Goal: Task Accomplishment & Management: Complete application form

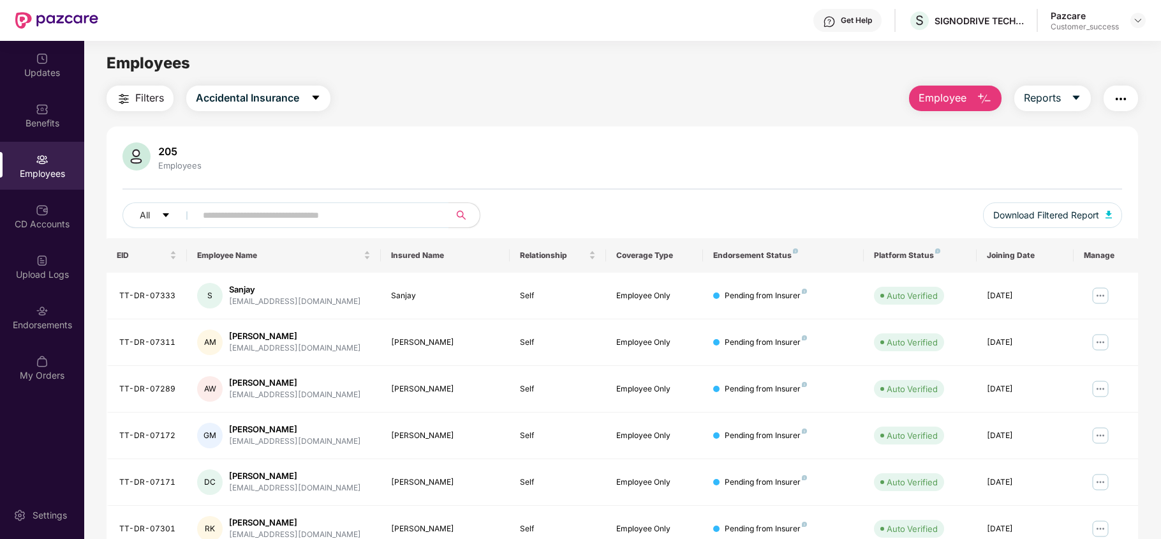
drag, startPoint x: 1139, startPoint y: 19, endPoint x: 1131, endPoint y: 26, distance: 10.4
click at [1139, 18] on img at bounding box center [1138, 20] width 10 height 10
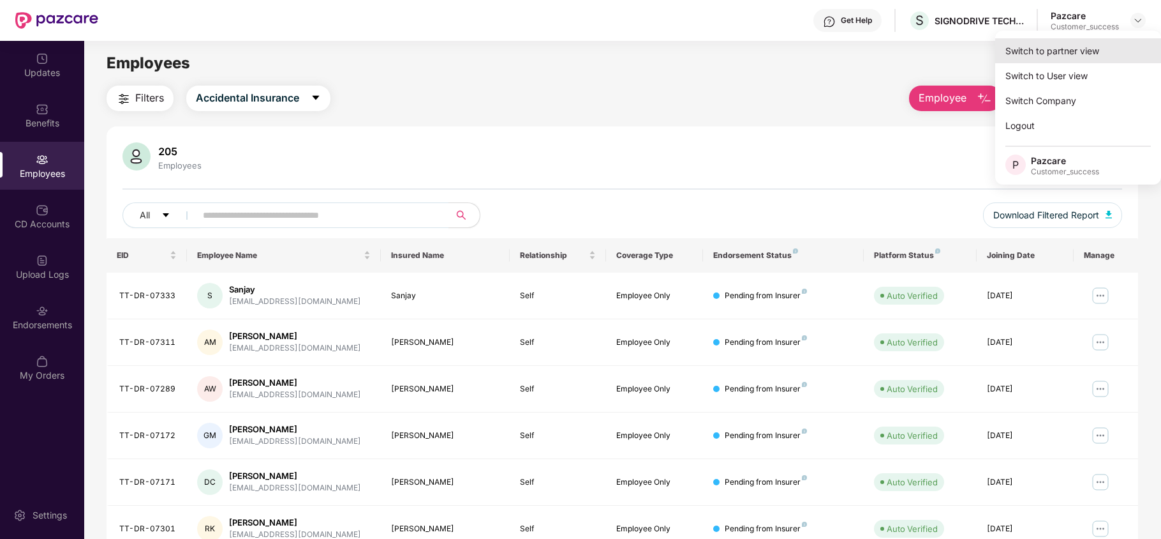
click at [1105, 41] on div "Switch to partner view" at bounding box center [1079, 50] width 166 height 25
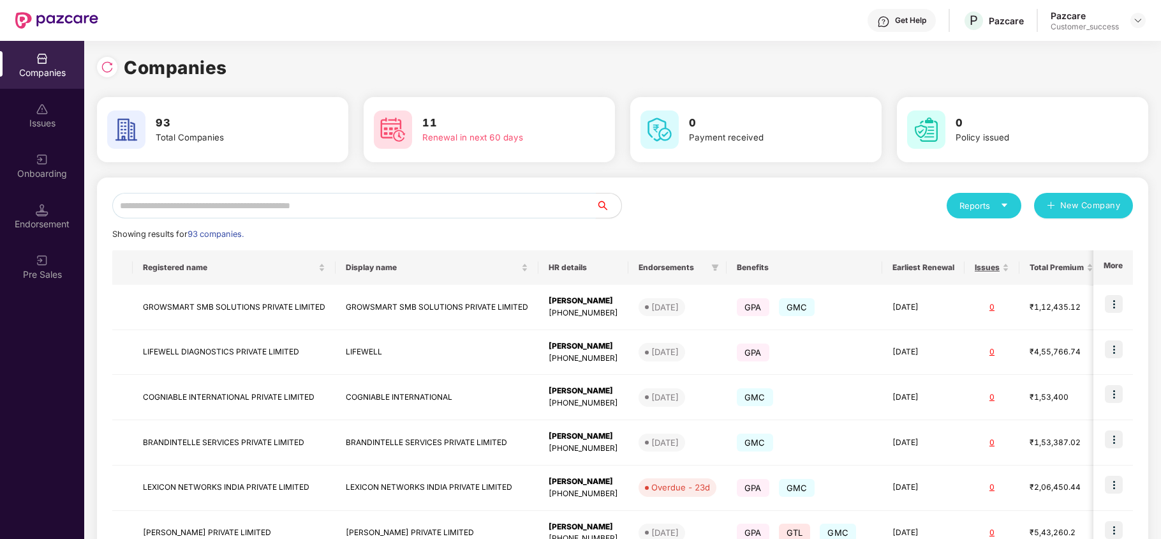
click at [415, 207] on input "text" at bounding box center [354, 206] width 484 height 26
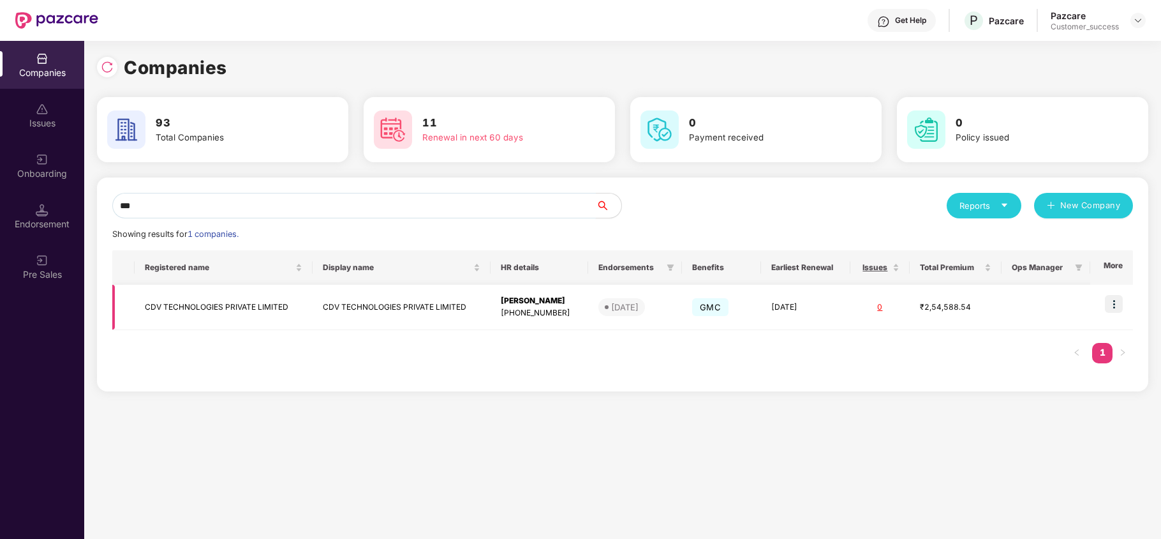
type input "***"
click at [1114, 302] on img at bounding box center [1114, 304] width 18 height 18
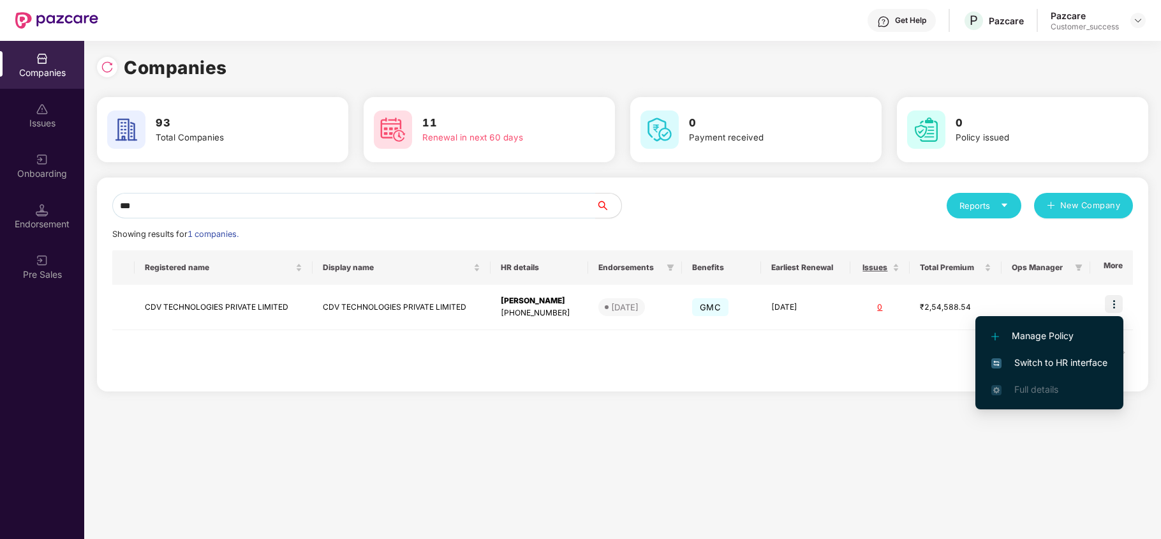
click at [1070, 357] on span "Switch to HR interface" at bounding box center [1050, 362] width 116 height 14
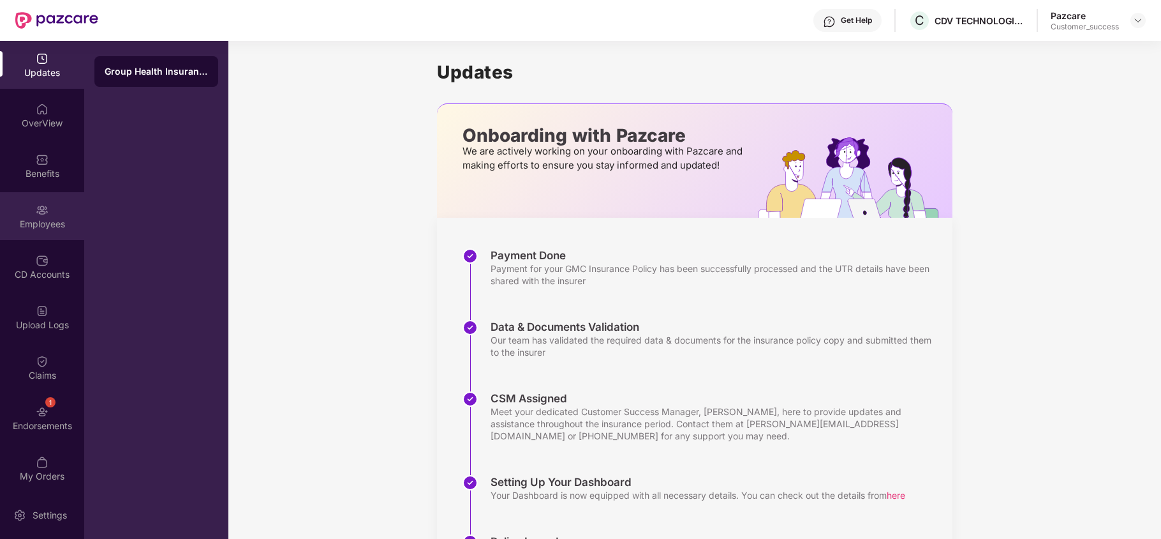
click at [47, 228] on div "Employees" at bounding box center [42, 224] width 84 height 13
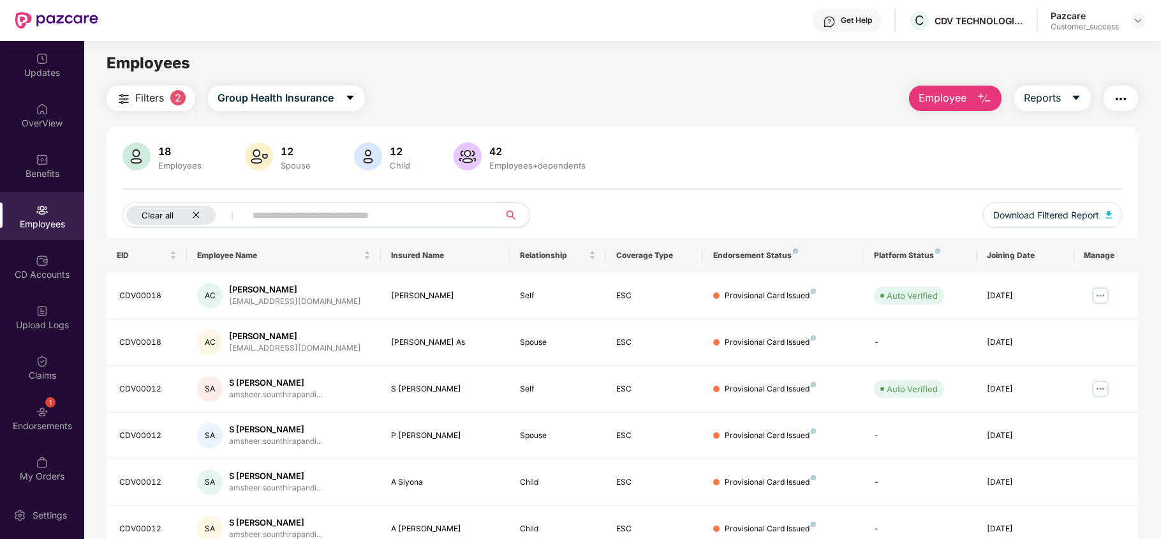
click at [197, 218] on icon "close" at bounding box center [196, 215] width 8 height 8
click at [241, 218] on input "text" at bounding box center [317, 214] width 229 height 19
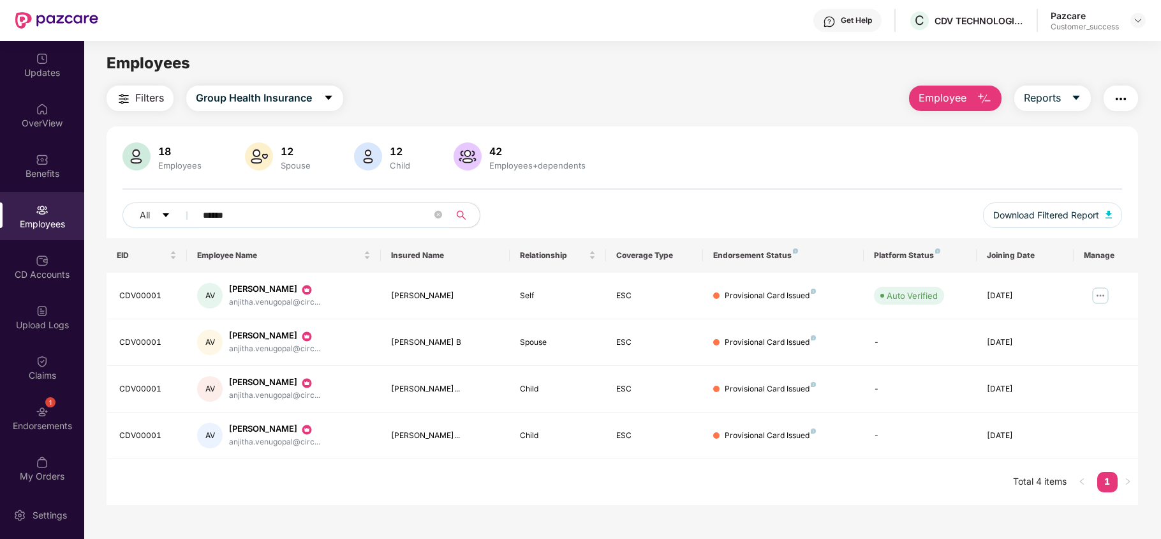
type input "******"
click at [18, 121] on div "OverView" at bounding box center [42, 123] width 84 height 13
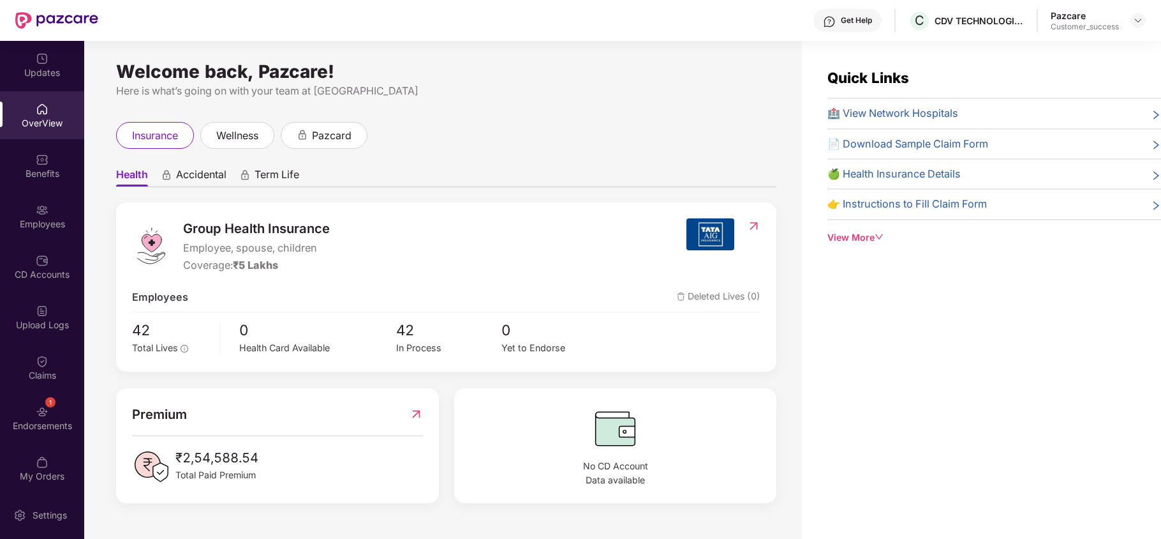
click at [52, 182] on div "Benefits" at bounding box center [42, 166] width 84 height 48
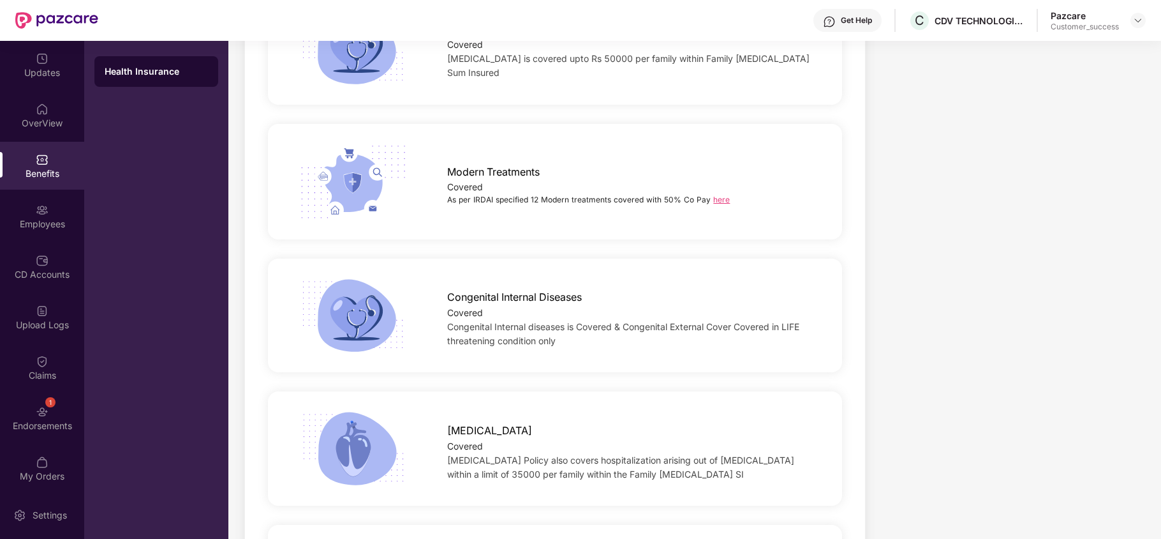
scroll to position [2688, 0]
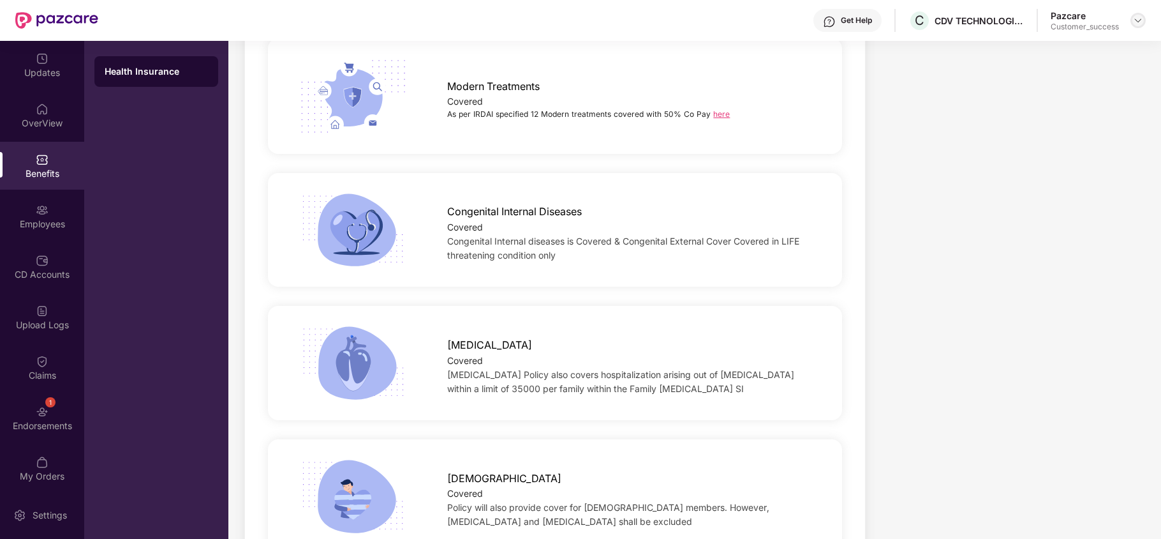
click at [1137, 18] on img at bounding box center [1138, 20] width 10 height 10
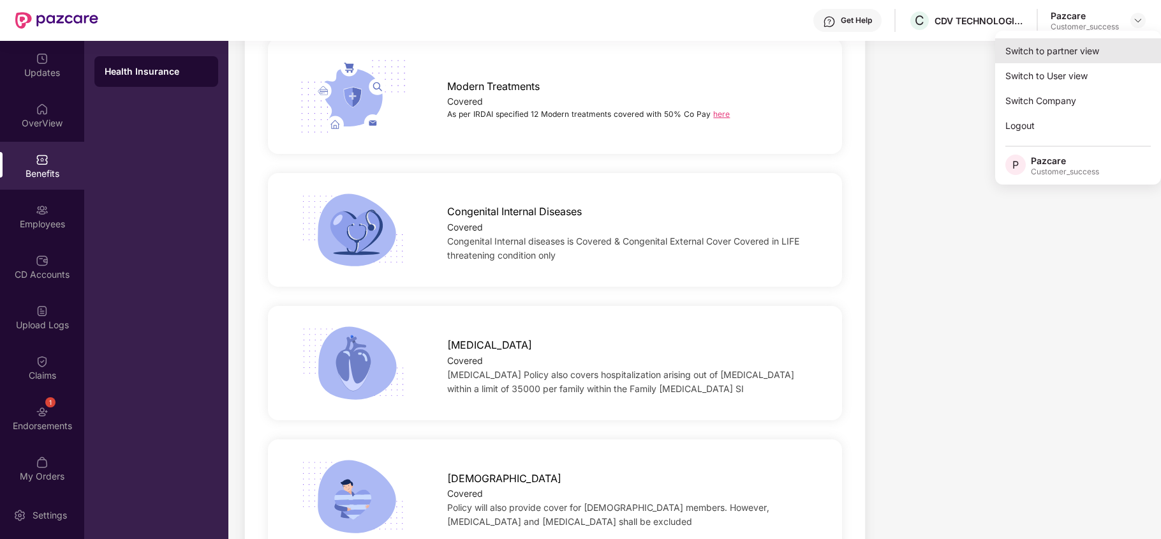
click at [1099, 44] on div "Switch to partner view" at bounding box center [1079, 50] width 166 height 25
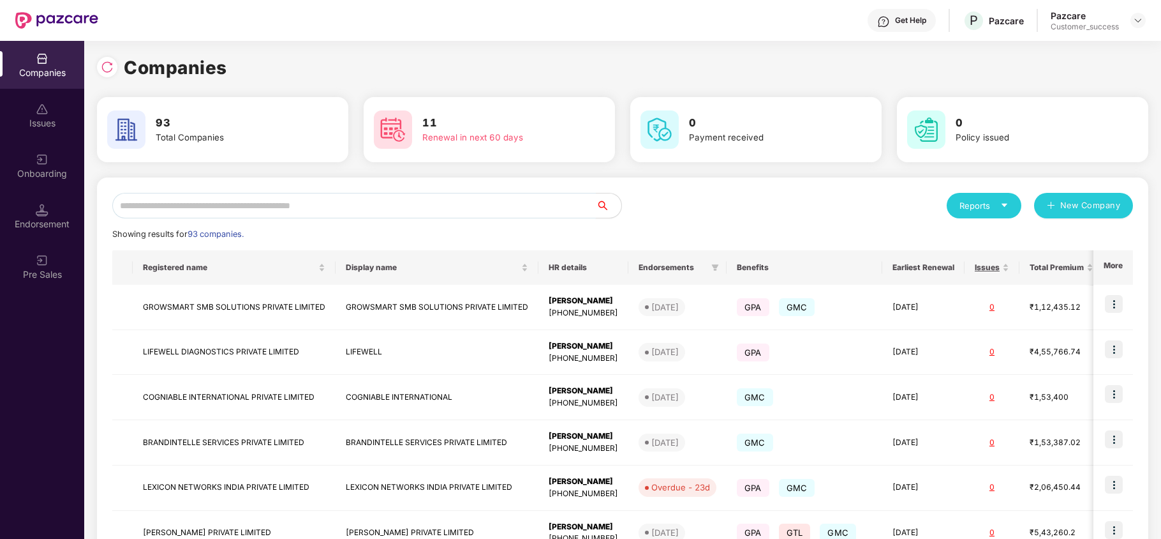
click at [310, 210] on input "text" at bounding box center [354, 206] width 484 height 26
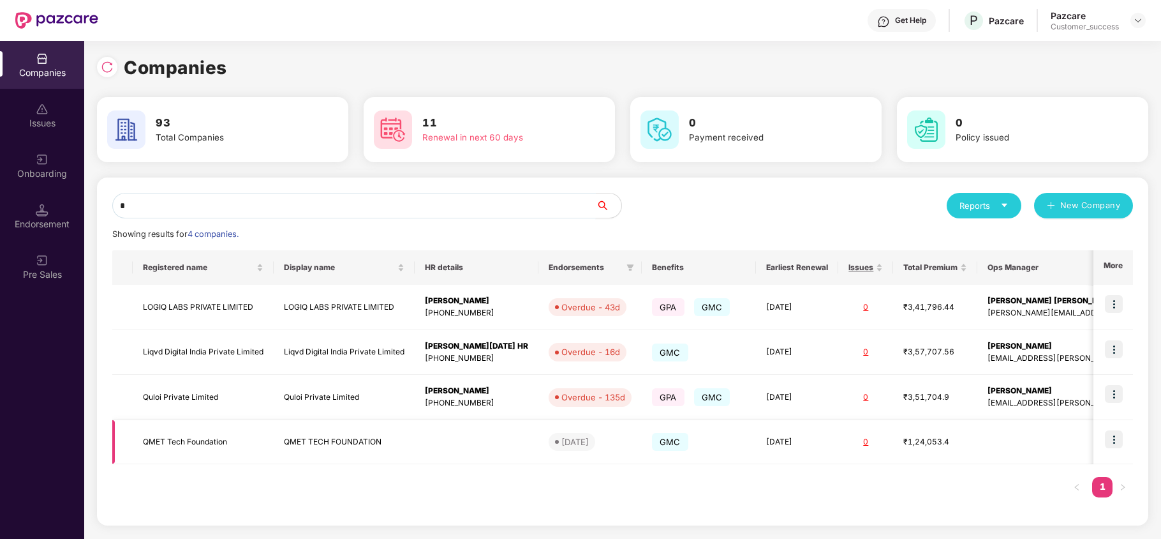
type input "*"
click at [1110, 440] on img at bounding box center [1114, 439] width 18 height 18
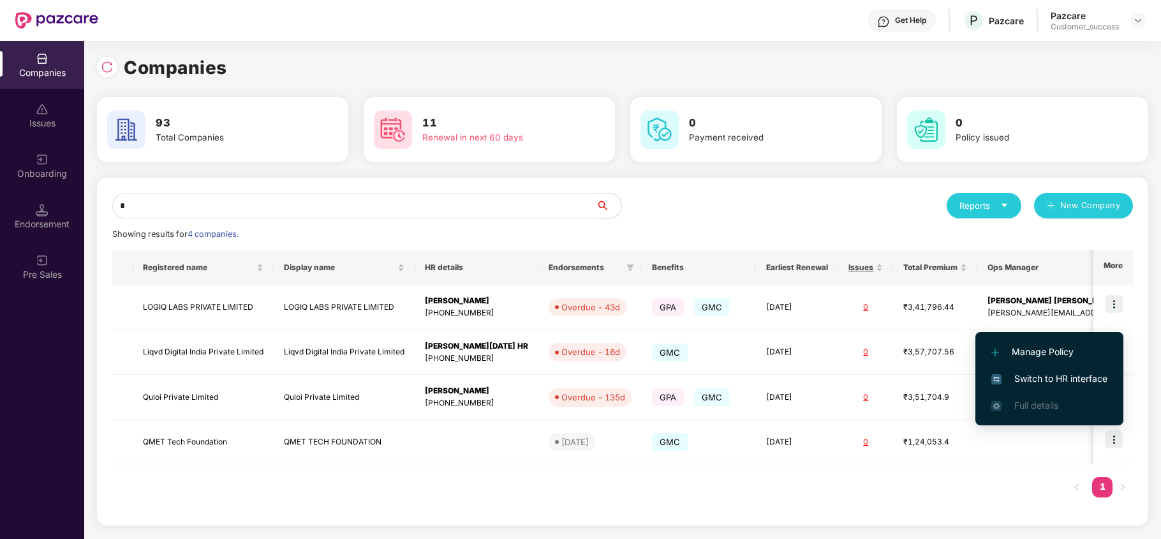
click at [1038, 373] on span "Switch to HR interface" at bounding box center [1050, 378] width 116 height 14
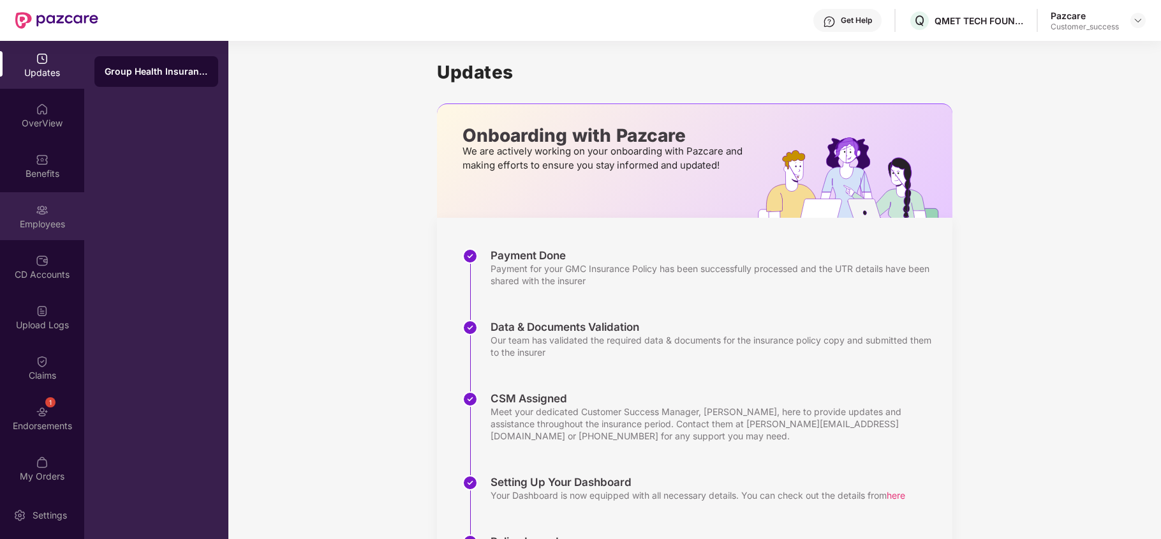
click at [15, 204] on div "Employees" at bounding box center [42, 216] width 84 height 48
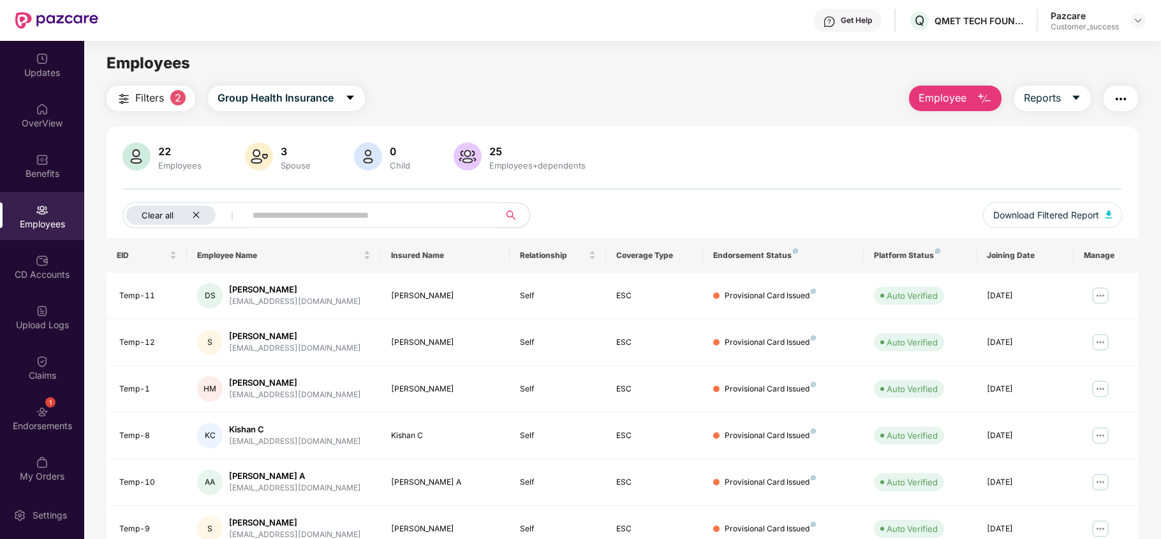
click at [200, 215] on icon "close" at bounding box center [196, 215] width 8 height 8
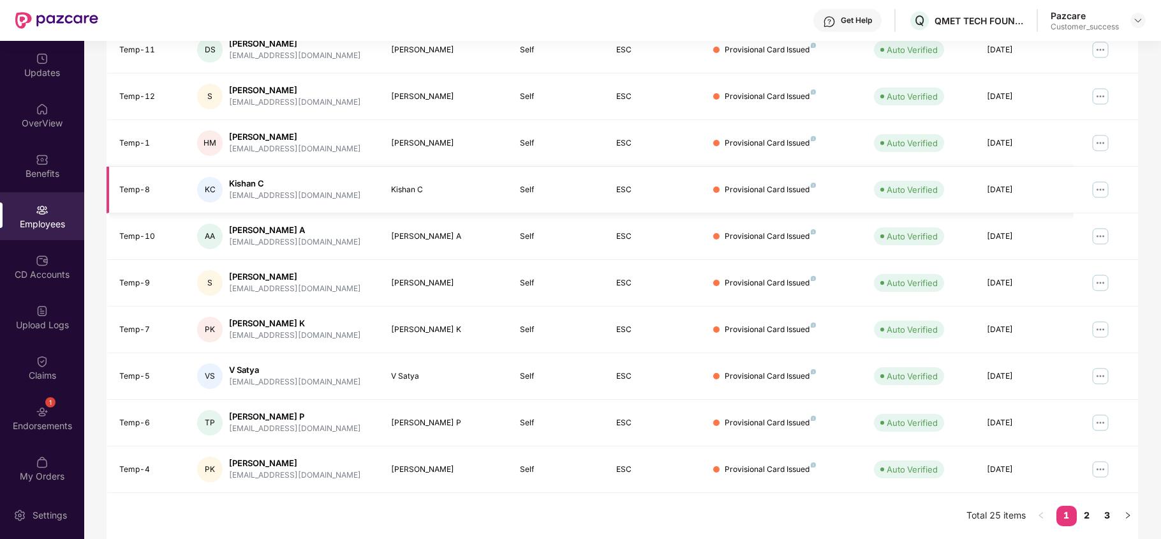
scroll to position [0, 0]
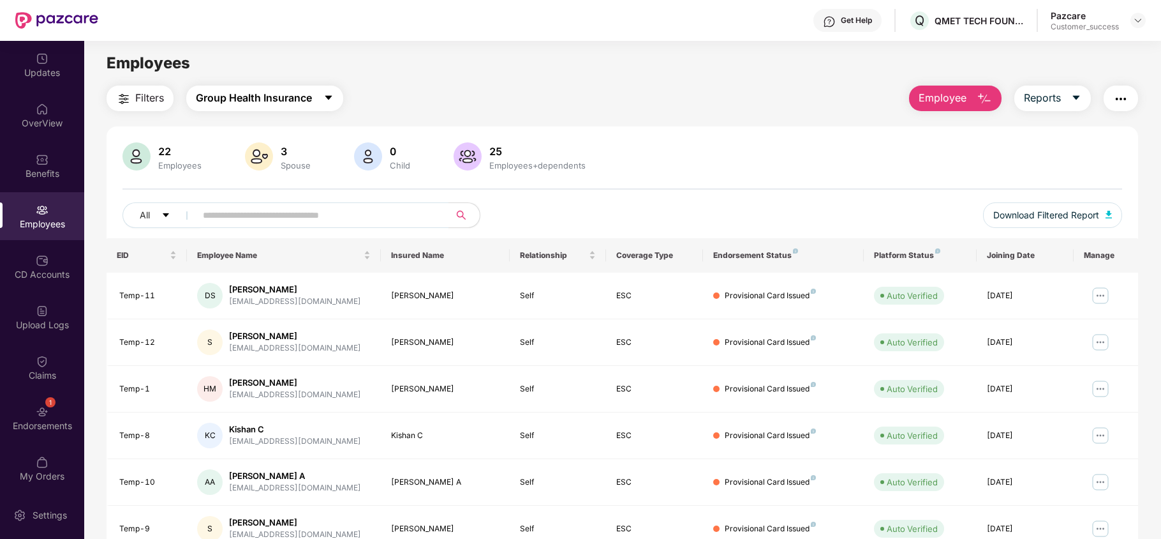
click at [280, 100] on span "Group Health Insurance" at bounding box center [254, 98] width 116 height 16
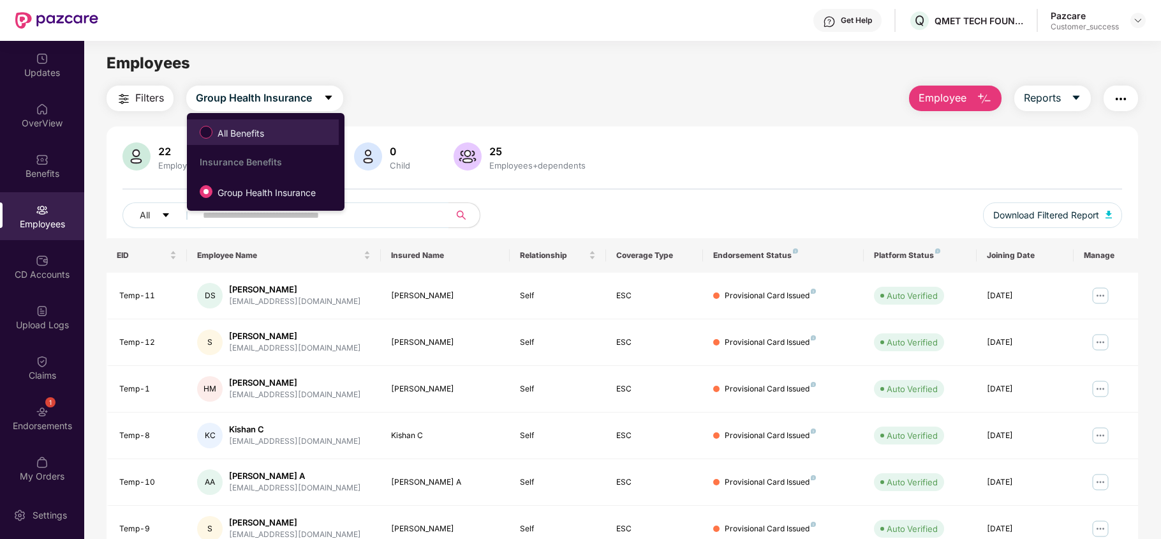
click at [282, 120] on li "All Benefits" at bounding box center [263, 132] width 152 height 26
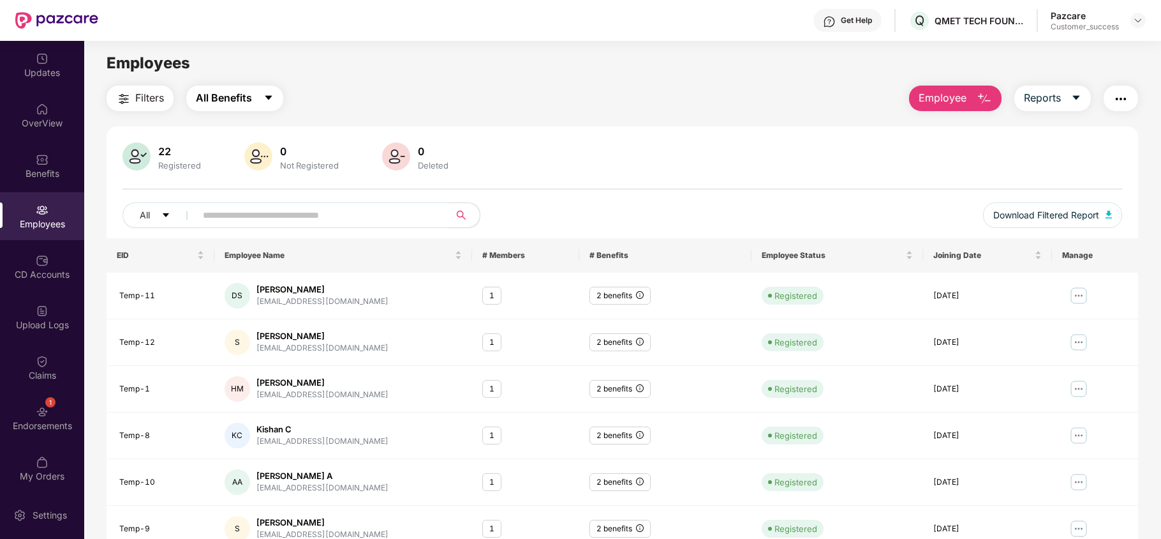
click at [235, 92] on span "All Benefits" at bounding box center [224, 98] width 56 height 16
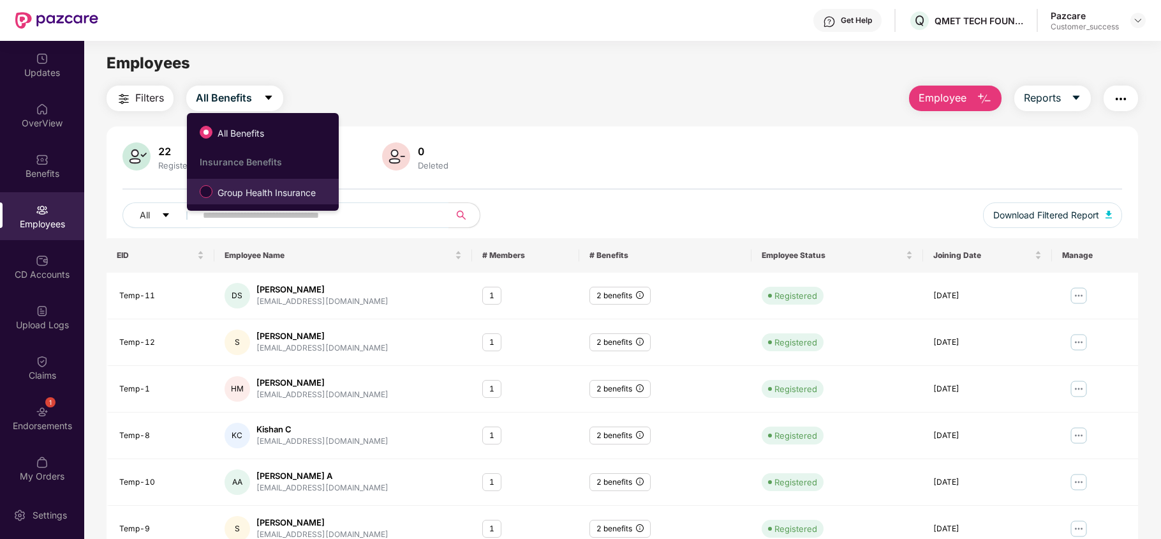
click at [251, 199] on span "Group Health Insurance" at bounding box center [267, 193] width 108 height 14
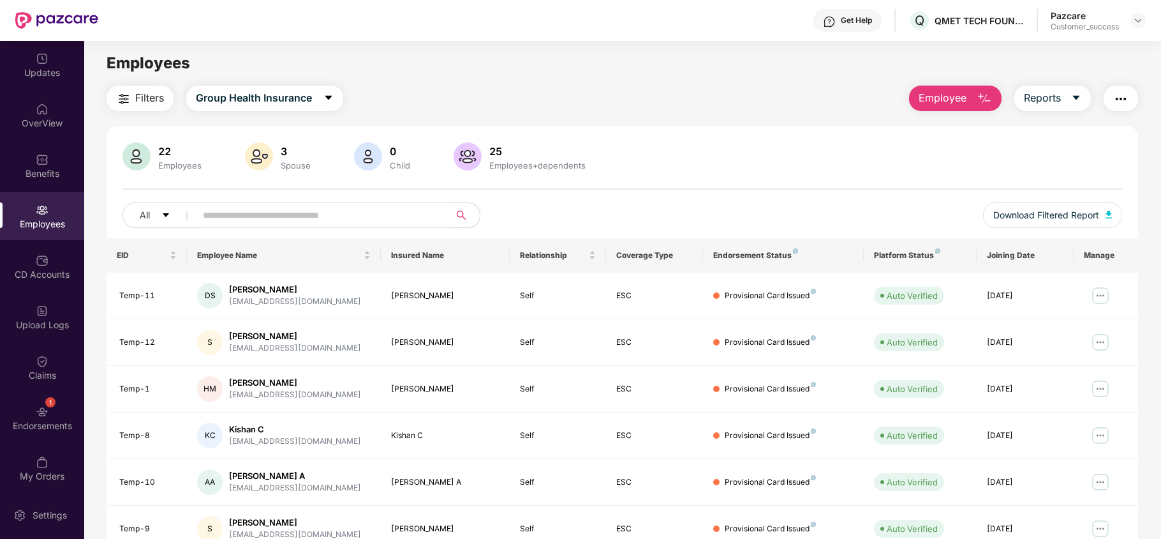
click at [283, 207] on input "text" at bounding box center [317, 214] width 229 height 19
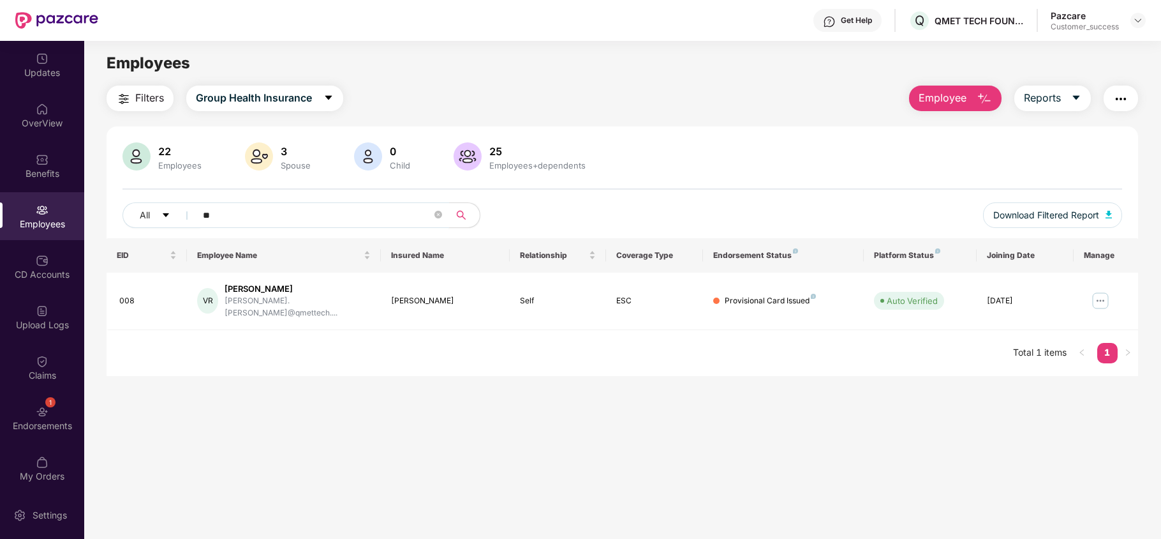
type input "*"
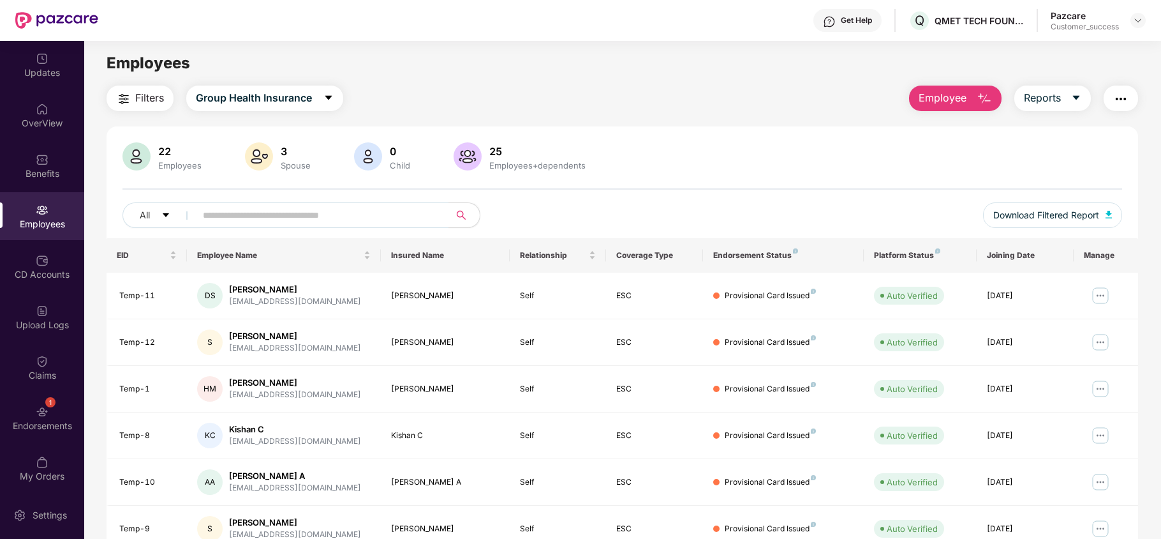
click at [941, 93] on span "Employee" at bounding box center [943, 98] width 48 height 16
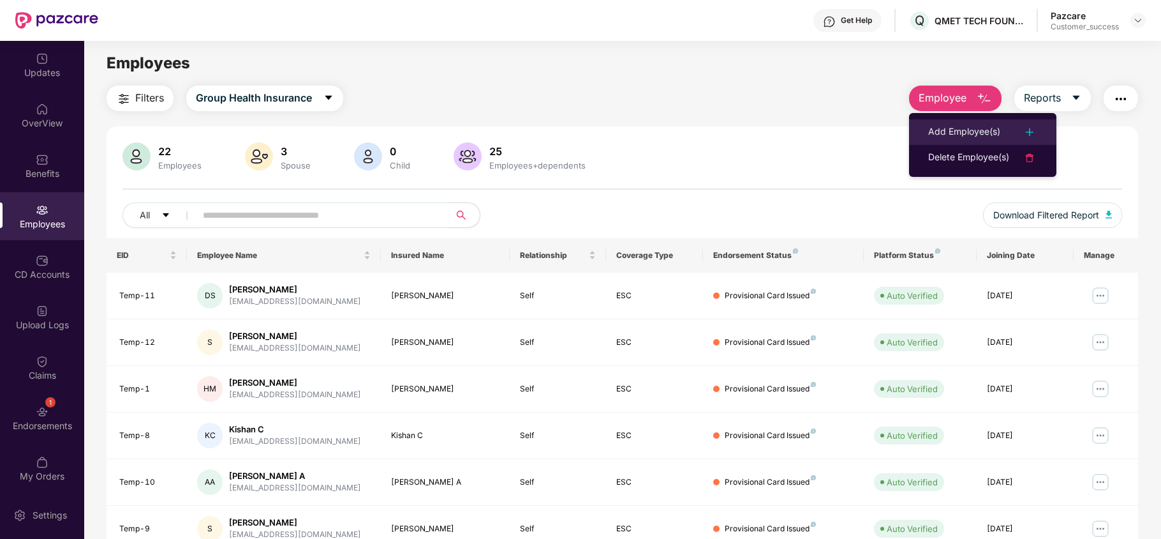
click at [960, 135] on div "Add Employee(s)" at bounding box center [965, 131] width 72 height 15
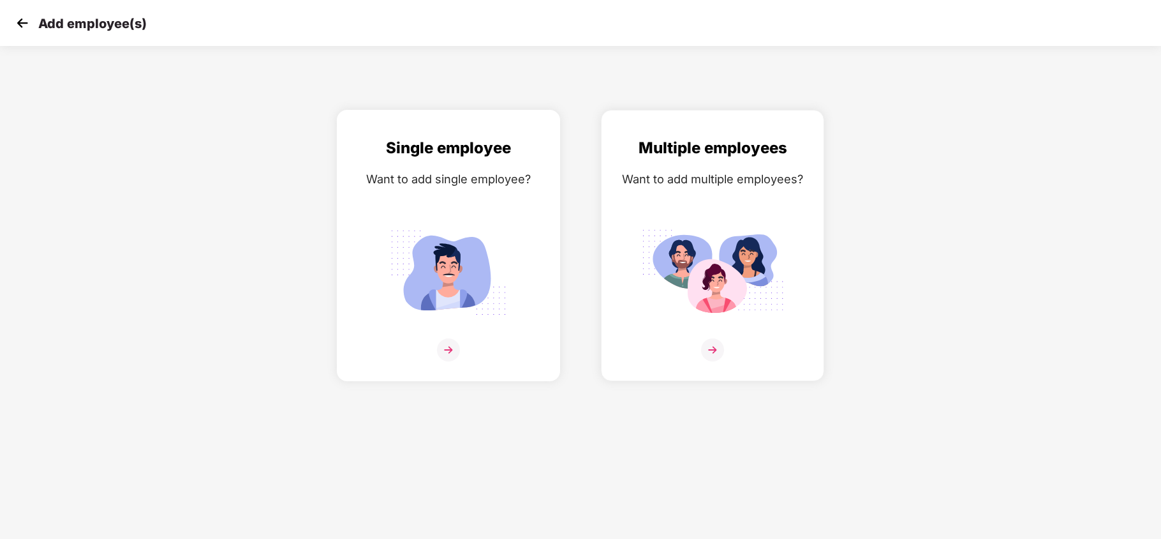
click at [476, 161] on div "Single employee Want to add single employee?" at bounding box center [448, 256] width 197 height 241
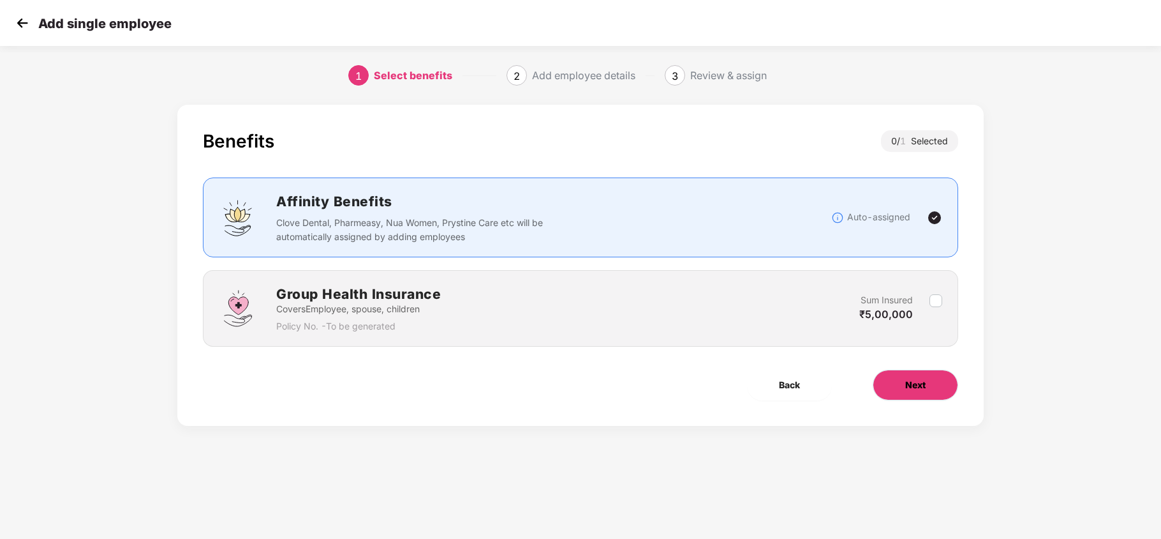
click at [907, 373] on button "Next" at bounding box center [916, 384] width 86 height 31
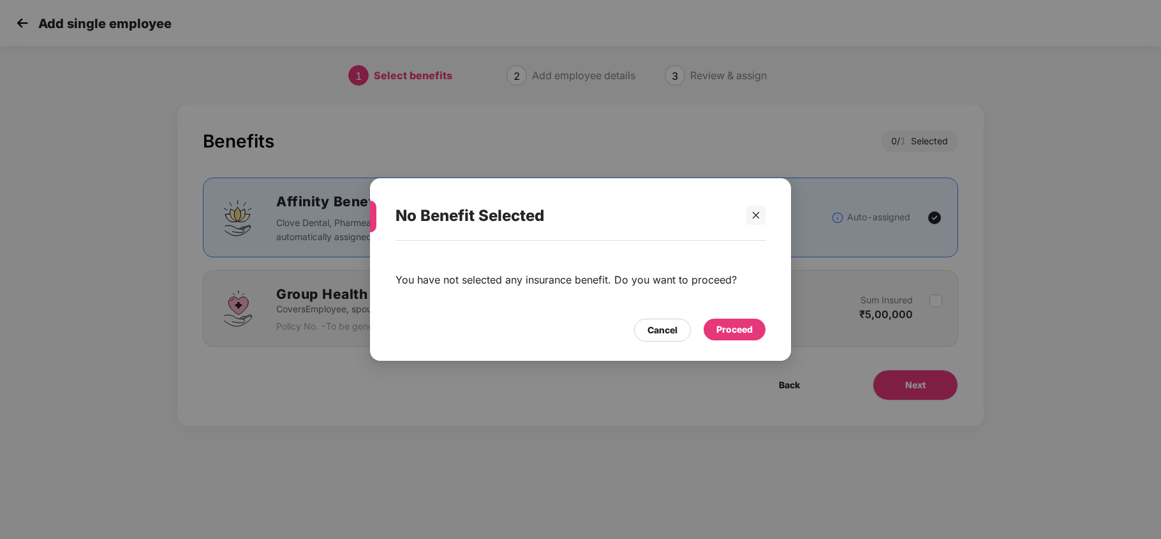
click at [717, 331] on div "Proceed" at bounding box center [735, 329] width 36 height 14
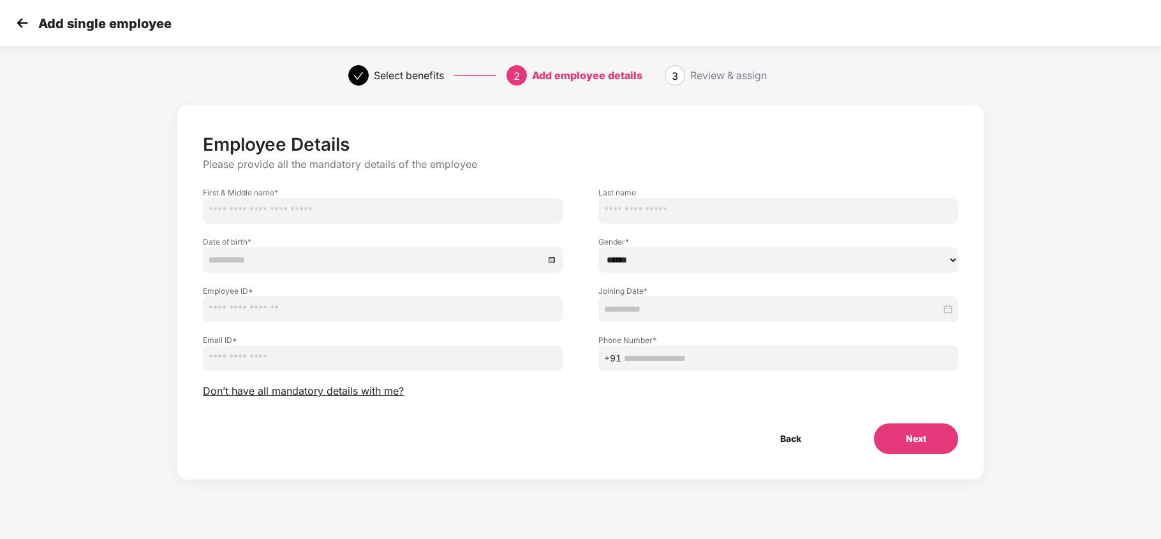
click at [406, 211] on input "text" at bounding box center [383, 211] width 360 height 26
type input "*******"
click at [641, 216] on input "text" at bounding box center [779, 211] width 360 height 26
type input "**"
click at [333, 259] on input at bounding box center [377, 260] width 336 height 14
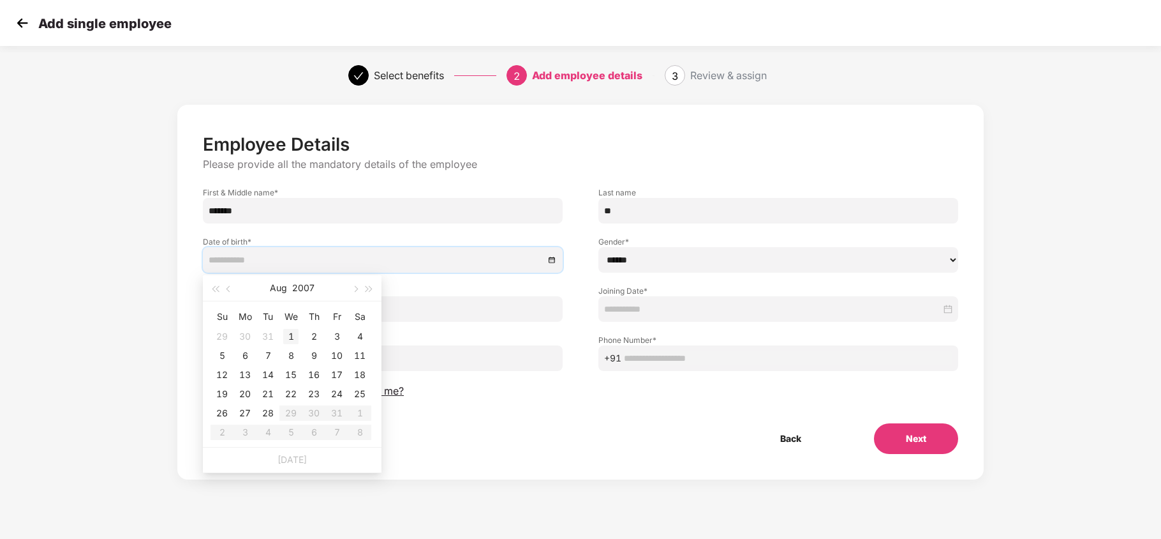
type input "**********"
click at [283, 334] on div "1" at bounding box center [290, 336] width 15 height 15
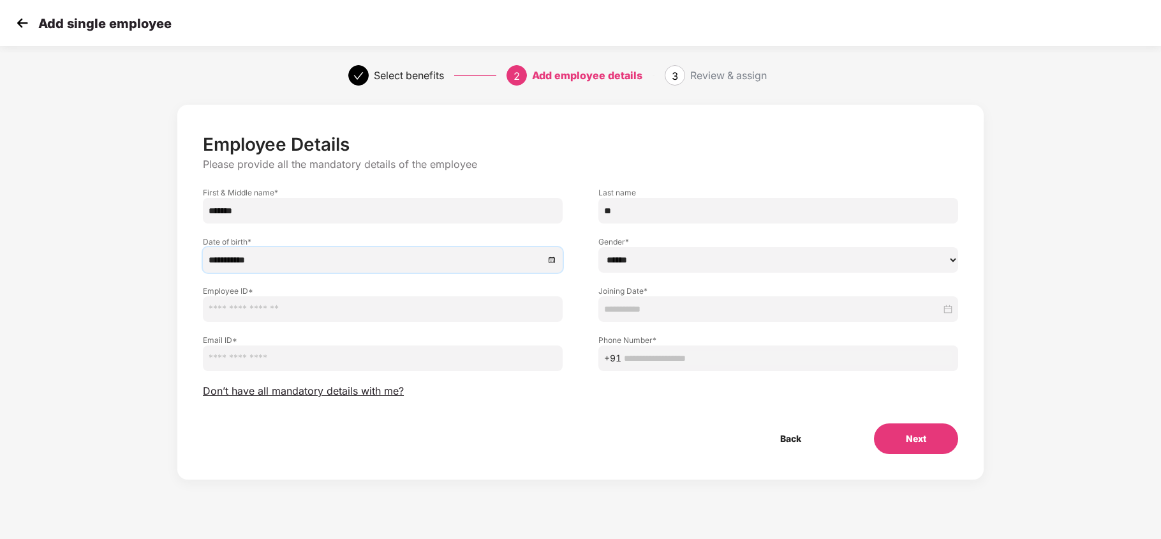
click at [611, 269] on select "****** **** ******" at bounding box center [779, 260] width 360 height 26
select select "******"
click at [599, 247] on select "****** **** ******" at bounding box center [779, 260] width 360 height 26
click at [310, 305] on input "text" at bounding box center [383, 309] width 360 height 26
type input "**********"
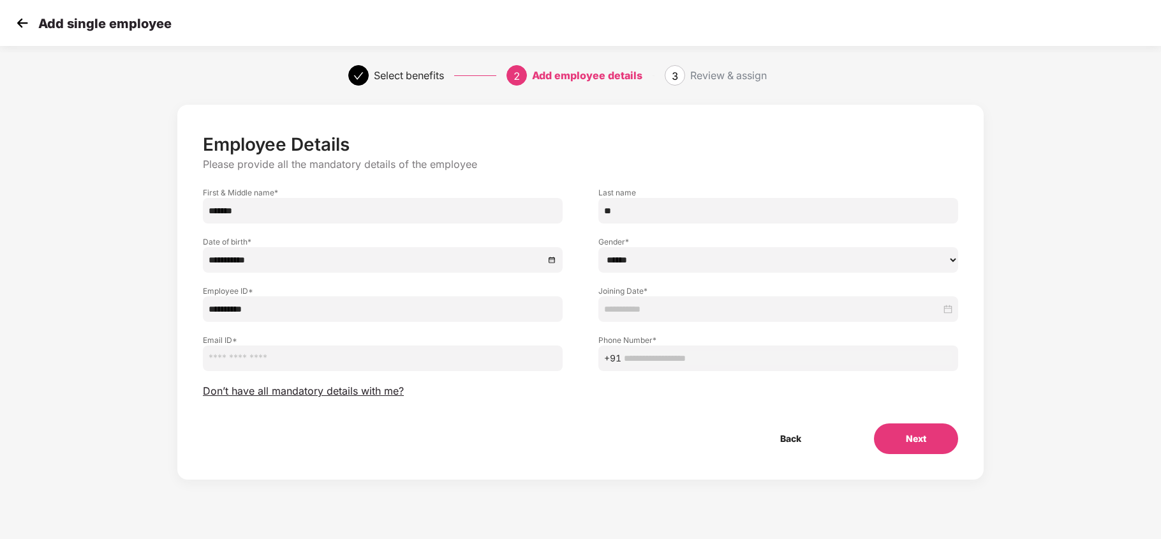
click at [656, 304] on input at bounding box center [772, 309] width 337 height 14
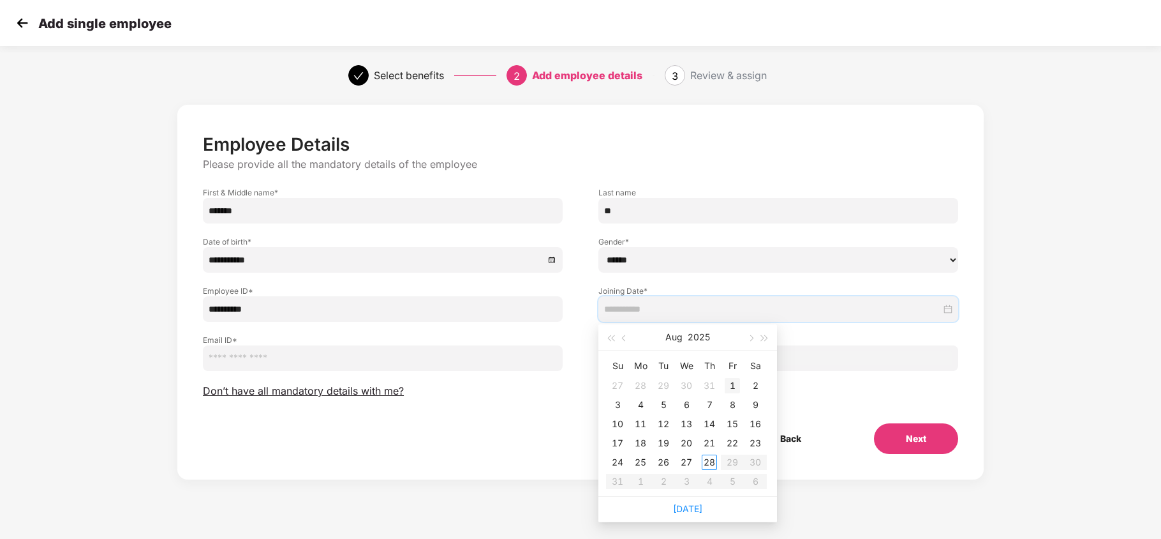
type input "**********"
click at [734, 384] on div "1" at bounding box center [732, 385] width 15 height 15
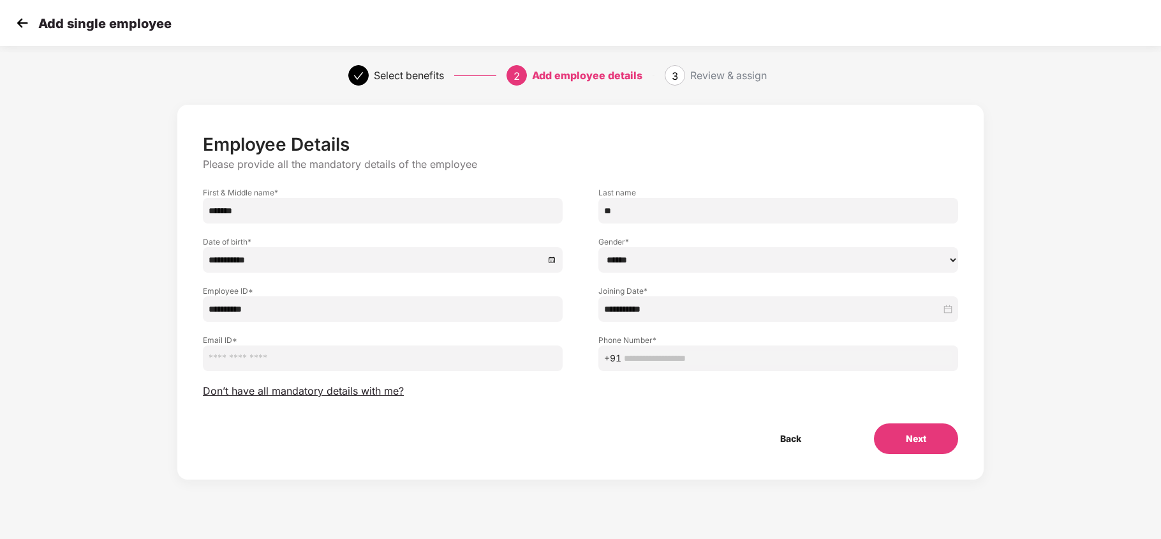
drag, startPoint x: 332, startPoint y: 354, endPoint x: 328, endPoint y: 345, distance: 10.0
click at [332, 353] on input "email" at bounding box center [383, 358] width 360 height 26
paste input "**********"
type input "**********"
click at [642, 353] on input "text" at bounding box center [788, 358] width 329 height 14
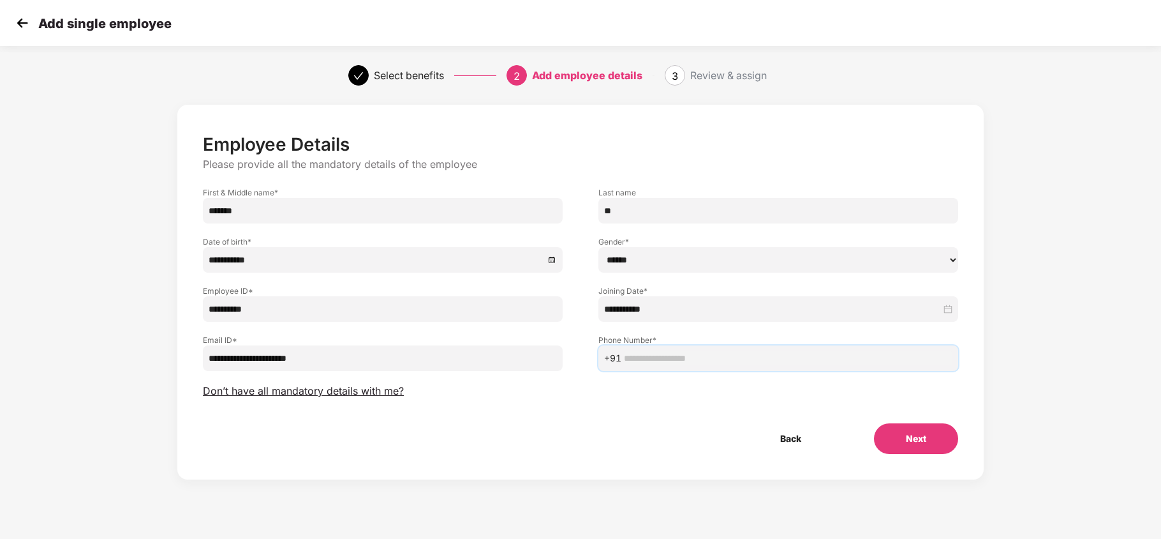
paste input "**********"
click at [655, 355] on input "**********" at bounding box center [788, 358] width 329 height 14
click at [624, 355] on input "**********" at bounding box center [788, 358] width 329 height 14
type input "**********"
click at [937, 442] on button "Next" at bounding box center [916, 438] width 84 height 31
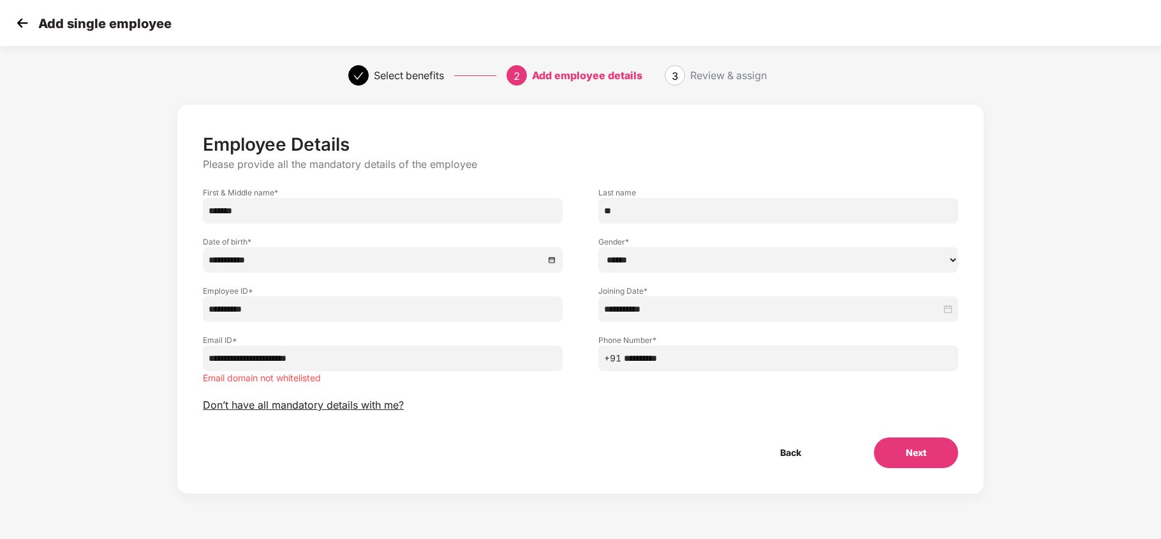
click at [348, 363] on input "**********" at bounding box center [383, 358] width 360 height 26
click at [545, 442] on div "Back Next" at bounding box center [581, 452] width 796 height 31
drag, startPoint x: 330, startPoint y: 358, endPoint x: 268, endPoint y: 359, distance: 61.9
click at [268, 359] on input "**********" at bounding box center [383, 358] width 360 height 26
click at [601, 417] on div "**********" at bounding box center [581, 300] width 756 height 334
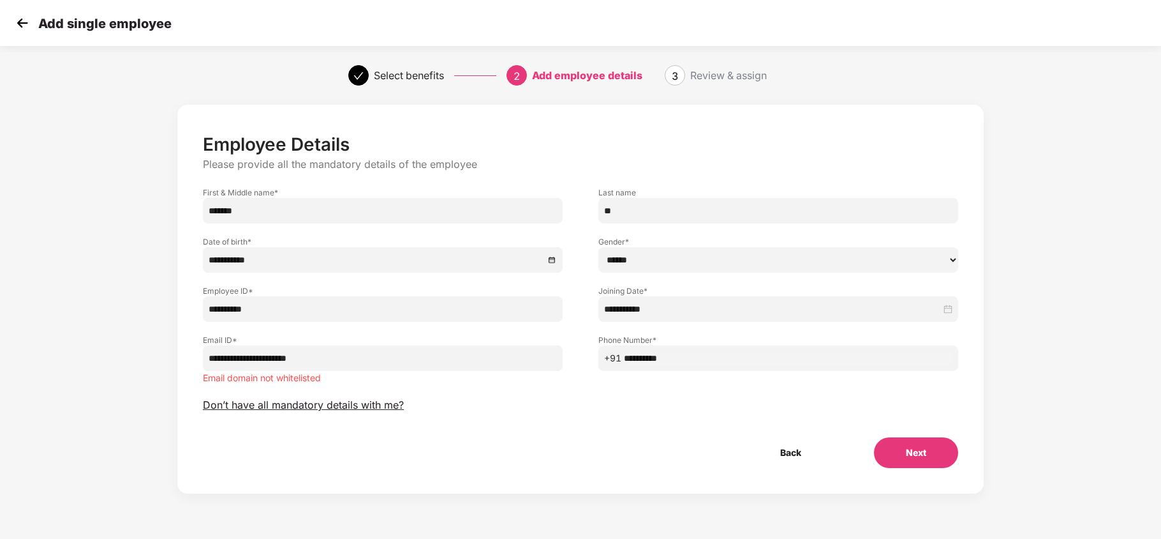
click at [925, 452] on button "Next" at bounding box center [916, 452] width 84 height 31
click at [470, 351] on input "**********" at bounding box center [383, 358] width 360 height 26
drag, startPoint x: 700, startPoint y: 425, endPoint x: 733, endPoint y: 429, distance: 33.4
click at [700, 425] on div "**********" at bounding box center [581, 300] width 756 height 334
click at [916, 448] on button "Next" at bounding box center [916, 452] width 84 height 31
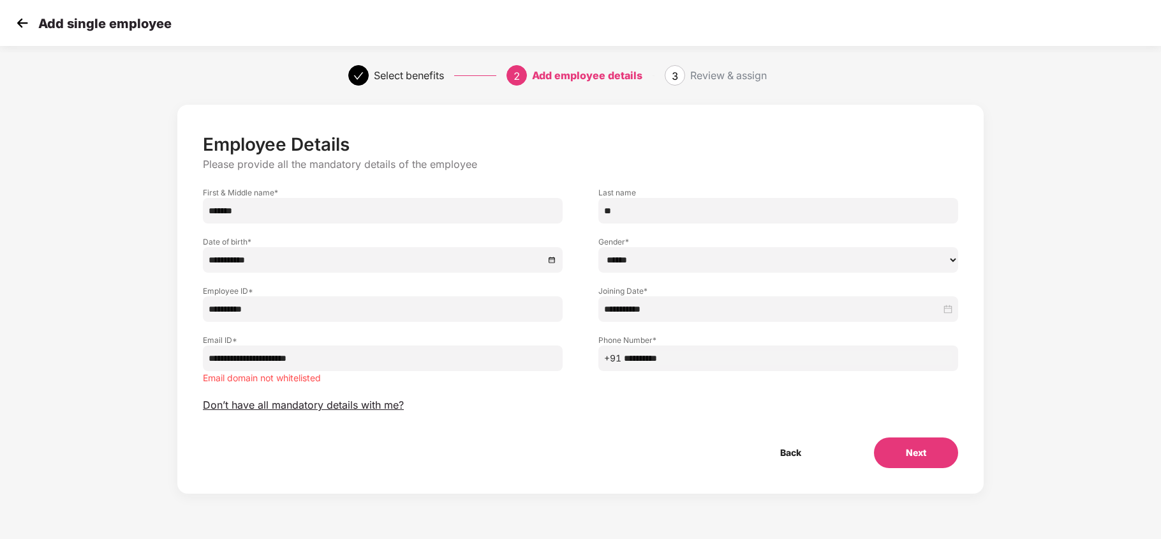
click at [546, 410] on div "**********" at bounding box center [581, 300] width 756 height 334
click at [385, 366] on input "**********" at bounding box center [383, 358] width 360 height 26
type input "**********"
click at [937, 460] on button "Next" at bounding box center [916, 452] width 84 height 31
click at [411, 362] on input "**********" at bounding box center [383, 358] width 360 height 26
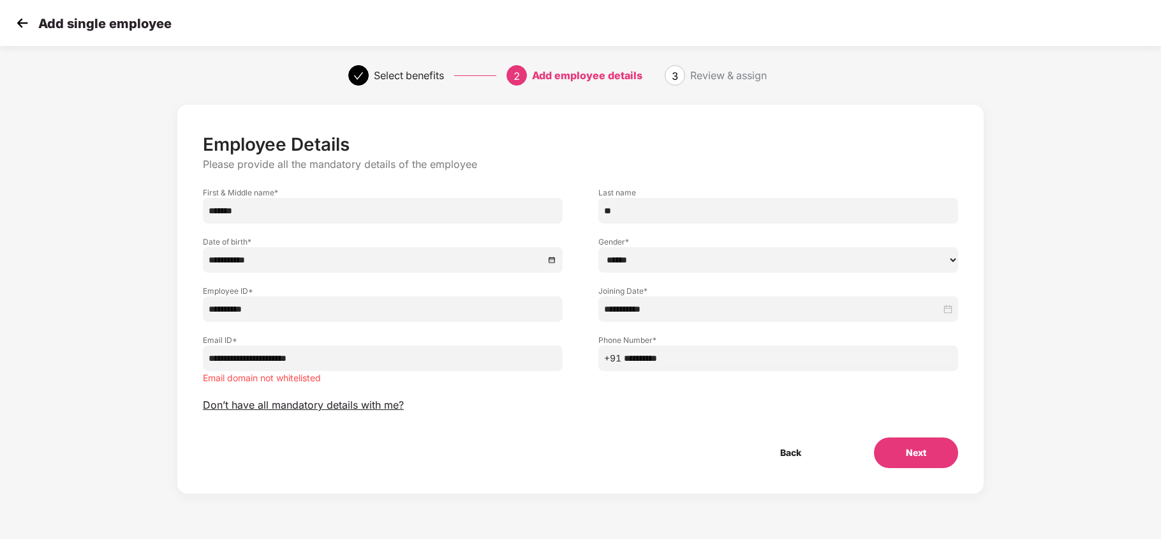
click at [417, 362] on input "**********" at bounding box center [383, 358] width 360 height 26
click at [634, 363] on input "**********" at bounding box center [788, 358] width 329 height 14
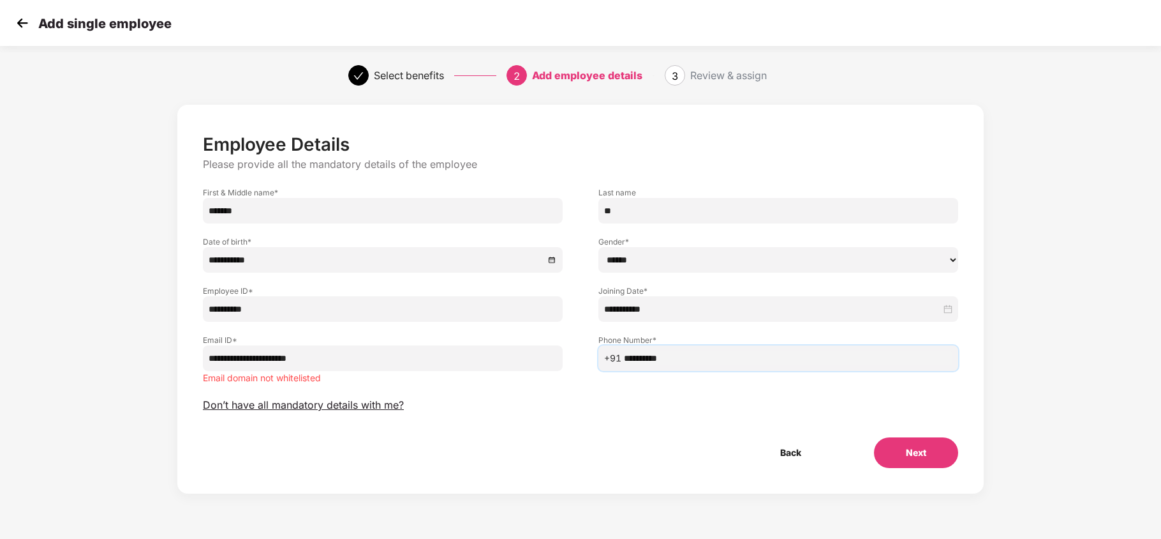
click at [915, 463] on button "Next" at bounding box center [916, 452] width 84 height 31
click at [603, 402] on div "**********" at bounding box center [581, 300] width 756 height 334
click at [22, 22] on img at bounding box center [22, 22] width 19 height 19
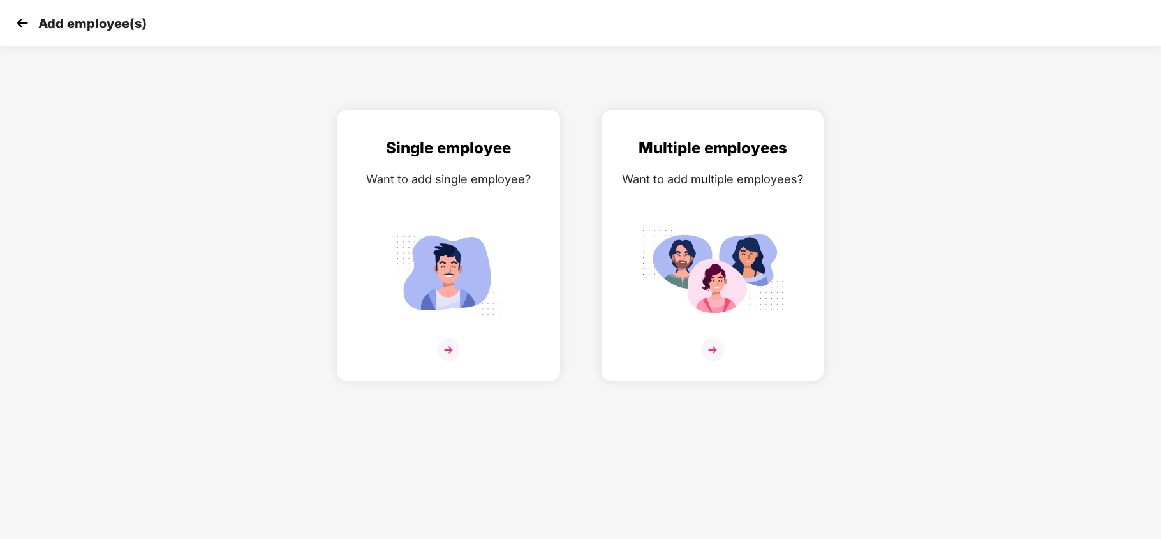
click at [407, 181] on div "Want to add single employee?" at bounding box center [448, 179] width 197 height 19
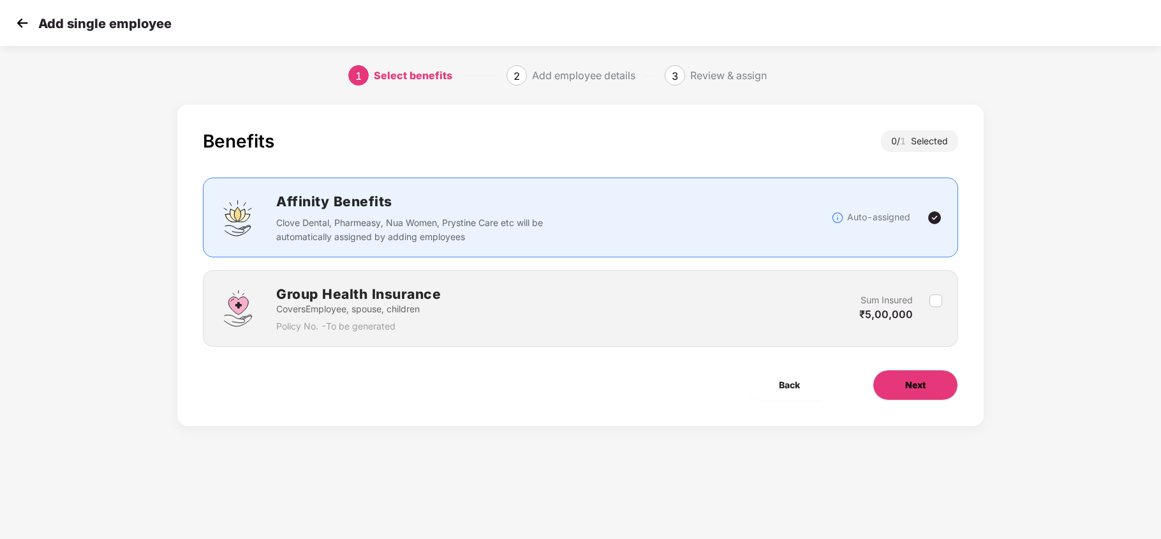
click at [909, 391] on span "Next" at bounding box center [916, 385] width 20 height 14
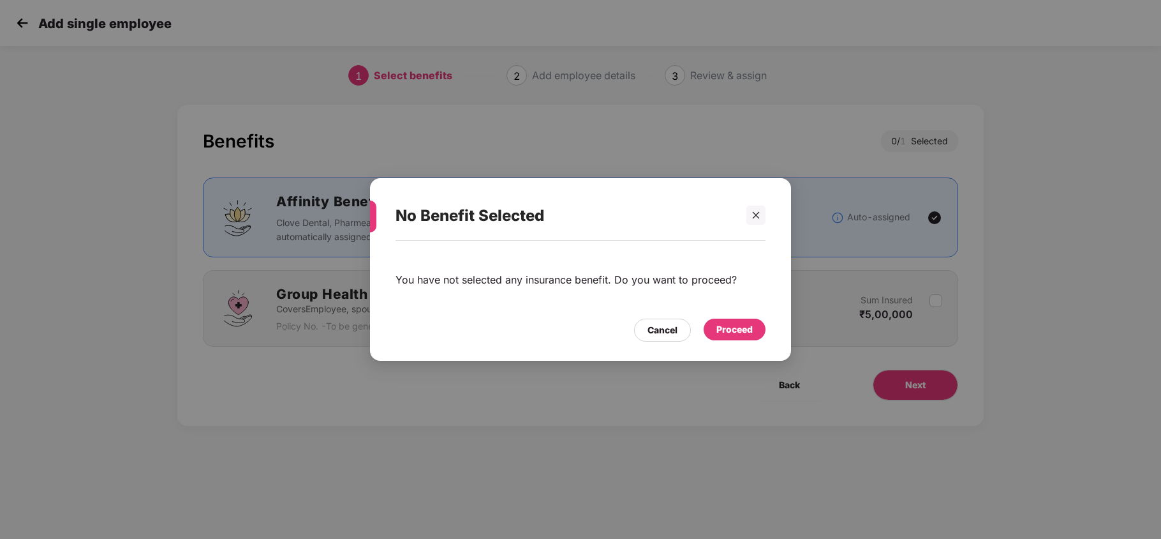
click at [731, 332] on div "Proceed" at bounding box center [735, 329] width 36 height 14
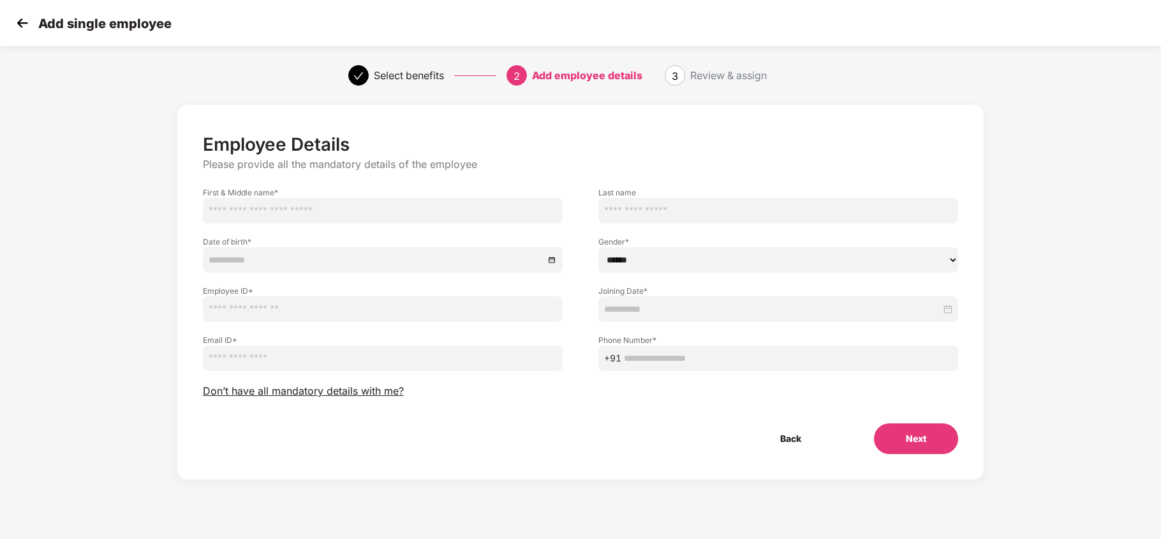
click at [364, 215] on input "text" at bounding box center [383, 211] width 360 height 26
type input "*******"
click at [680, 216] on input "text" at bounding box center [779, 211] width 360 height 26
type input "**"
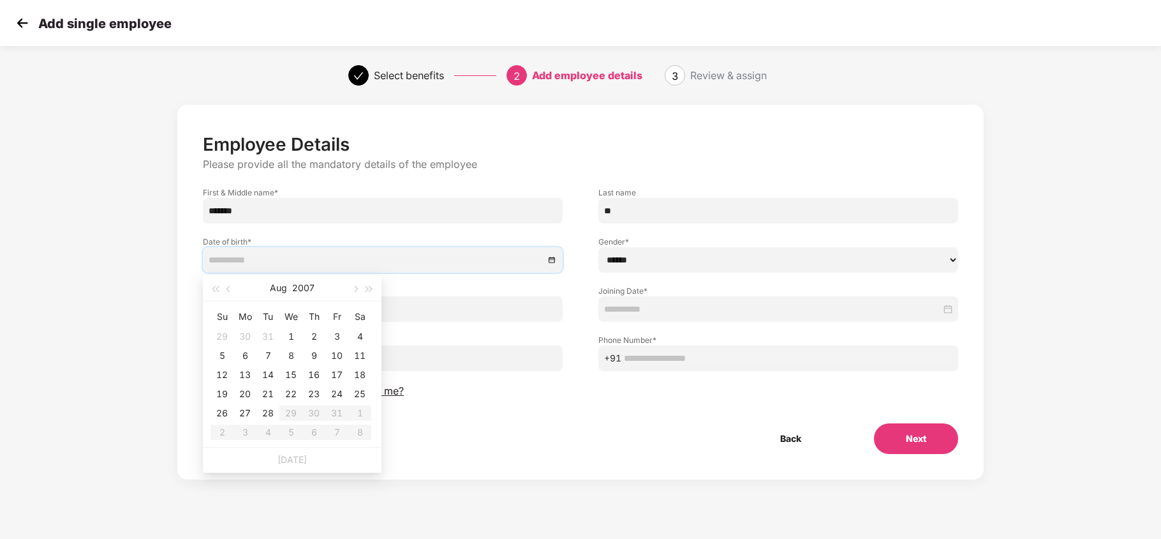
click at [336, 256] on input at bounding box center [377, 260] width 336 height 14
type input "**********"
click at [294, 284] on button "2007" at bounding box center [303, 288] width 22 height 26
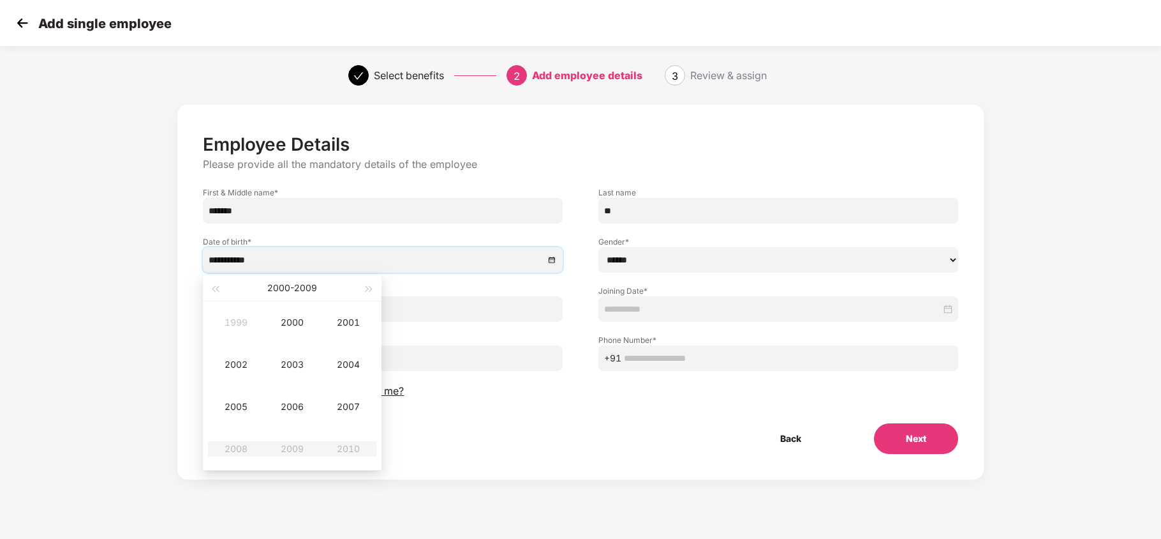
type input "**********"
click at [217, 281] on button "button" at bounding box center [215, 288] width 14 height 26
type input "**********"
click at [304, 445] on div "1999" at bounding box center [292, 448] width 38 height 15
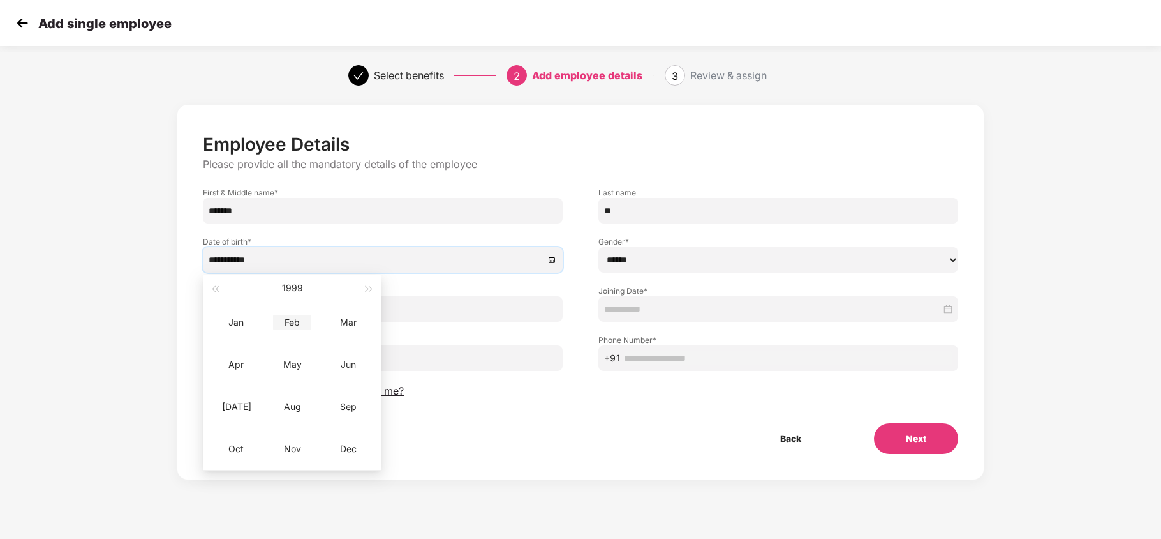
type input "**********"
click at [359, 263] on input at bounding box center [377, 260] width 336 height 14
click at [371, 282] on button "button" at bounding box center [369, 288] width 14 height 26
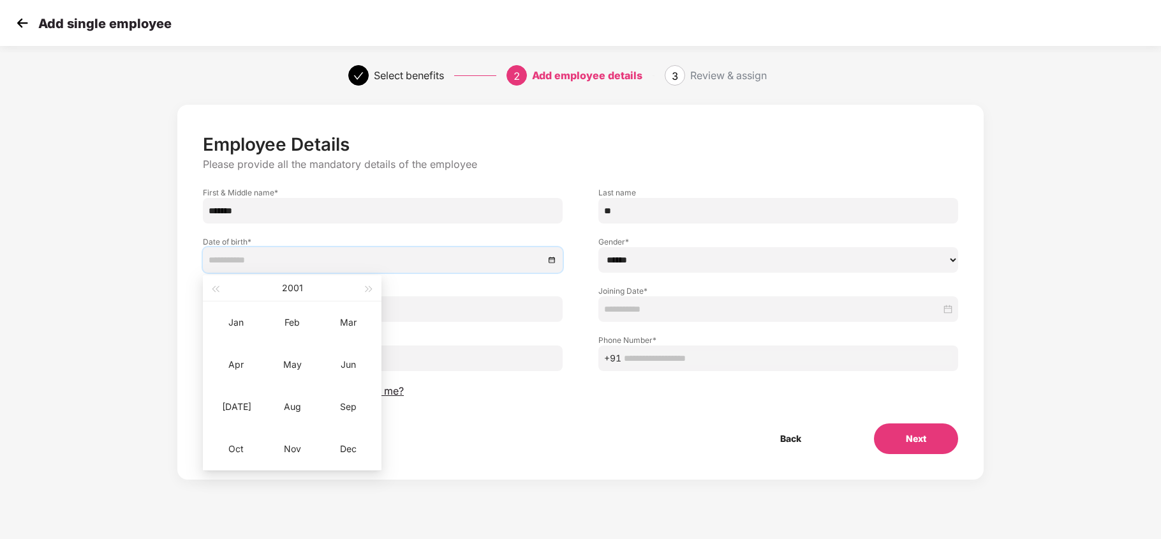
click at [523, 430] on div "Employee Details Please provide all the mandatory details of the employee First…" at bounding box center [581, 293] width 756 height 320
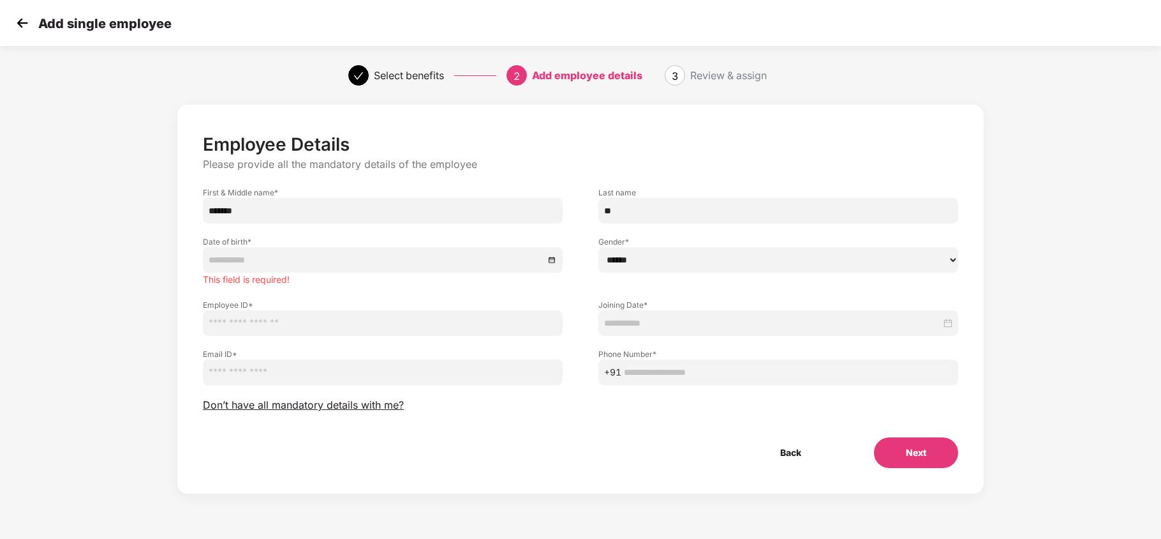
click at [310, 250] on div at bounding box center [383, 260] width 360 height 26
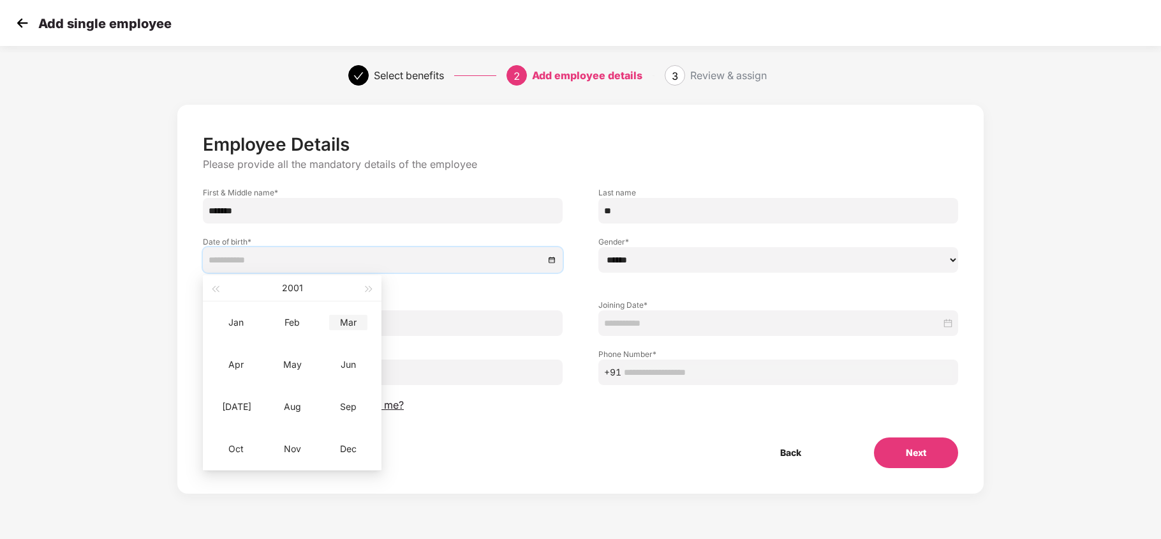
type input "**********"
click at [355, 286] on div "2001" at bounding box center [292, 288] width 140 height 26
click at [368, 287] on span "button" at bounding box center [369, 289] width 6 height 6
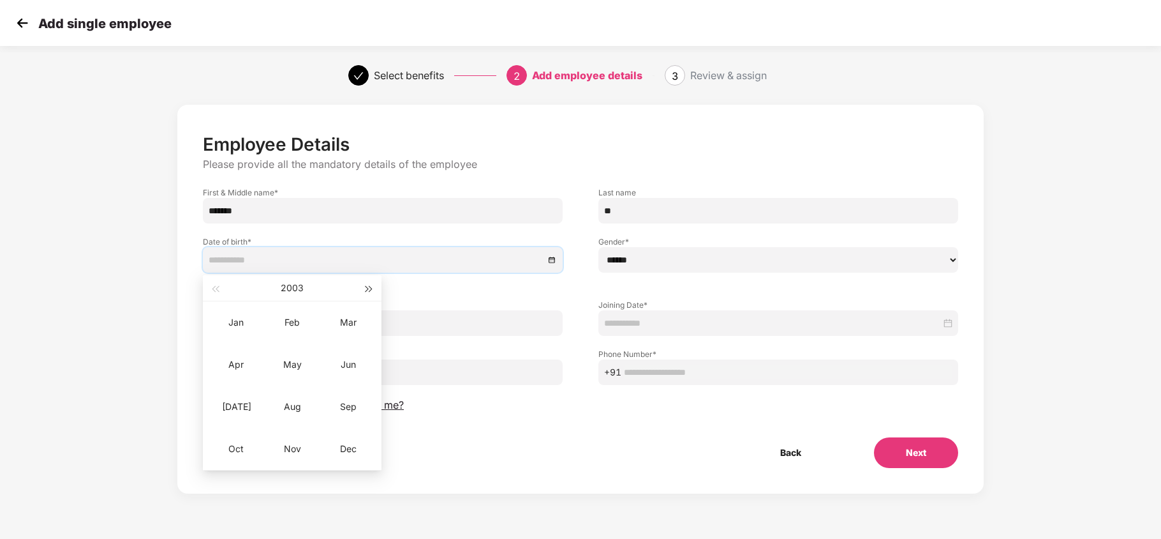
click at [368, 287] on span "button" at bounding box center [369, 289] width 6 height 6
type input "**********"
click at [336, 310] on td "Mar" at bounding box center [348, 322] width 56 height 42
type input "**********"
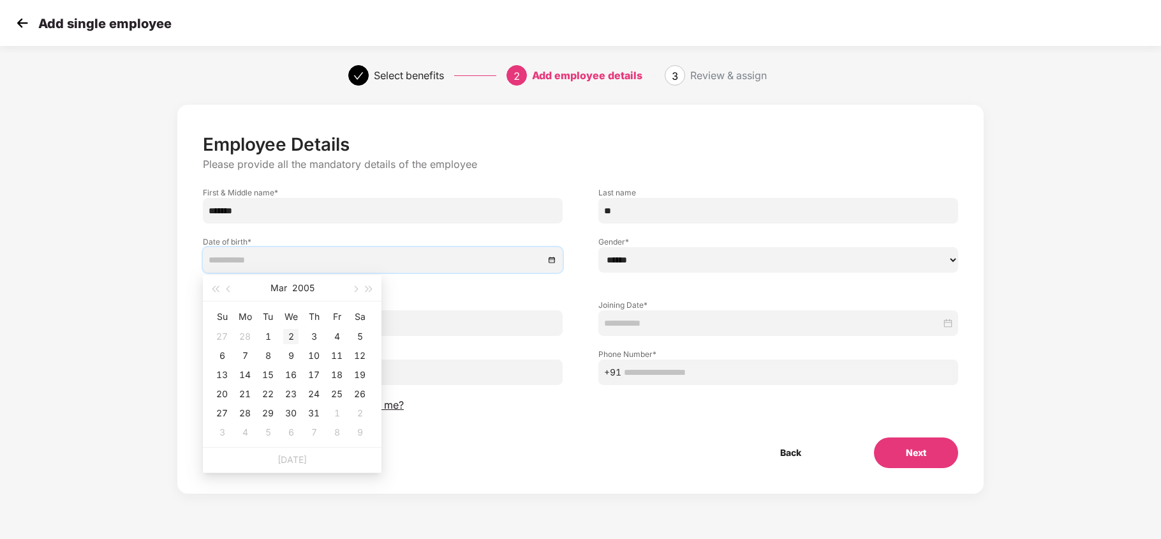
click at [286, 332] on div "2" at bounding box center [290, 336] width 15 height 15
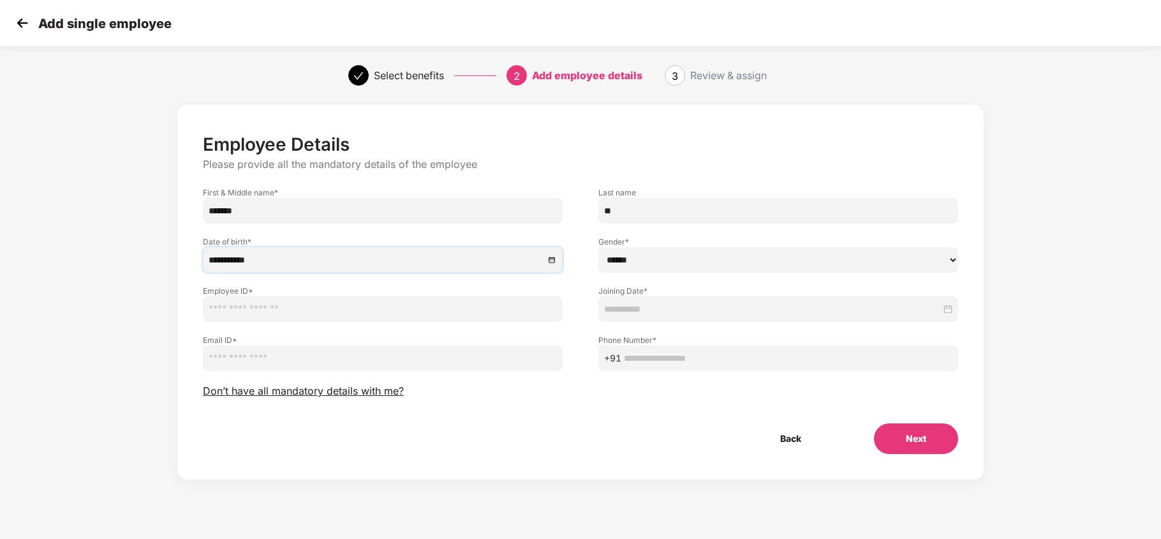
click at [627, 267] on select "****** **** ******" at bounding box center [779, 260] width 360 height 26
select select "******"
click at [599, 247] on select "****** **** ******" at bounding box center [779, 260] width 360 height 26
click at [360, 310] on input "text" at bounding box center [383, 309] width 360 height 26
type input "**********"
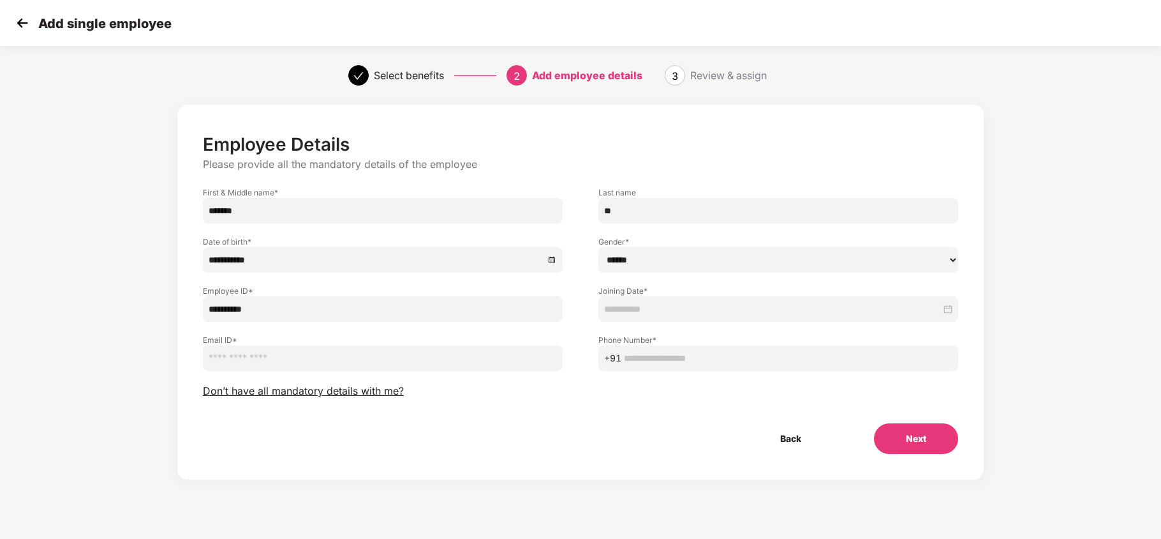
click at [611, 315] on input at bounding box center [772, 309] width 337 height 14
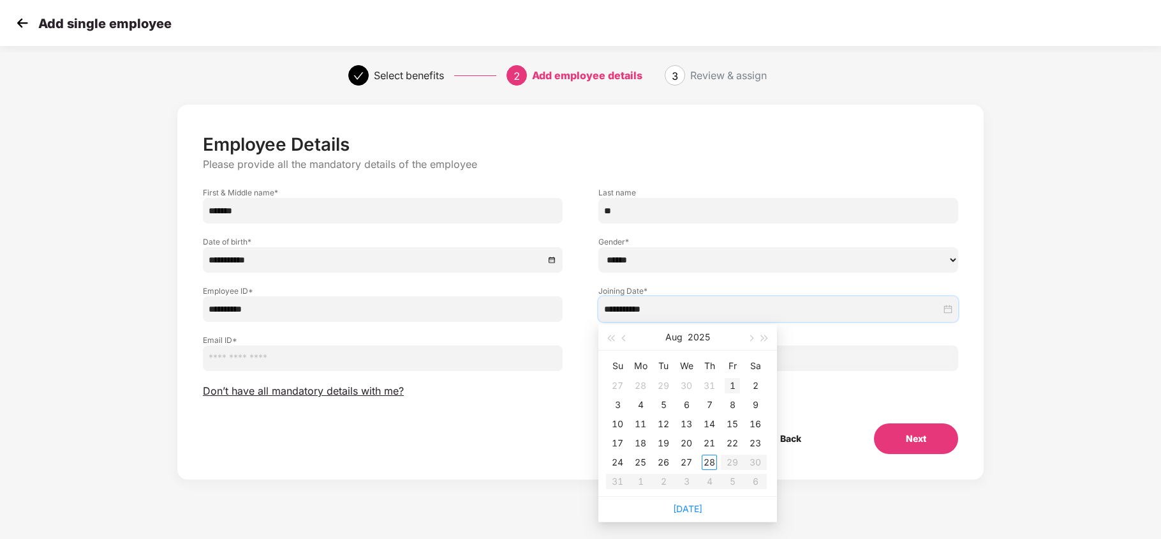
type input "**********"
click at [733, 384] on div "1" at bounding box center [732, 385] width 15 height 15
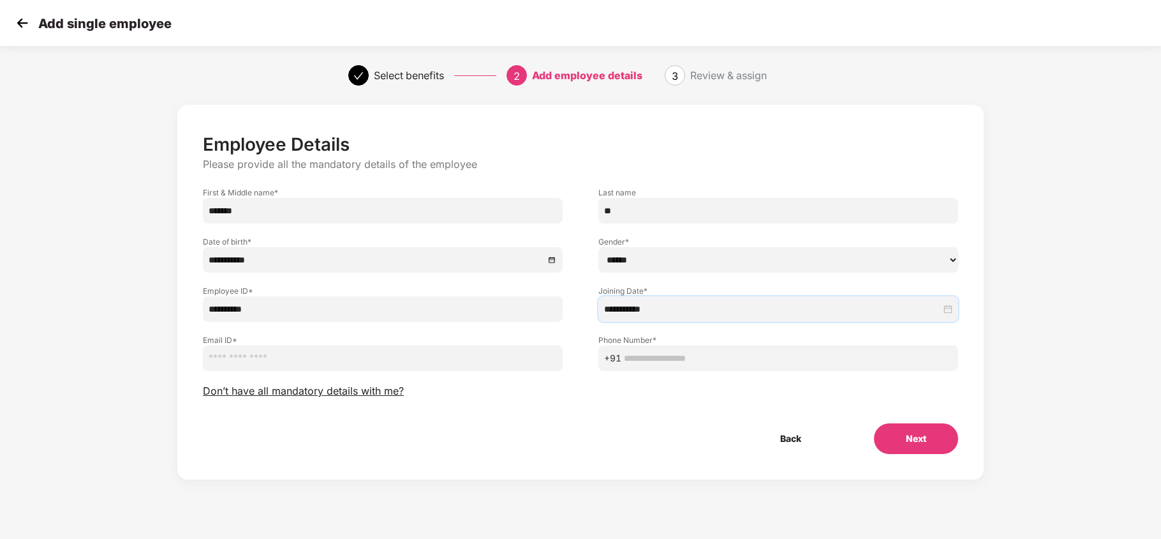
click at [324, 353] on input "email" at bounding box center [383, 358] width 360 height 26
paste input "**********"
type input "**********"
click at [659, 363] on input "text" at bounding box center [788, 358] width 329 height 14
paste input "**********"
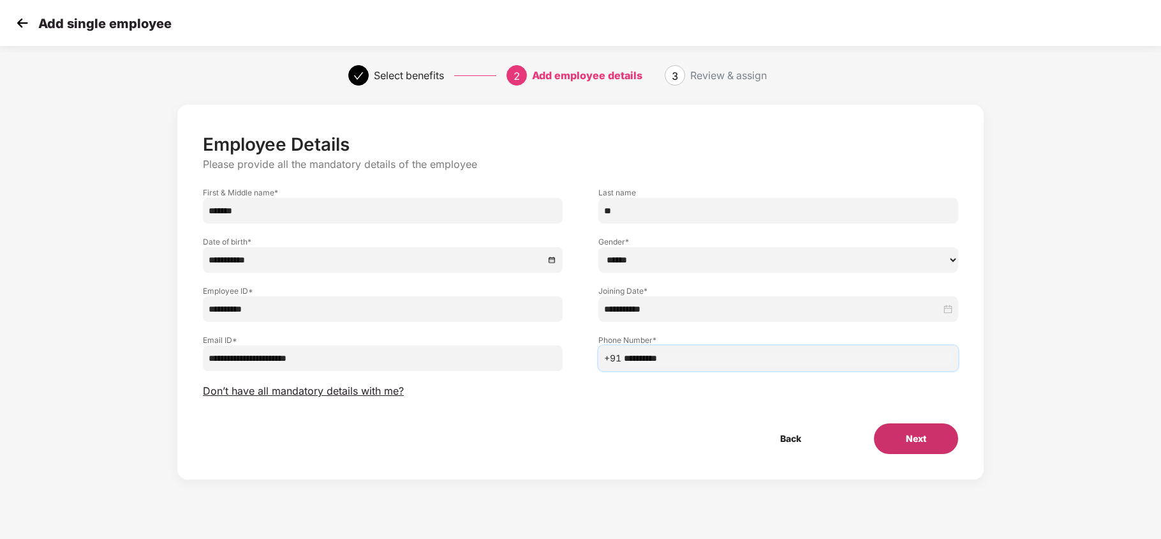
type input "**********"
click at [917, 434] on button "Next" at bounding box center [916, 438] width 84 height 31
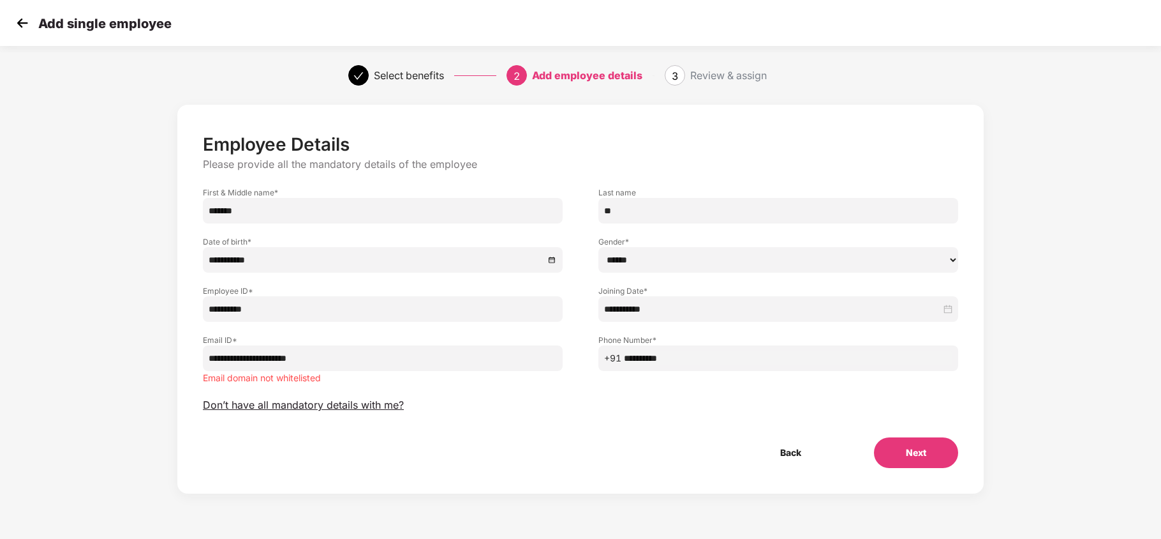
click at [26, 29] on img at bounding box center [22, 22] width 19 height 19
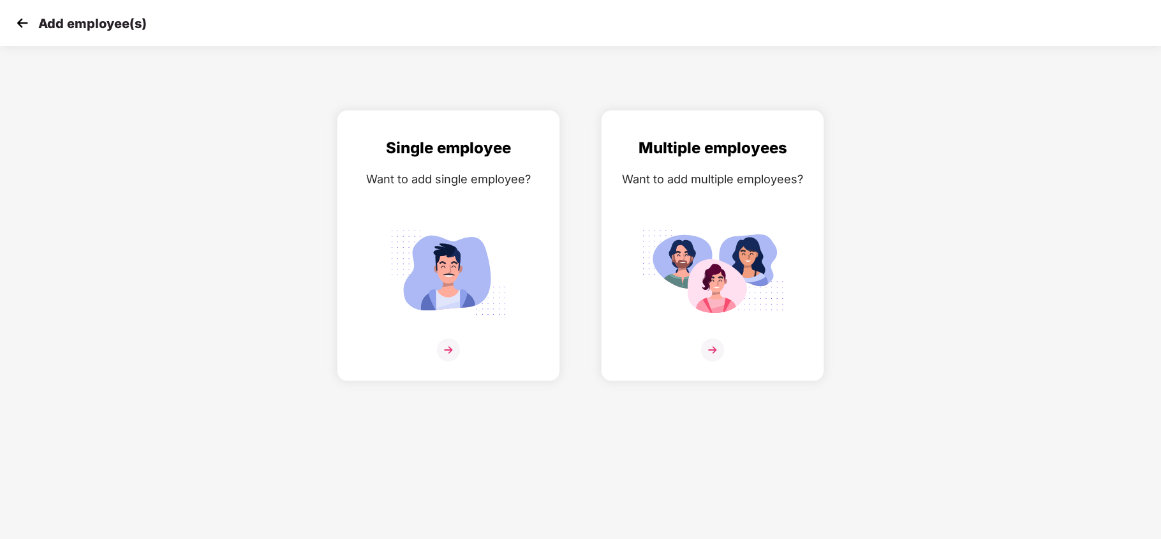
click at [26, 22] on img at bounding box center [22, 22] width 19 height 19
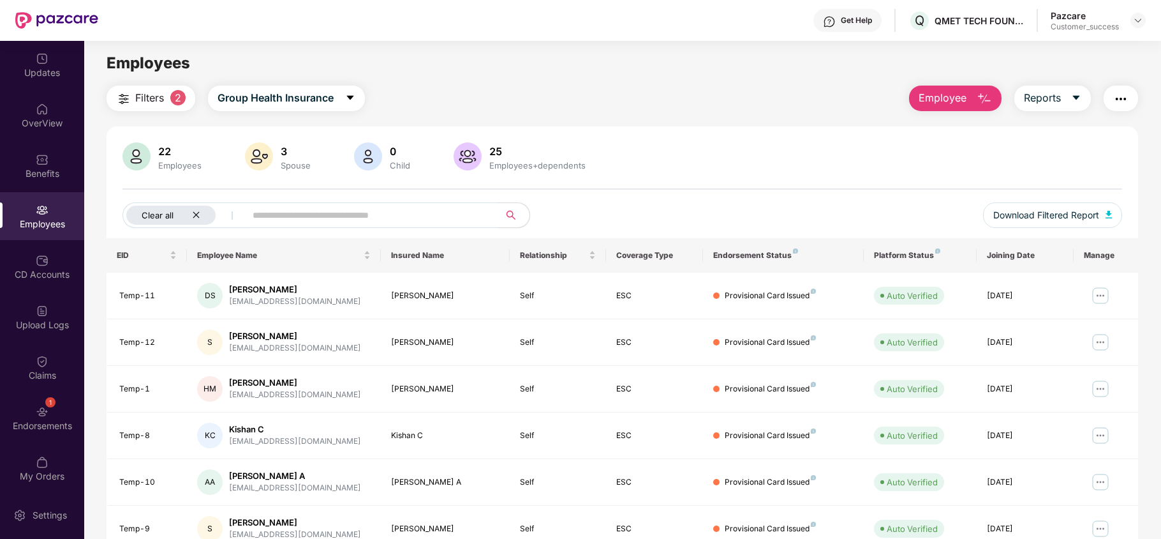
click at [195, 218] on icon "close" at bounding box center [196, 215] width 8 height 8
click at [1142, 22] on img at bounding box center [1138, 20] width 10 height 10
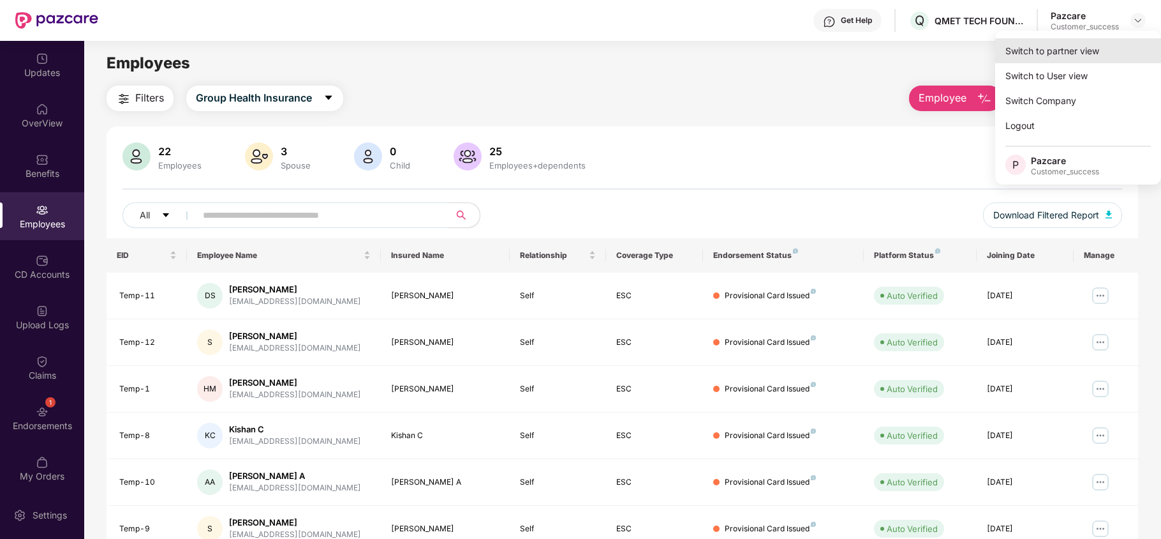
click at [1086, 50] on div "Switch to partner view" at bounding box center [1079, 50] width 166 height 25
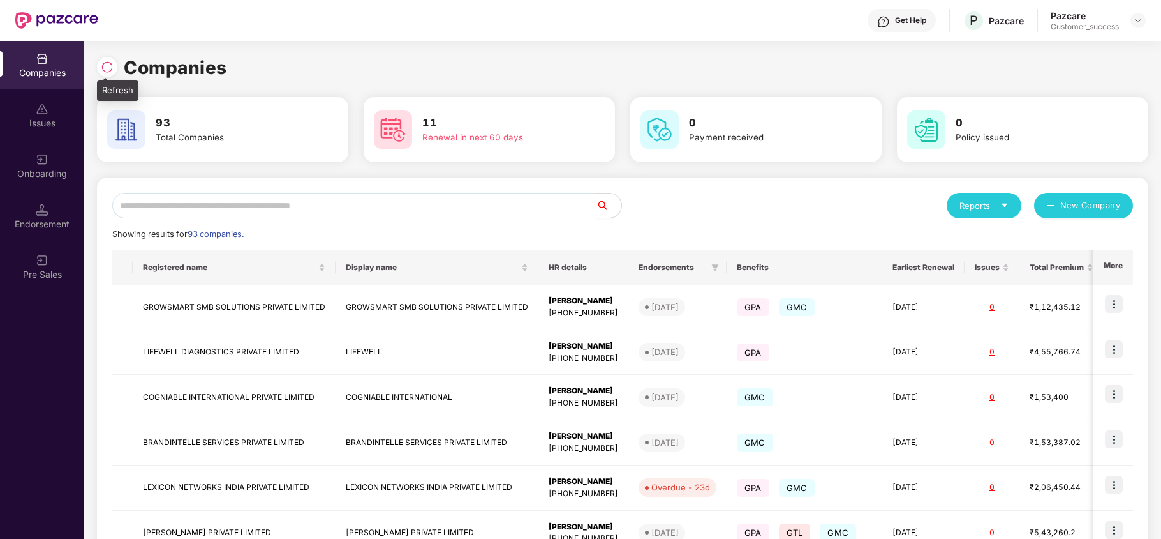
click at [106, 70] on img at bounding box center [107, 67] width 13 height 13
click at [105, 59] on div at bounding box center [107, 67] width 20 height 20
click at [116, 80] on div "Companies" at bounding box center [623, 68] width 1052 height 28
click at [108, 66] on img at bounding box center [107, 67] width 13 height 13
click at [231, 205] on input "text" at bounding box center [354, 206] width 484 height 26
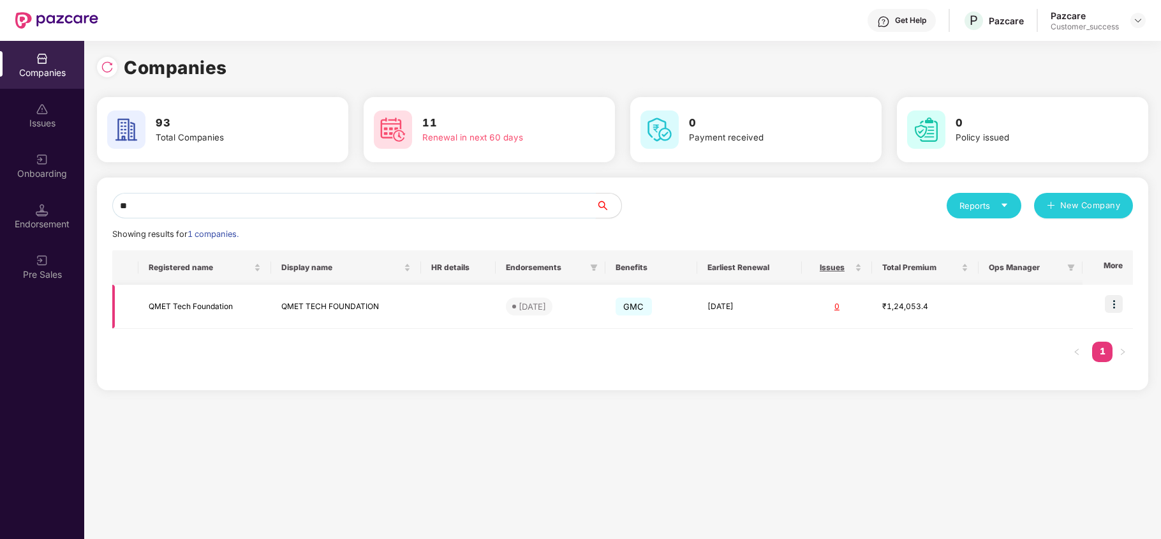
type input "**"
click at [223, 304] on td "QMET Tech Foundation" at bounding box center [204, 307] width 133 height 44
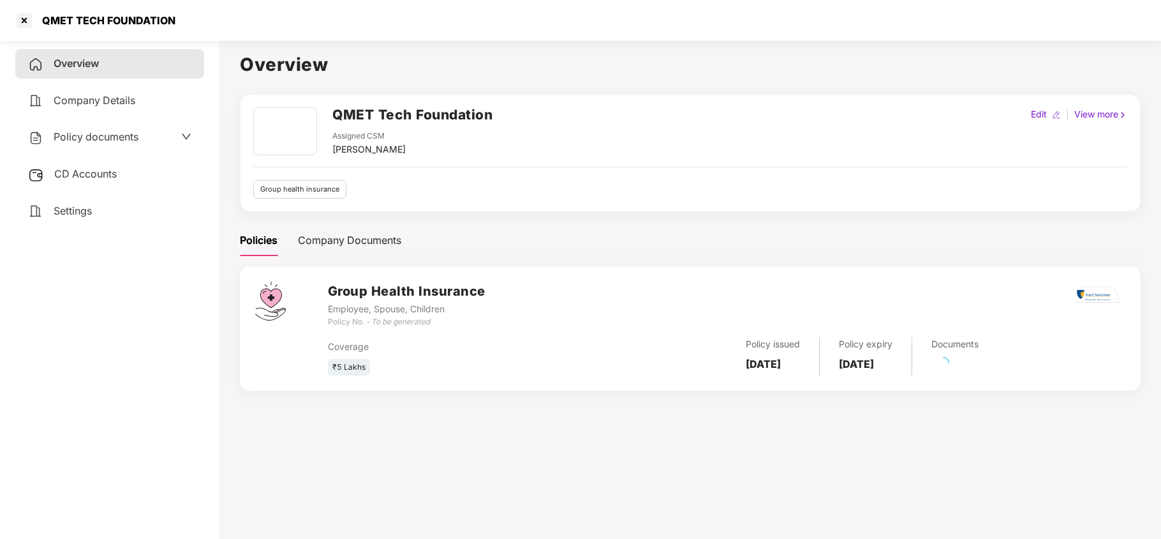
click at [1052, 115] on img at bounding box center [1056, 114] width 9 height 9
select select "****"
select select "******"
select select "**********"
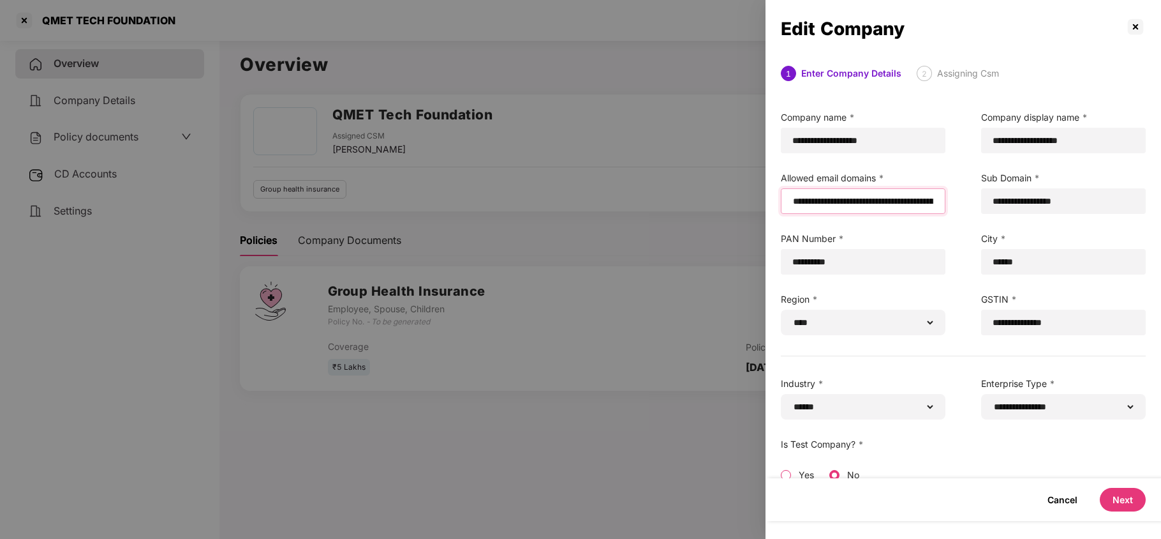
click at [860, 195] on input "**********" at bounding box center [863, 201] width 143 height 13
click at [1108, 494] on button "Next" at bounding box center [1123, 500] width 46 height 24
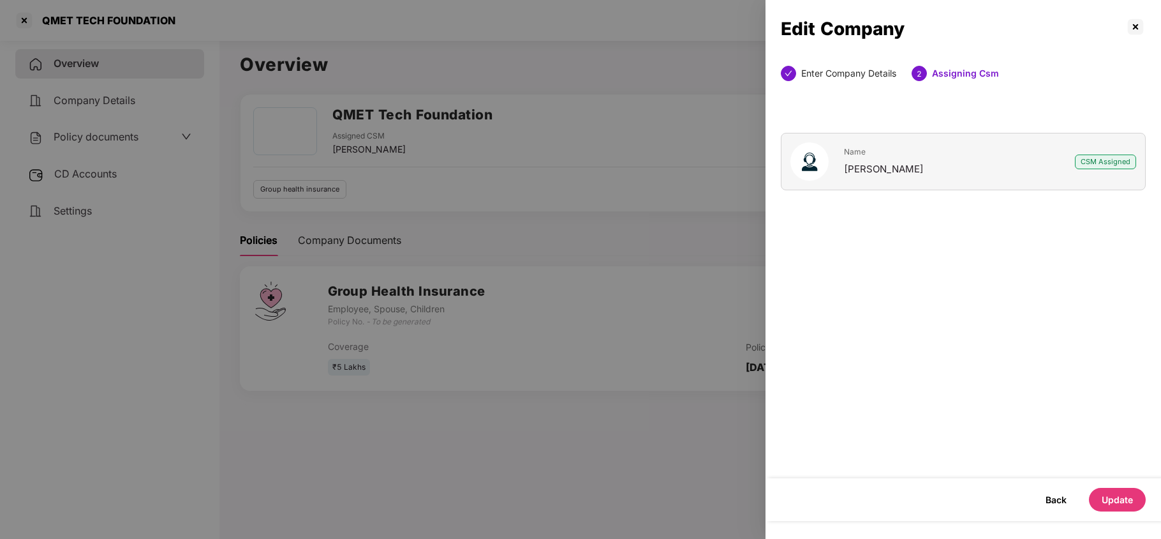
click at [1124, 504] on button "Update" at bounding box center [1117, 500] width 57 height 24
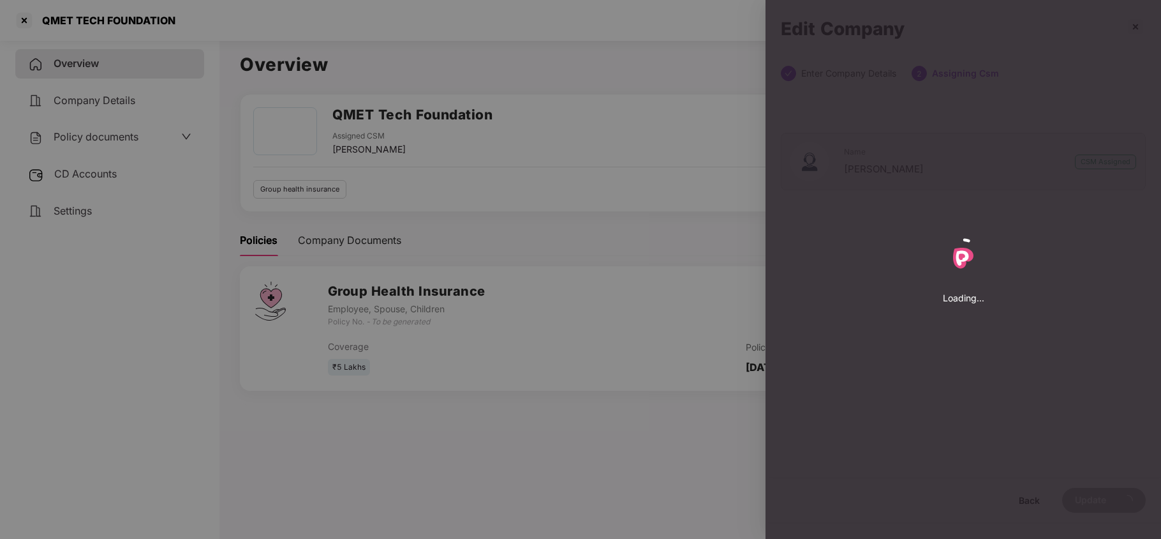
select select "****"
select select "******"
select select "**********"
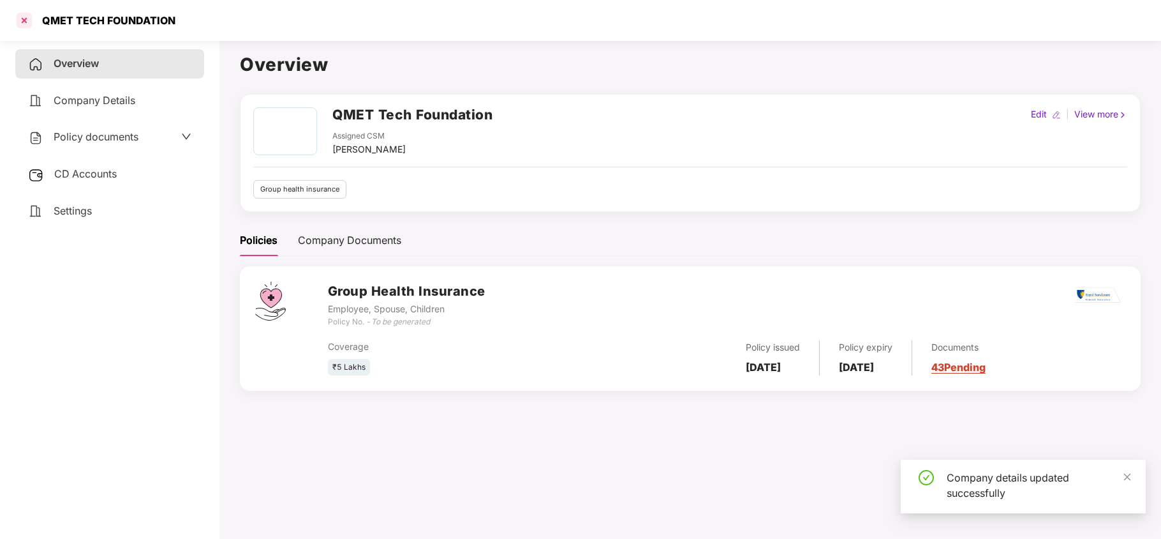
click at [22, 24] on div at bounding box center [24, 20] width 20 height 20
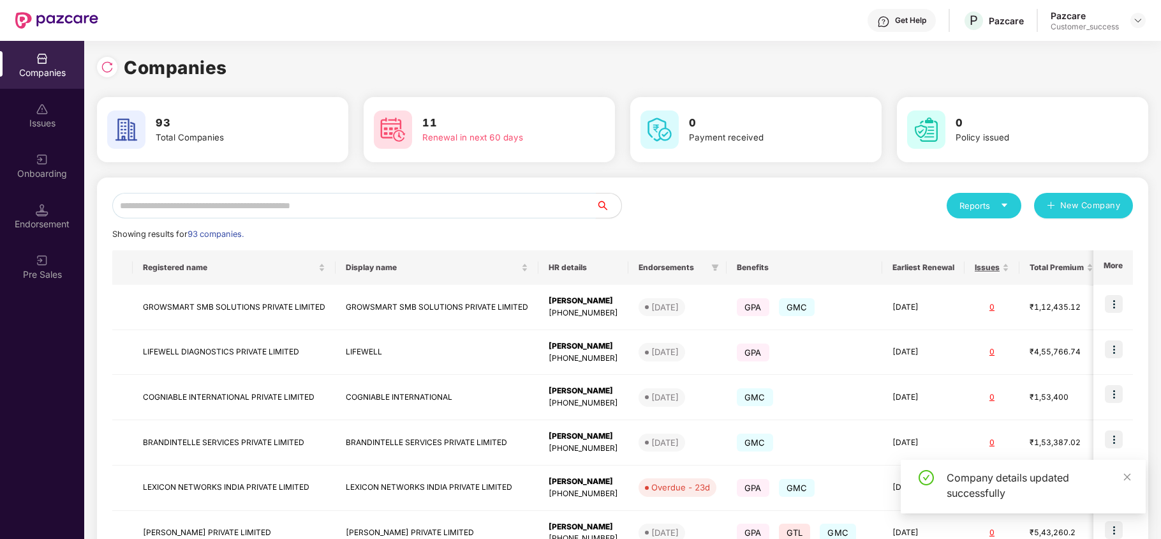
click at [307, 212] on input "text" at bounding box center [354, 206] width 484 height 26
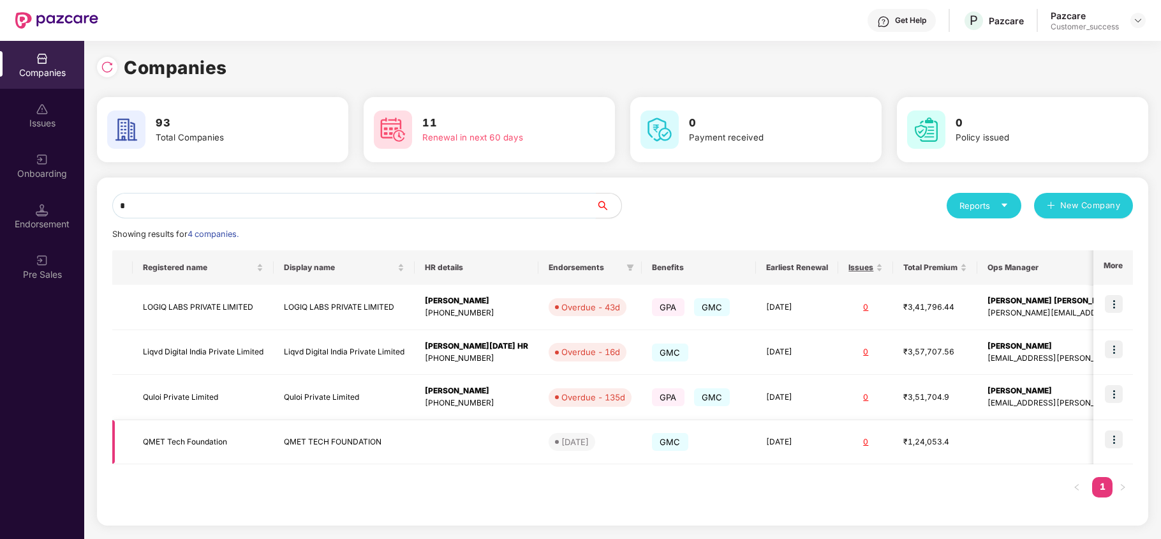
type input "*"
click at [1118, 437] on img at bounding box center [1114, 439] width 18 height 18
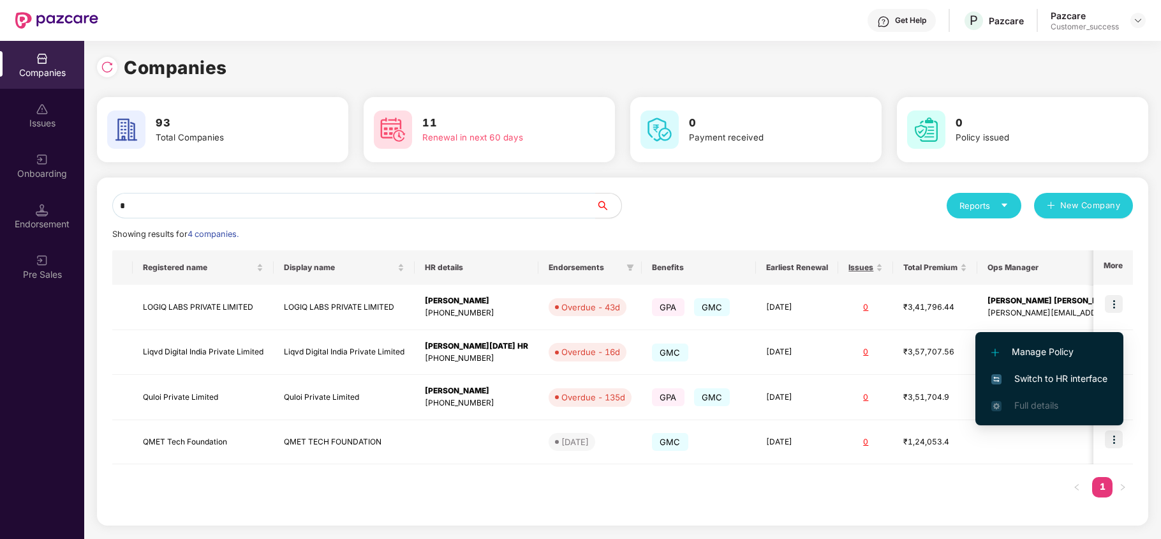
click at [1070, 375] on span "Switch to HR interface" at bounding box center [1050, 378] width 116 height 14
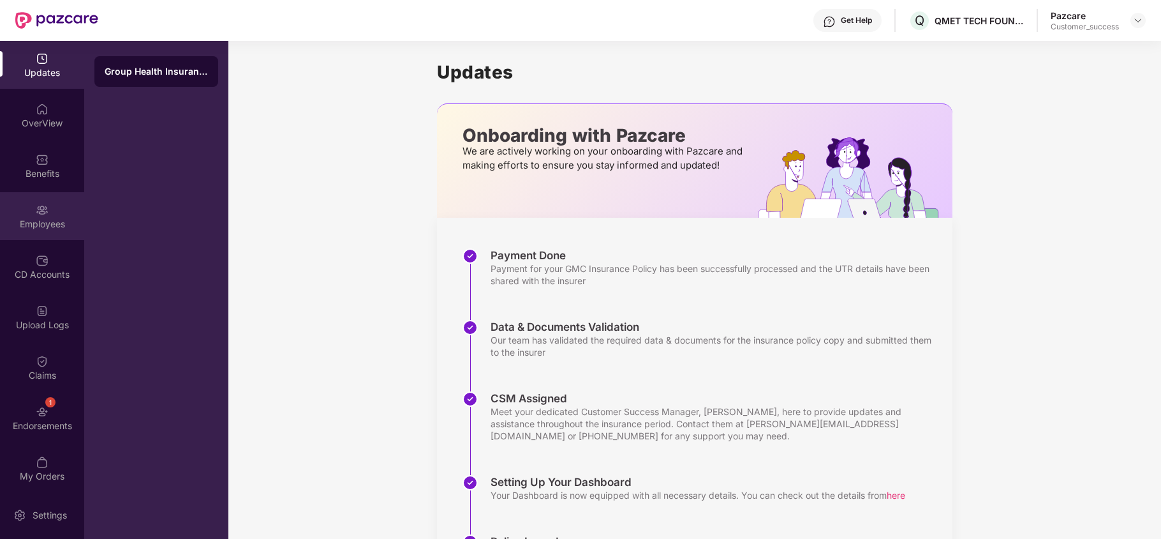
click at [26, 232] on div "Employees" at bounding box center [42, 216] width 84 height 48
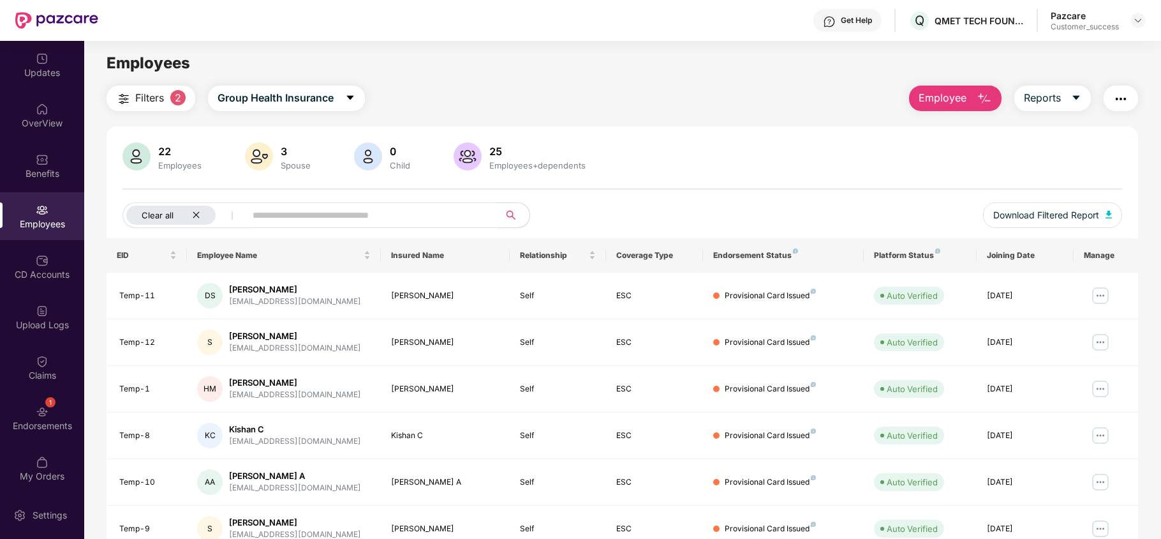
click at [195, 213] on icon "close" at bounding box center [196, 215] width 6 height 6
click at [934, 110] on button "Employee" at bounding box center [955, 99] width 93 height 26
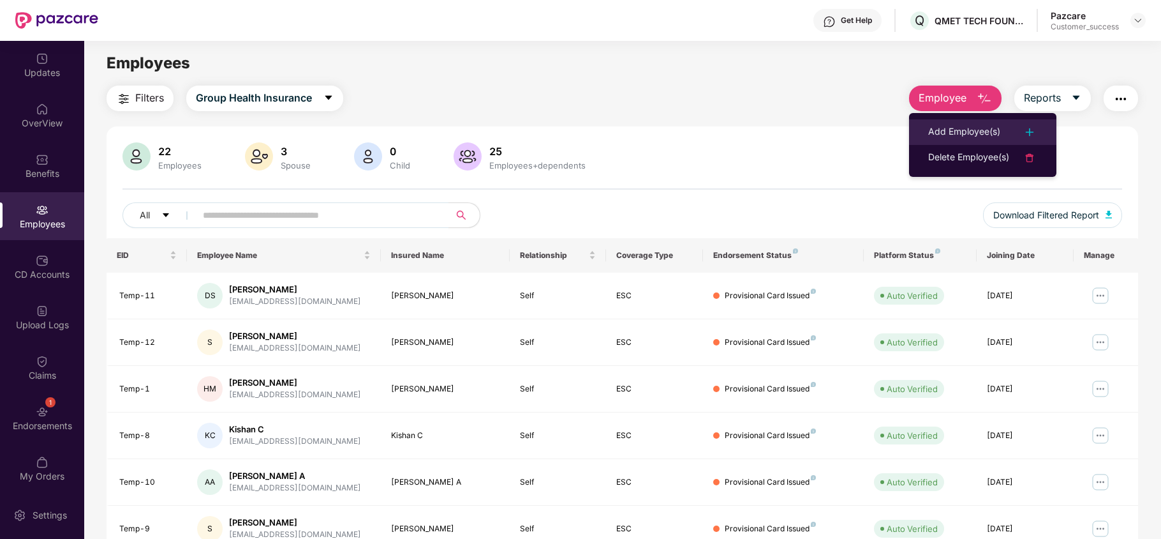
click at [935, 124] on div "Add Employee(s)" at bounding box center [965, 131] width 72 height 15
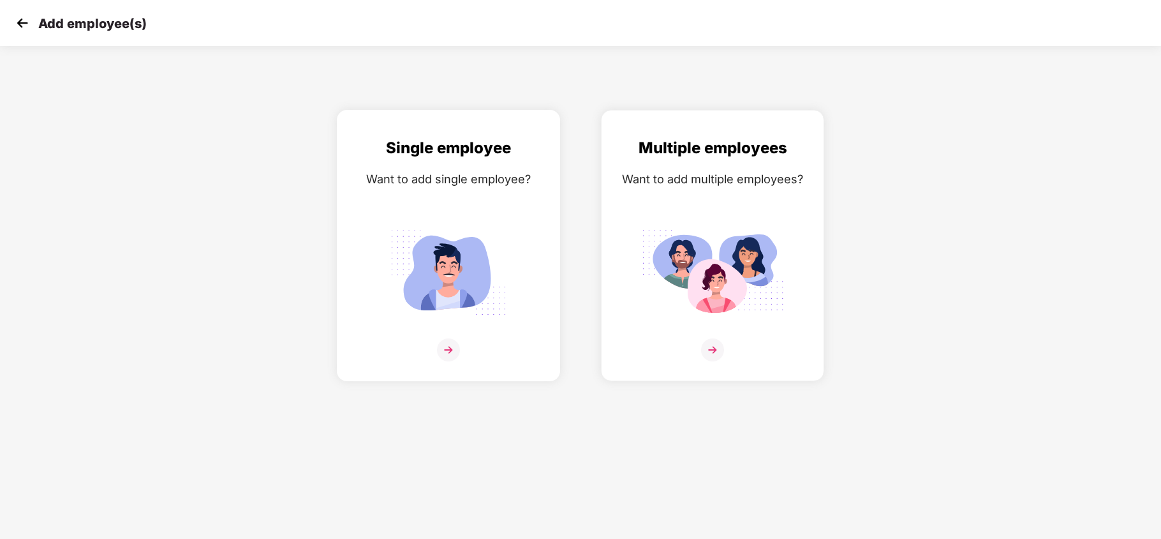
click at [402, 167] on div "Single employee Want to add single employee?" at bounding box center [448, 256] width 197 height 241
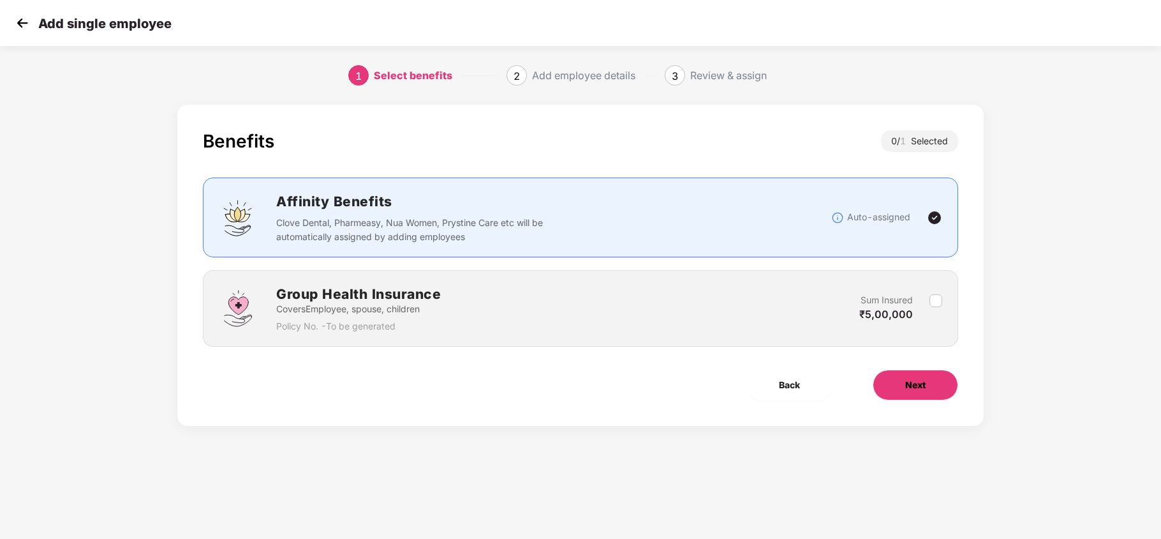
click at [907, 385] on span "Next" at bounding box center [916, 385] width 20 height 14
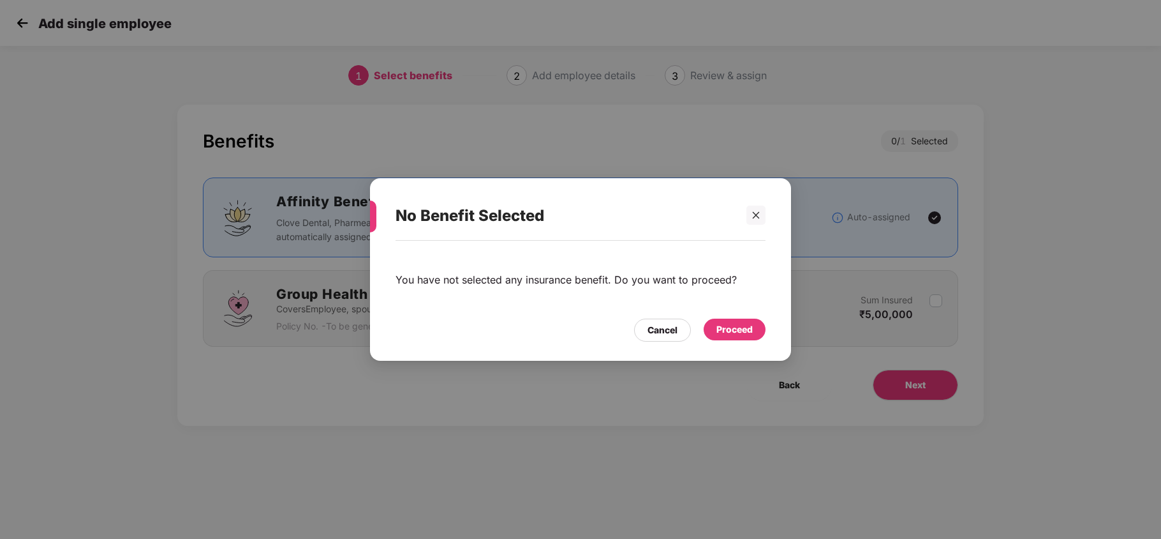
click at [731, 325] on div "Proceed" at bounding box center [735, 329] width 36 height 14
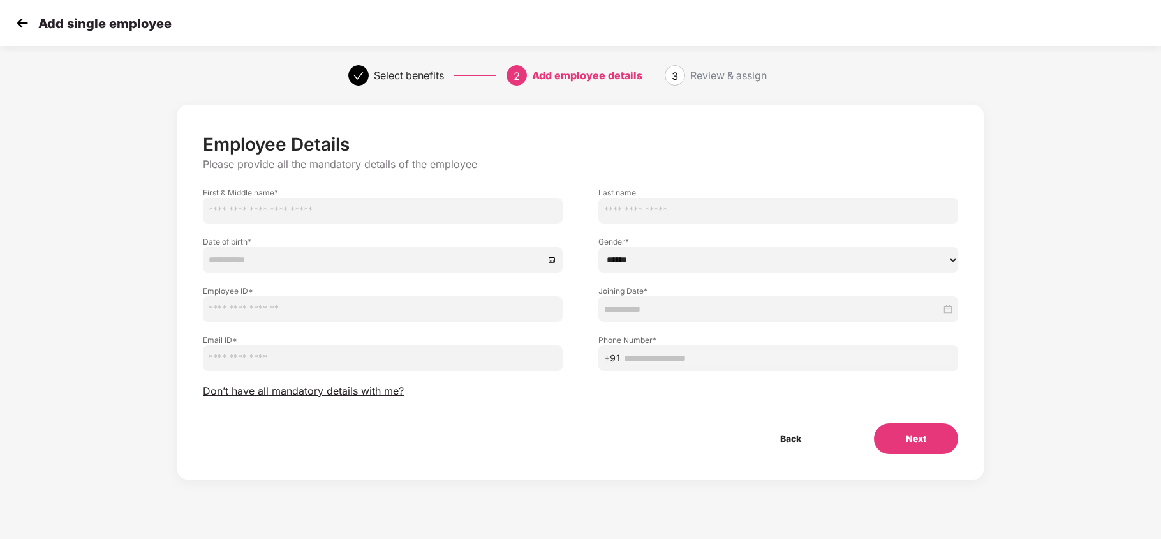
click at [370, 216] on input "text" at bounding box center [383, 211] width 360 height 26
type input "*******"
click at [690, 202] on input "text" at bounding box center [779, 211] width 360 height 26
type input "**"
click at [381, 269] on div at bounding box center [383, 260] width 360 height 26
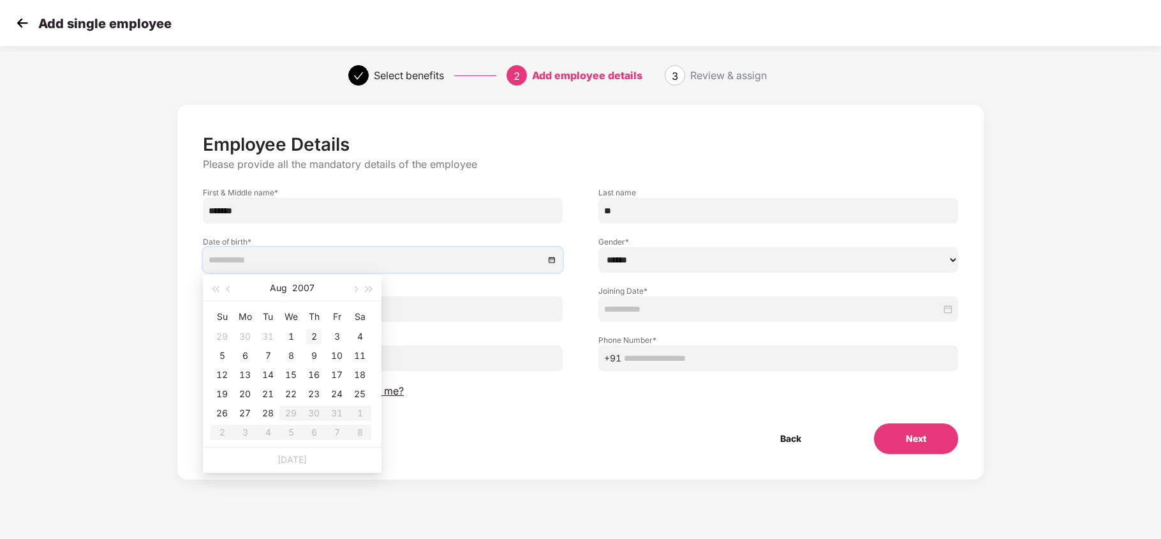
type input "**********"
click at [307, 333] on div "2" at bounding box center [313, 336] width 15 height 15
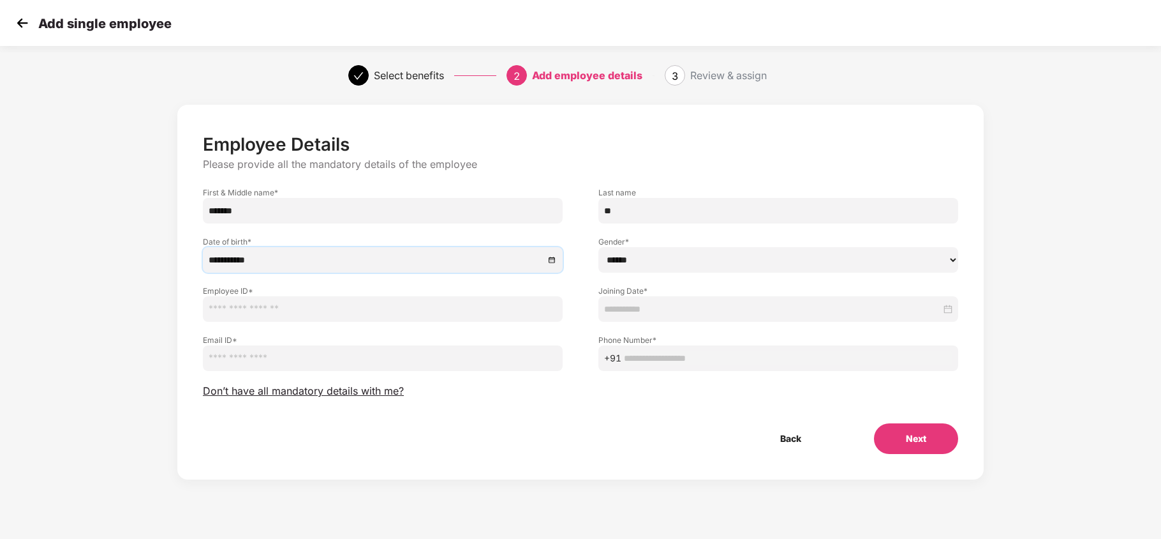
click at [641, 256] on select "****** **** ******" at bounding box center [779, 260] width 360 height 26
select select "******"
click at [599, 247] on select "****** **** ******" at bounding box center [779, 260] width 360 height 26
click at [429, 310] on input "text" at bounding box center [383, 309] width 360 height 26
type input "**********"
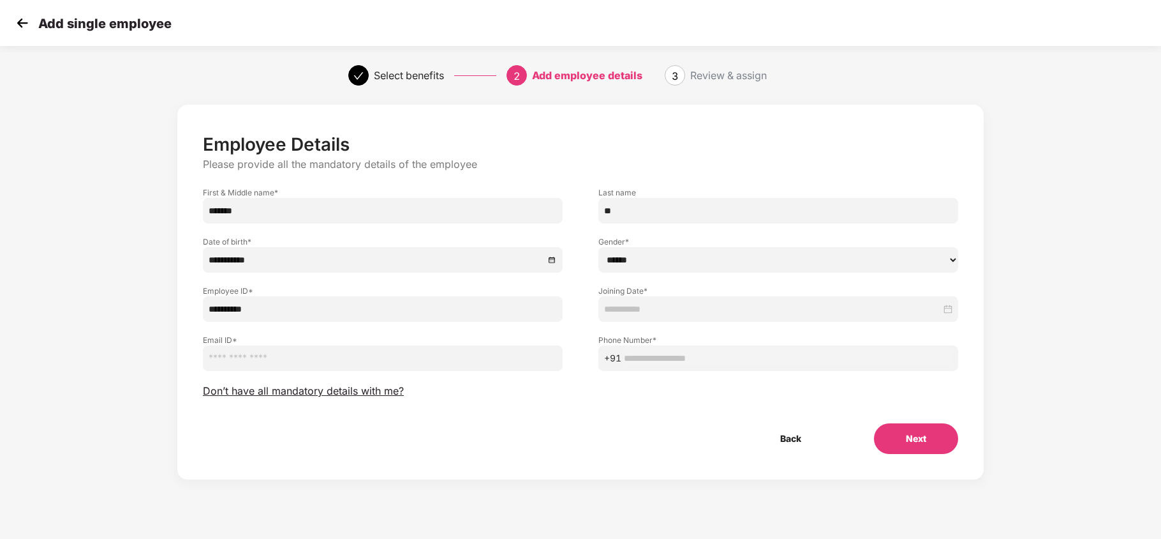
click at [634, 313] on input at bounding box center [772, 309] width 337 height 14
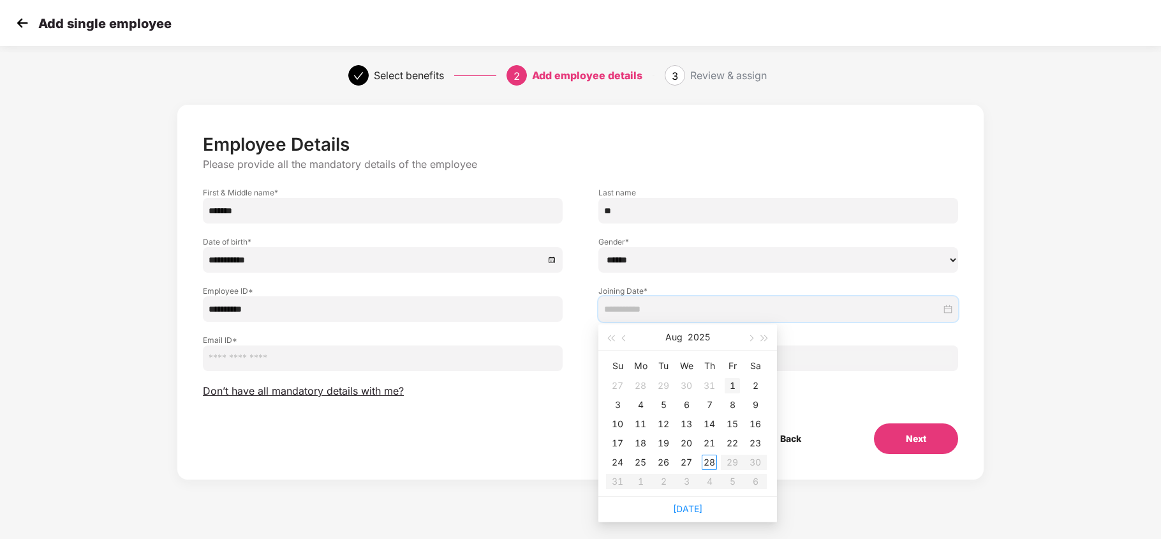
type input "**********"
click at [729, 387] on div "1" at bounding box center [732, 385] width 15 height 15
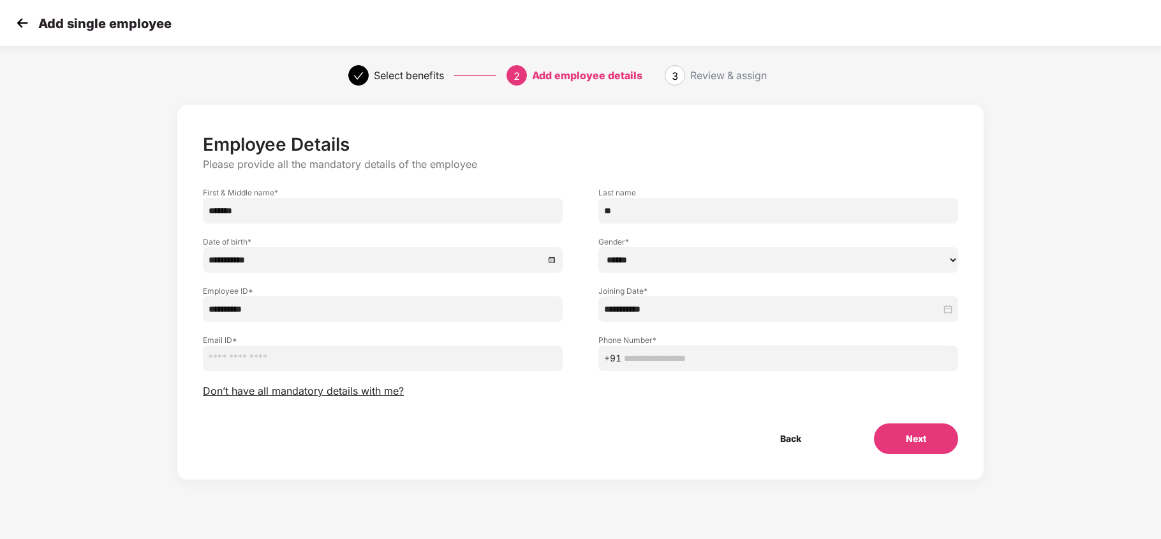
click at [422, 373] on div "**********" at bounding box center [581, 293] width 756 height 320
click at [419, 360] on input "email" at bounding box center [383, 358] width 360 height 26
paste input "**********"
type input "**********"
click at [656, 360] on input "text" at bounding box center [788, 358] width 329 height 14
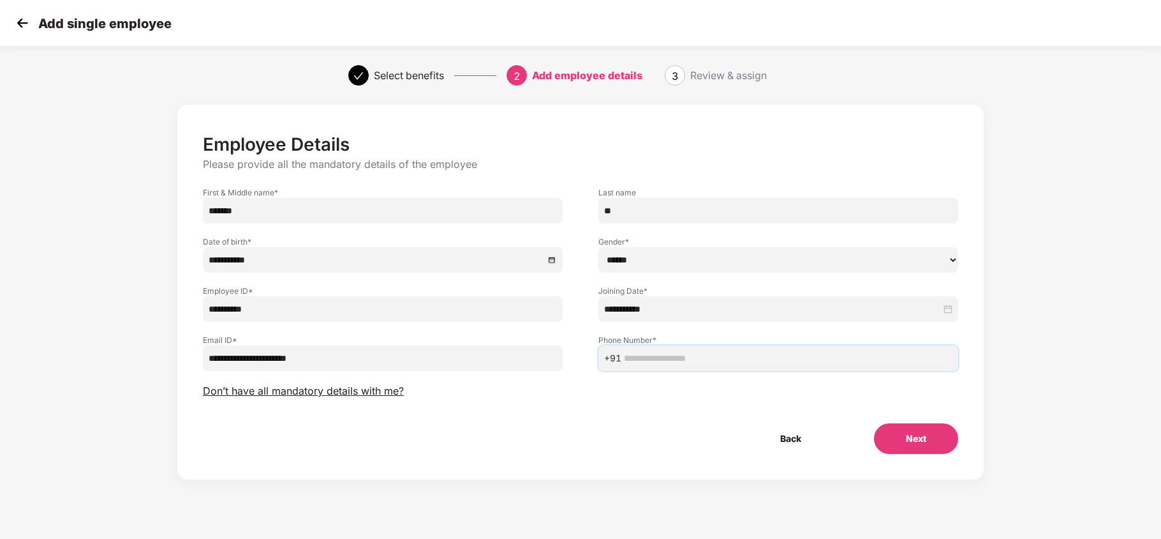
paste input "**********"
type input "**********"
click at [636, 425] on div "Back Next" at bounding box center [581, 438] width 796 height 31
click at [950, 444] on button "Next" at bounding box center [916, 438] width 84 height 31
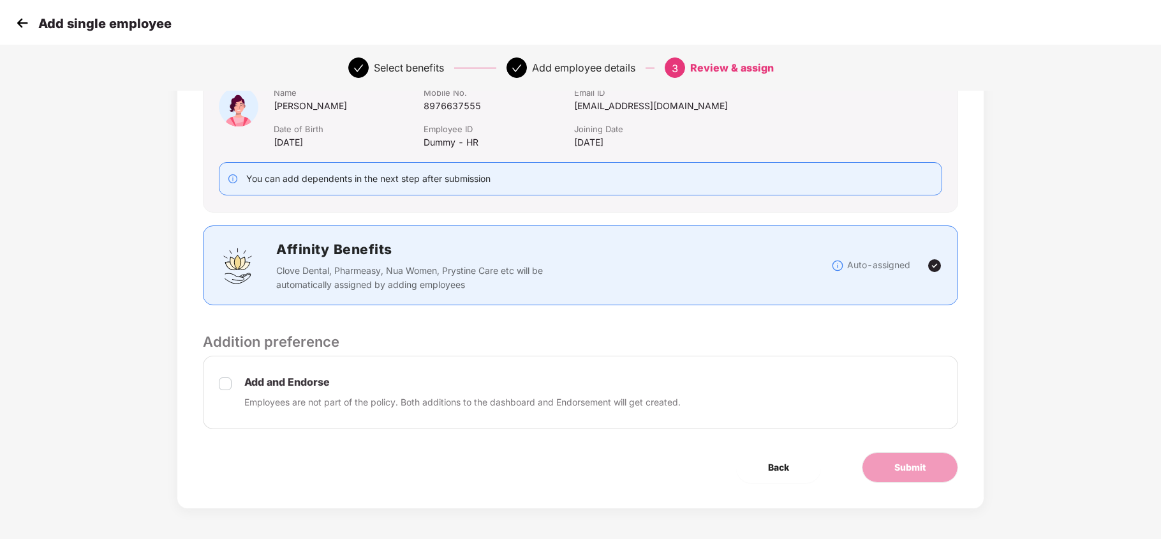
scroll to position [108, 0]
click at [895, 462] on span "Submit" at bounding box center [910, 466] width 31 height 14
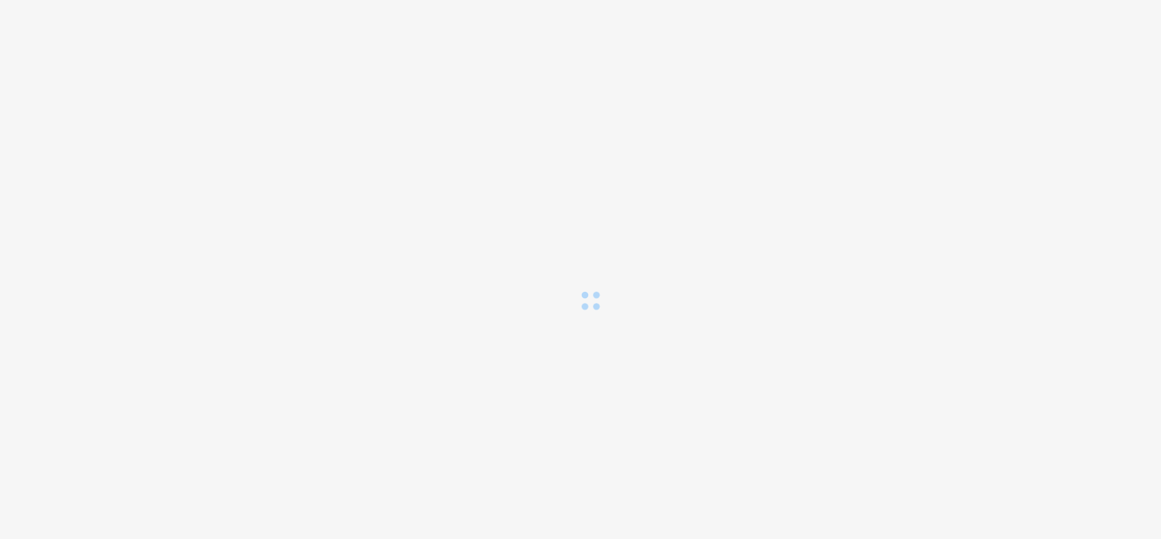
scroll to position [0, 0]
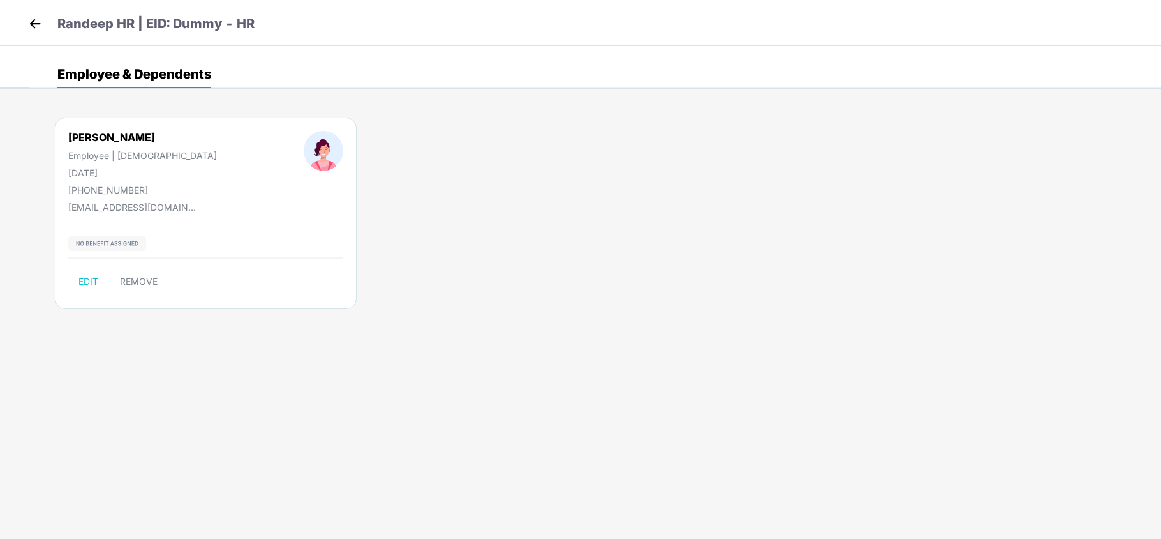
click at [37, 26] on img at bounding box center [35, 23] width 19 height 19
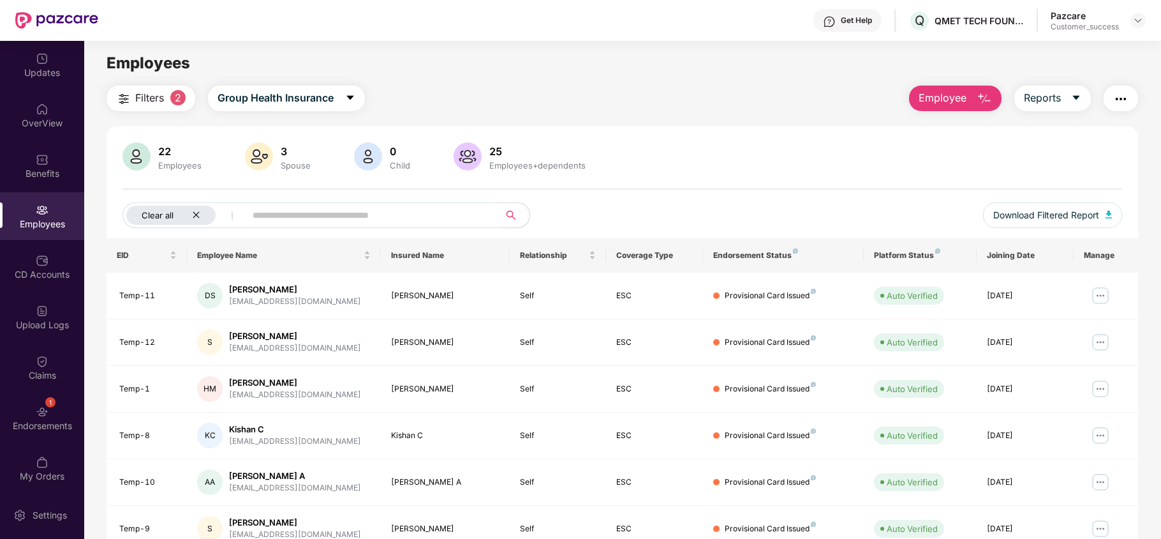
click at [198, 212] on icon "close" at bounding box center [196, 215] width 8 height 8
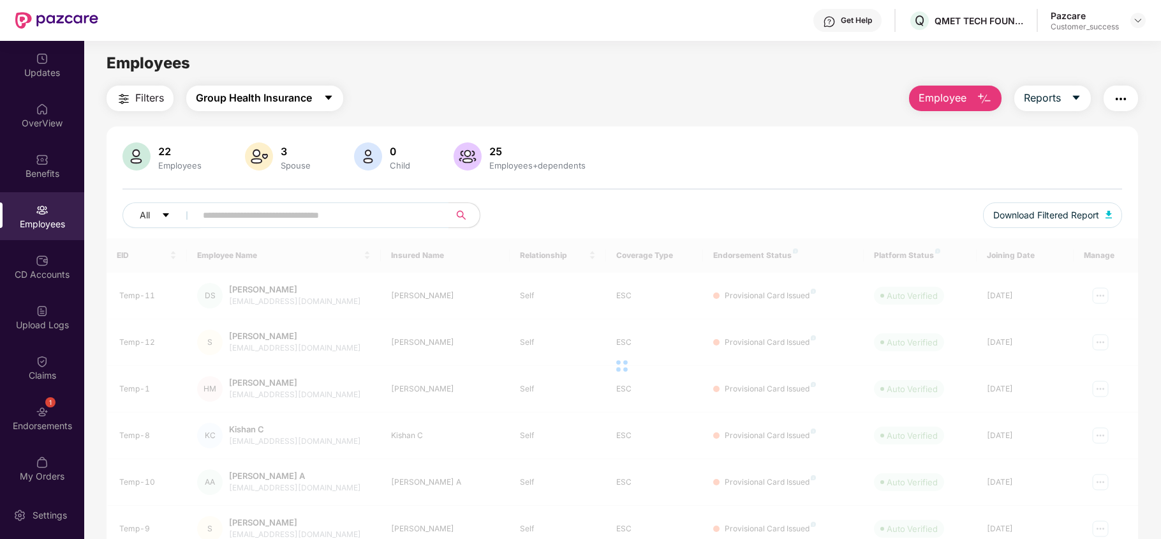
click at [273, 103] on span "Group Health Insurance" at bounding box center [254, 98] width 116 height 16
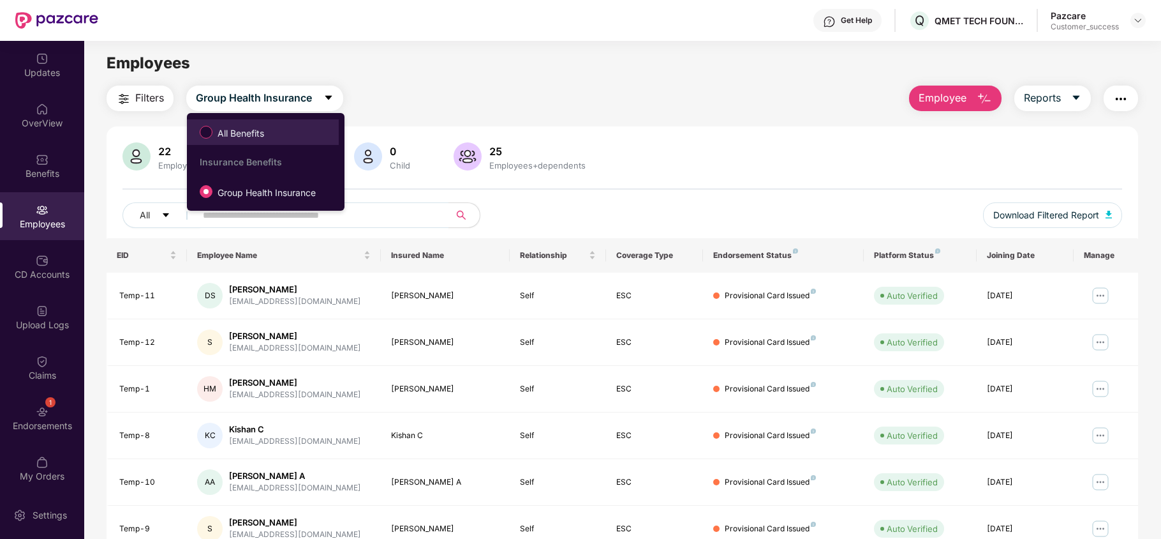
click at [269, 124] on label "All Benefits" at bounding box center [234, 132] width 82 height 22
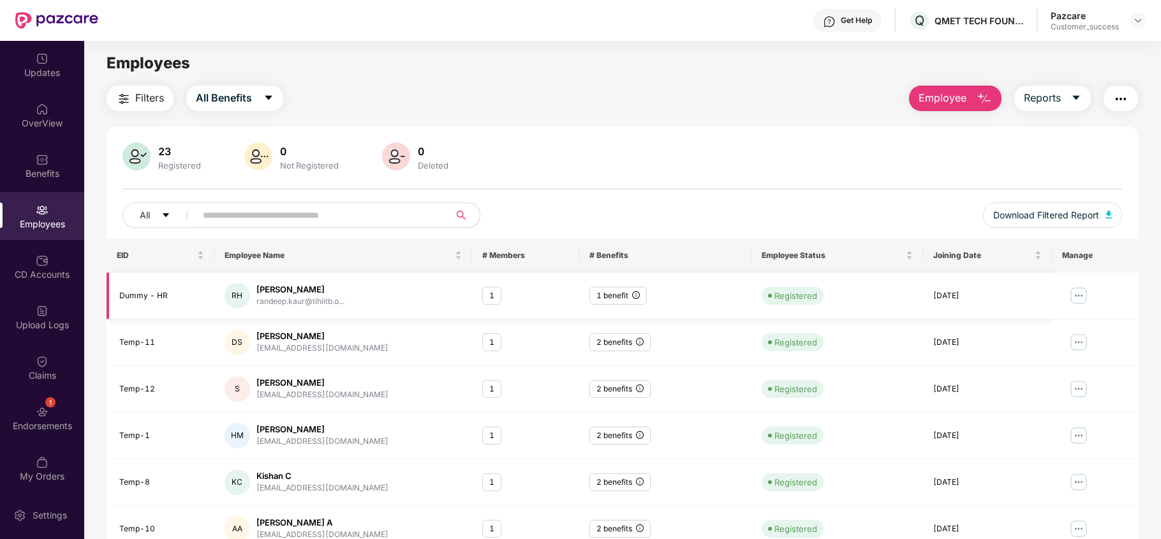
click at [1075, 297] on img at bounding box center [1079, 295] width 20 height 20
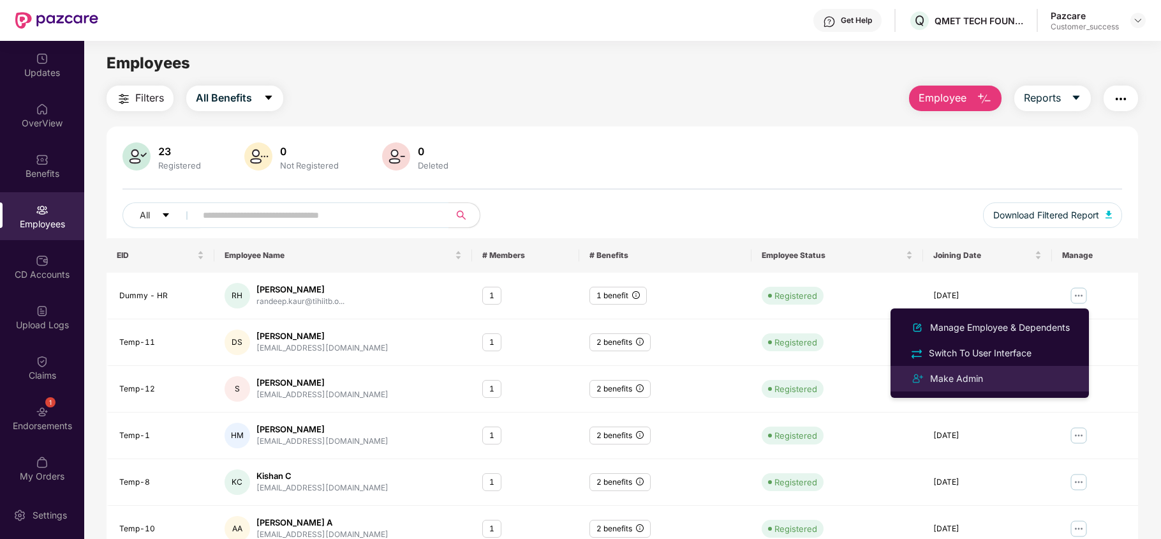
click at [987, 371] on div "Make Admin" at bounding box center [989, 378] width 165 height 15
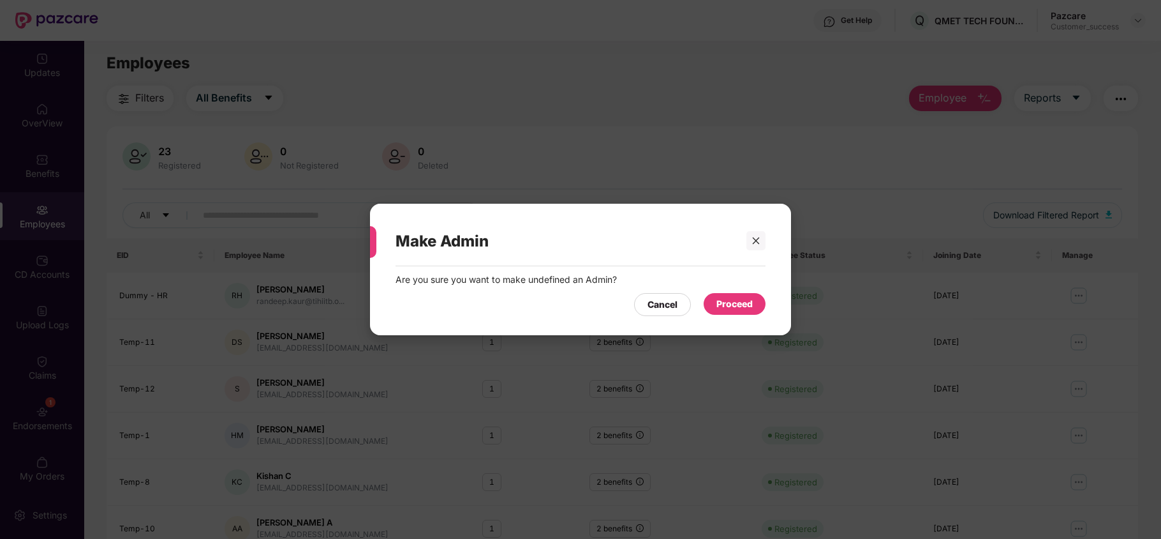
click at [712, 292] on div "Cancel Proceed" at bounding box center [581, 301] width 370 height 29
click at [723, 300] on div "Proceed" at bounding box center [735, 304] width 36 height 14
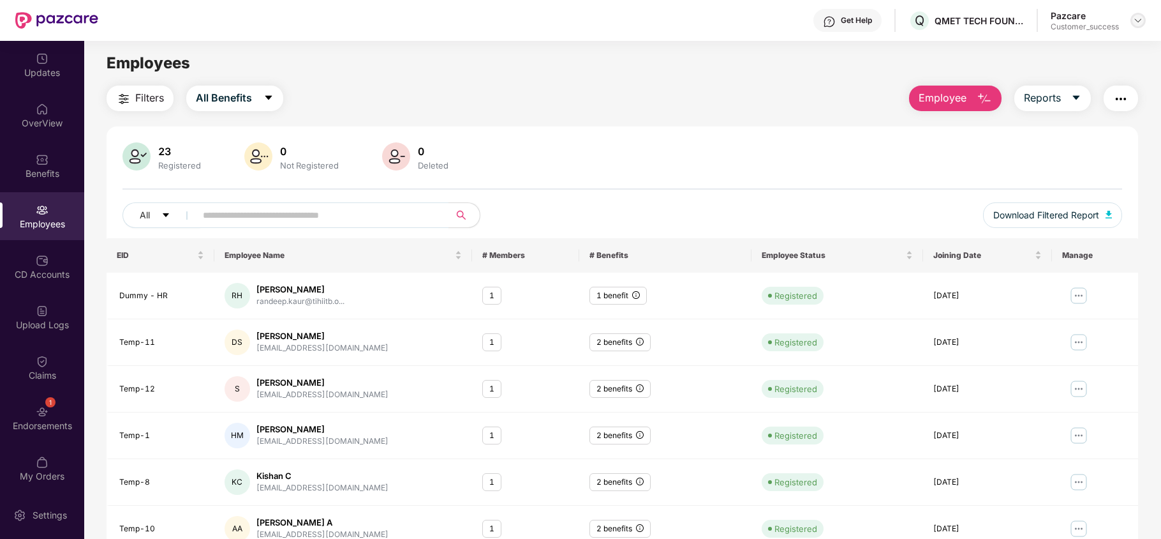
click at [1139, 19] on img at bounding box center [1138, 20] width 10 height 10
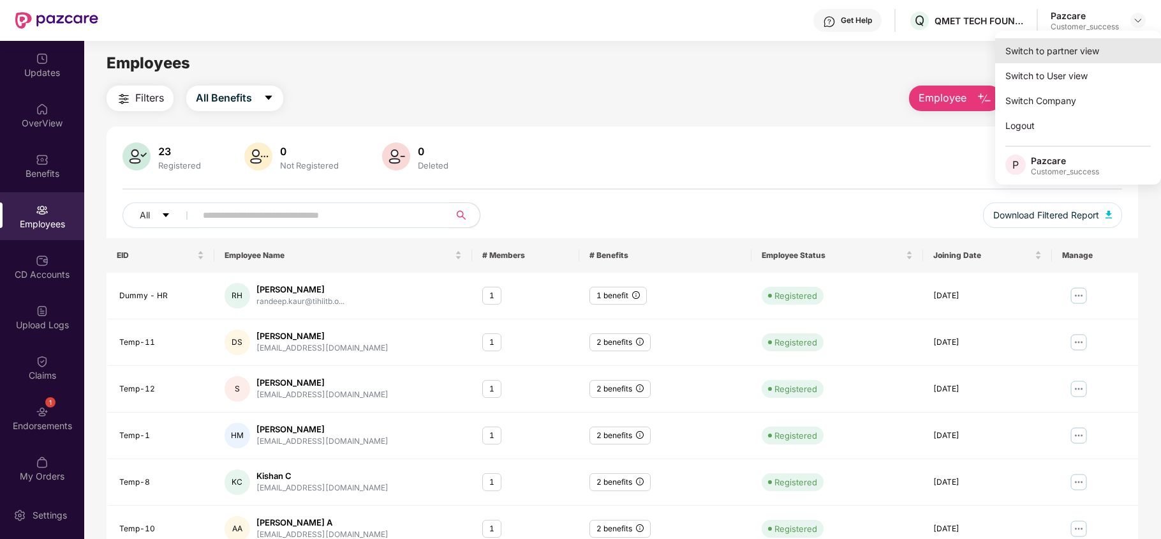
click at [1076, 41] on div "Switch to partner view" at bounding box center [1079, 50] width 166 height 25
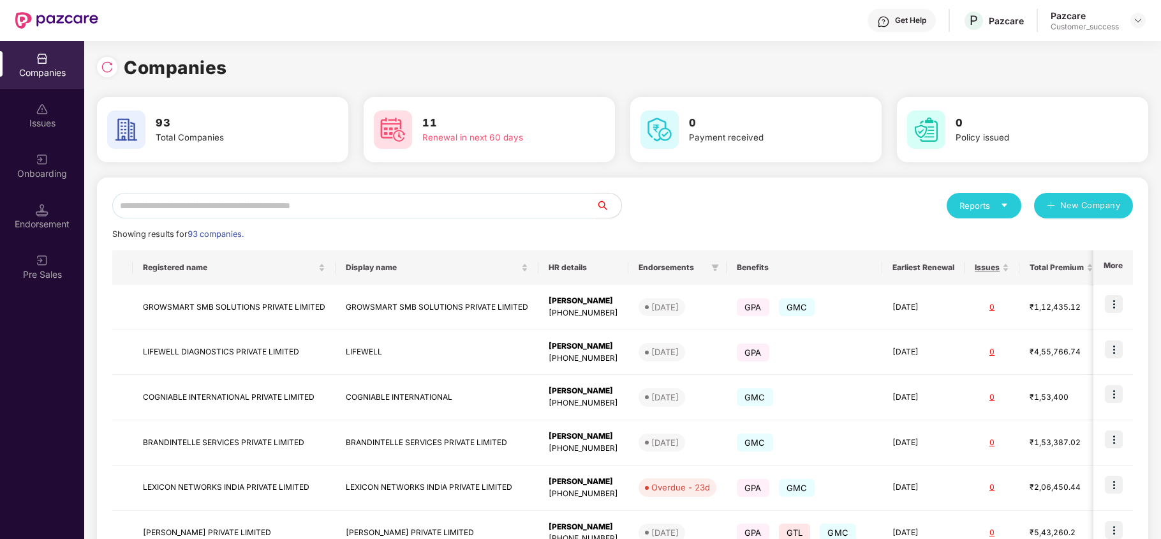
click at [382, 200] on input "text" at bounding box center [354, 206] width 484 height 26
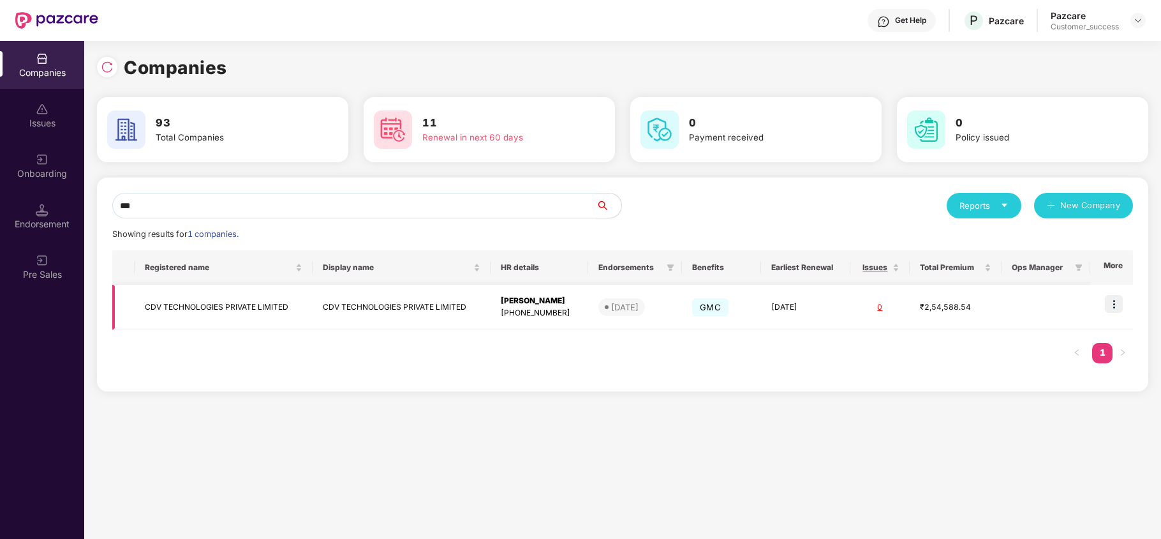
type input "***"
click at [1119, 304] on img at bounding box center [1114, 304] width 18 height 18
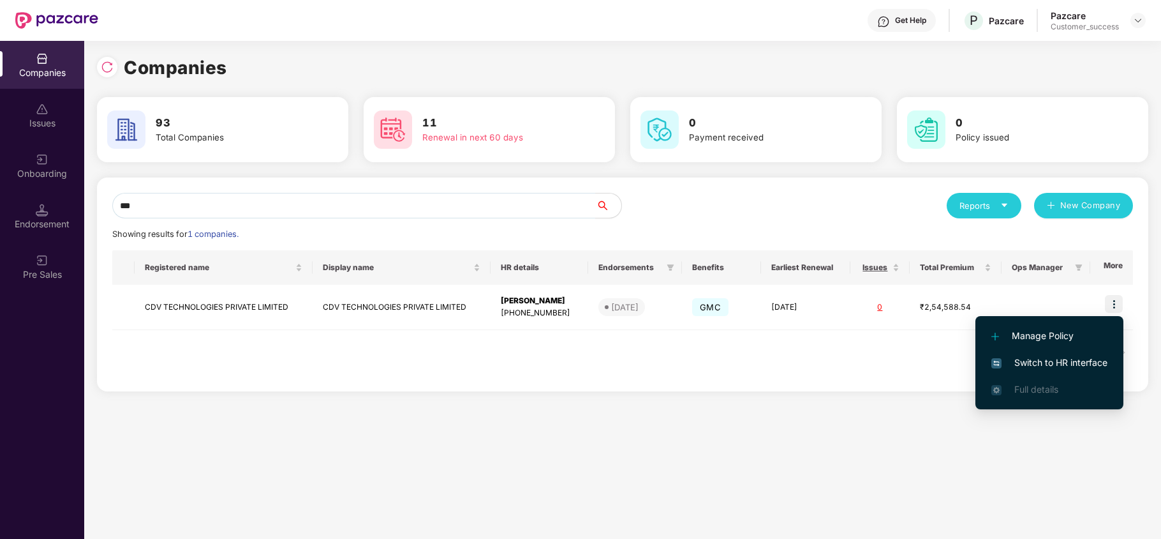
click at [1061, 360] on span "Switch to HR interface" at bounding box center [1050, 362] width 116 height 14
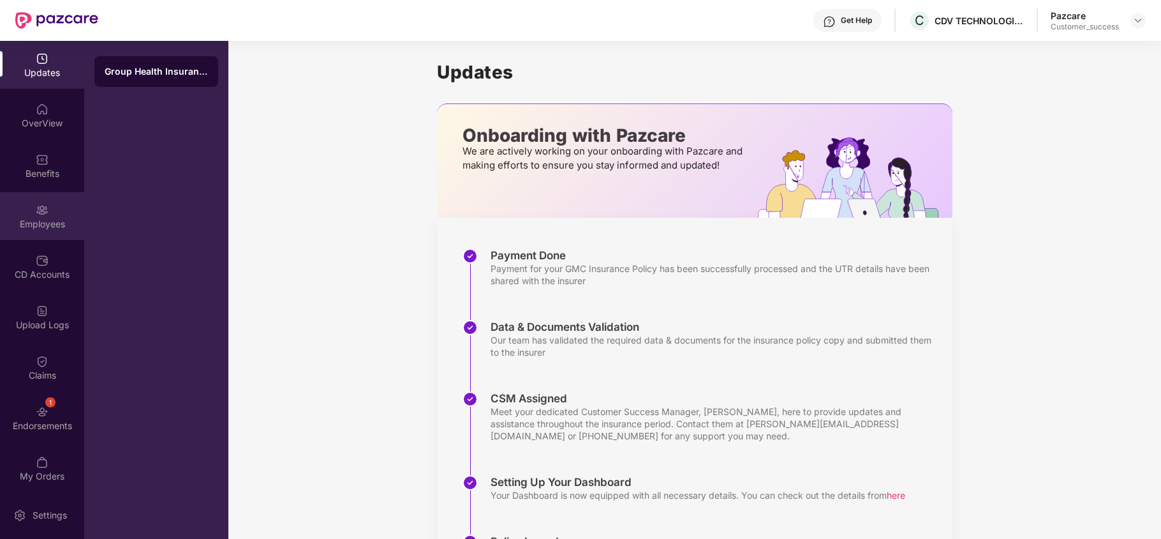
click at [44, 218] on div "Employees" at bounding box center [42, 224] width 84 height 13
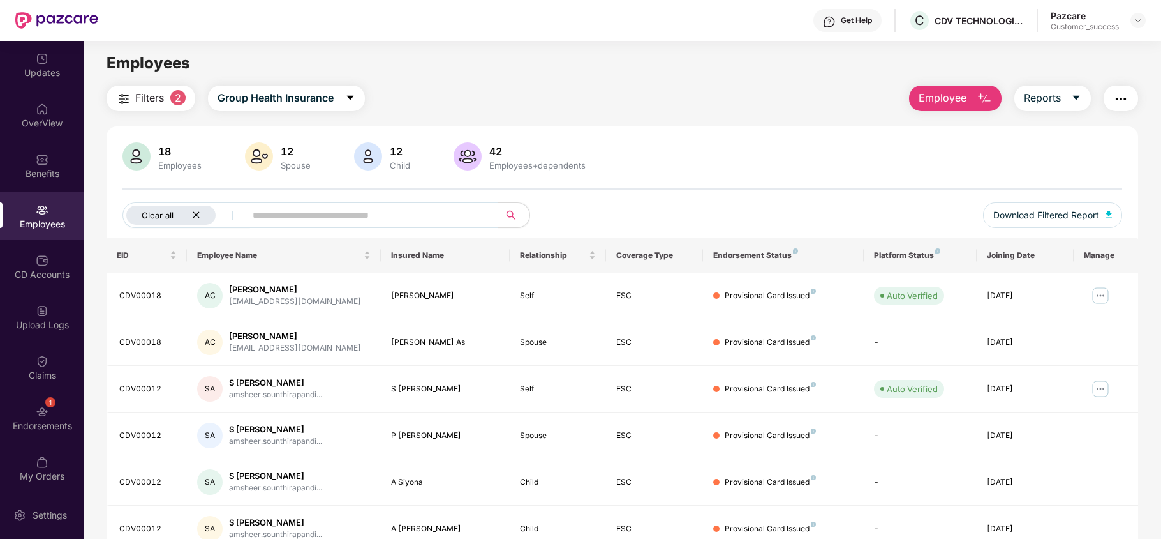
click at [199, 210] on div "Clear all" at bounding box center [170, 214] width 89 height 19
click at [1126, 110] on button "button" at bounding box center [1121, 99] width 34 height 26
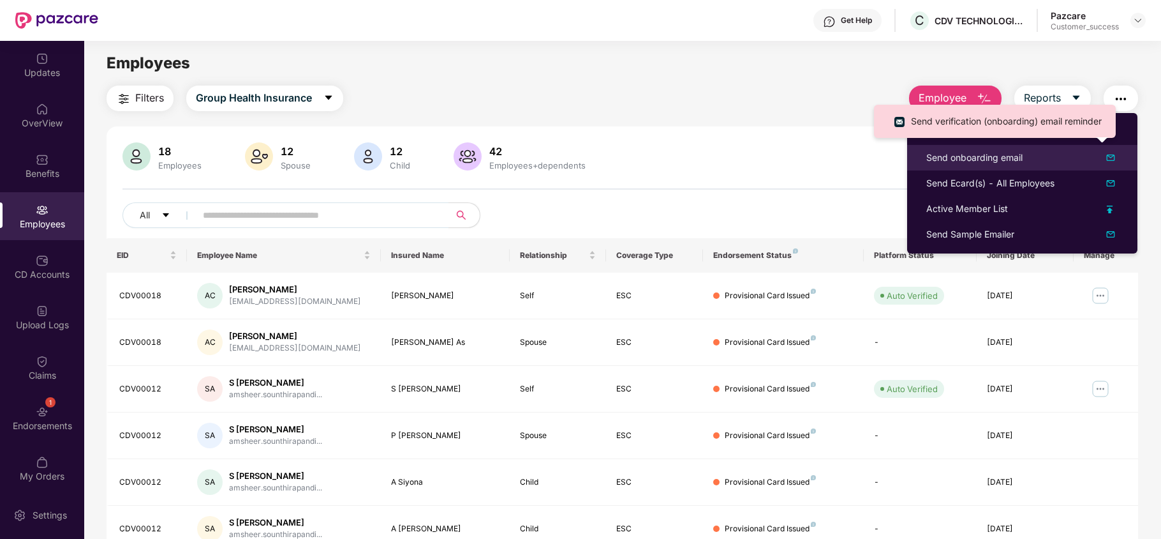
click at [1044, 161] on div "Send onboarding email" at bounding box center [1023, 157] width 192 height 15
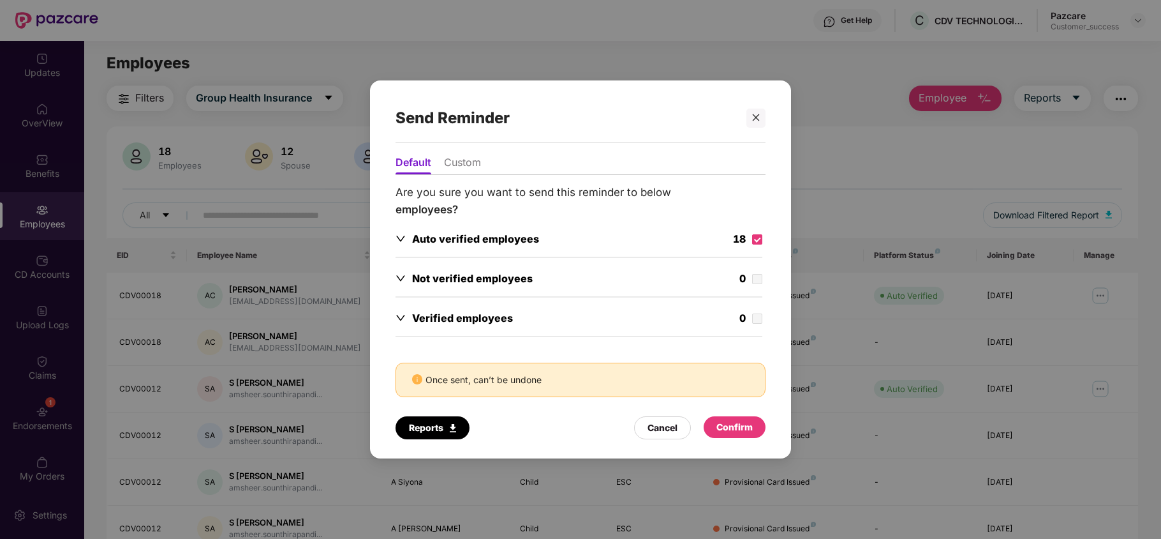
click at [735, 434] on div "Confirm" at bounding box center [735, 427] width 36 height 14
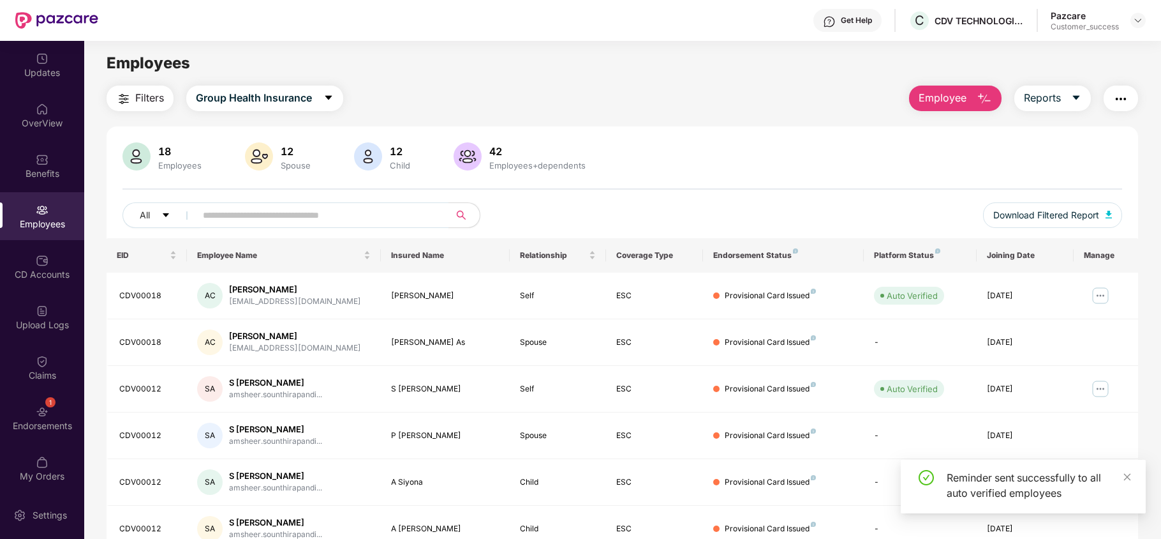
click at [1114, 103] on img "button" at bounding box center [1121, 98] width 15 height 15
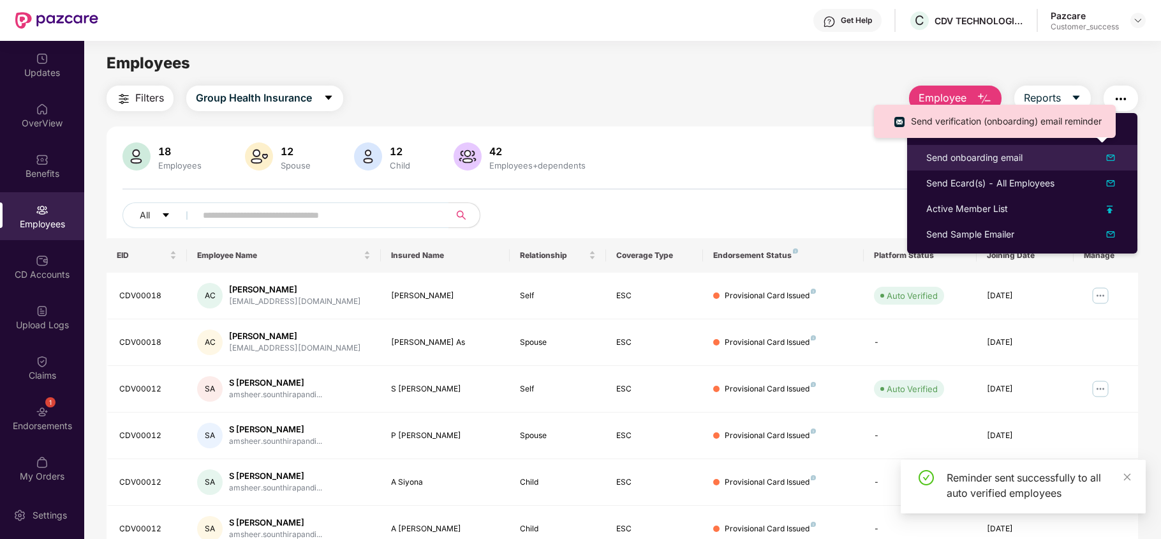
click at [1025, 162] on div "Send onboarding email" at bounding box center [1023, 157] width 192 height 15
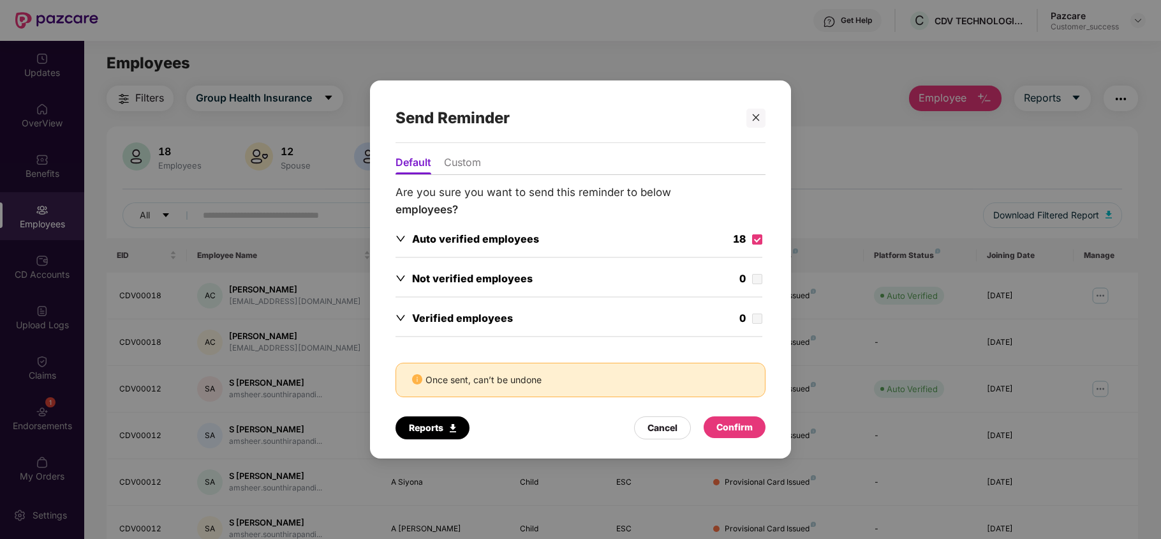
click at [731, 432] on div "Confirm" at bounding box center [735, 427] width 36 height 14
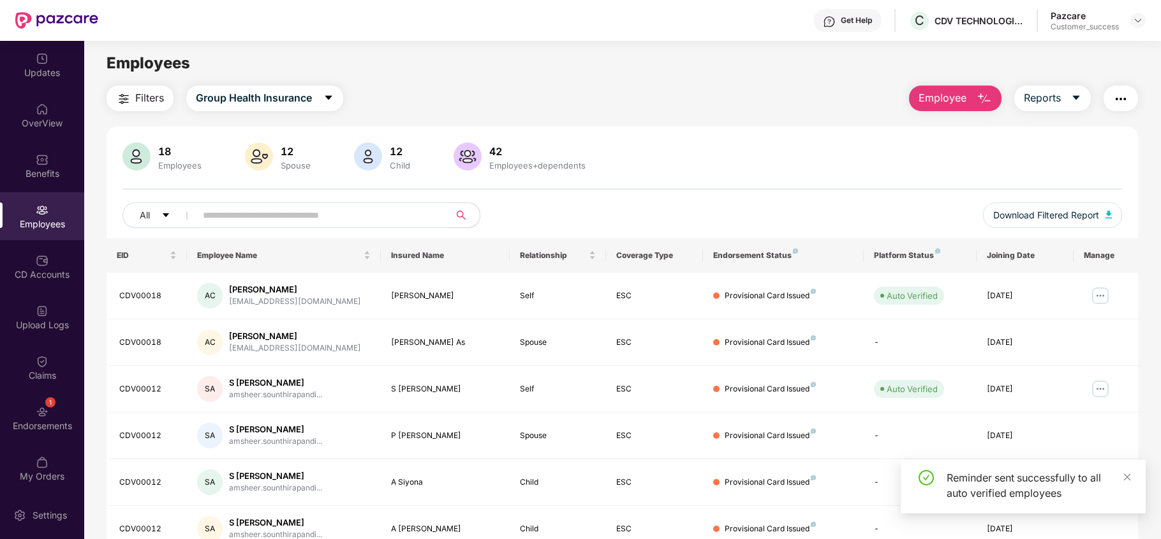
click at [292, 213] on input "text" at bounding box center [317, 214] width 229 height 19
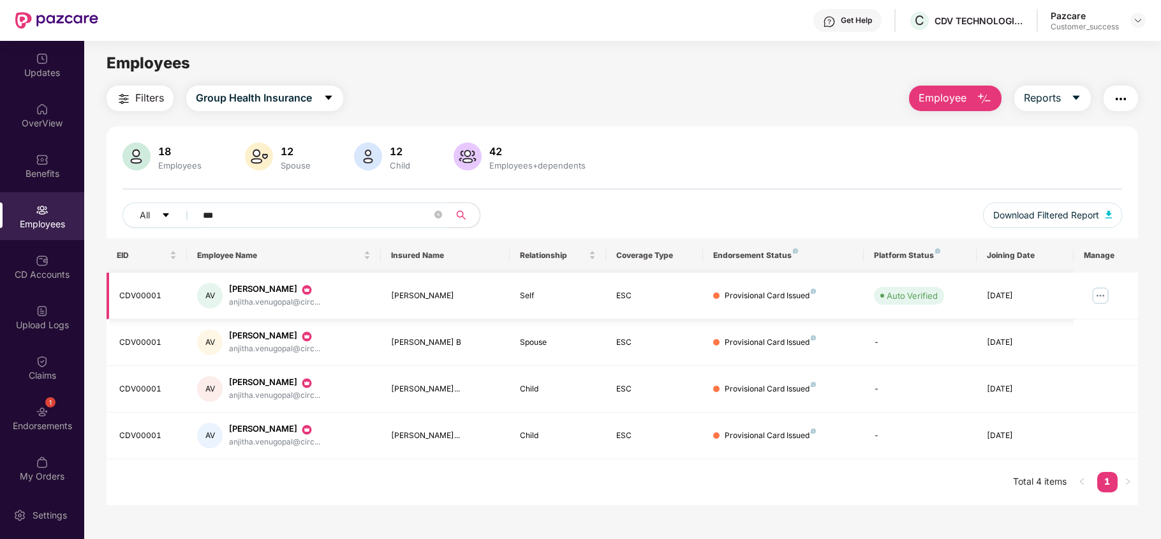
type input "***"
click at [1098, 292] on img at bounding box center [1101, 295] width 20 height 20
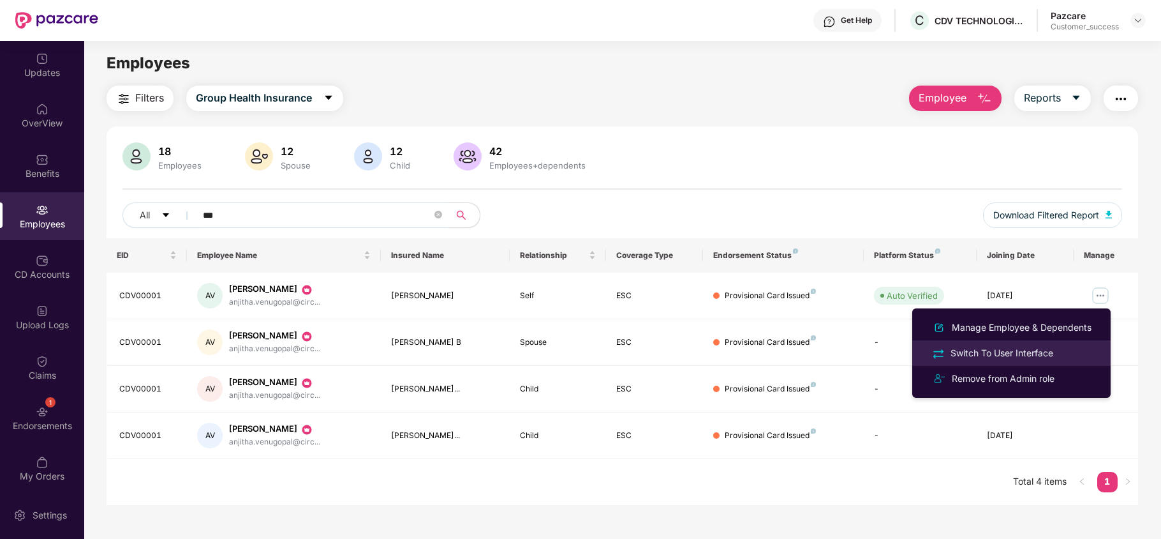
click at [1041, 353] on div "Switch To User Interface" at bounding box center [1002, 353] width 108 height 14
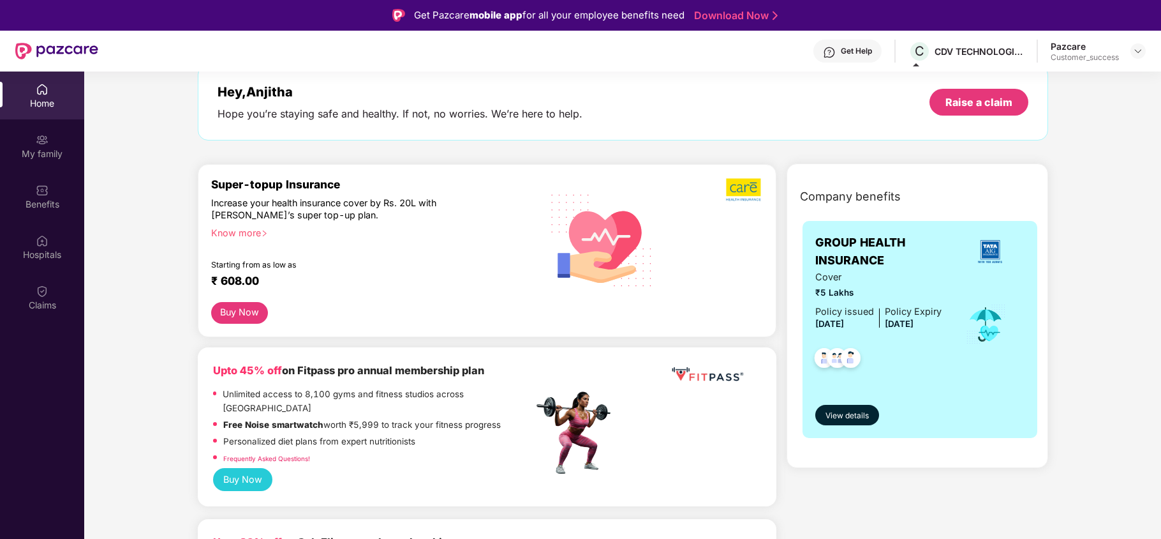
scroll to position [69, 0]
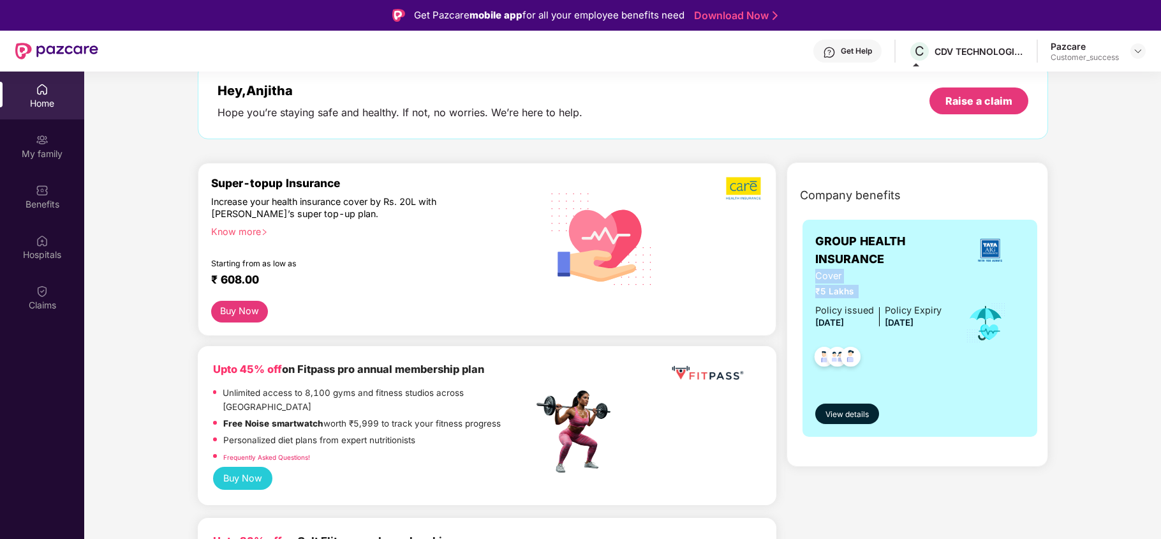
drag, startPoint x: 856, startPoint y: 292, endPoint x: 812, endPoint y: 281, distance: 44.6
click at [812, 281] on div "GROUP HEALTH INSURANCE Cover ₹5 Lakhs Policy issued [DATE] Policy Expiry [DATE]…" at bounding box center [920, 328] width 235 height 217
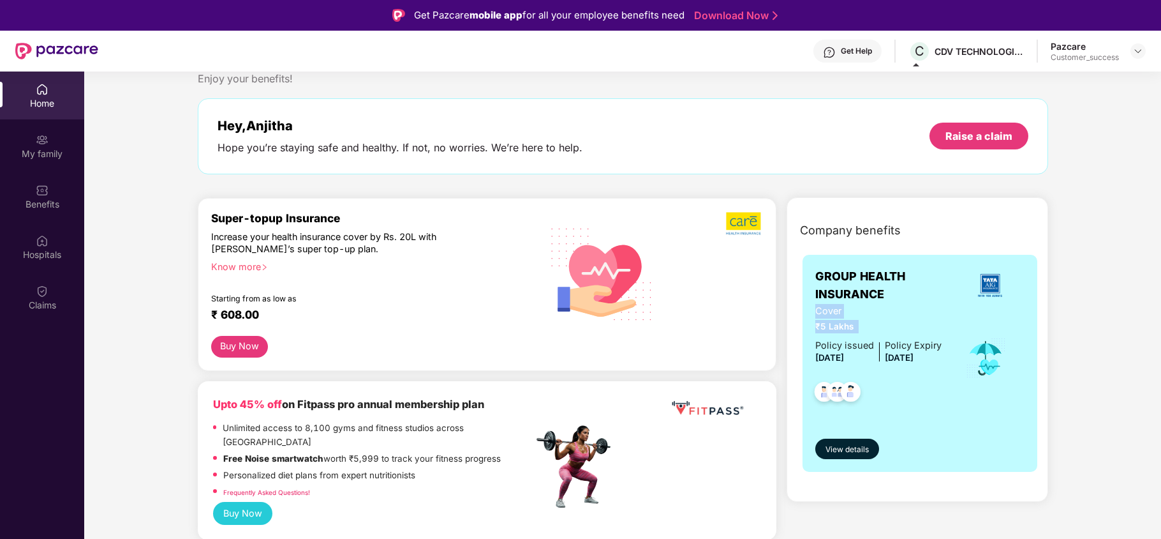
scroll to position [34, 0]
click at [257, 269] on div "Know more" at bounding box center [368, 264] width 315 height 9
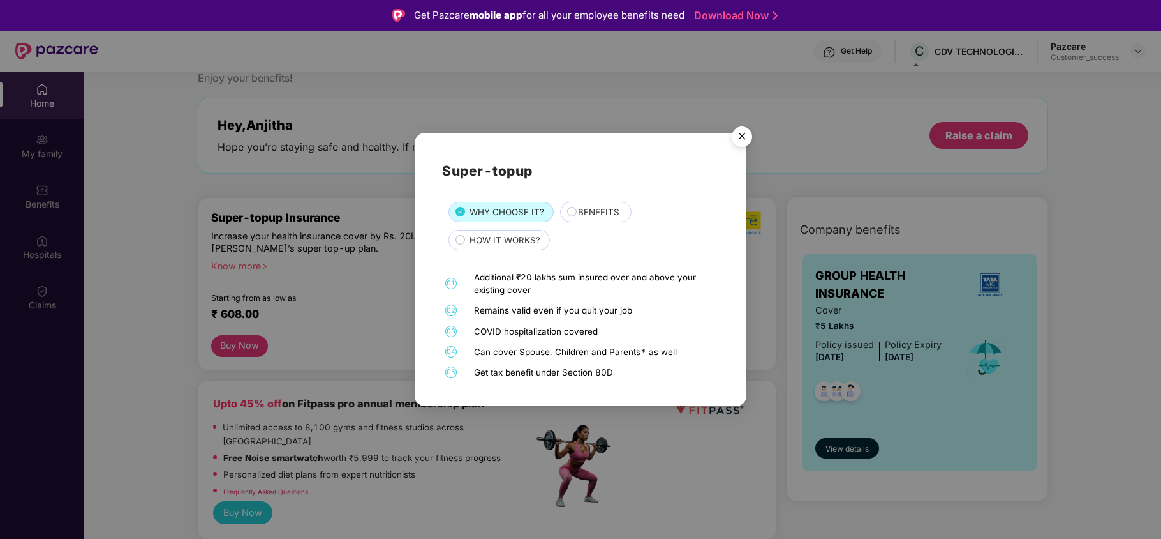
click at [578, 218] on span "BENEFITS" at bounding box center [598, 211] width 41 height 13
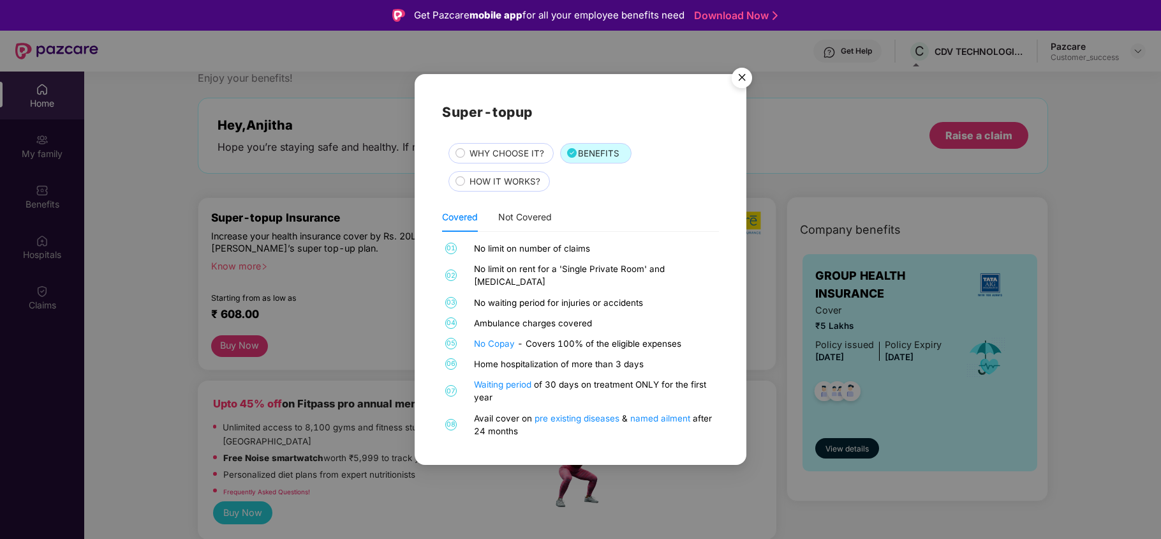
click at [493, 188] on span "HOW IT WORKS?" at bounding box center [505, 181] width 71 height 13
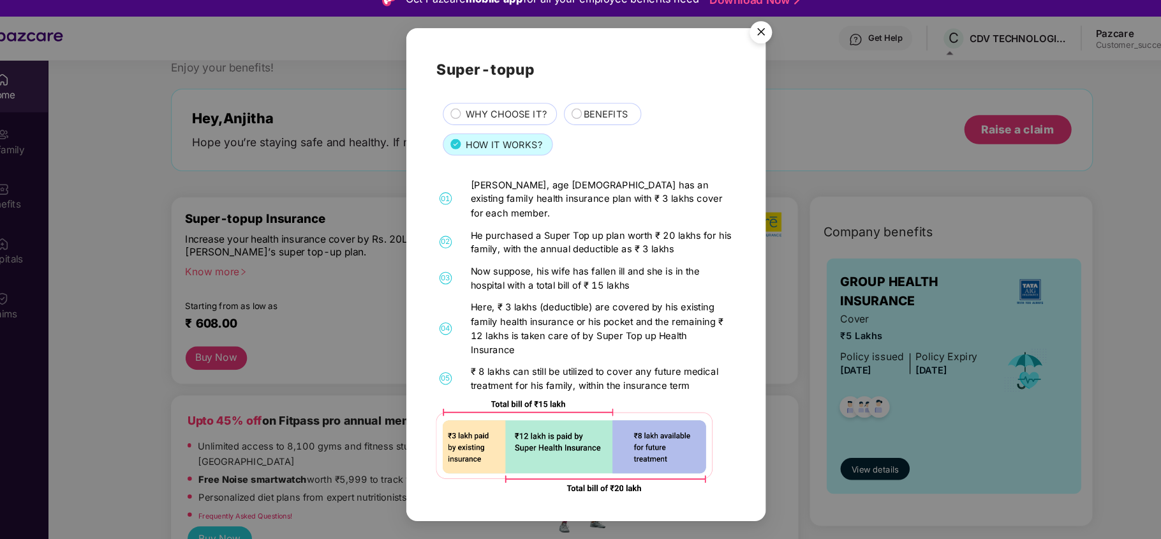
drag, startPoint x: 537, startPoint y: 246, endPoint x: 660, endPoint y: 243, distance: 123.2
click at [660, 243] on div "He purchased a Super Top up plan worth ₹ 20 lakhs for his family, with the annu…" at bounding box center [595, 240] width 242 height 26
drag, startPoint x: 660, startPoint y: 243, endPoint x: 532, endPoint y: 246, distance: 127.7
click at [532, 246] on div "He purchased a Super Top up plan worth ₹ 20 lakhs for his family, with the annu…" at bounding box center [595, 240] width 242 height 26
click at [622, 249] on div "He purchased a Super Top up plan worth ₹ 20 lakhs for his family, with the annu…" at bounding box center [595, 240] width 242 height 26
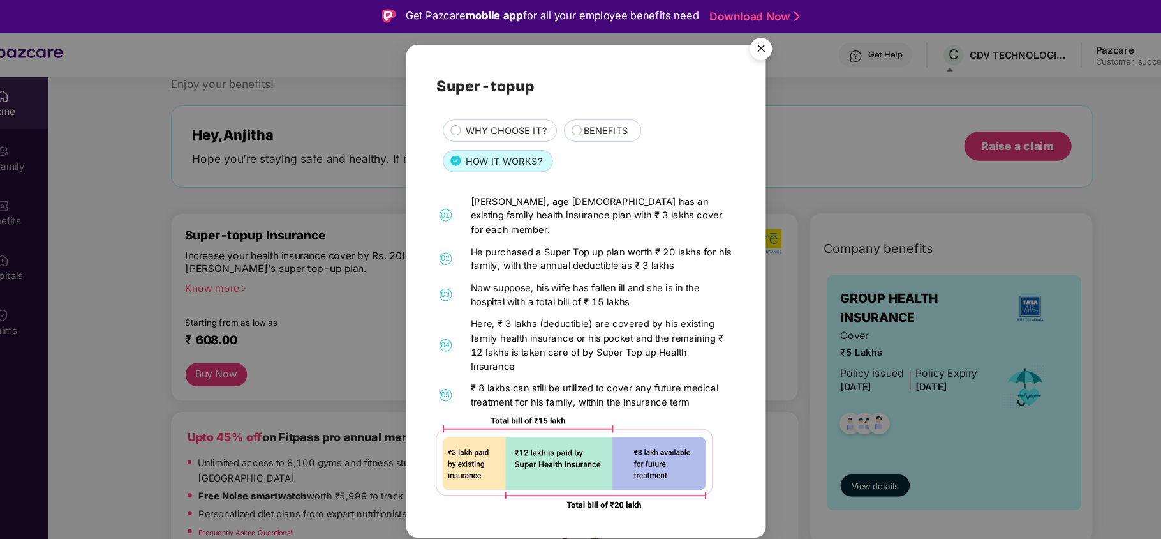
drag, startPoint x: 578, startPoint y: 279, endPoint x: 495, endPoint y: 301, distance: 86.5
click at [495, 301] on div "01 [PERSON_NAME], age [DEMOGRAPHIC_DATA] has an existing family health insuranc…" at bounding box center [580, 324] width 276 height 289
drag, startPoint x: 495, startPoint y: 301, endPoint x: 508, endPoint y: 304, distance: 13.6
click at [508, 304] on div "Here, ₹ 3 lakhs (deductible) are covered by his existing family health insuranc…" at bounding box center [595, 319] width 242 height 52
drag, startPoint x: 498, startPoint y: 297, endPoint x: 613, endPoint y: 317, distance: 117.1
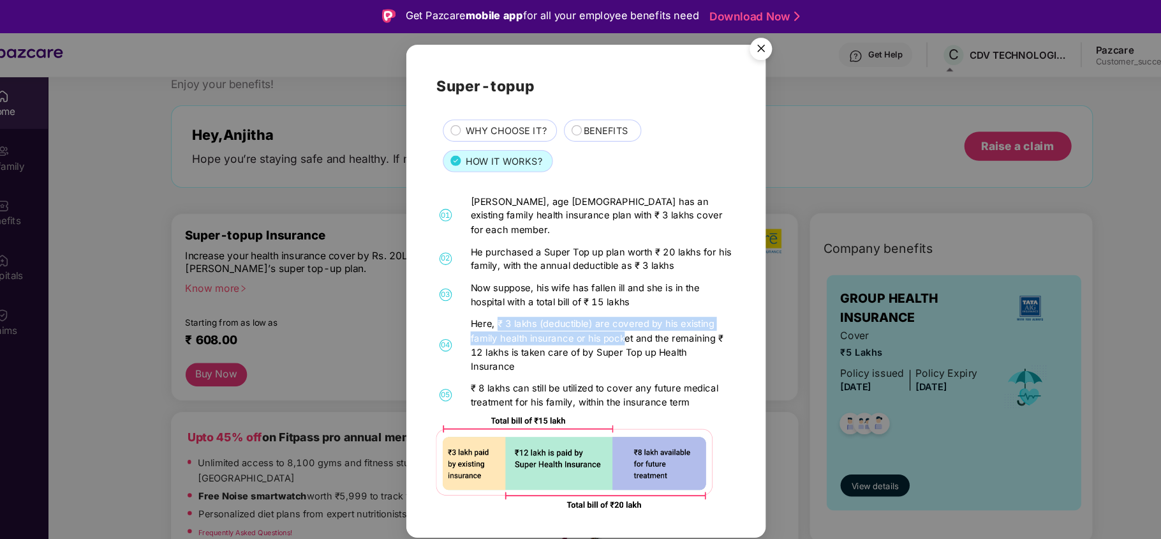
click at [613, 317] on div "Here, ₹ 3 lakhs (deductible) are covered by his existing family health insuranc…" at bounding box center [595, 319] width 242 height 52
click at [540, 311] on div "Here, ₹ 3 lakhs (deductible) are covered by his existing family health insuranc…" at bounding box center [595, 319] width 242 height 52
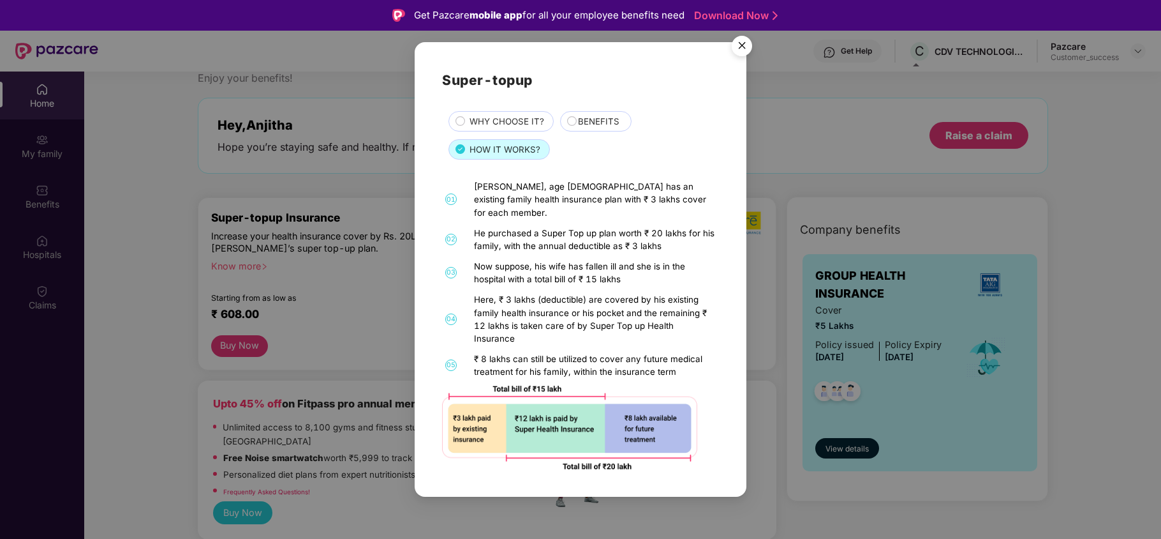
click at [744, 57] on img "Close" at bounding box center [742, 48] width 36 height 36
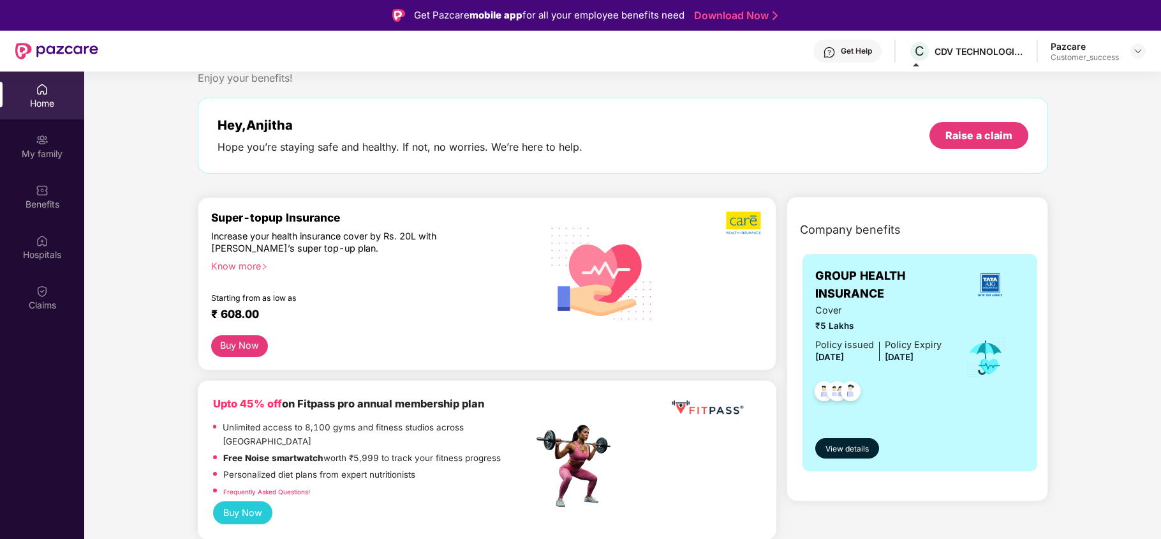
scroll to position [0, 0]
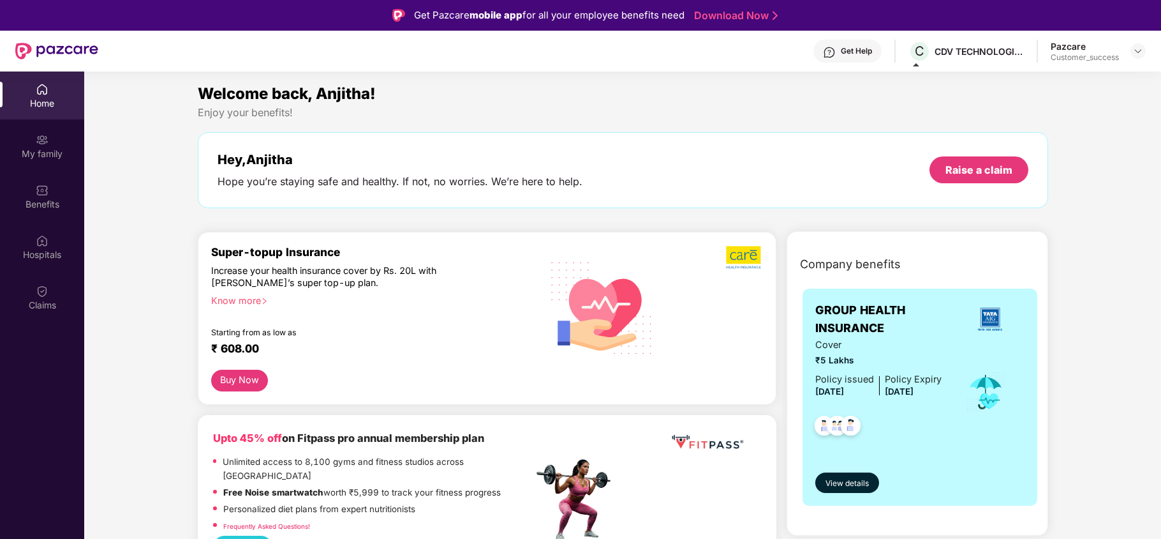
click at [265, 304] on div "Super-topup Insurance Increase your health insurance cover by Rs. 20L with [PER…" at bounding box center [372, 307] width 322 height 124
click at [258, 303] on div "Know more" at bounding box center [368, 298] width 315 height 9
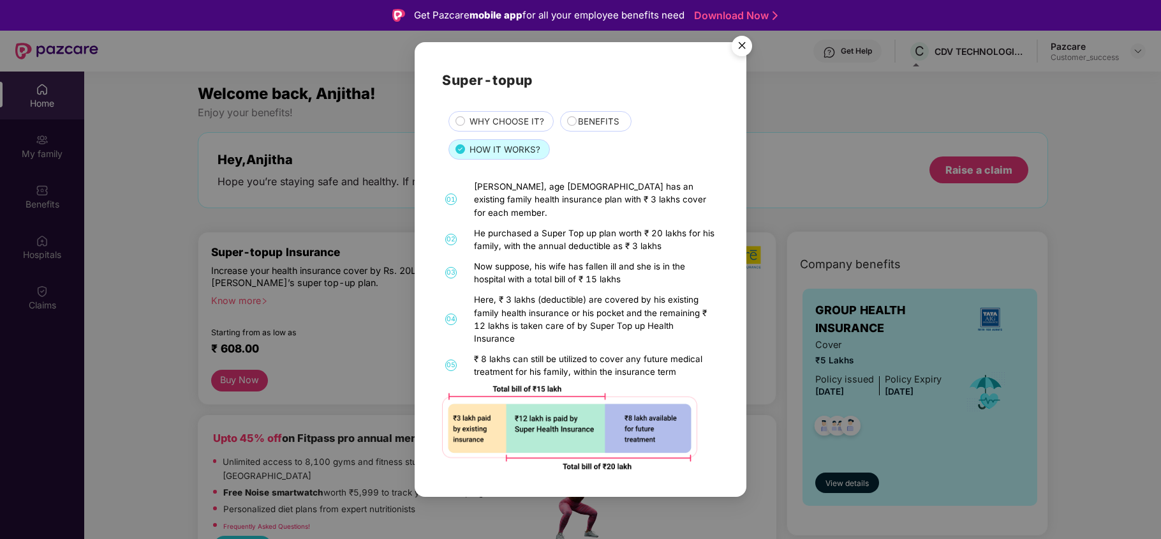
click at [738, 66] on img "Close" at bounding box center [742, 48] width 36 height 36
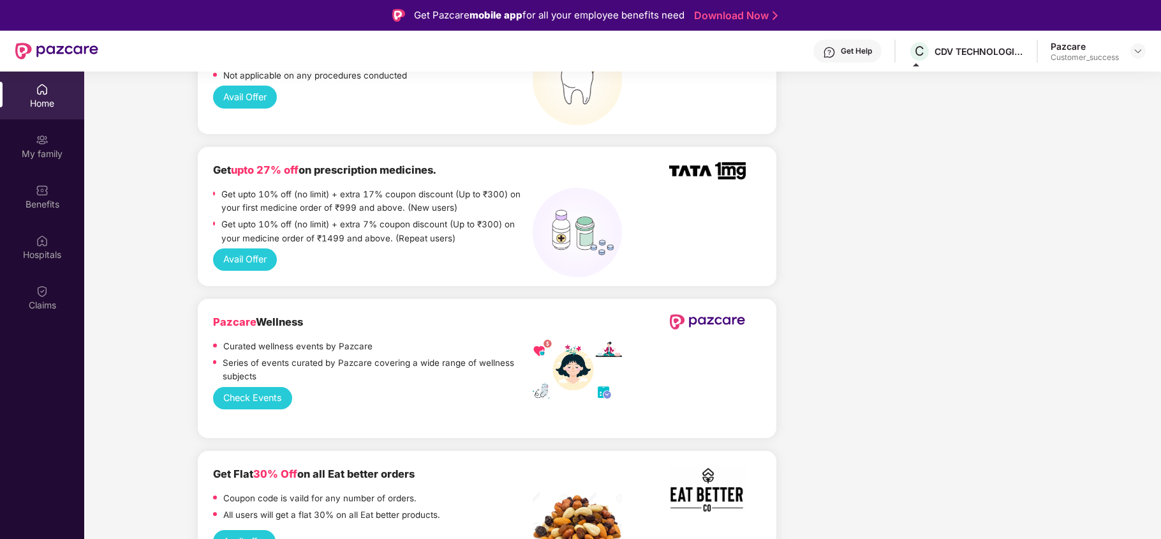
scroll to position [915, 0]
click at [272, 386] on button "Check Events" at bounding box center [253, 397] width 80 height 22
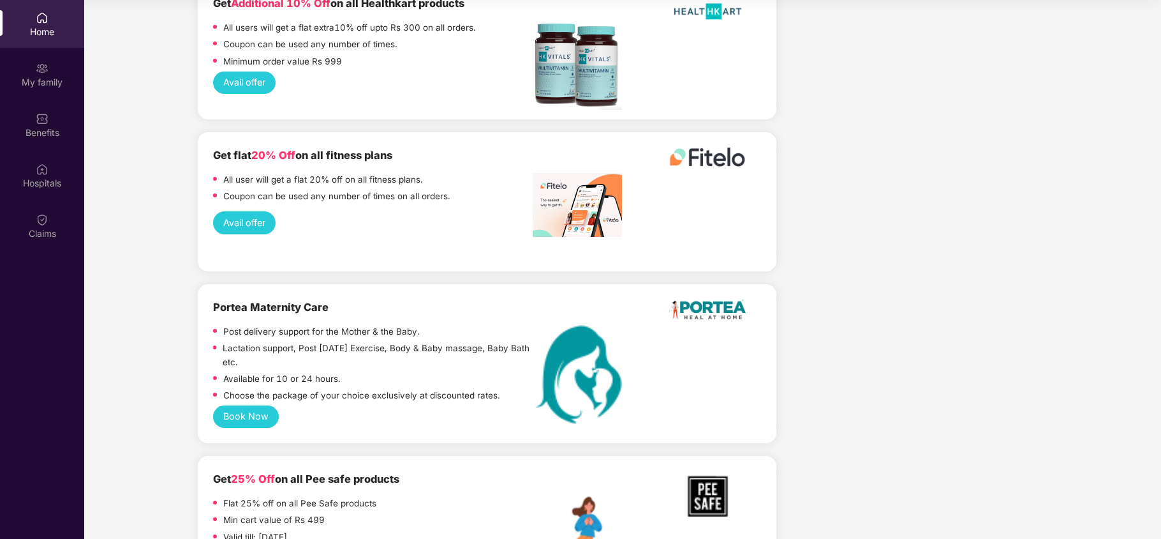
scroll to position [1841, 0]
click at [248, 212] on button "Avail offer" at bounding box center [244, 223] width 63 height 22
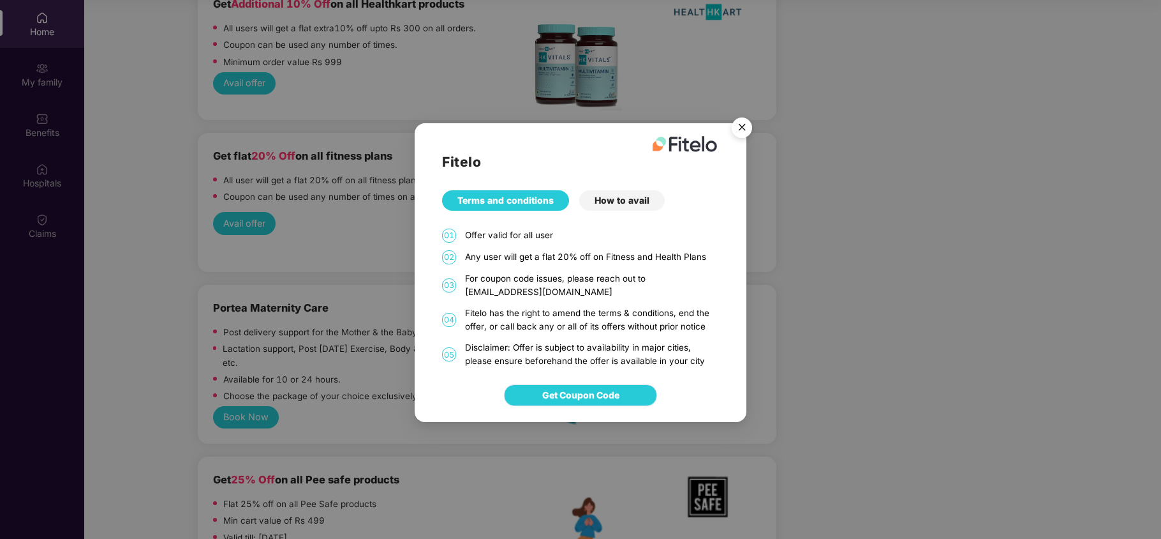
click at [565, 393] on span "Get Coupon Code" at bounding box center [580, 395] width 77 height 14
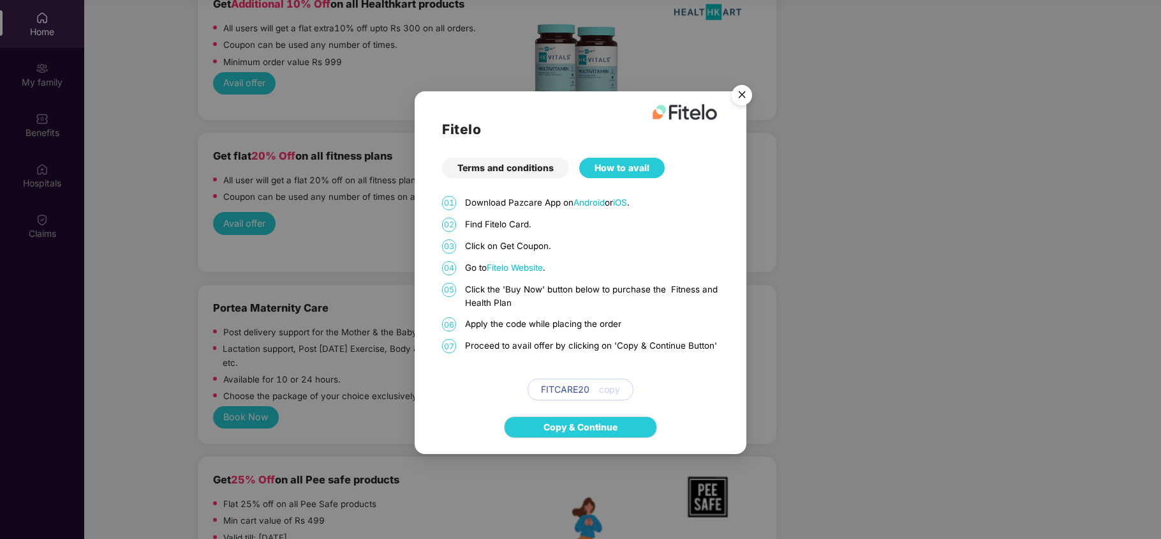
click at [734, 97] on img "Close" at bounding box center [742, 97] width 36 height 36
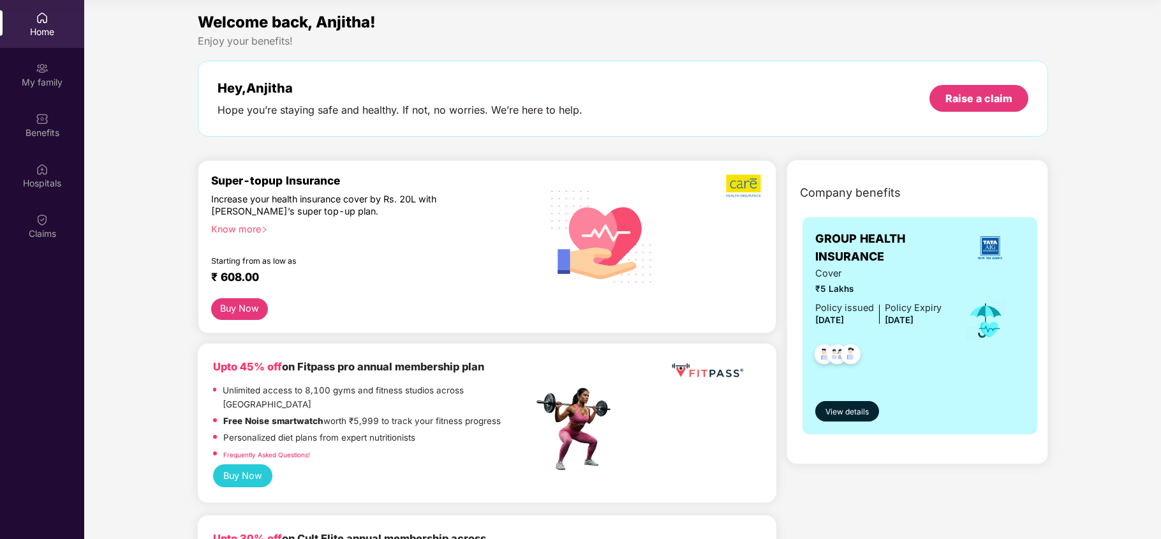
scroll to position [0, 0]
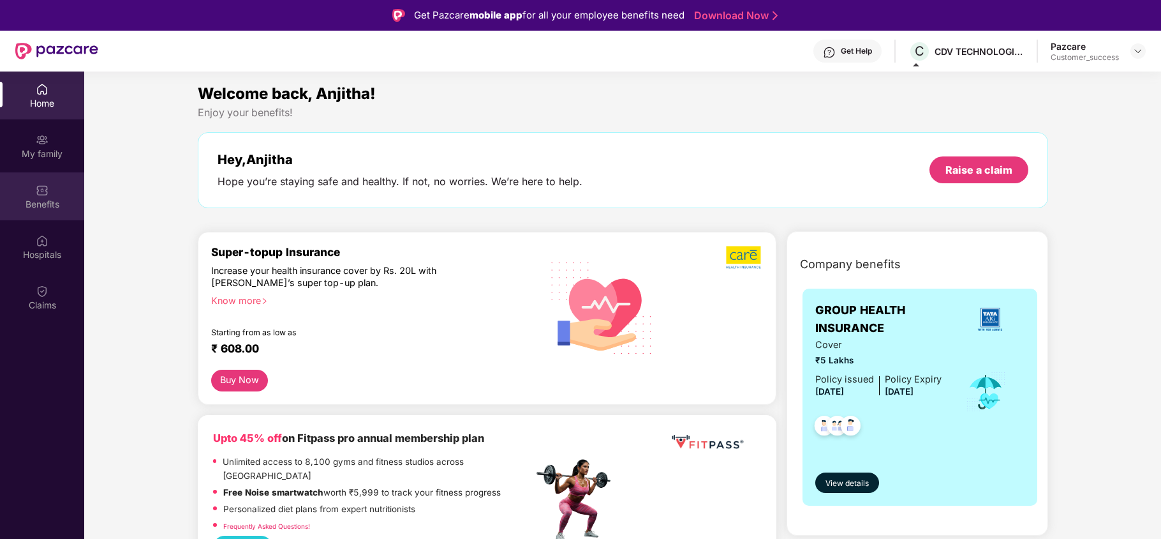
click at [37, 215] on div "Benefits" at bounding box center [42, 196] width 84 height 48
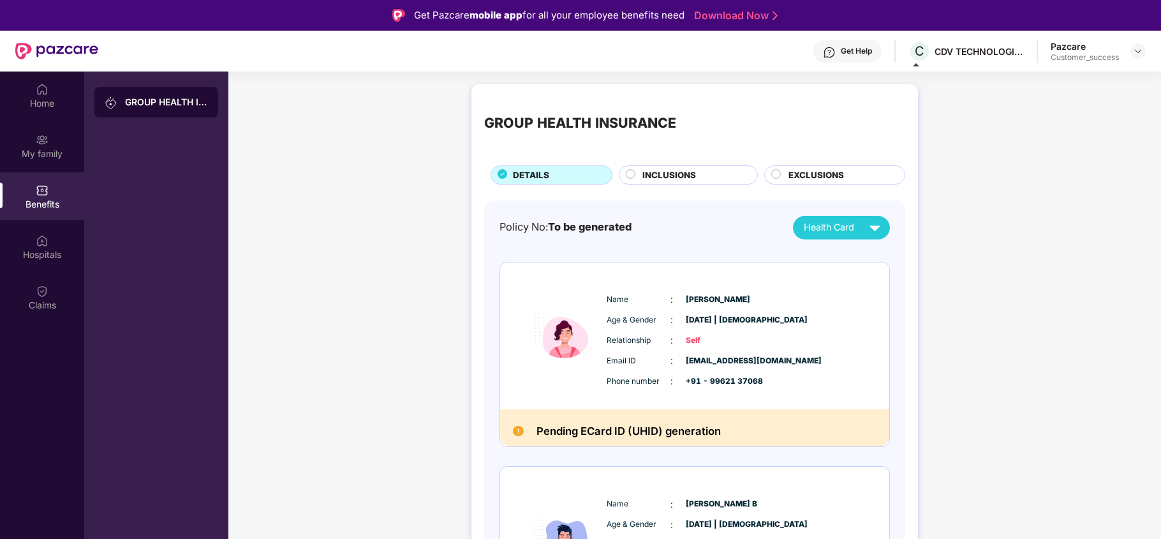
click at [682, 176] on span "INCLUSIONS" at bounding box center [670, 174] width 54 height 13
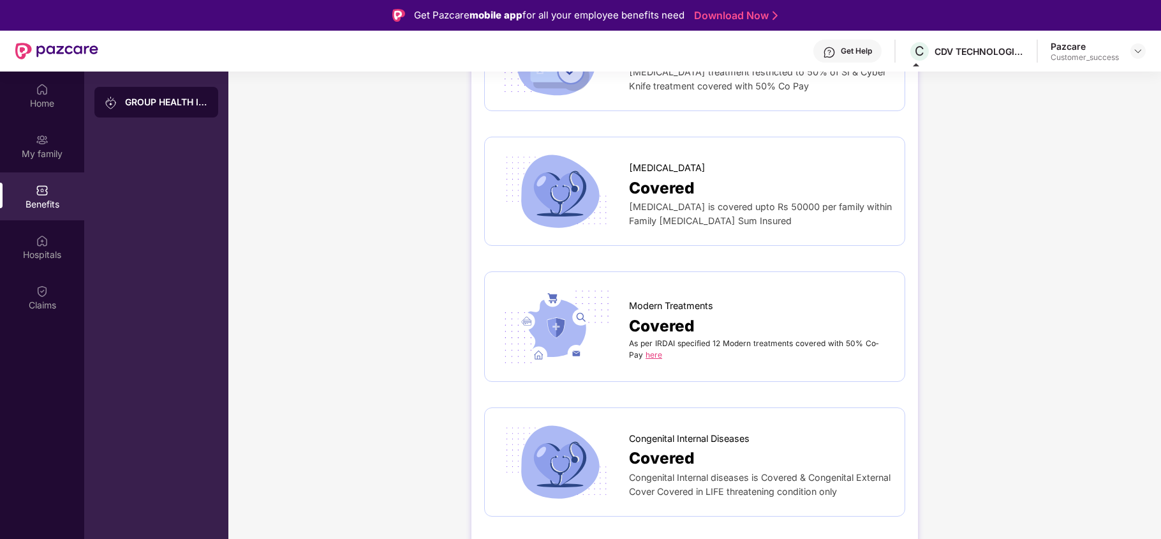
scroll to position [2480, 0]
click at [652, 350] on link "here" at bounding box center [654, 354] width 17 height 10
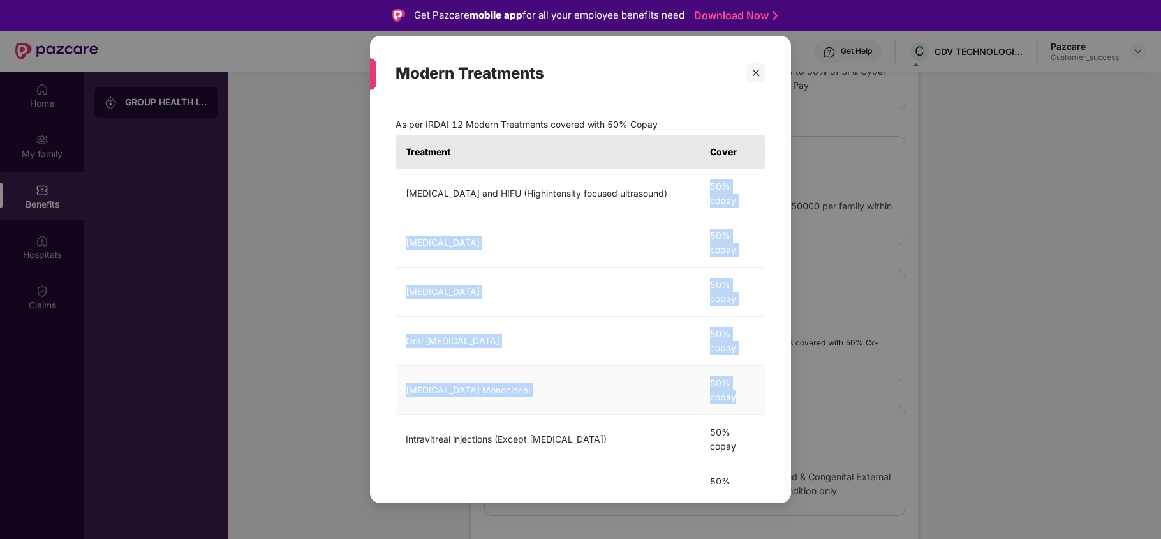
drag, startPoint x: 710, startPoint y: 184, endPoint x: 736, endPoint y: 402, distance: 219.1
click at [736, 402] on tbody "[MEDICAL_DATA] and HIFU (Highintensity focused ultrasound) 50% copay [MEDICAL_D…" at bounding box center [581, 464] width 370 height 590
click at [629, 350] on td "Oral [MEDICAL_DATA]" at bounding box center [548, 341] width 304 height 49
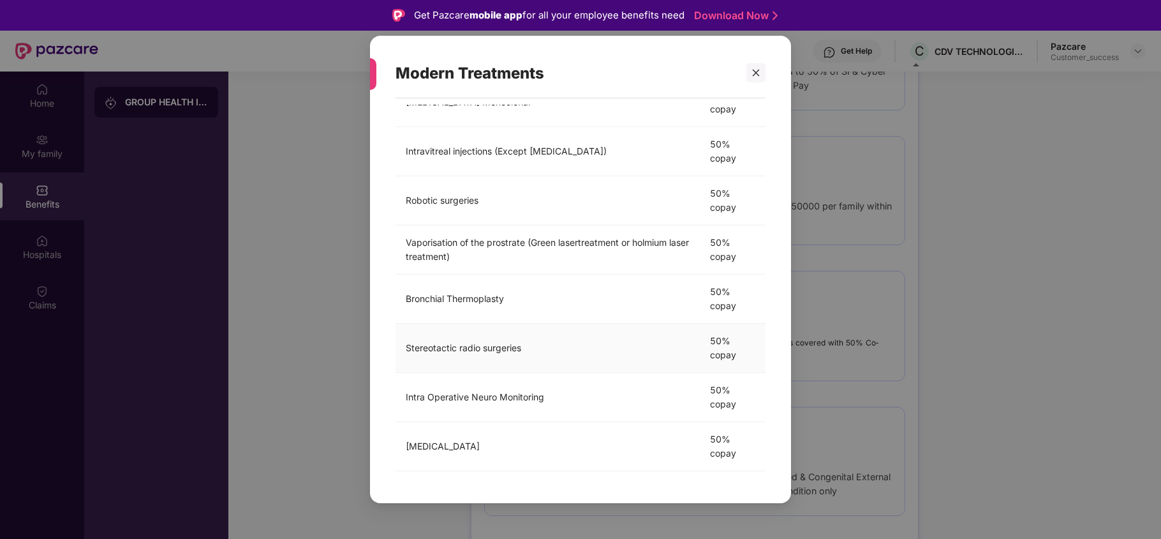
scroll to position [0, 0]
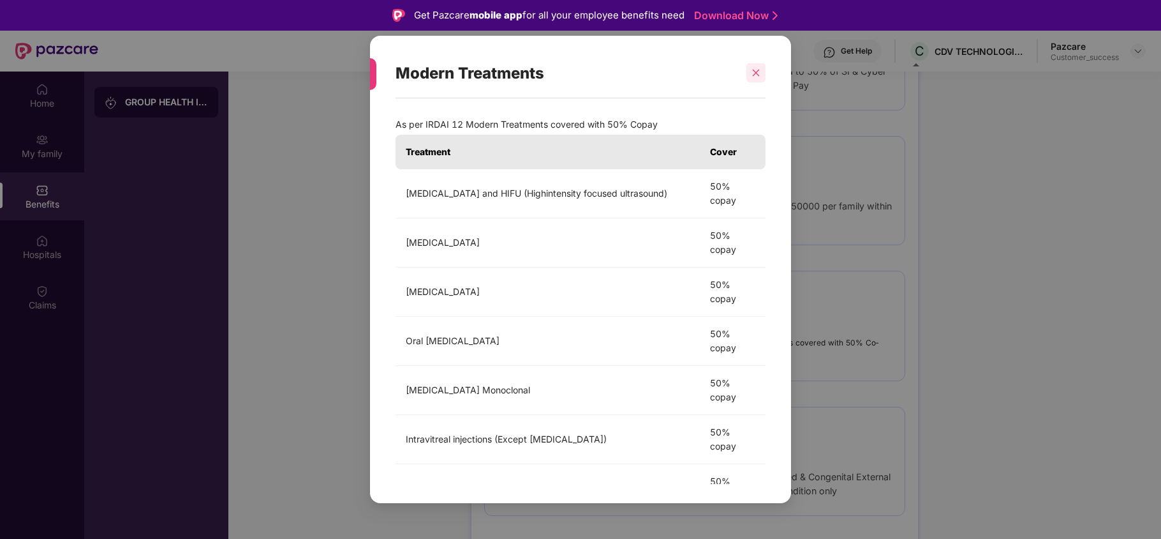
click at [759, 78] on div at bounding box center [756, 72] width 19 height 19
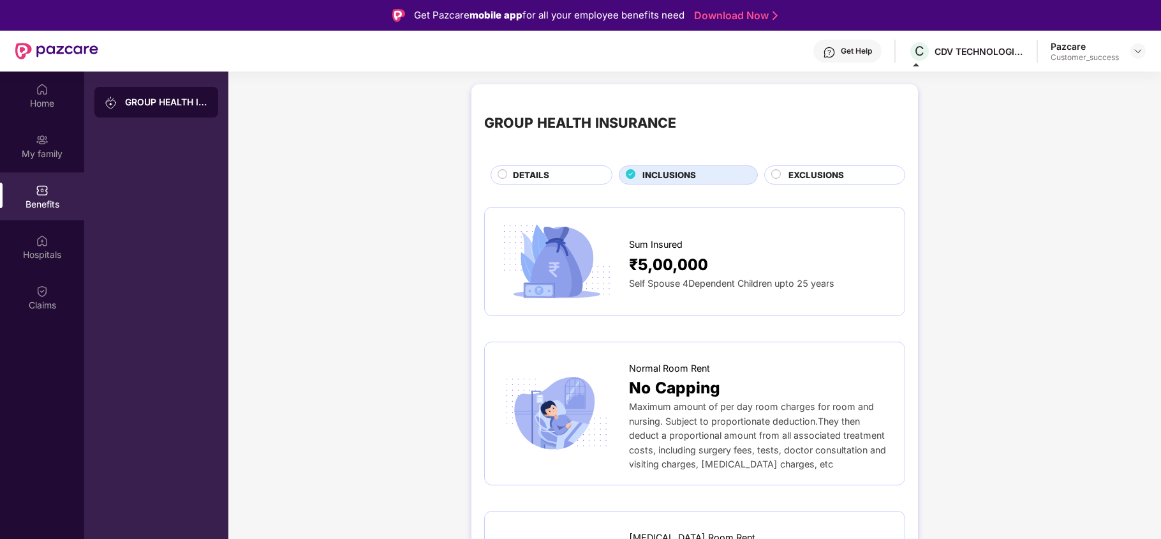
click at [796, 181] on span "EXCLUSIONS" at bounding box center [817, 174] width 56 height 13
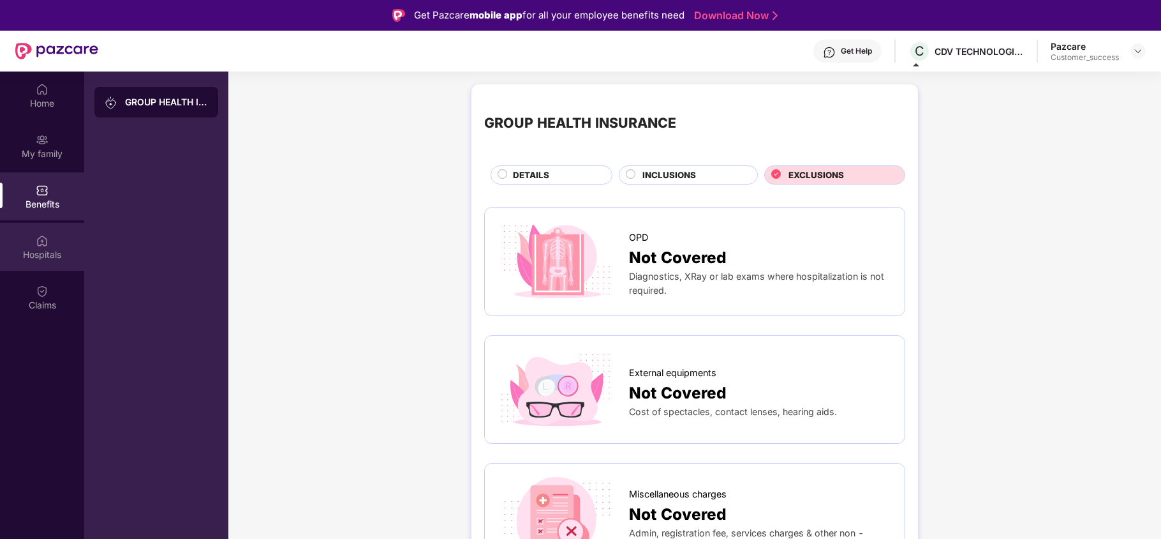
click at [47, 257] on div "Hospitals" at bounding box center [42, 254] width 84 height 13
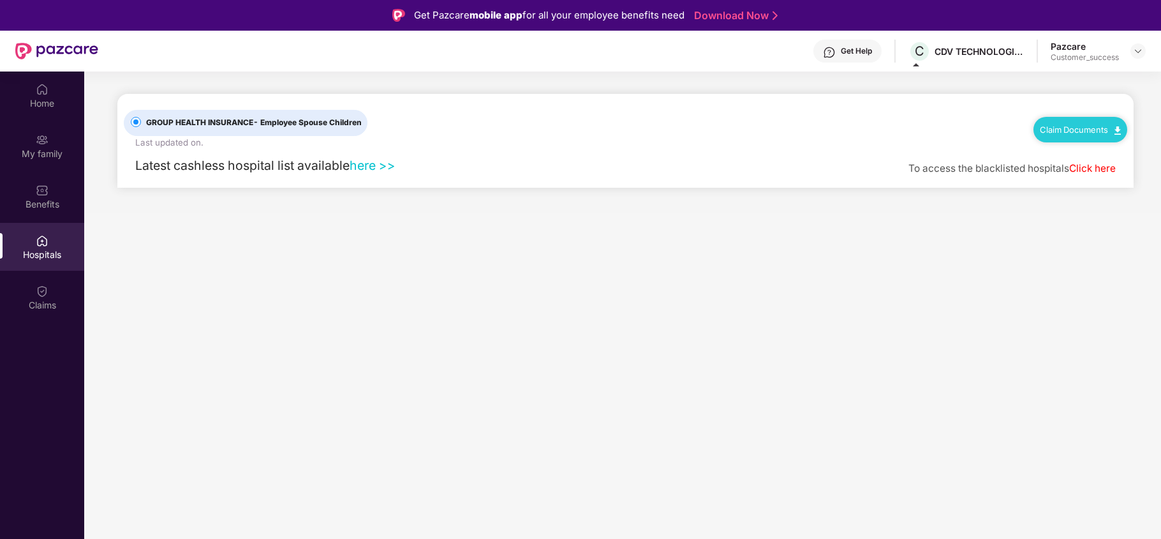
click at [366, 165] on link "here >>" at bounding box center [373, 165] width 46 height 15
click at [1081, 129] on link "Claim Documents" at bounding box center [1080, 129] width 81 height 10
click at [965, 125] on div "GROUP HEALTH INSURANCE - Employee Spouse Children Last updated on . Claim Docum…" at bounding box center [626, 122] width 1004 height 56
click at [846, 51] on div "Get Help" at bounding box center [856, 51] width 31 height 10
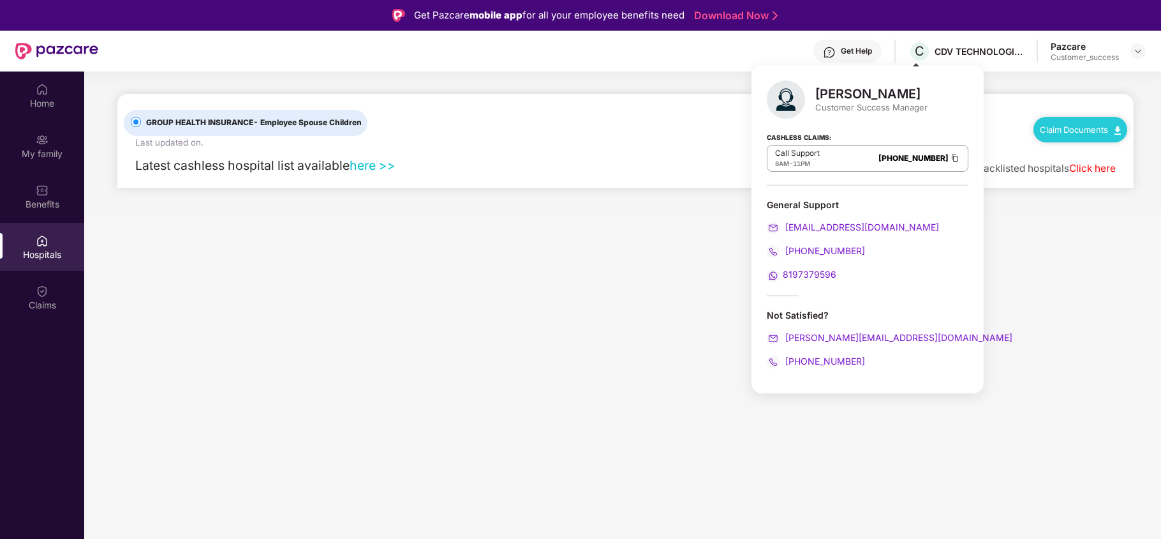
click at [695, 282] on main "GROUP HEALTH INSURANCE - Employee Spouse Children Last updated on . Claim Docum…" at bounding box center [622, 340] width 1077 height 539
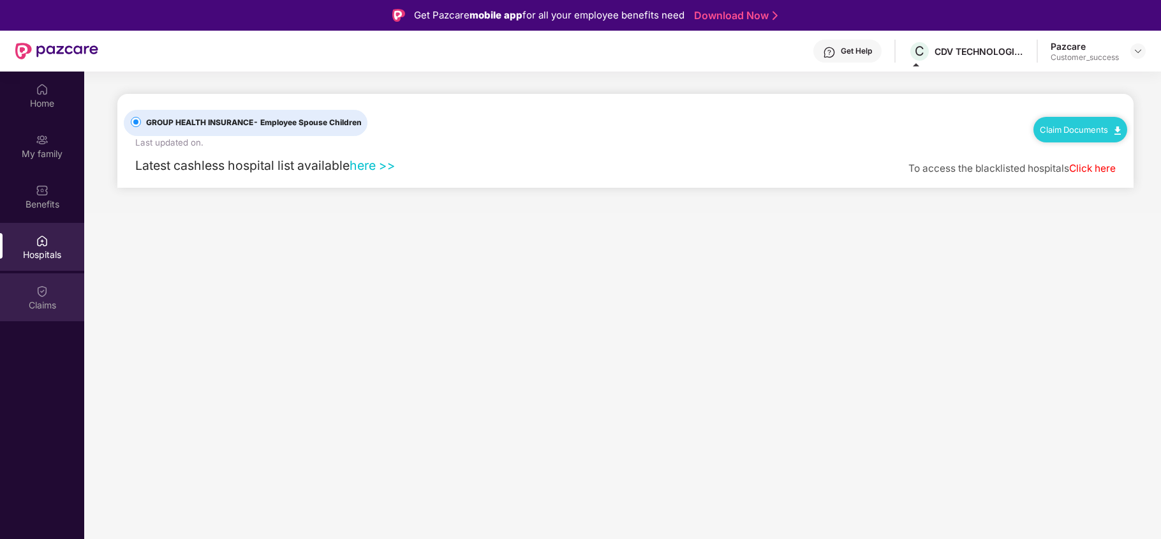
click at [54, 311] on div "Claims" at bounding box center [42, 297] width 84 height 48
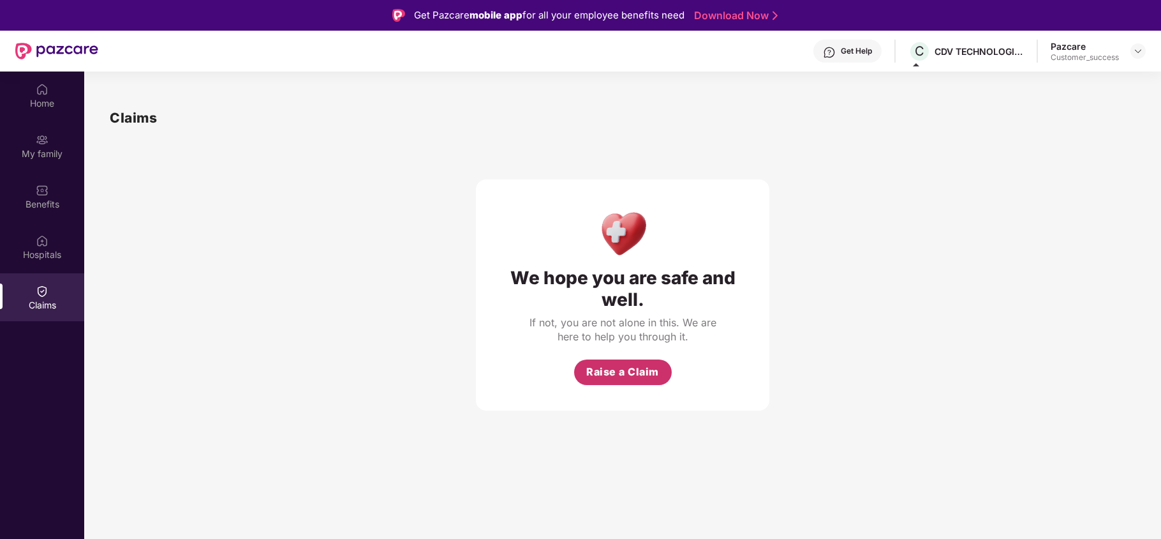
click at [613, 366] on span "Raise a Claim" at bounding box center [622, 372] width 73 height 16
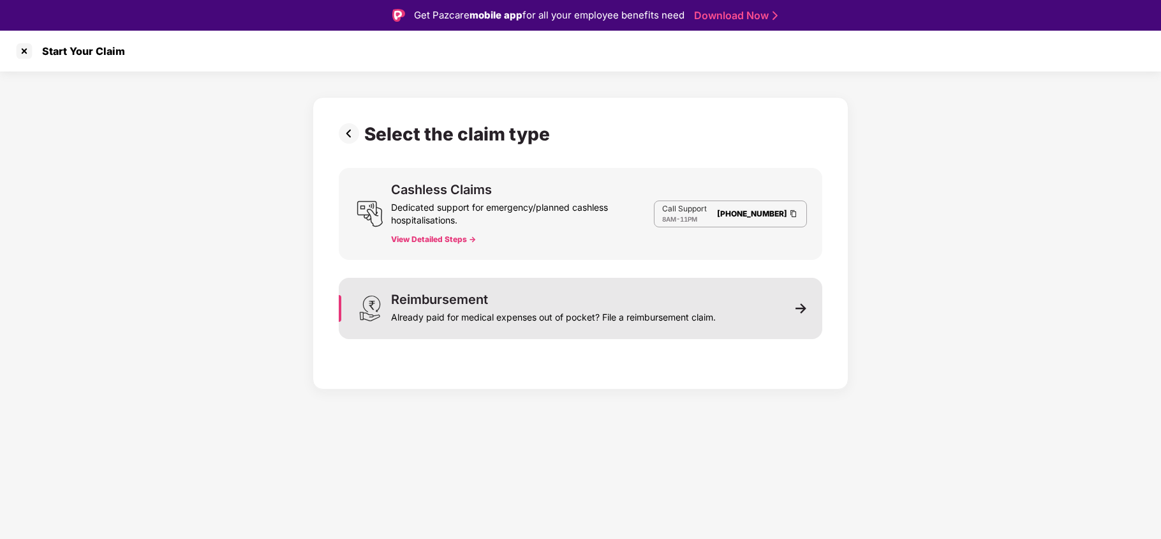
click at [522, 313] on div "Already paid for medical expenses out of pocket? File a reimbursement claim." at bounding box center [553, 315] width 325 height 18
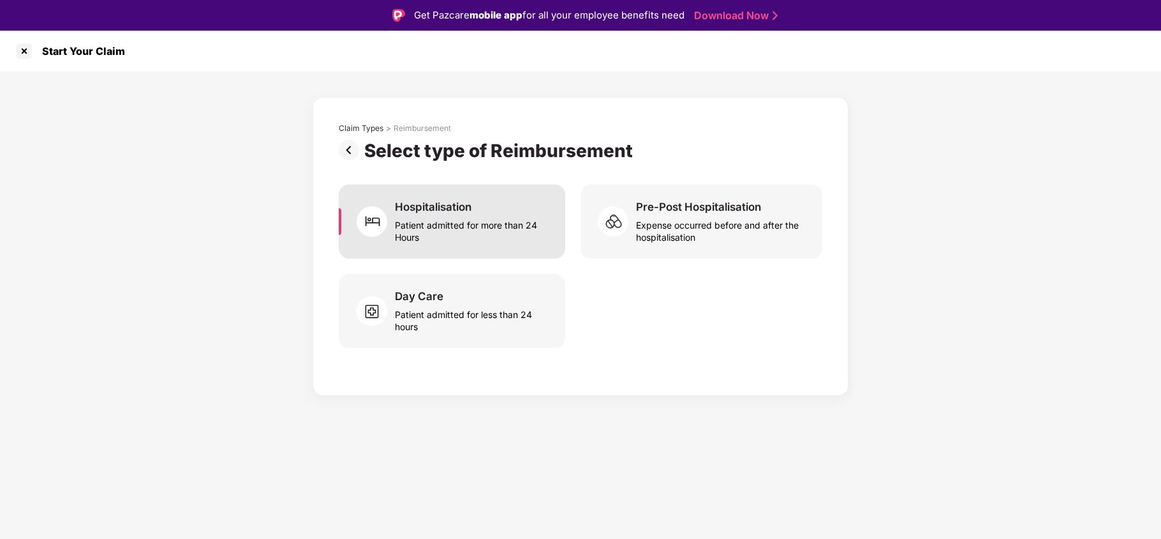
click at [429, 234] on div "Patient admitted for more than 24 Hours" at bounding box center [472, 228] width 155 height 29
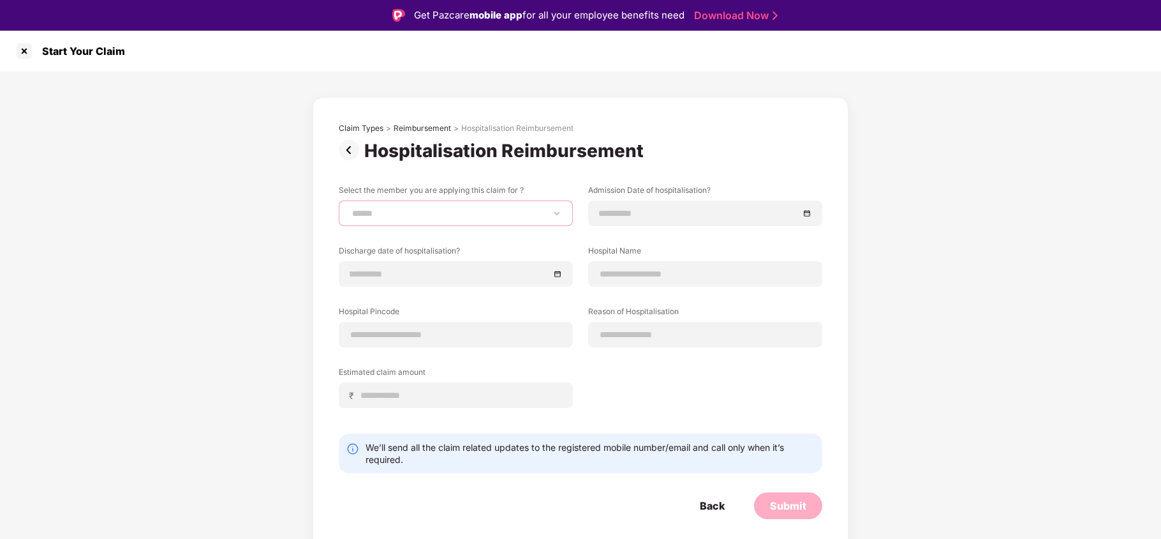
click at [457, 218] on select "**********" at bounding box center [456, 213] width 213 height 10
drag, startPoint x: 457, startPoint y: 218, endPoint x: 618, endPoint y: 225, distance: 161.6
click at [457, 218] on select "**********" at bounding box center [456, 213] width 213 height 10
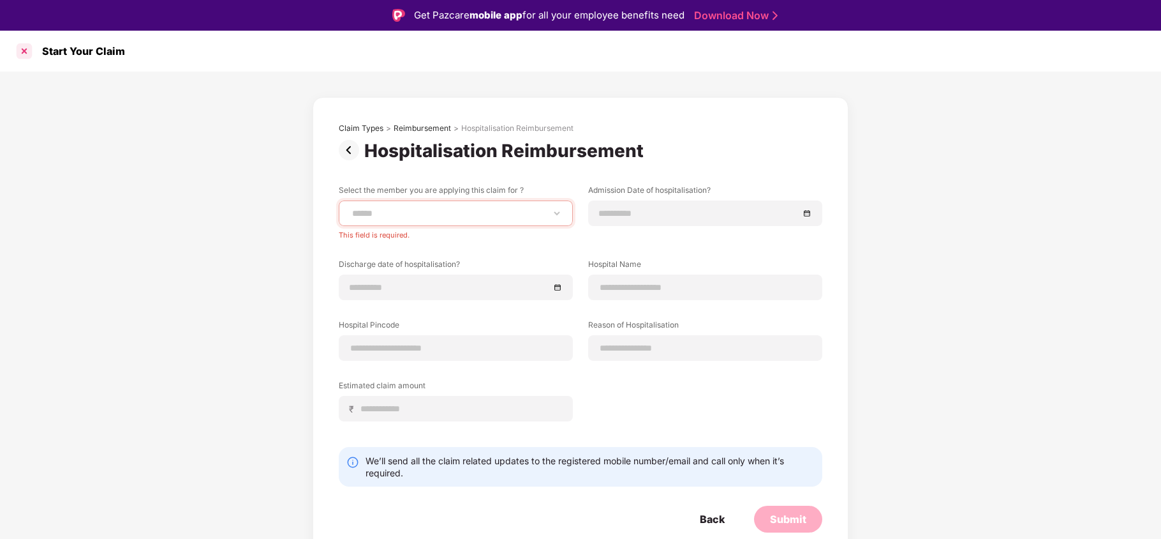
click at [23, 50] on div at bounding box center [24, 51] width 20 height 20
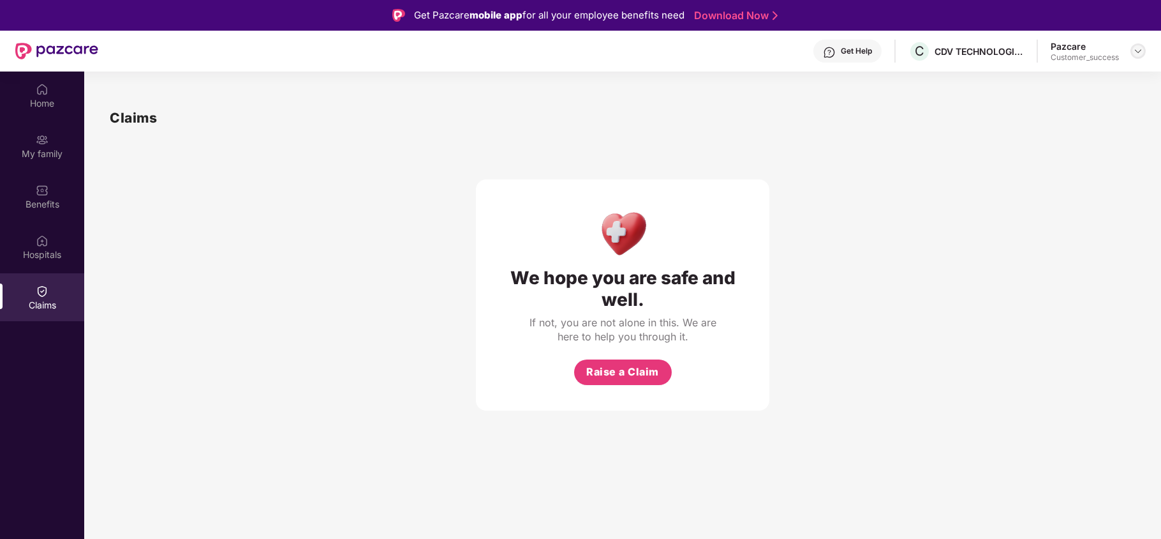
click at [1133, 54] on img at bounding box center [1138, 51] width 10 height 10
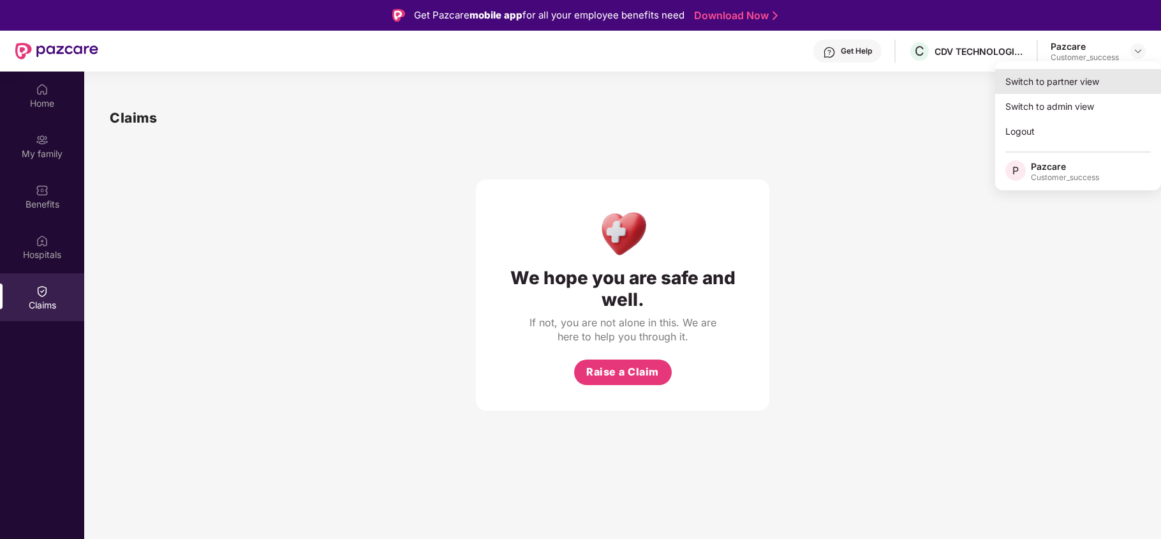
click at [1029, 90] on div "Switch to partner view" at bounding box center [1079, 81] width 166 height 25
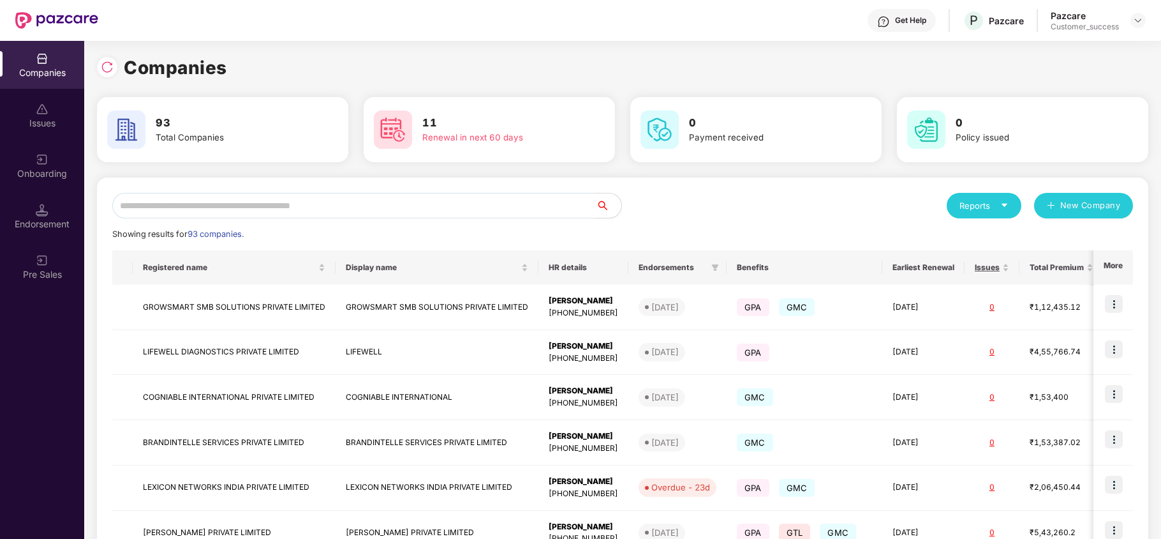
click at [366, 205] on input "text" at bounding box center [354, 206] width 484 height 26
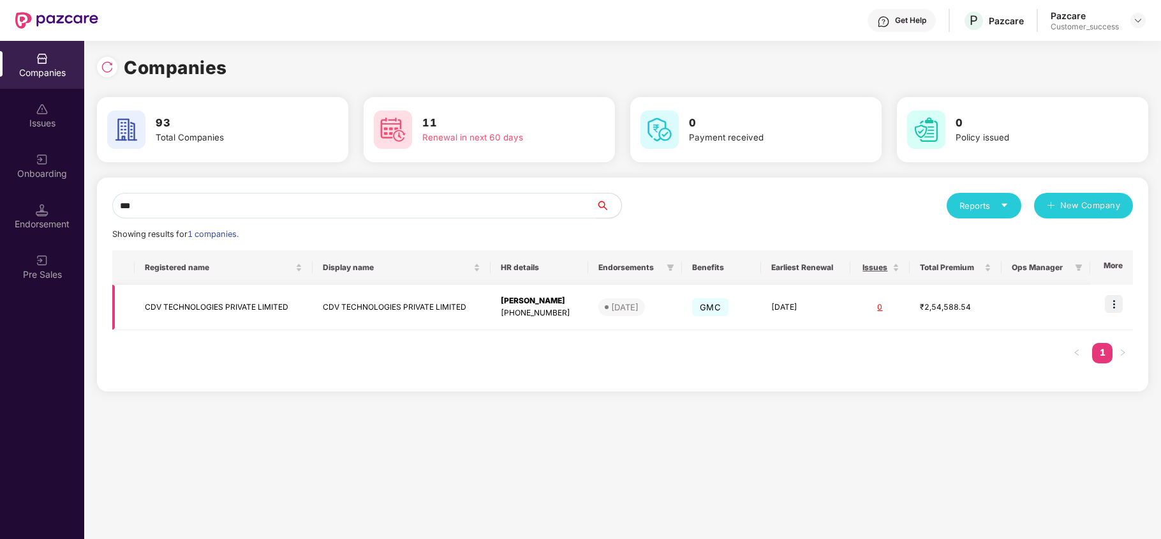
type input "***"
click at [1116, 302] on img at bounding box center [1114, 304] width 18 height 18
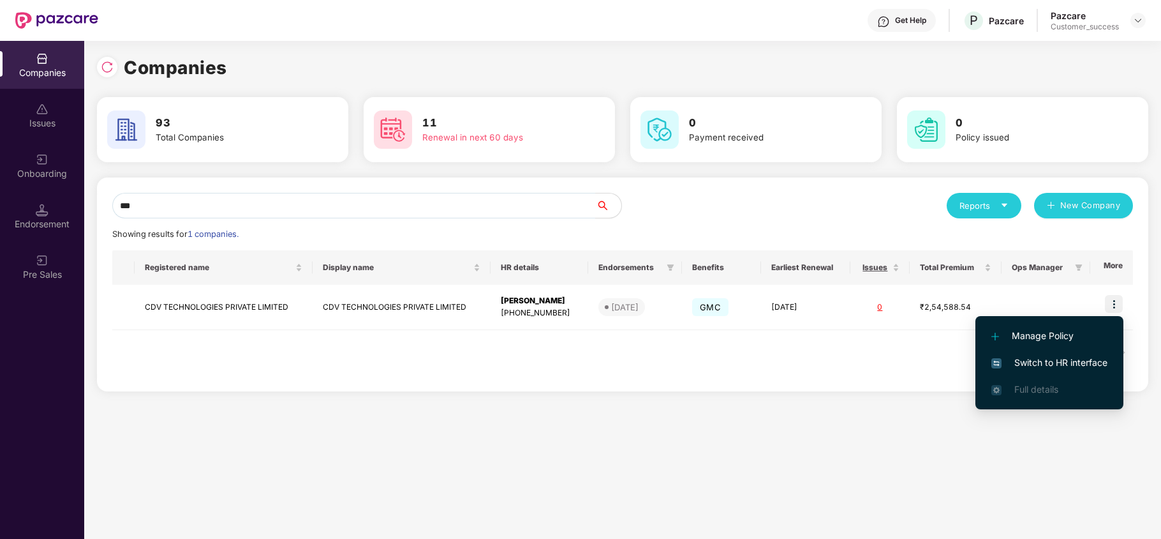
click at [1055, 368] on span "Switch to HR interface" at bounding box center [1050, 362] width 116 height 14
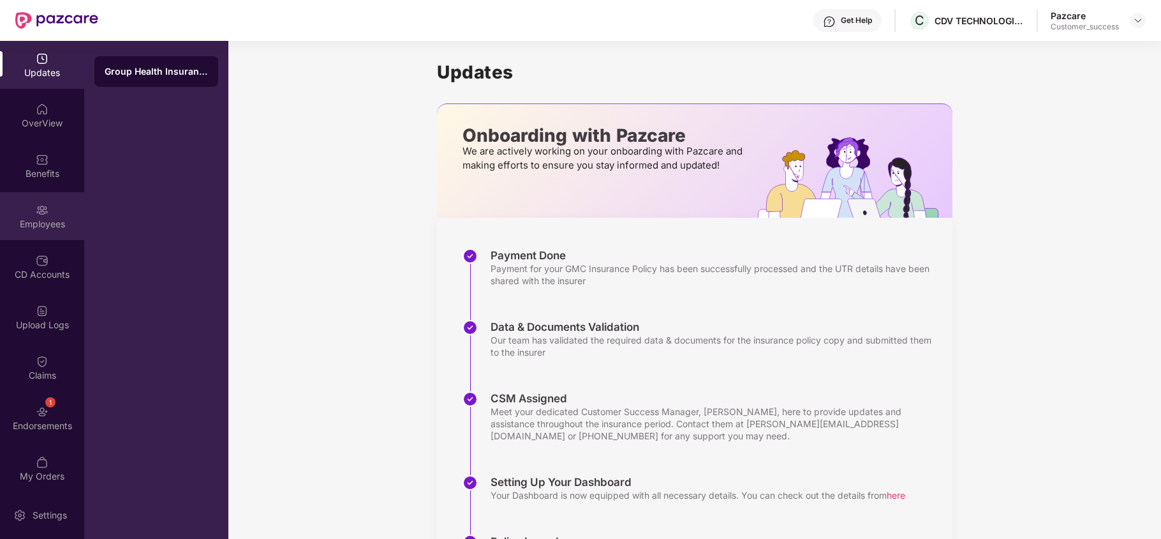
click at [39, 237] on div "Employees" at bounding box center [42, 216] width 84 height 48
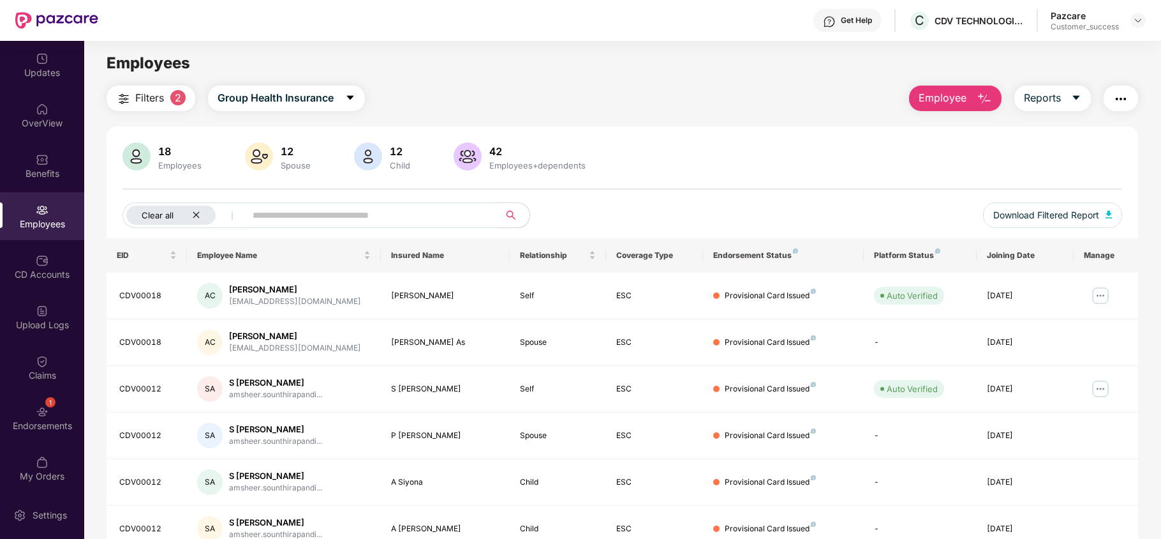
click at [199, 213] on icon "close" at bounding box center [196, 215] width 8 height 8
click at [243, 221] on input "text" at bounding box center [317, 214] width 229 height 19
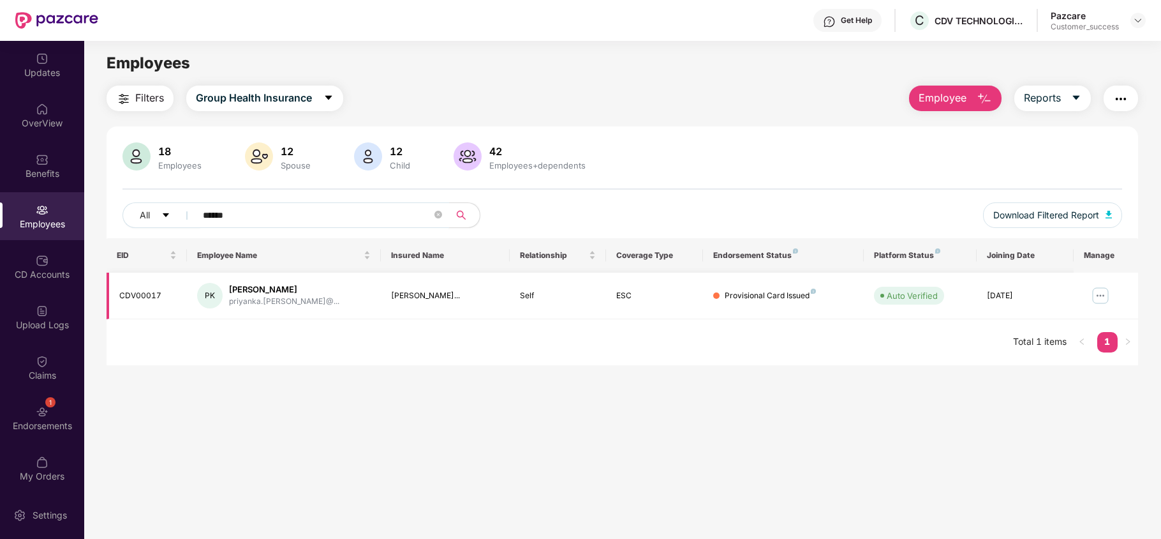
type input "******"
click at [1096, 297] on img at bounding box center [1101, 295] width 20 height 20
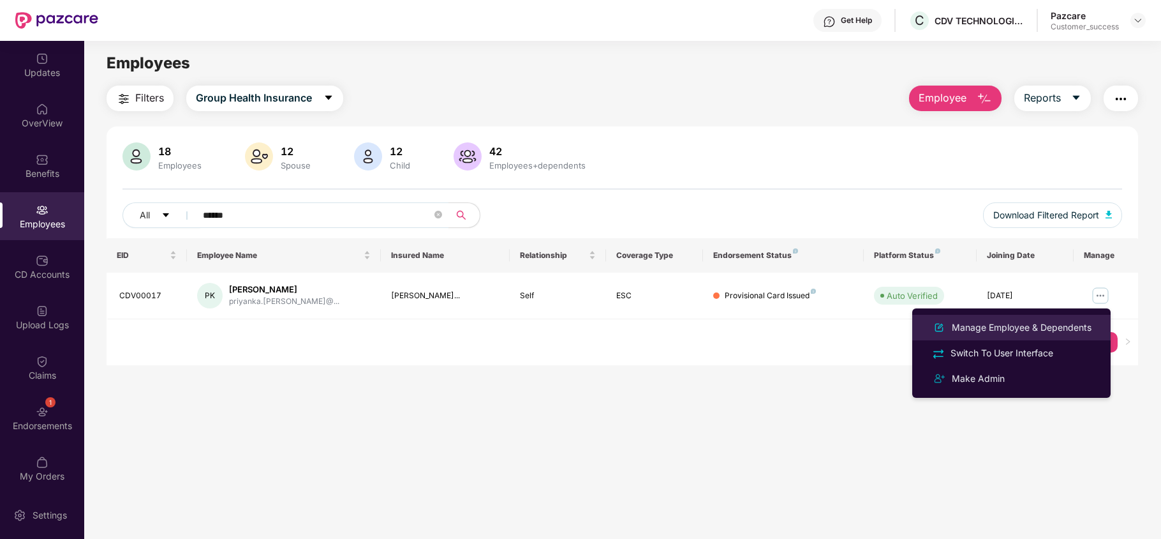
click at [1050, 325] on div "Manage Employee & Dependents" at bounding box center [1022, 327] width 145 height 14
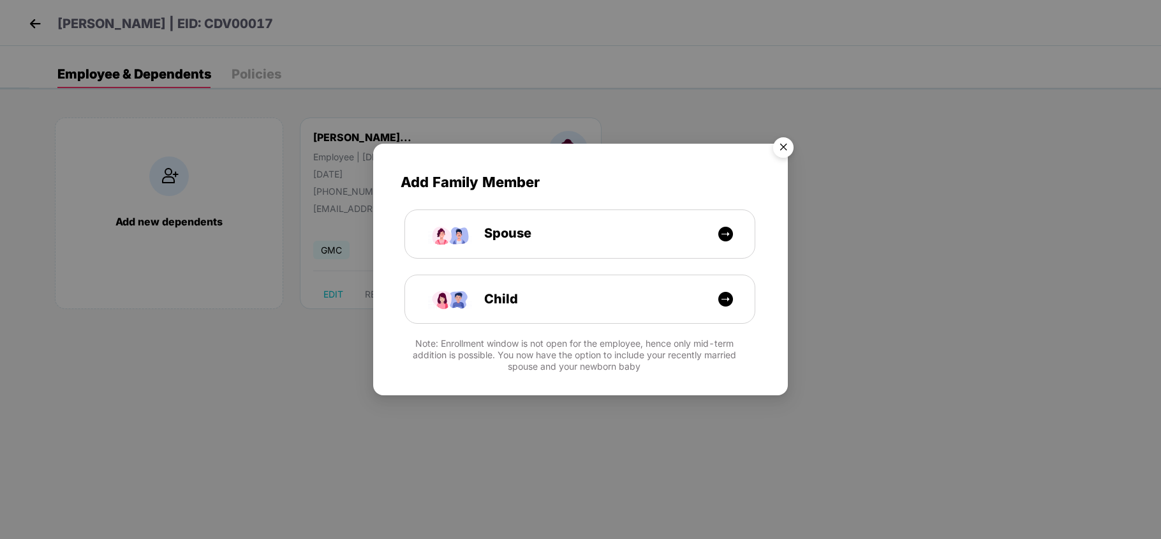
click at [782, 147] on img "Close" at bounding box center [784, 149] width 36 height 36
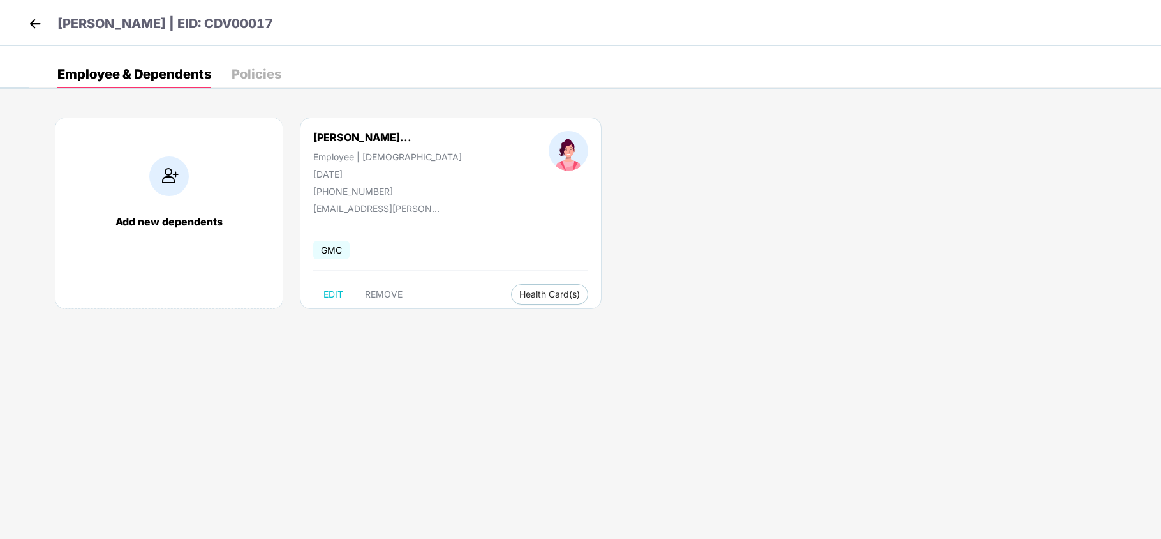
click at [38, 21] on img at bounding box center [35, 23] width 19 height 19
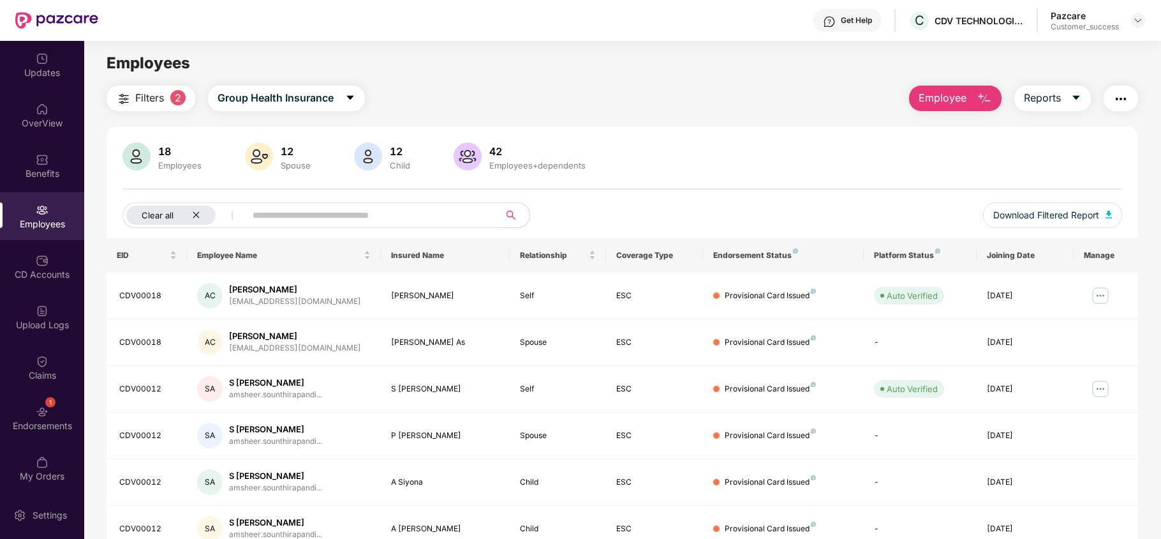
click at [197, 215] on icon "close" at bounding box center [196, 215] width 8 height 8
click at [245, 217] on input "text" at bounding box center [317, 214] width 229 height 19
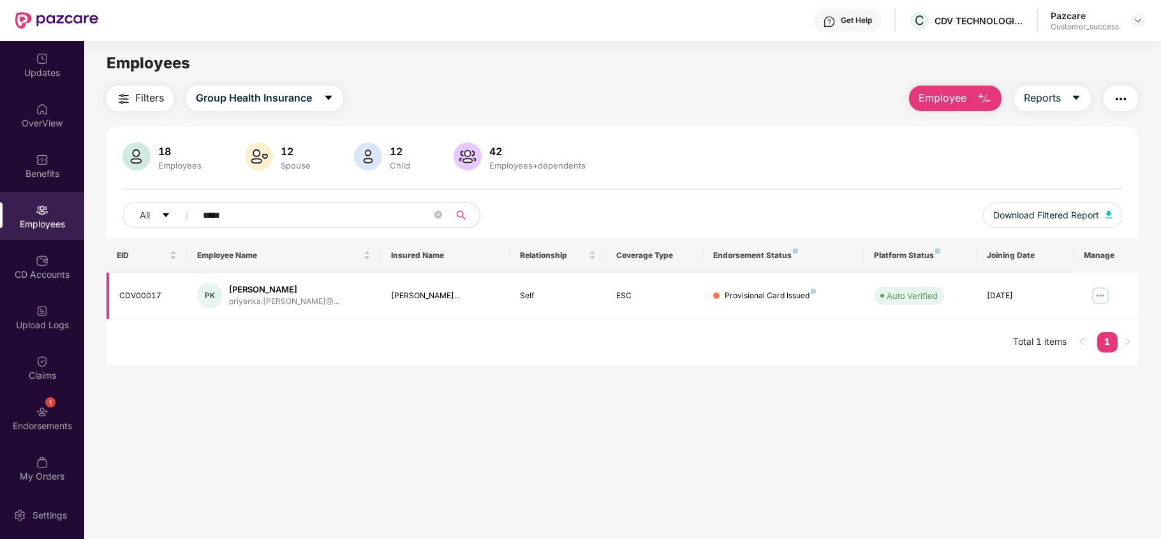
type input "*****"
click at [1106, 294] on img at bounding box center [1101, 295] width 20 height 20
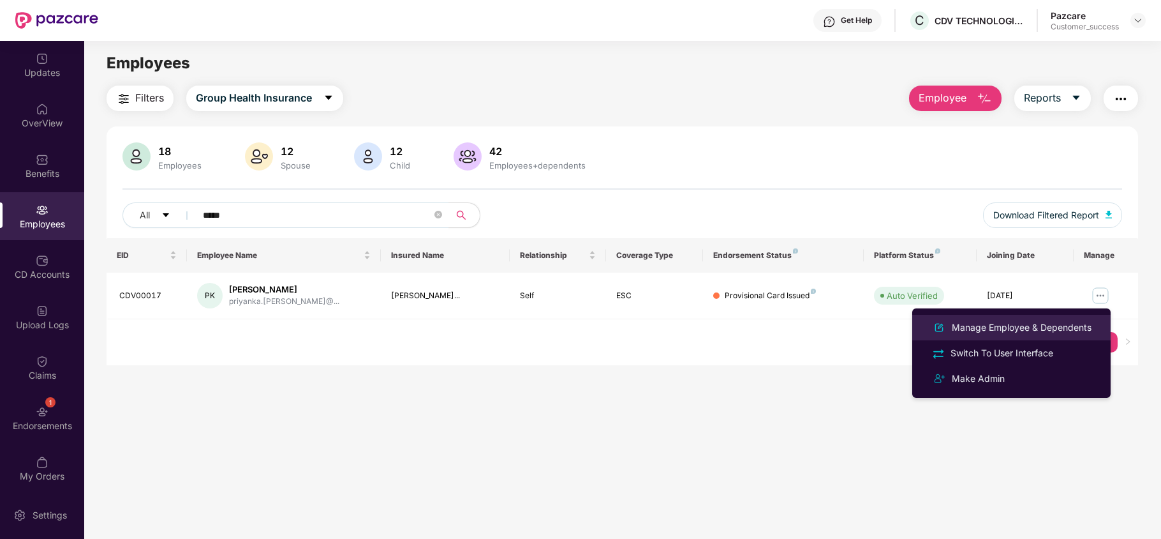
click at [1060, 325] on div "Manage Employee & Dependents" at bounding box center [1022, 327] width 145 height 14
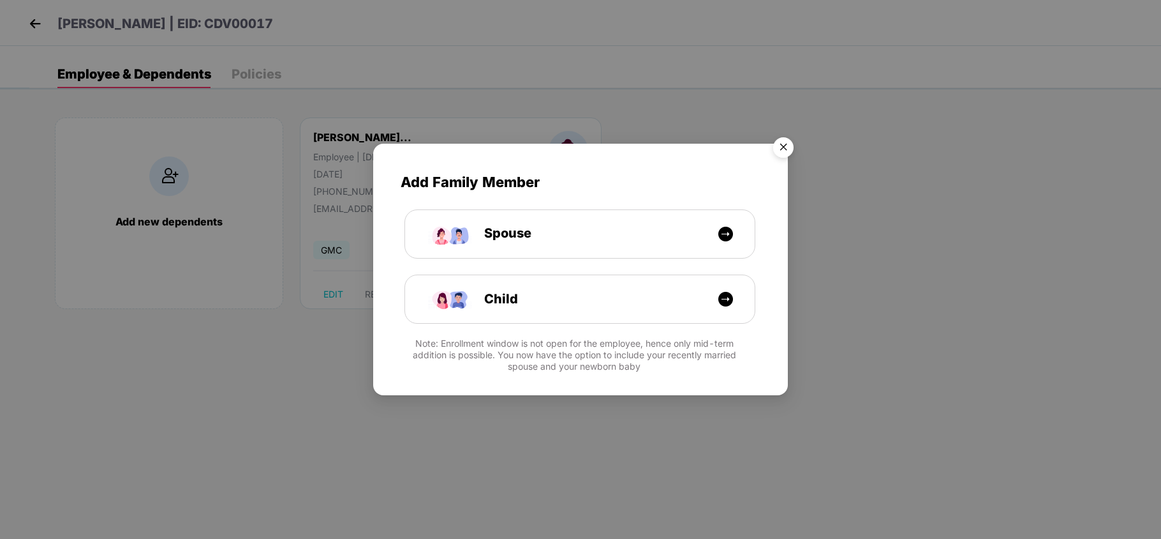
click at [779, 146] on img "Close" at bounding box center [784, 149] width 36 height 36
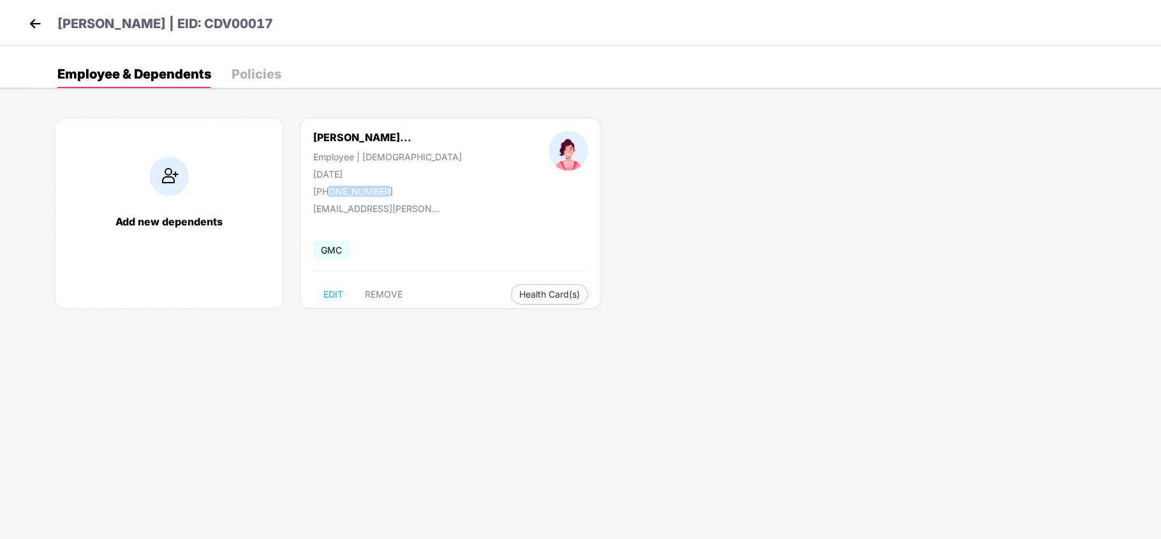
drag, startPoint x: 384, startPoint y: 190, endPoint x: 329, endPoint y: 191, distance: 54.9
click at [329, 191] on div "[PHONE_NUMBER]" at bounding box center [387, 191] width 149 height 11
copy div "9677169363"
click at [34, 26] on img at bounding box center [35, 23] width 19 height 19
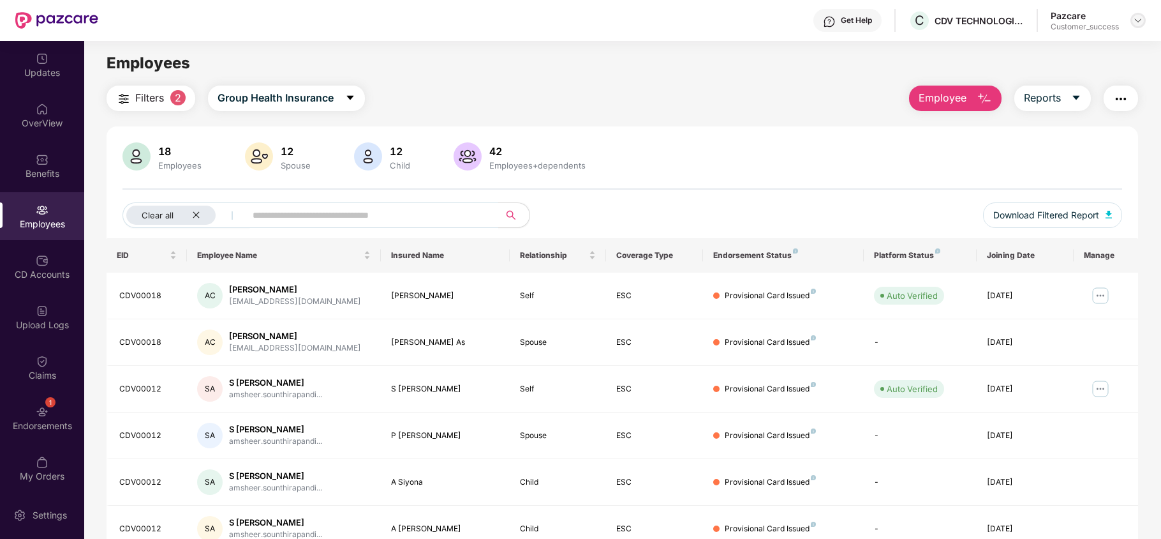
click at [1142, 24] on img at bounding box center [1138, 20] width 10 height 10
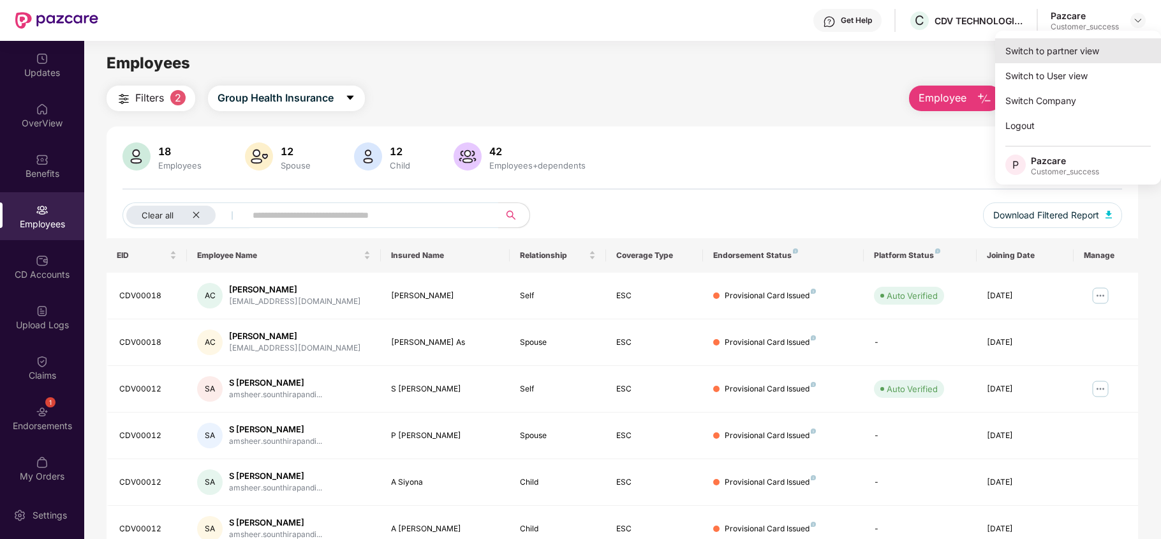
click at [1080, 47] on div "Switch to partner view" at bounding box center [1079, 50] width 166 height 25
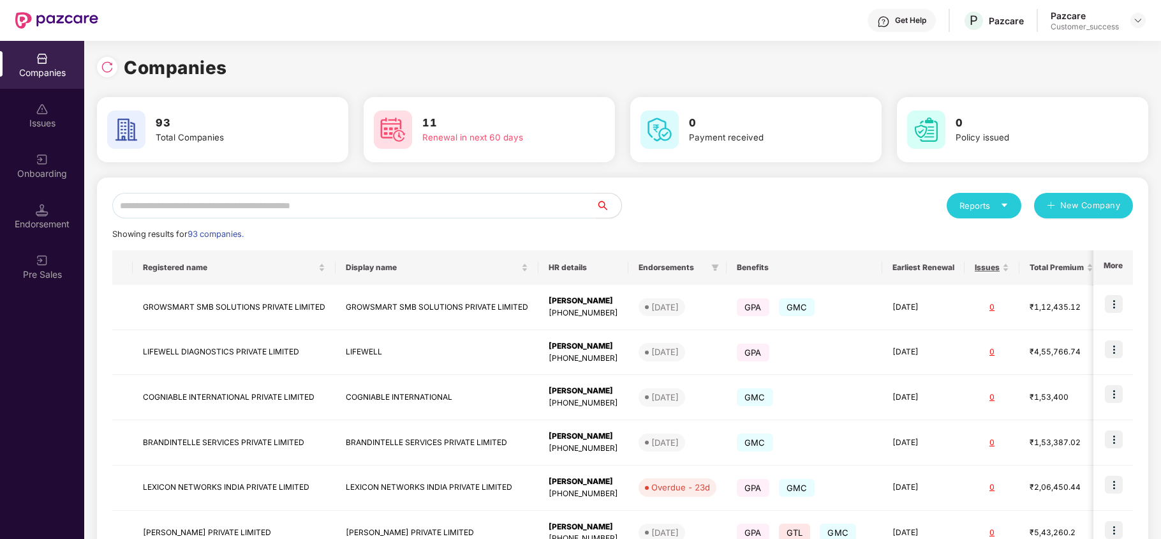
click at [253, 216] on input "text" at bounding box center [354, 206] width 484 height 26
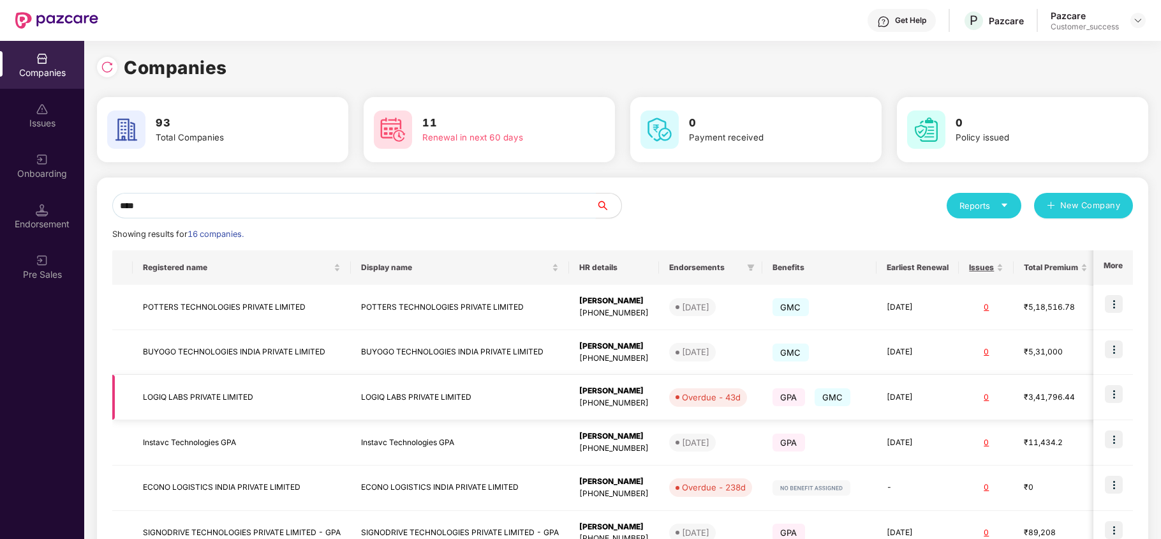
type input "****"
click at [187, 389] on td "LOGIQ LABS PRIVATE LIMITED" at bounding box center [242, 397] width 218 height 45
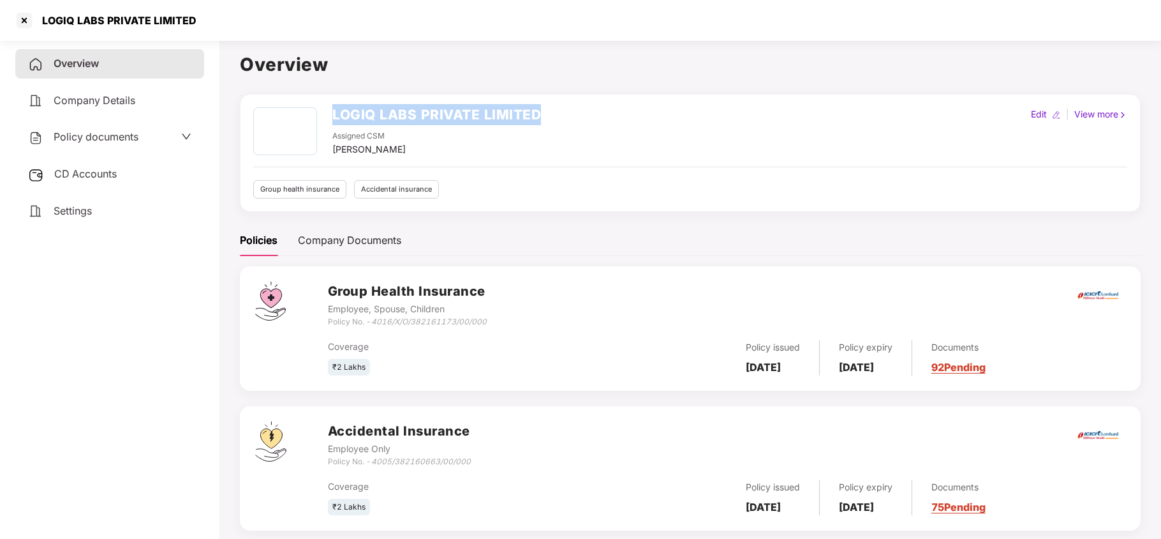
drag, startPoint x: 333, startPoint y: 111, endPoint x: 541, endPoint y: 117, distance: 208.1
click at [541, 117] on div "LOGIQ LABS PRIVATE LIMITED Assigned CSM [PERSON_NAME] Edit | View more" at bounding box center [690, 131] width 874 height 49
copy h2 "LOGIQ LABS PRIVATE LIMITED"
click at [100, 141] on span "Policy documents" at bounding box center [96, 136] width 85 height 13
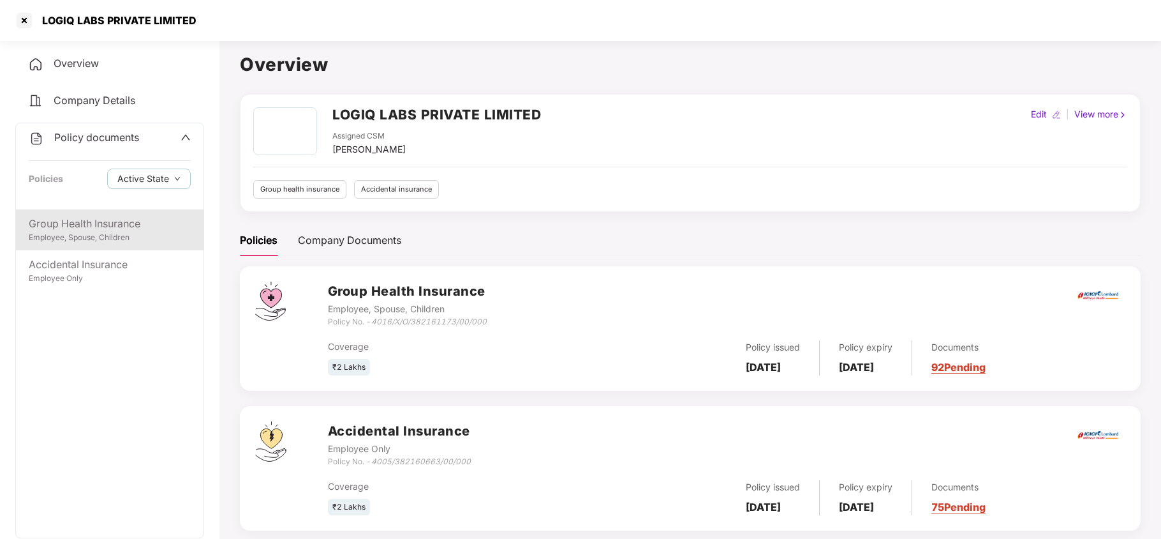
click at [110, 221] on div "Group Health Insurance" at bounding box center [110, 224] width 162 height 16
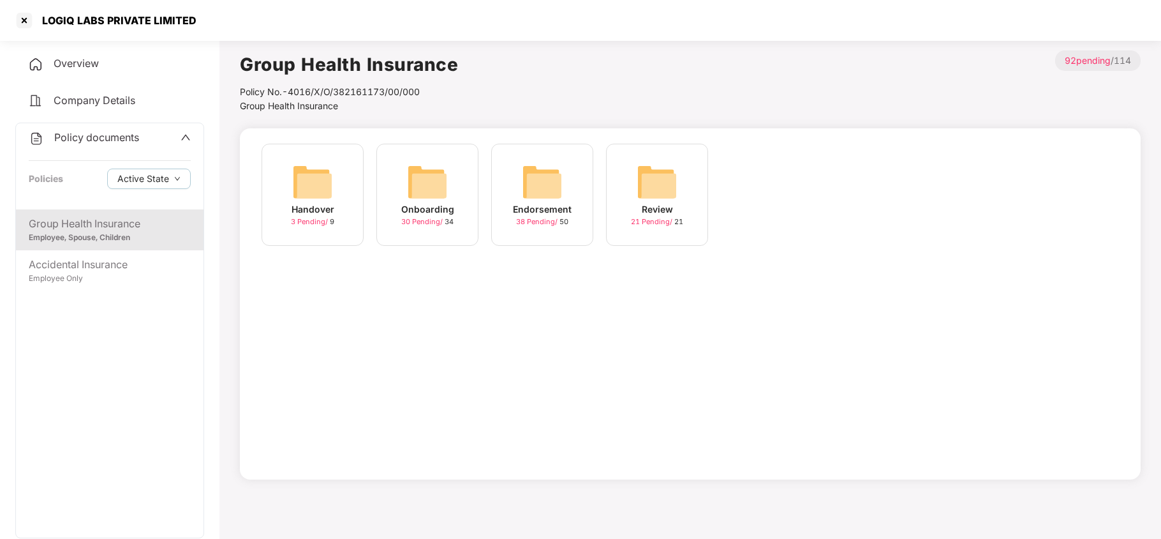
click at [546, 177] on img at bounding box center [542, 181] width 41 height 41
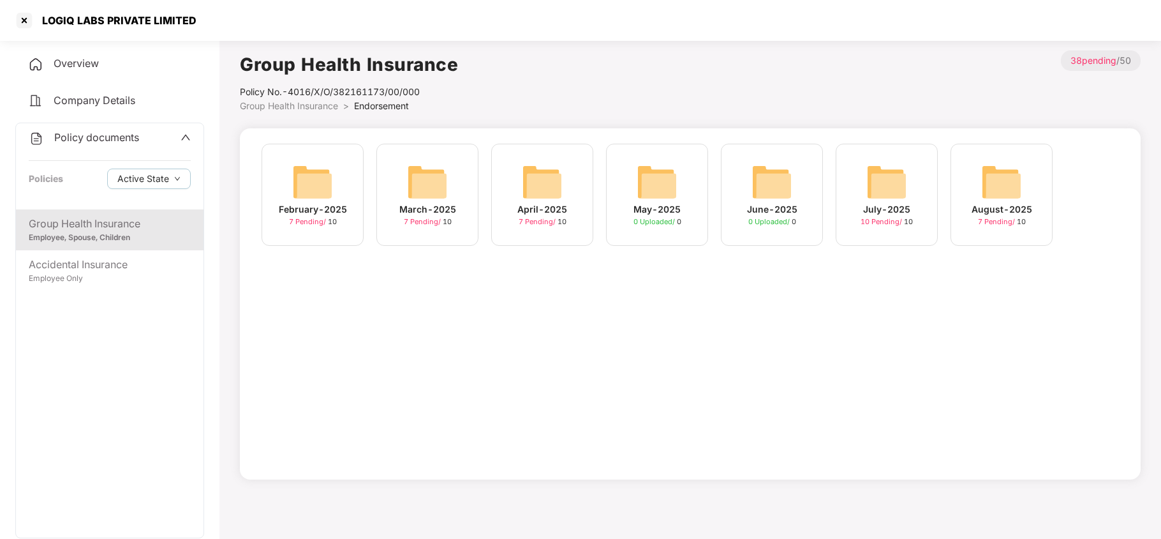
click at [1002, 190] on img at bounding box center [1001, 181] width 41 height 41
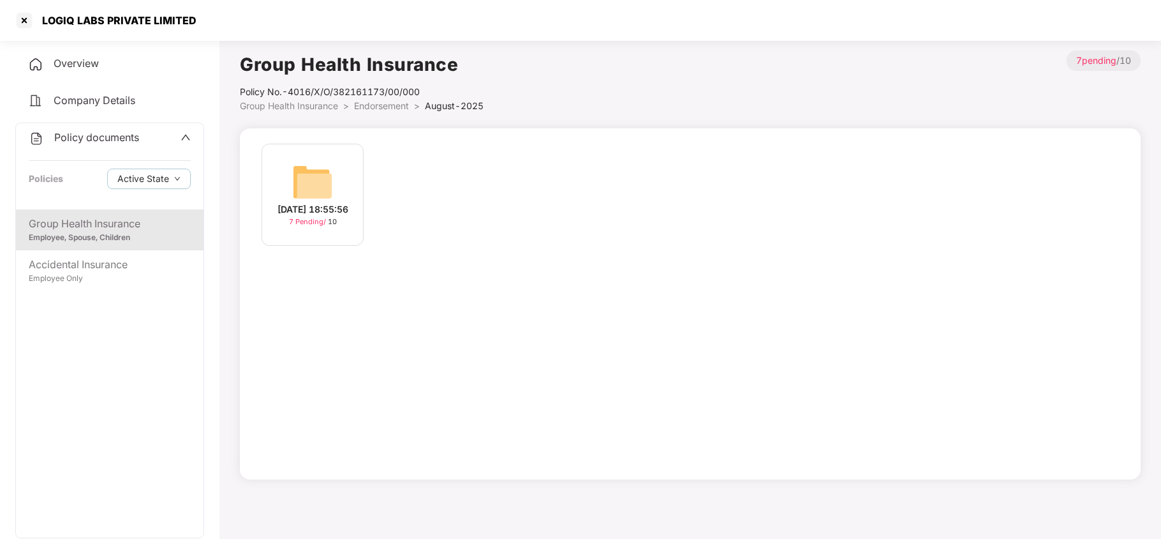
click at [309, 174] on img at bounding box center [312, 181] width 41 height 41
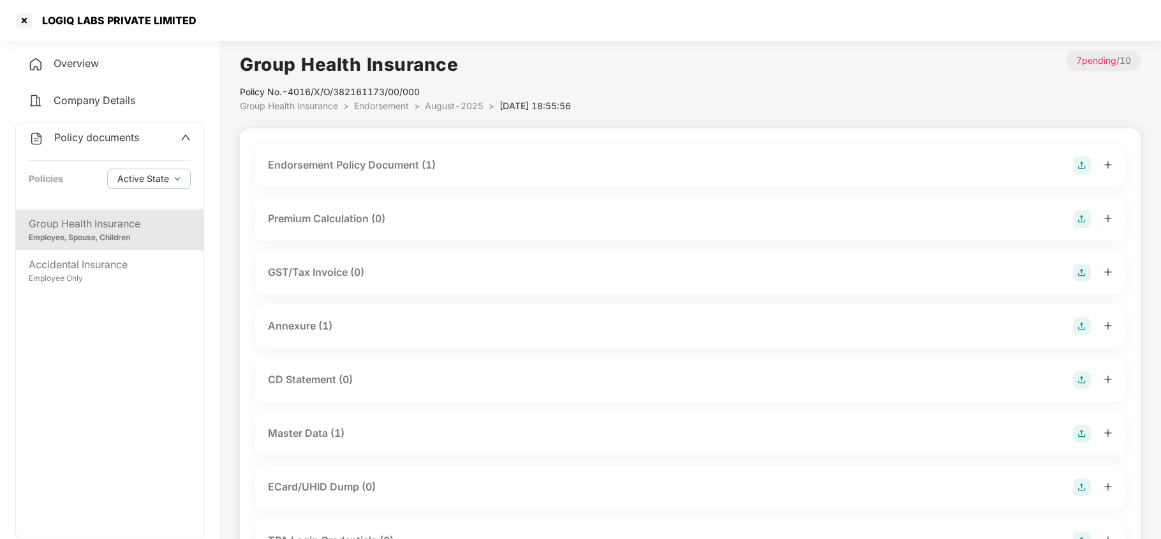
click at [346, 439] on div "Master Data (1)" at bounding box center [690, 433] width 845 height 18
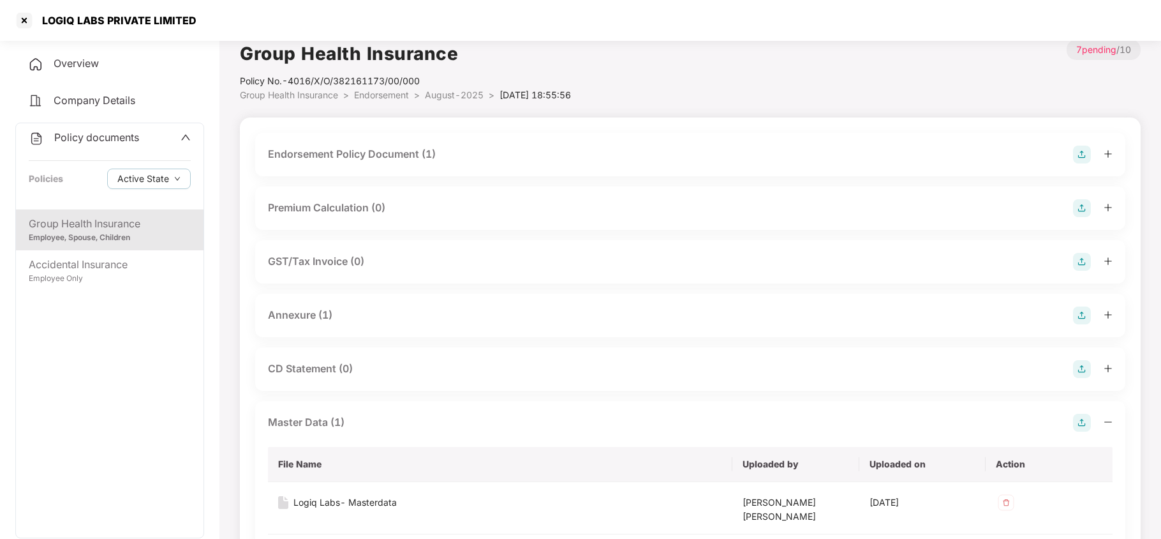
scroll to position [85, 0]
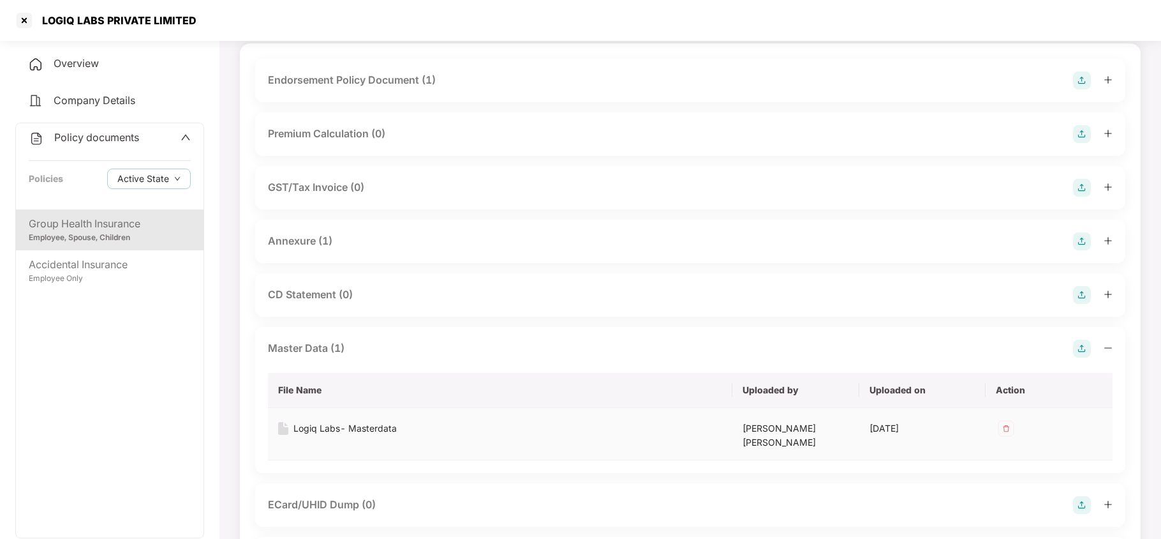
click at [375, 430] on div "Logiq Labs- Masterdata" at bounding box center [345, 428] width 103 height 14
click at [22, 23] on div at bounding box center [24, 20] width 20 height 20
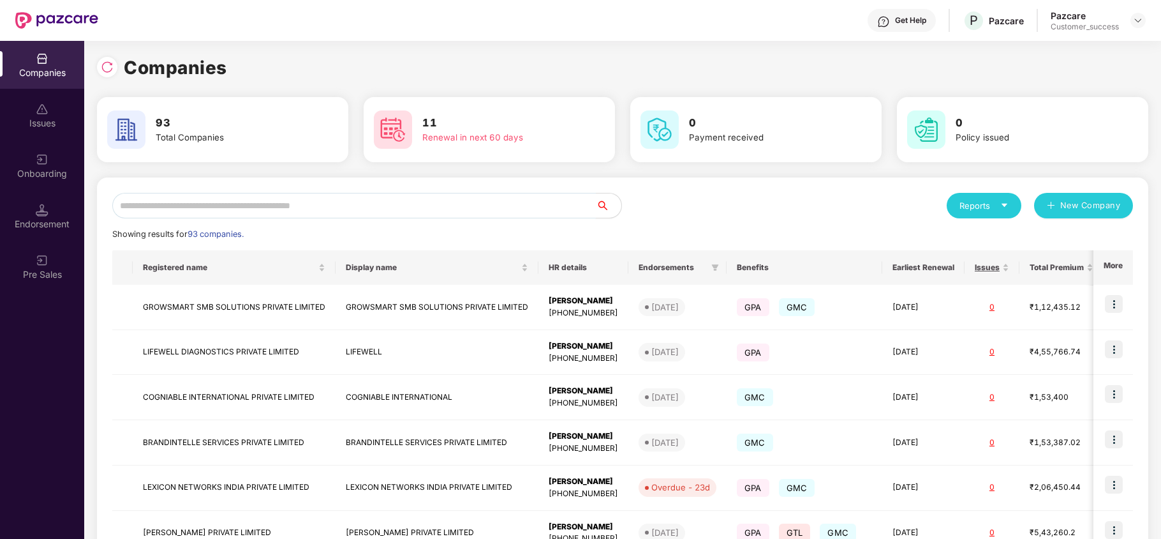
click at [223, 205] on input "text" at bounding box center [354, 206] width 484 height 26
type input "*"
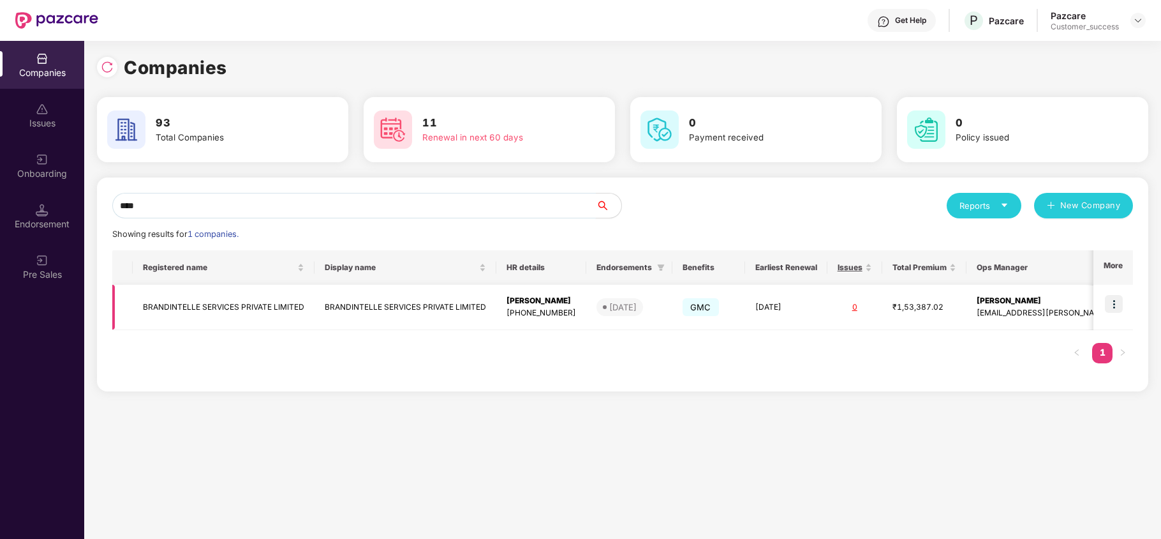
type input "****"
copy div "[PERSON_NAME]"
drag, startPoint x: 504, startPoint y: 302, endPoint x: 437, endPoint y: 296, distance: 66.7
click at [437, 296] on tr "BRANDINTELLE SERVICES PRIVATE LIMITED BRANDINTELLE SERVICES PRIVATE LIMITED [PE…" at bounding box center [667, 307] width 1110 height 45
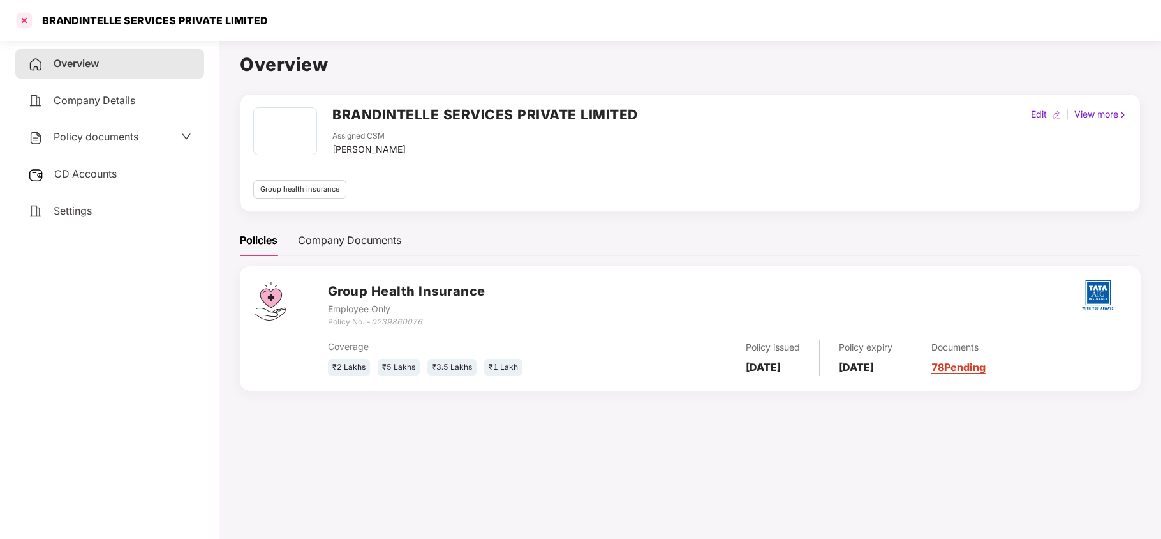
click at [26, 22] on div at bounding box center [24, 20] width 20 height 20
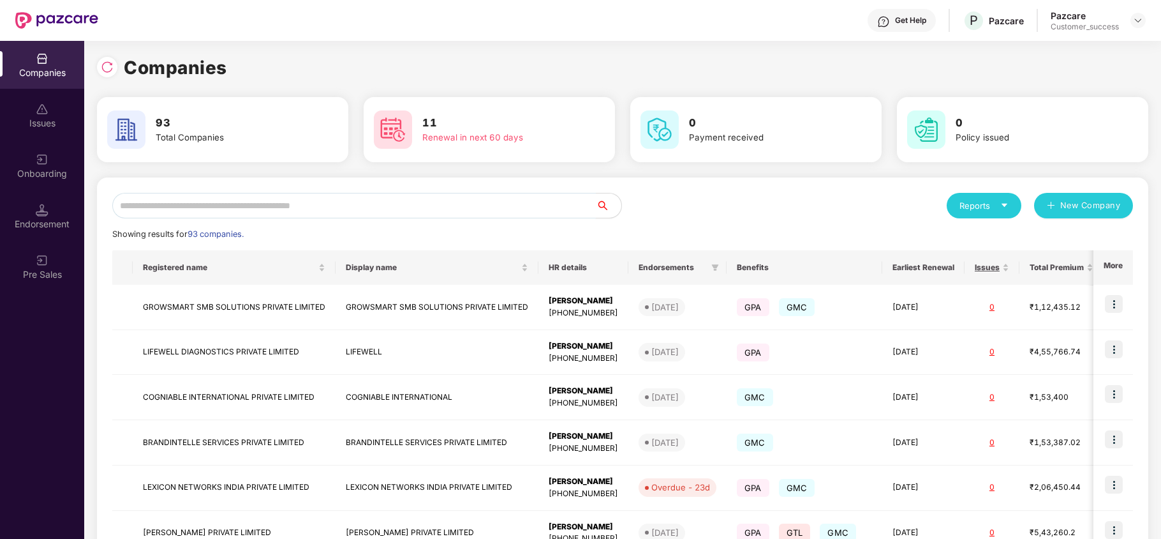
click at [180, 210] on input "text" at bounding box center [354, 206] width 484 height 26
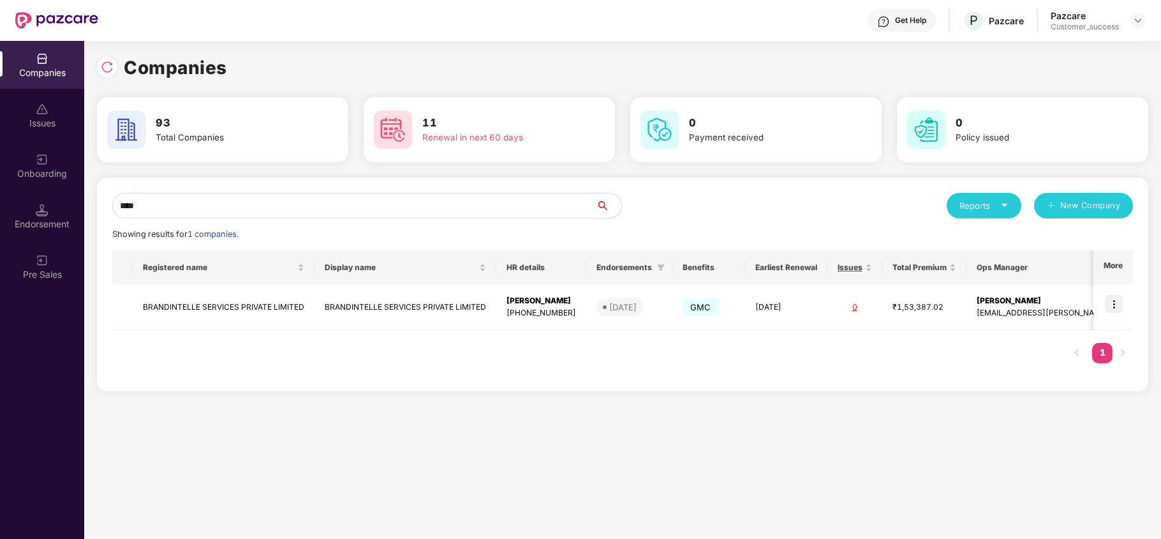
type input "****"
copy td "BRANDINTELLE SERVICES PRIVATE LIMITED"
drag, startPoint x: 141, startPoint y: 310, endPoint x: 308, endPoint y: 315, distance: 166.6
click at [308, 315] on td "BRANDINTELLE SERVICES PRIVATE LIMITED" at bounding box center [224, 307] width 182 height 45
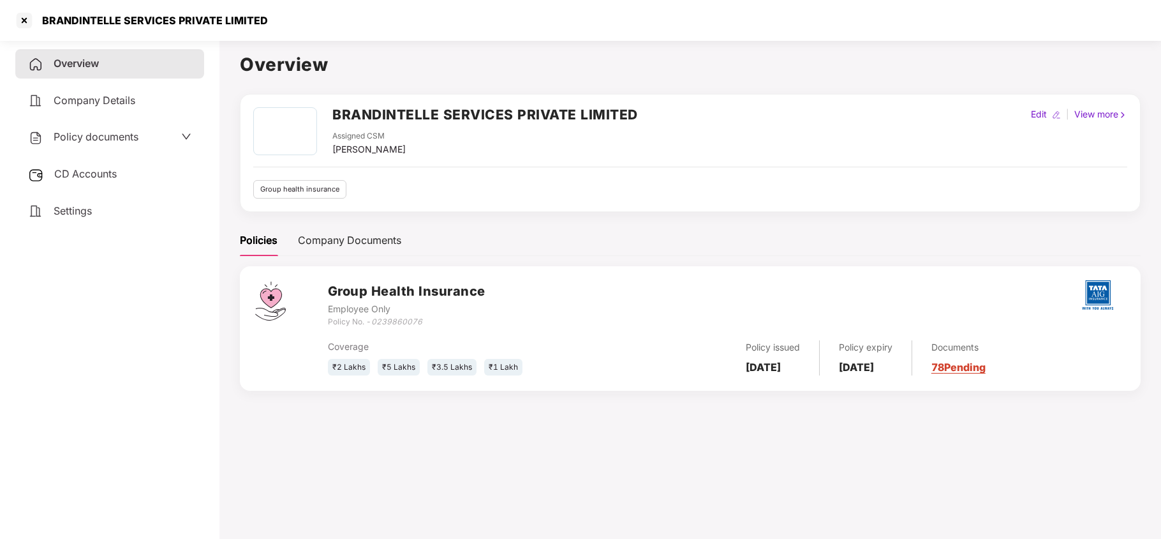
click at [105, 142] on div "Policy documents" at bounding box center [83, 137] width 110 height 17
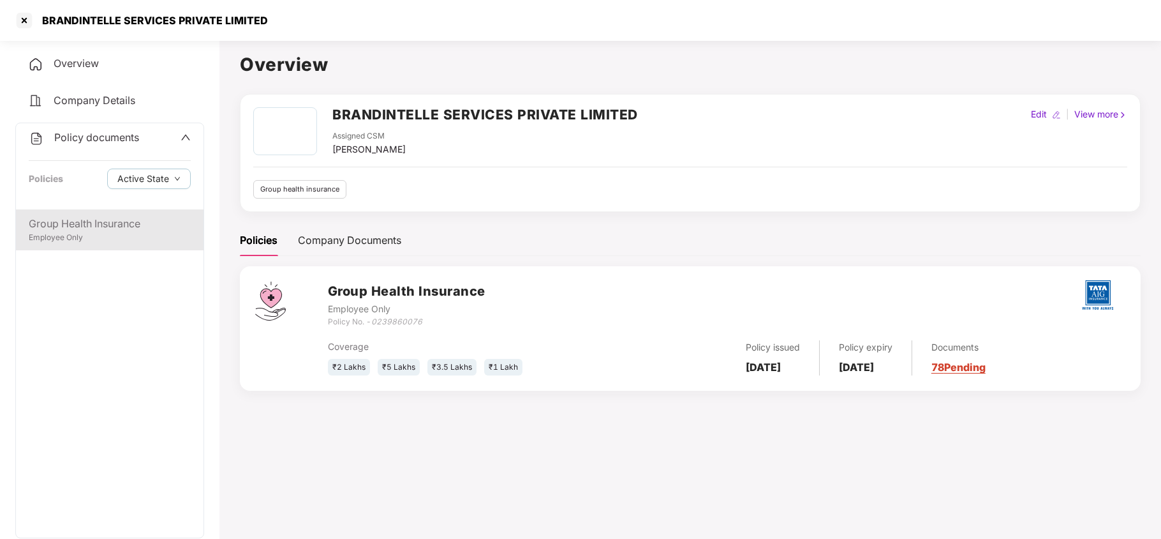
click at [106, 241] on div "Employee Only" at bounding box center [110, 238] width 162 height 12
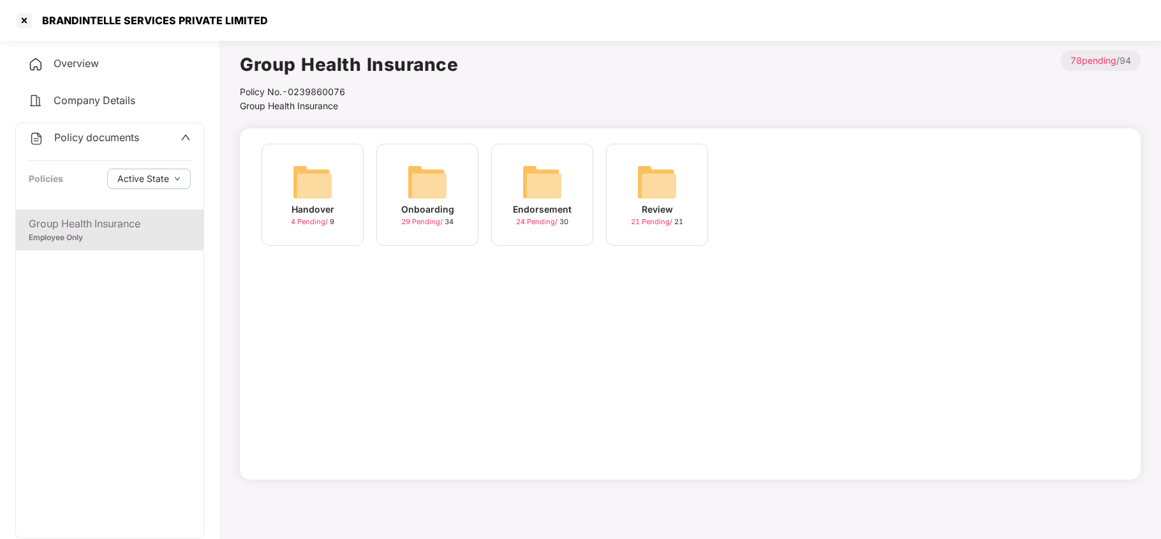
click at [565, 190] on div "Endorsement 24 Pending / 30" at bounding box center [542, 195] width 102 height 102
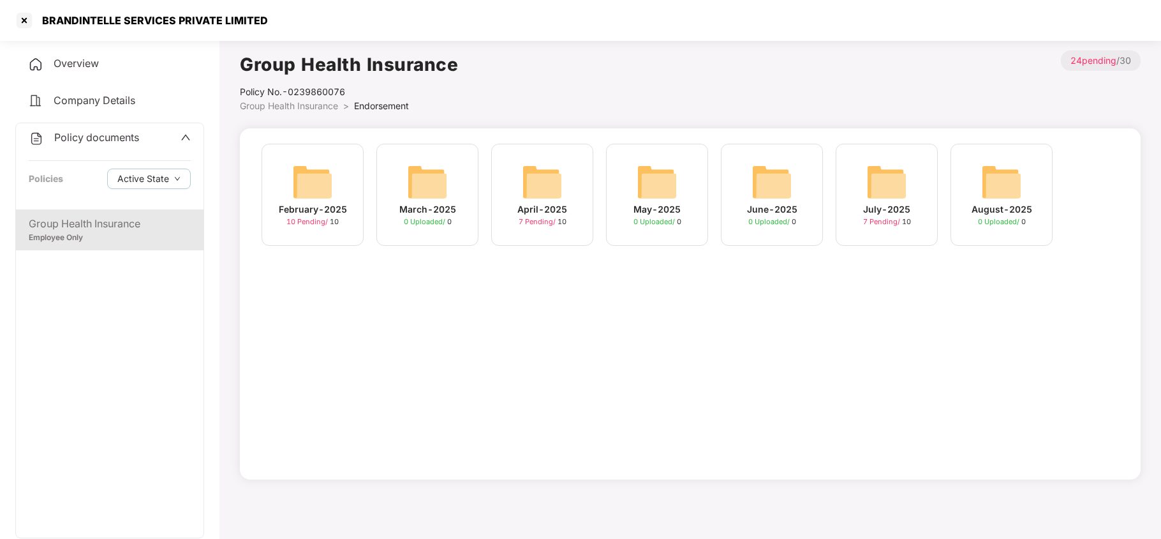
click at [884, 183] on img at bounding box center [887, 181] width 41 height 41
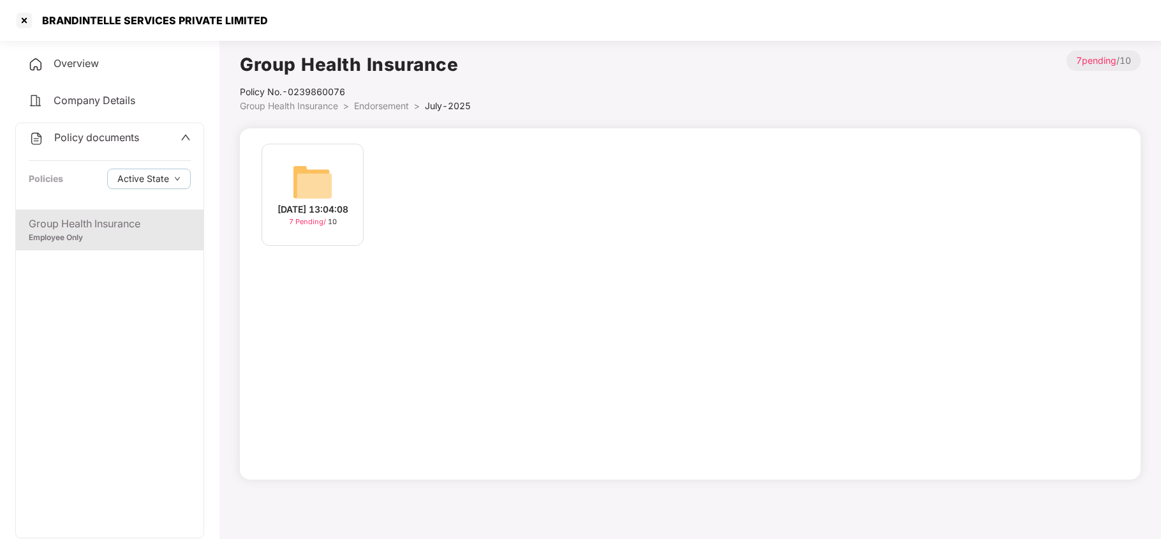
click at [317, 177] on img at bounding box center [312, 181] width 41 height 41
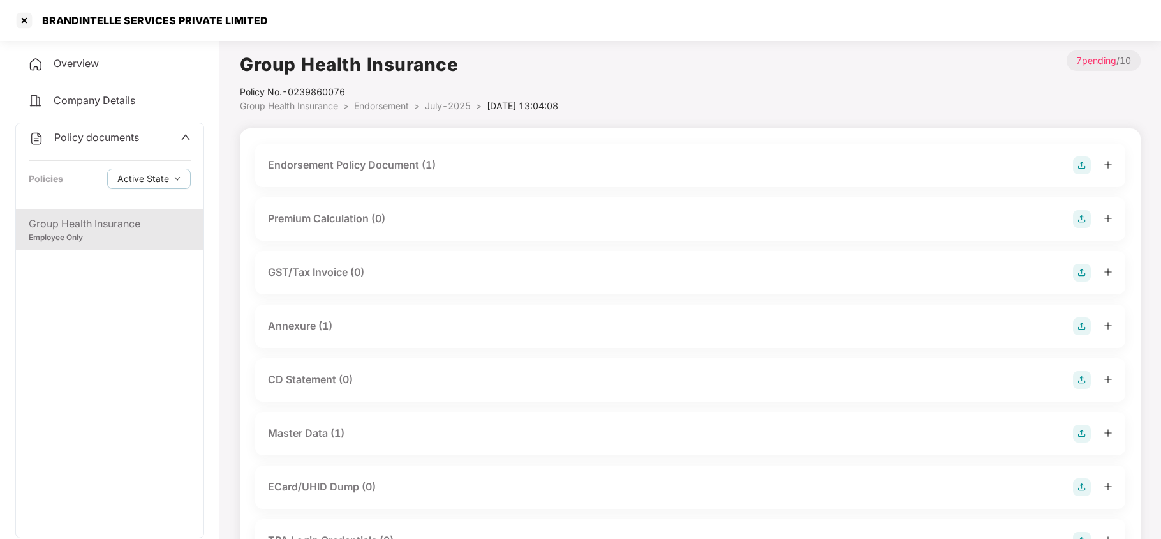
click at [330, 429] on div "Master Data (1)" at bounding box center [306, 433] width 77 height 16
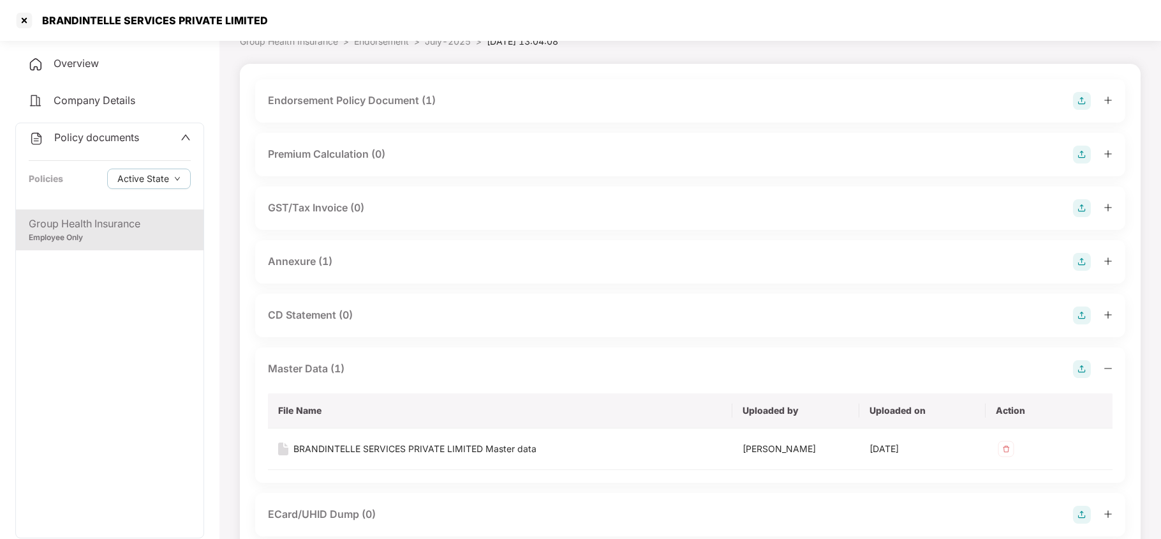
scroll to position [64, 0]
click at [742, 19] on div "BRANDINTELLE SERVICES PRIVATE LIMITED" at bounding box center [580, 20] width 1161 height 41
click at [468, 456] on div "BRANDINTELLE SERVICES PRIVATE LIMITED Master data" at bounding box center [415, 449] width 243 height 14
click at [17, 19] on div at bounding box center [24, 20] width 20 height 20
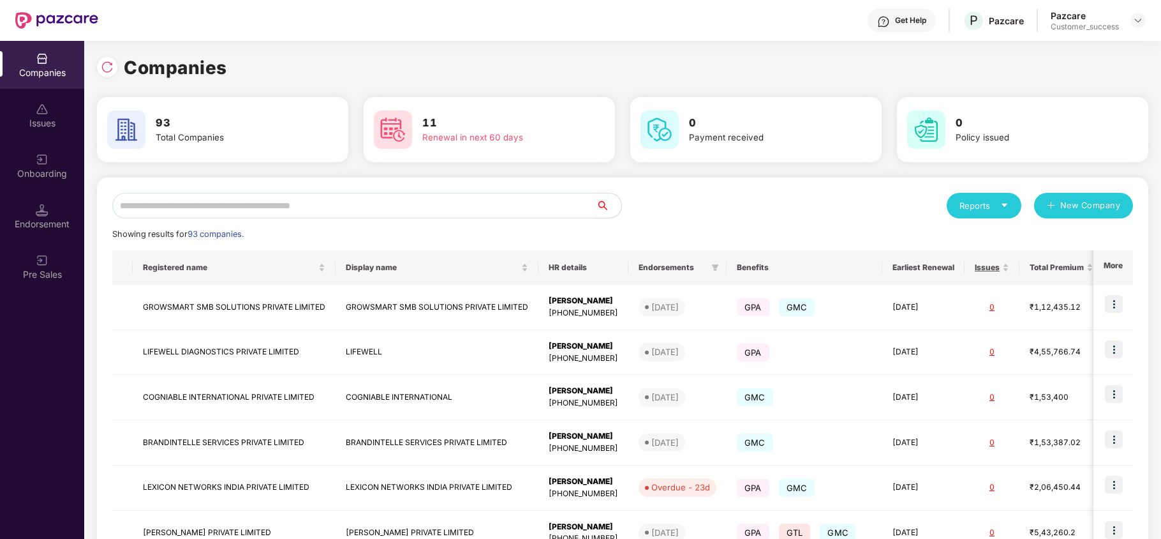
scroll to position [0, 0]
click at [195, 213] on input "text" at bounding box center [354, 206] width 484 height 26
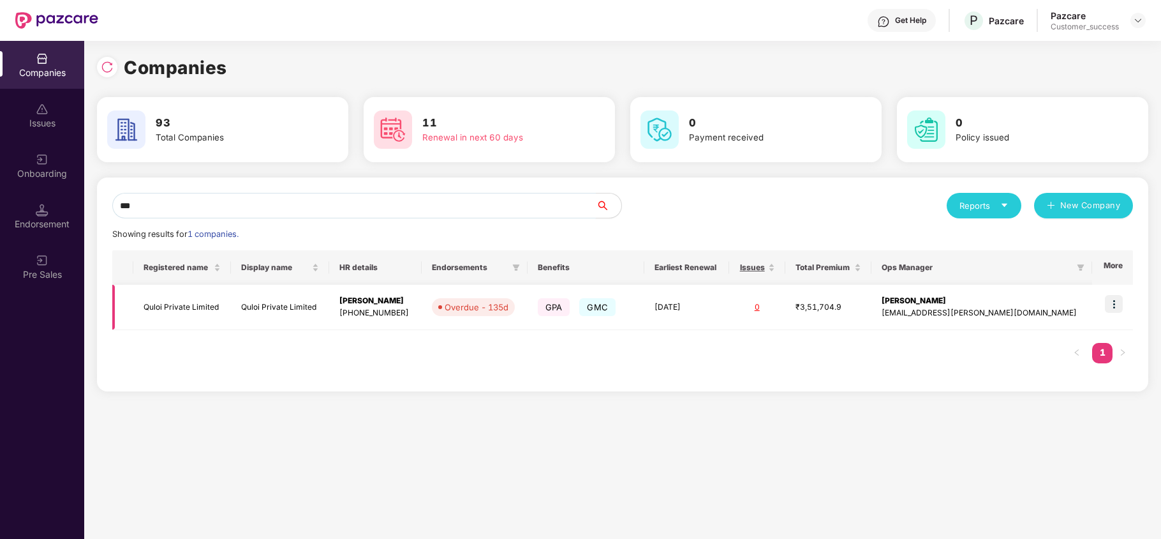
type input "***"
click at [142, 300] on td "Quloi Private Limited" at bounding box center [182, 307] width 98 height 45
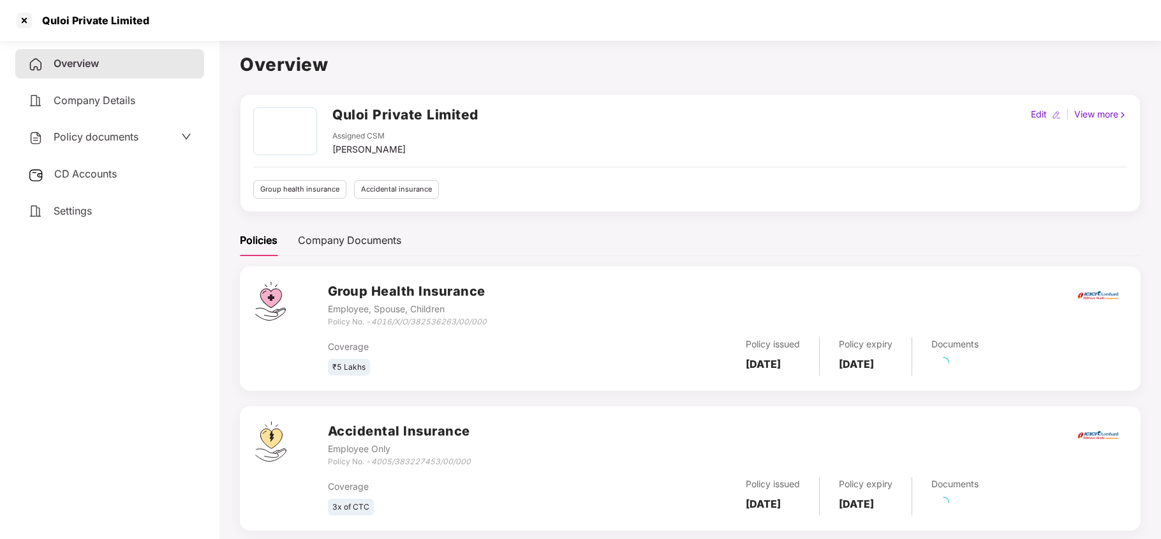
drag, startPoint x: 110, startPoint y: 133, endPoint x: 87, endPoint y: 166, distance: 39.5
click at [103, 131] on span "Policy documents" at bounding box center [96, 136] width 85 height 13
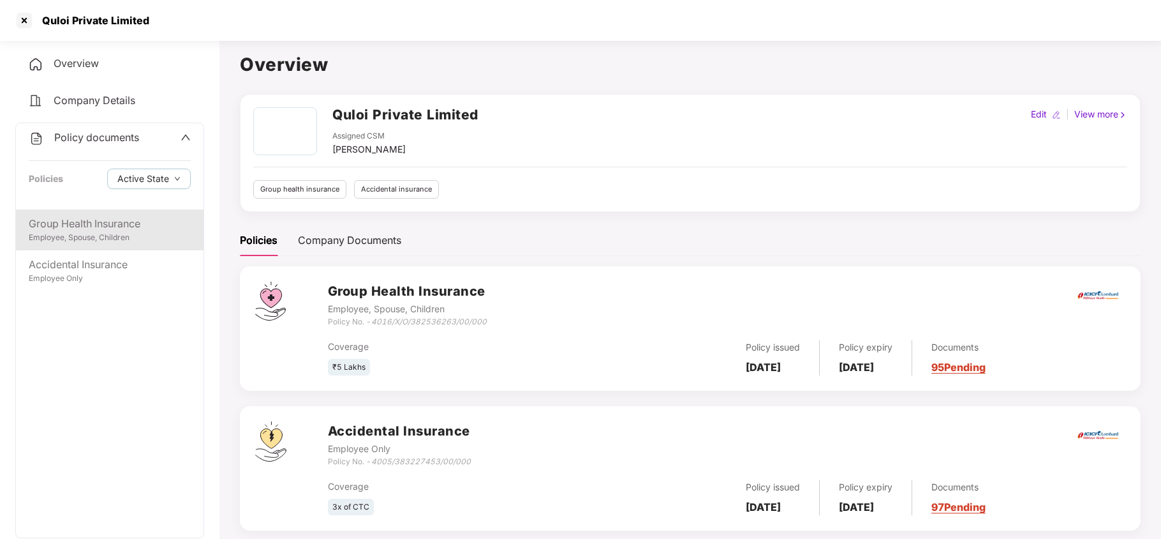
click at [62, 225] on div "Group Health Insurance" at bounding box center [110, 224] width 162 height 16
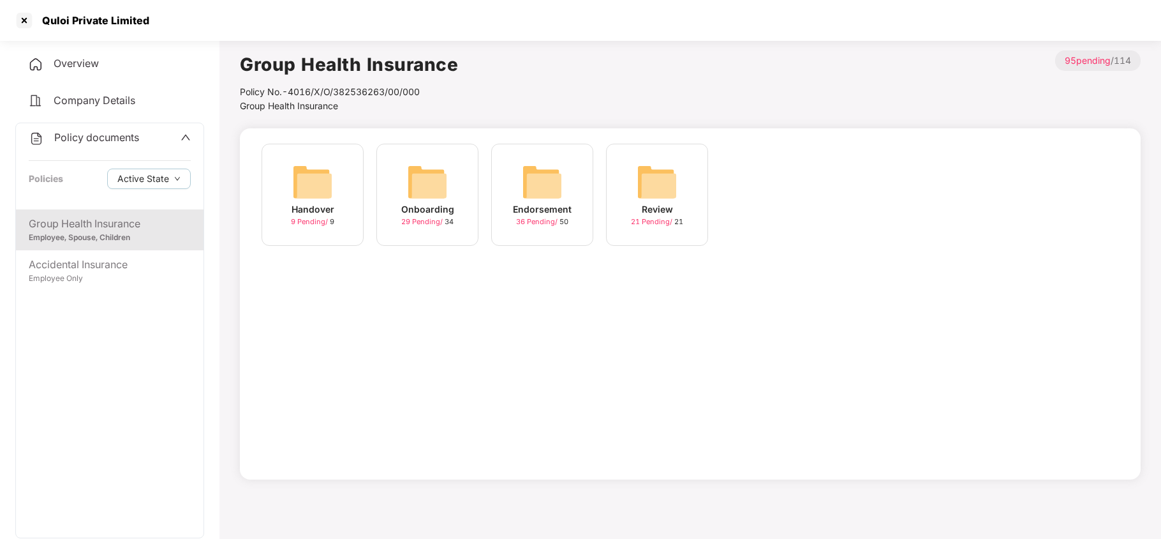
click at [548, 179] on img at bounding box center [542, 181] width 41 height 41
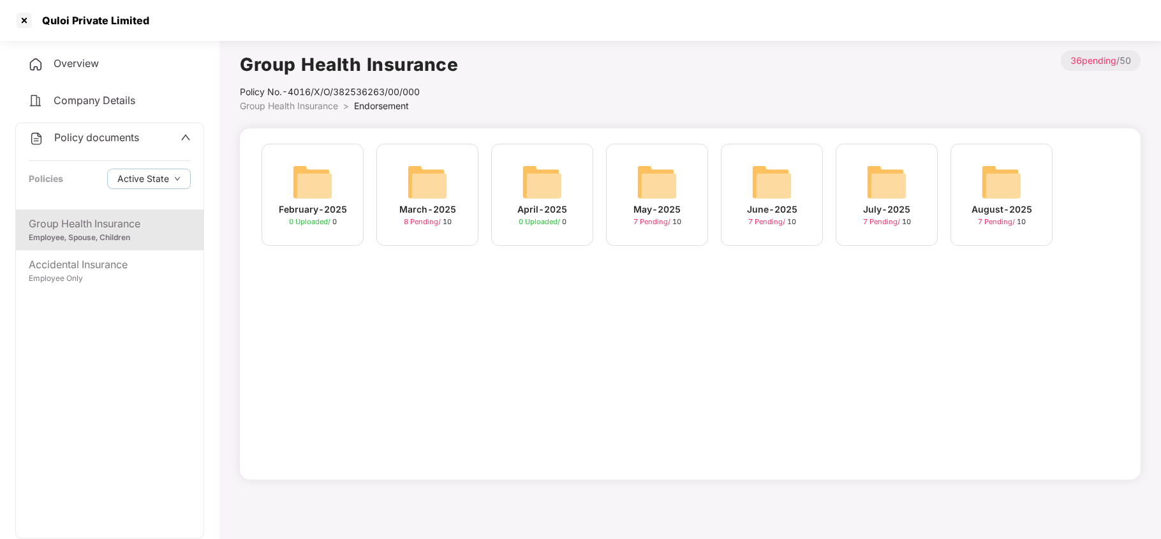
click at [994, 177] on img at bounding box center [1001, 181] width 41 height 41
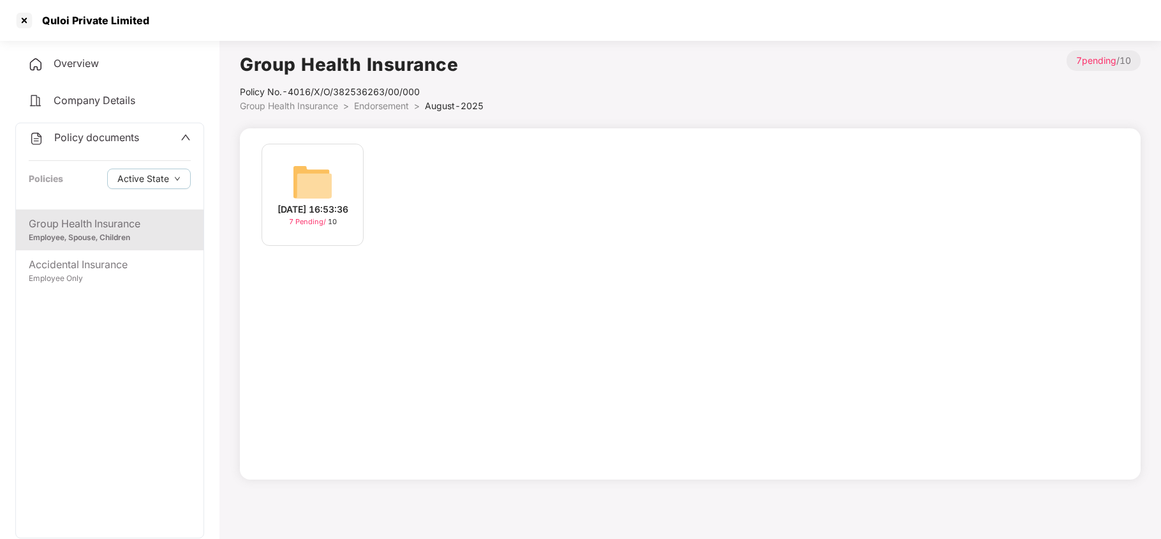
click at [296, 174] on img at bounding box center [312, 181] width 41 height 41
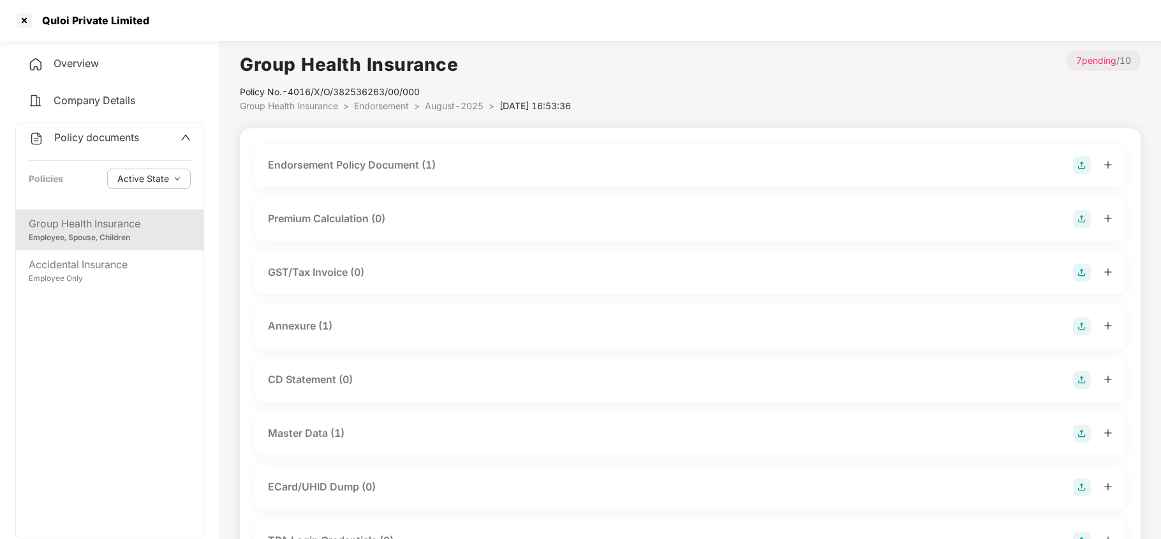
click at [341, 425] on div "Master Data (1)" at bounding box center [306, 433] width 77 height 16
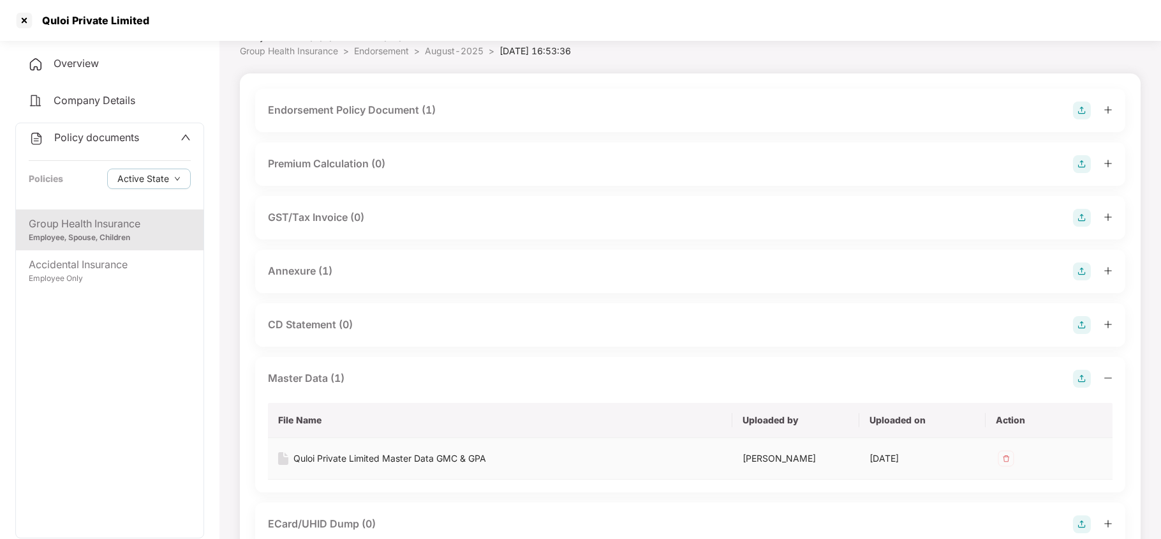
scroll to position [85, 0]
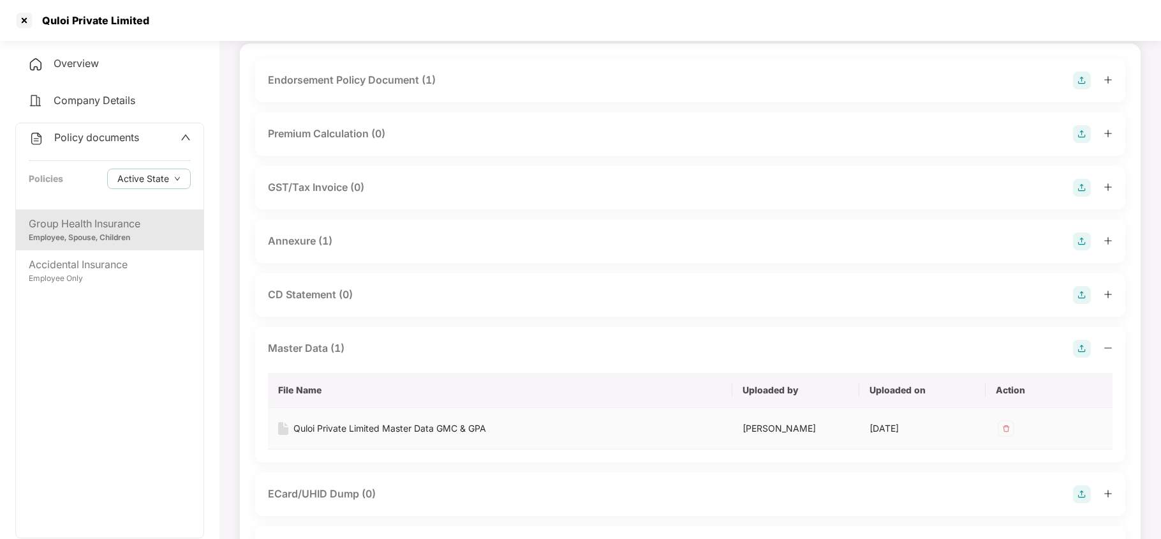
click at [467, 426] on div "Quloi Private Limited Master Data GMC & GPA" at bounding box center [390, 428] width 193 height 14
copy div "Quloi Private Limited"
drag, startPoint x: 152, startPoint y: 21, endPoint x: 37, endPoint y: 24, distance: 114.9
click at [37, 24] on div "Quloi Private Limited" at bounding box center [580, 20] width 1161 height 41
click at [24, 11] on div at bounding box center [24, 20] width 20 height 20
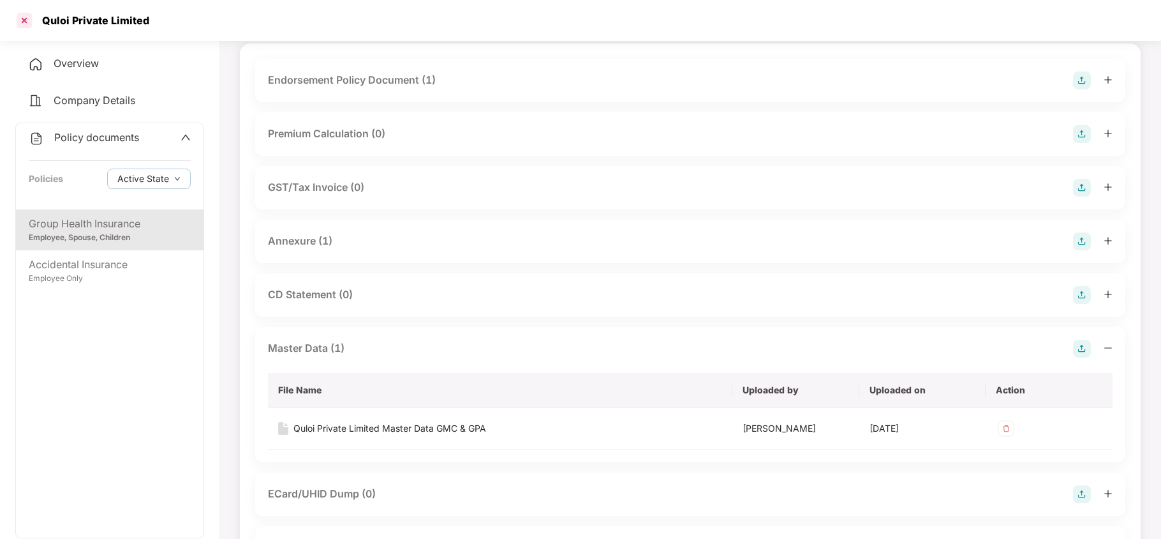
scroll to position [0, 0]
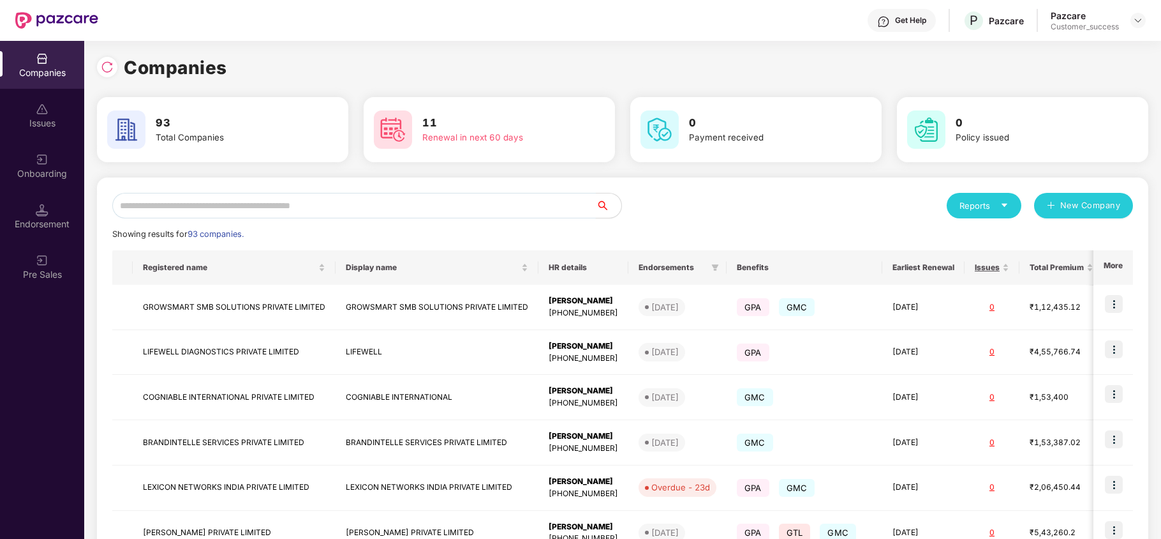
click at [287, 207] on input "text" at bounding box center [354, 206] width 484 height 26
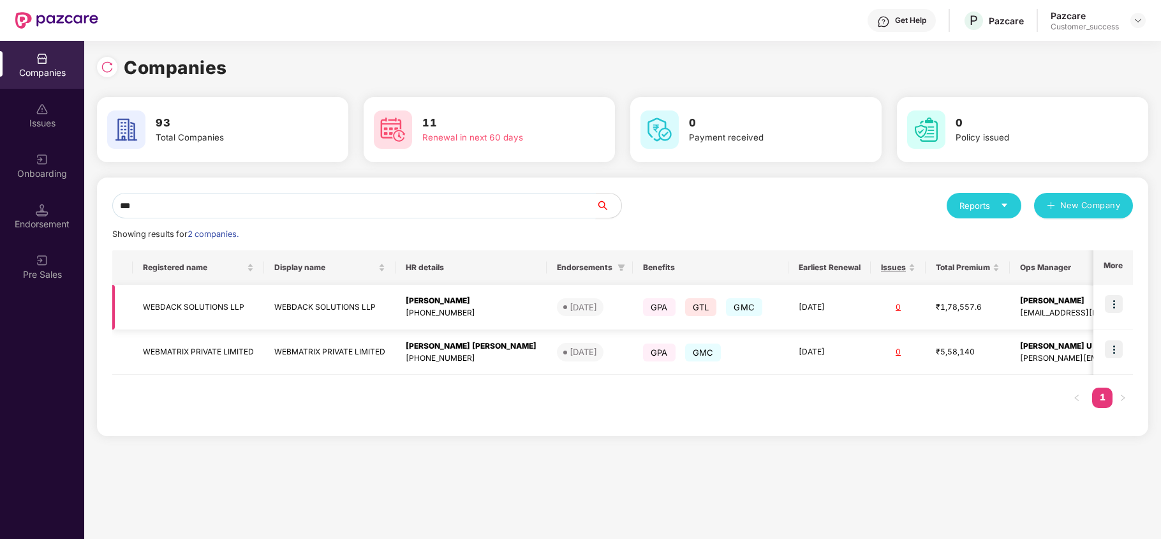
type input "***"
click at [177, 302] on td "WEBDACK SOLUTIONS LLP" at bounding box center [198, 307] width 131 height 45
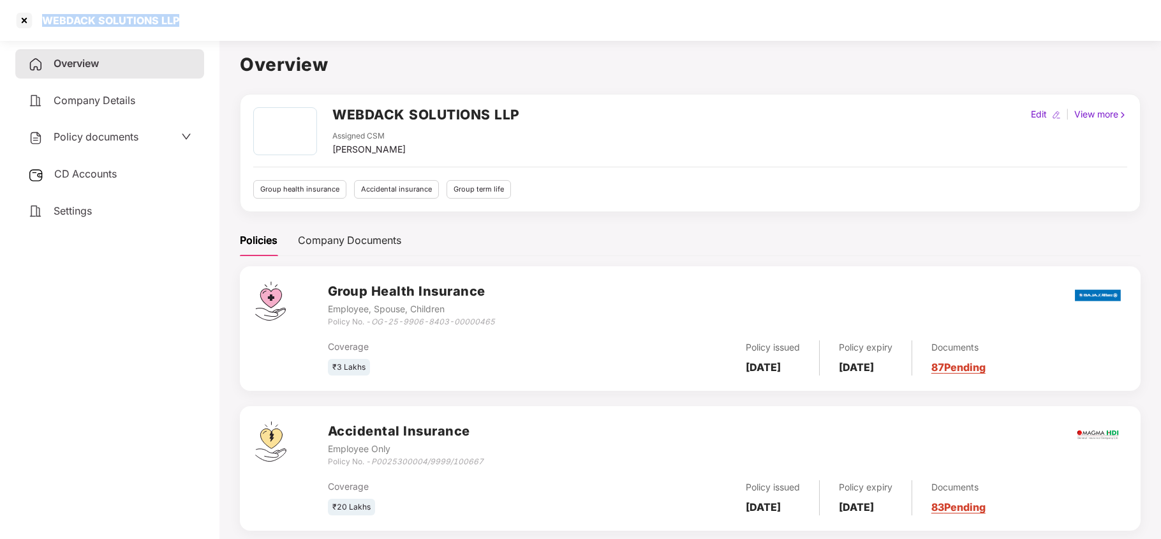
copy div "WEBDACK SOLUTIONS LLP"
drag, startPoint x: 197, startPoint y: 27, endPoint x: 47, endPoint y: 28, distance: 150.0
click at [47, 28] on div "WEBDACK SOLUTIONS LLP" at bounding box center [580, 20] width 1161 height 41
drag, startPoint x: 93, startPoint y: 138, endPoint x: 96, endPoint y: 158, distance: 19.9
click at [93, 138] on span "Policy documents" at bounding box center [96, 136] width 85 height 13
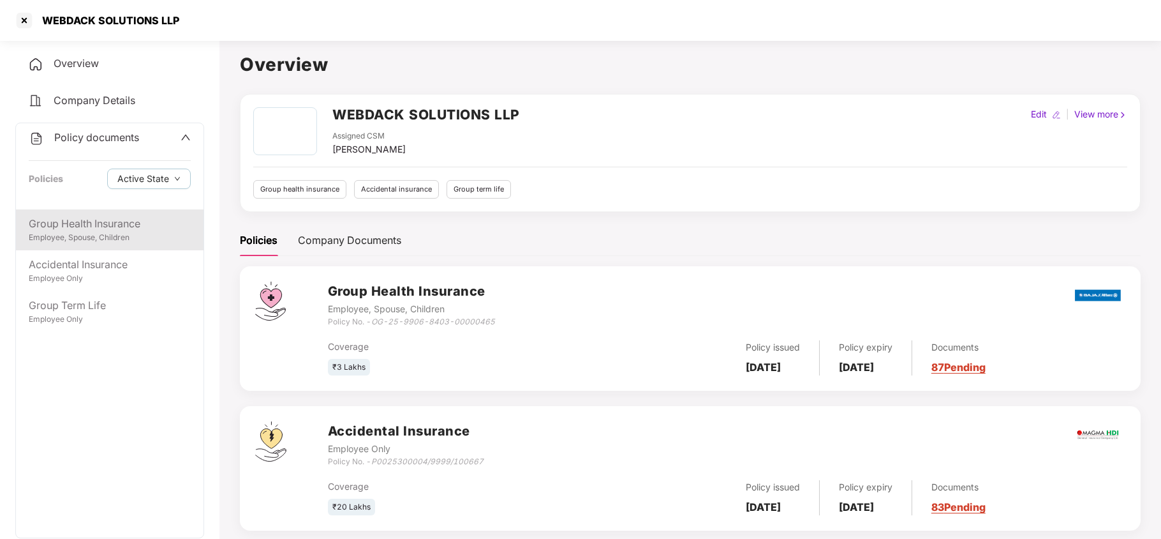
click at [91, 220] on div "Group Health Insurance" at bounding box center [110, 224] width 162 height 16
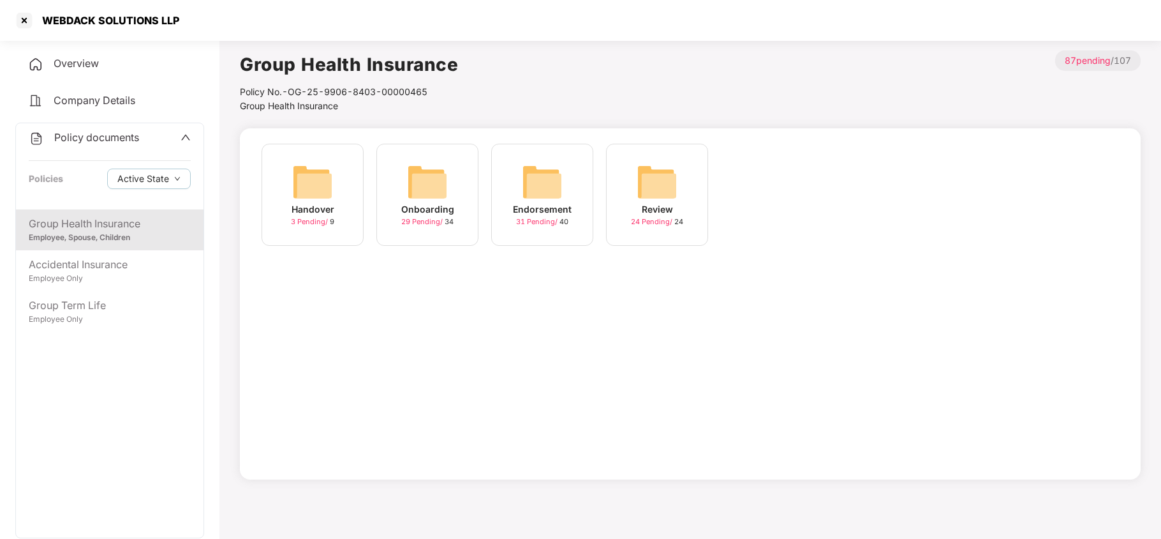
click at [529, 183] on img at bounding box center [542, 181] width 41 height 41
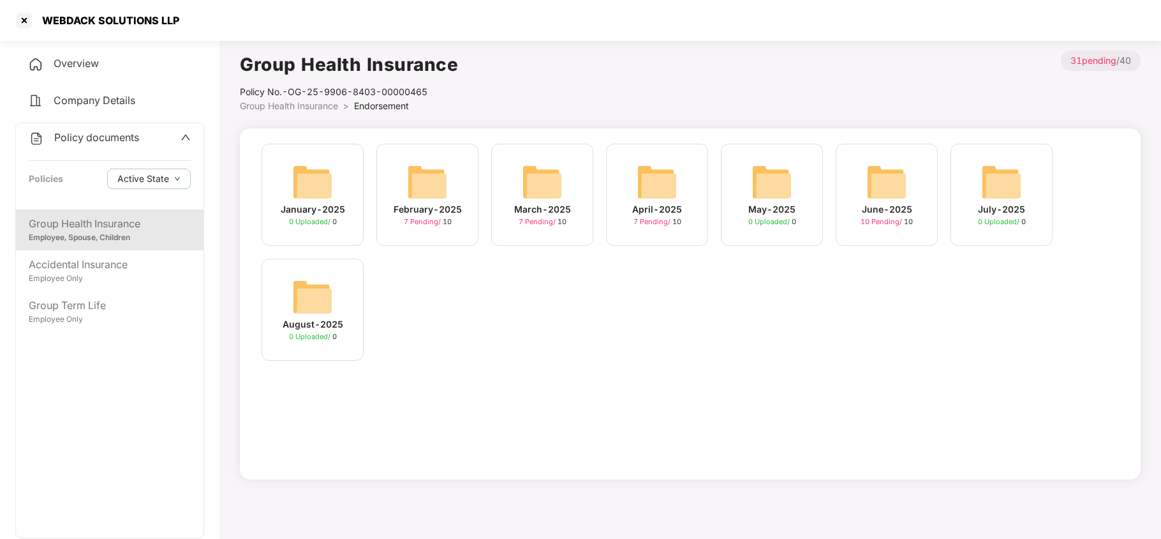
click at [890, 189] on img at bounding box center [887, 181] width 41 height 41
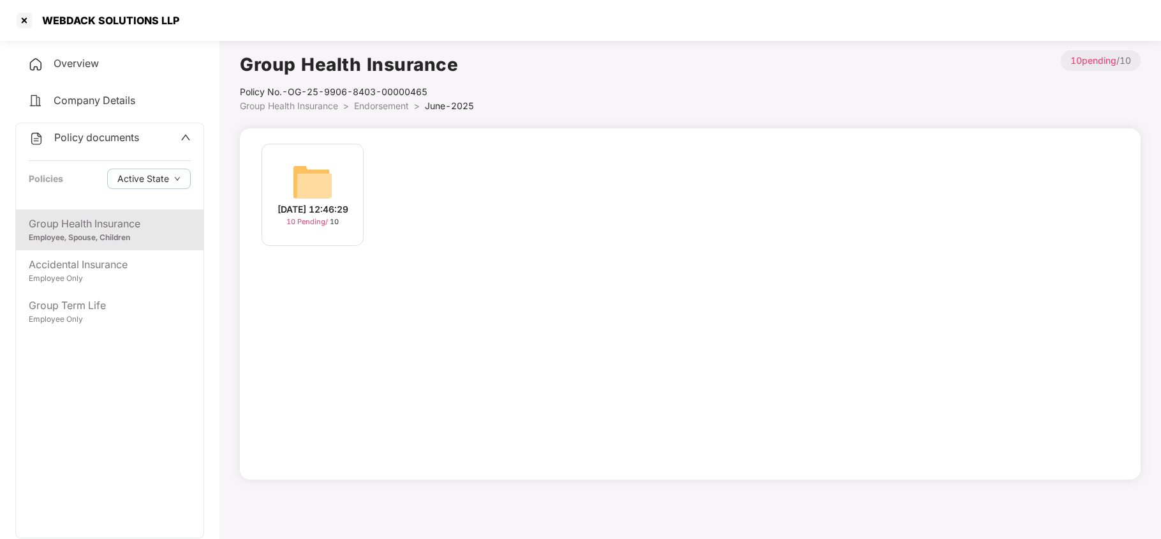
click at [319, 183] on img at bounding box center [312, 181] width 41 height 41
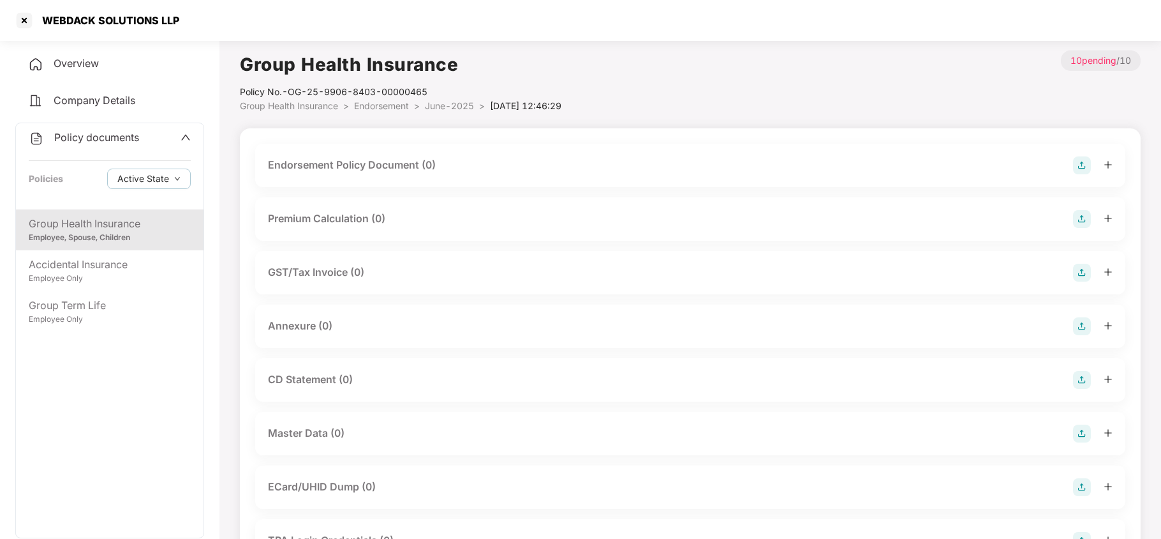
click at [457, 106] on span "June-2025" at bounding box center [449, 105] width 49 height 11
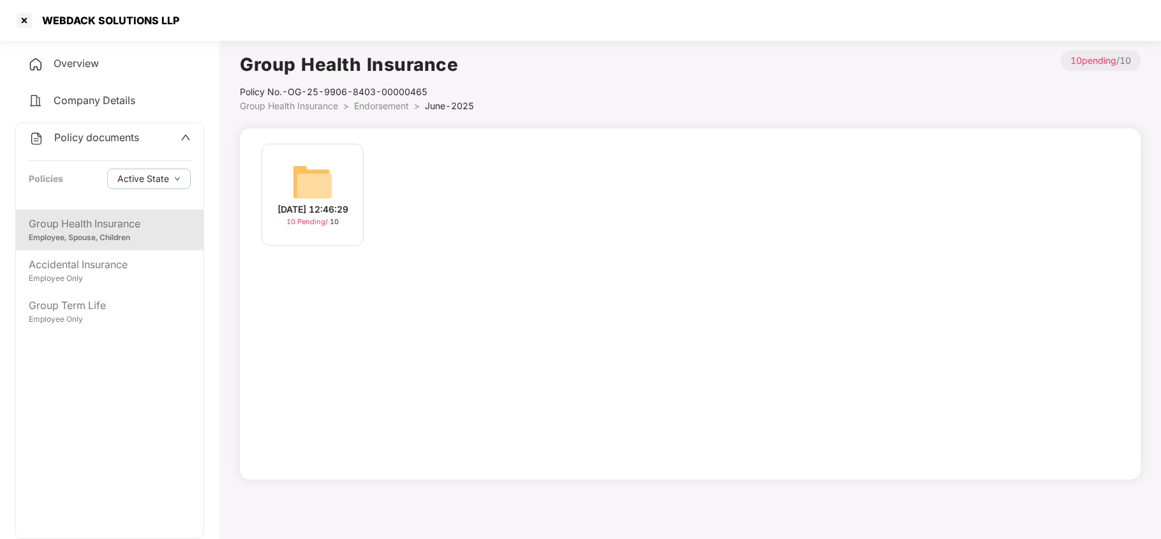
click at [366, 106] on span "Endorsement" at bounding box center [381, 105] width 55 height 11
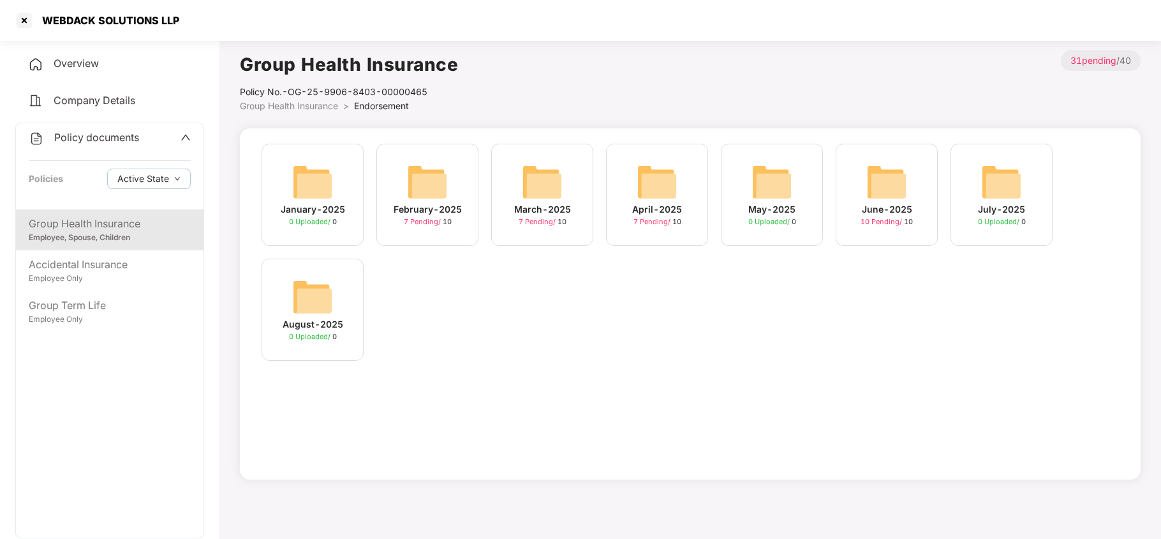
click at [670, 179] on img at bounding box center [657, 181] width 41 height 41
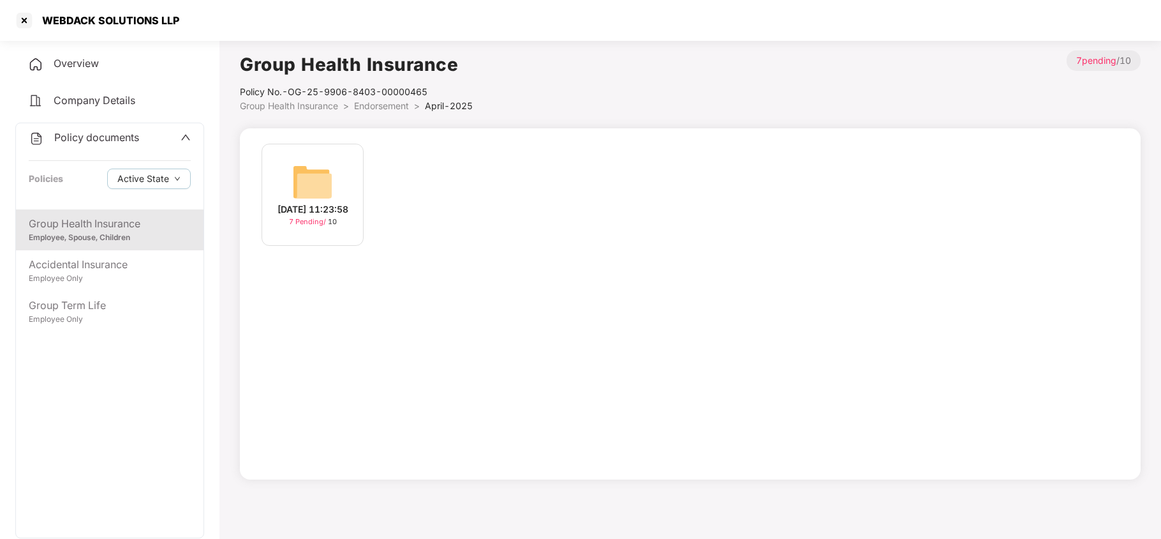
click at [319, 194] on img at bounding box center [312, 181] width 41 height 41
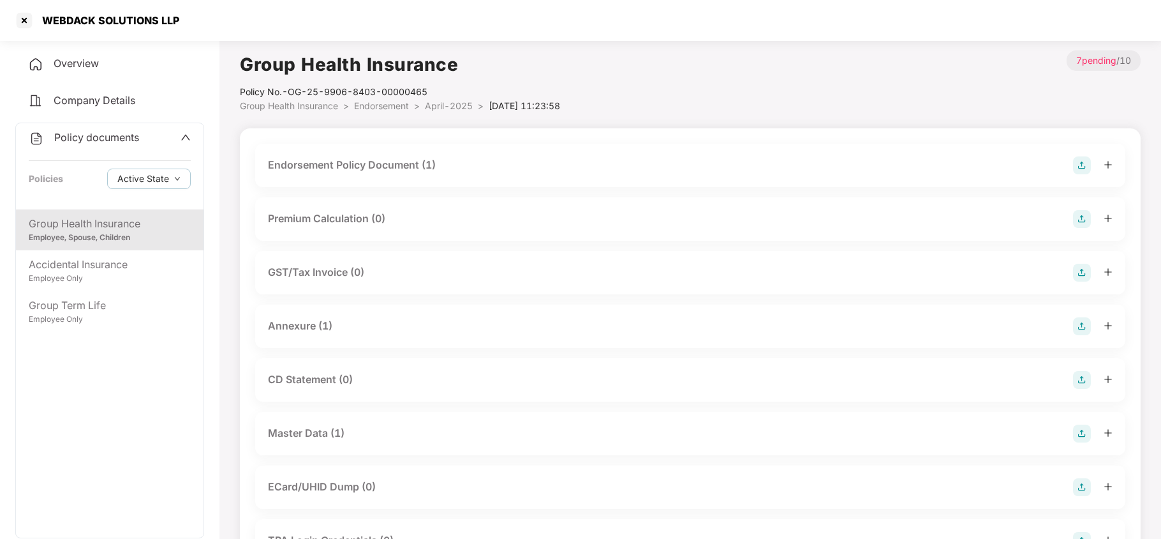
click at [338, 430] on div "Master Data (1)" at bounding box center [306, 433] width 77 height 16
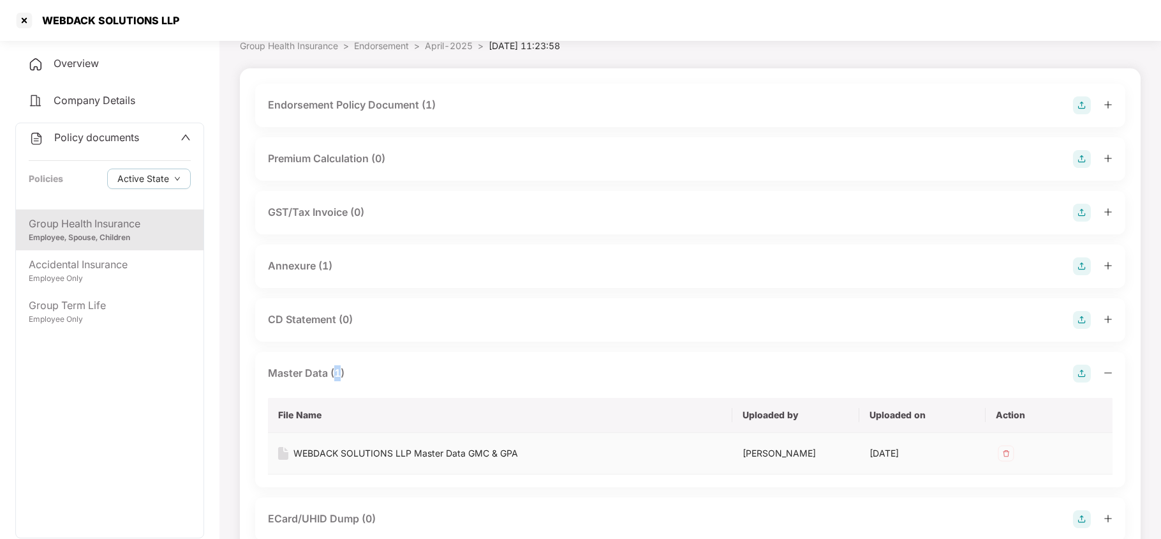
scroll to position [85, 0]
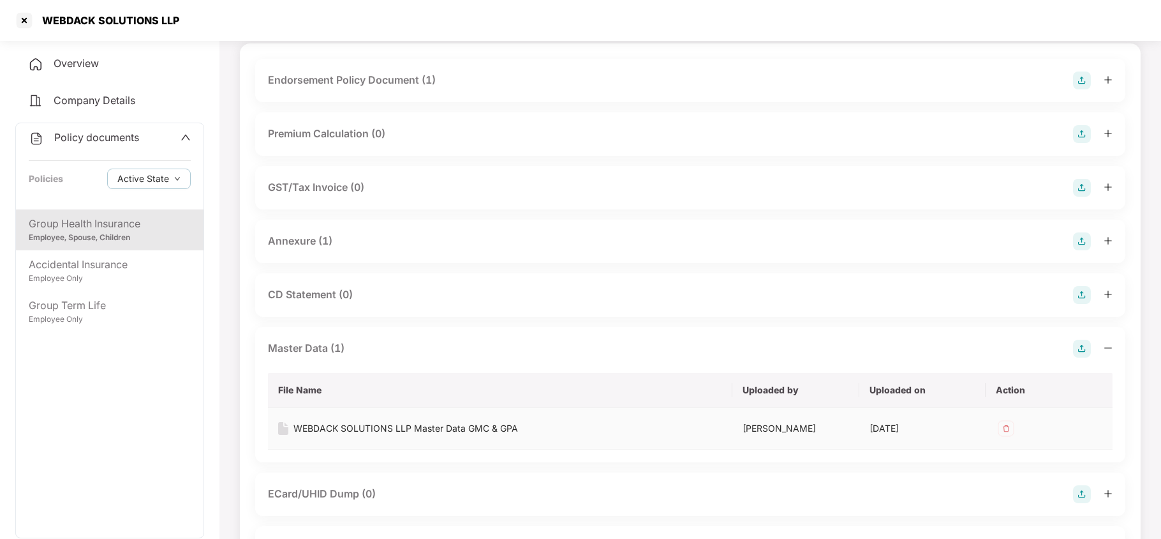
click at [507, 429] on div "WEBDACK SOLUTIONS LLP Master Data GMC & GPA" at bounding box center [406, 428] width 225 height 14
click at [31, 22] on div at bounding box center [24, 20] width 20 height 20
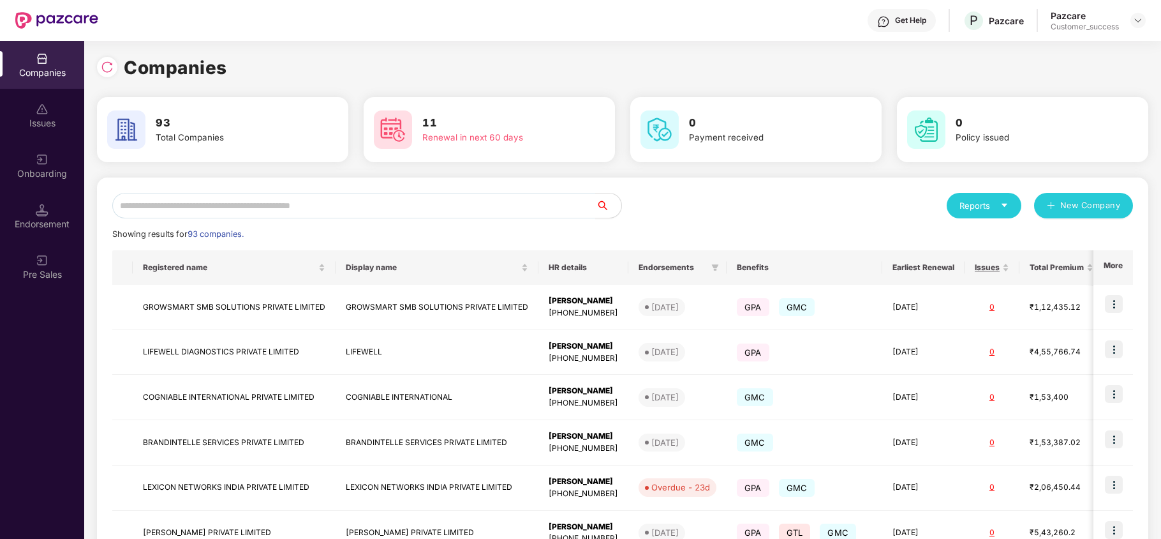
scroll to position [0, 0]
click at [287, 215] on input "text" at bounding box center [354, 206] width 484 height 26
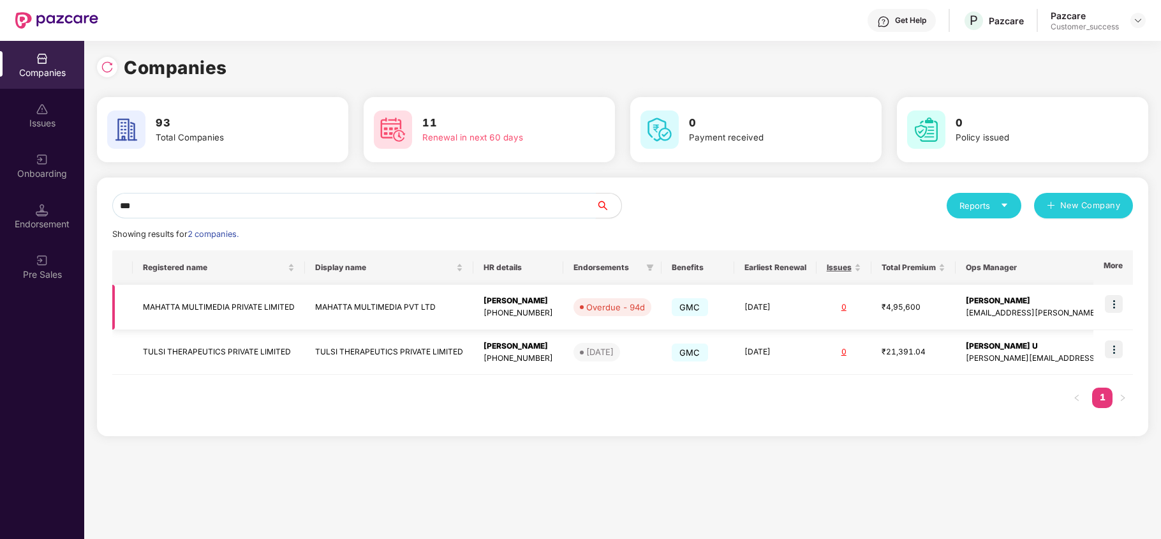
type input "***"
click at [221, 297] on td "MAHATTA MULTIMEDIA PRIVATE LIMITED" at bounding box center [219, 307] width 172 height 45
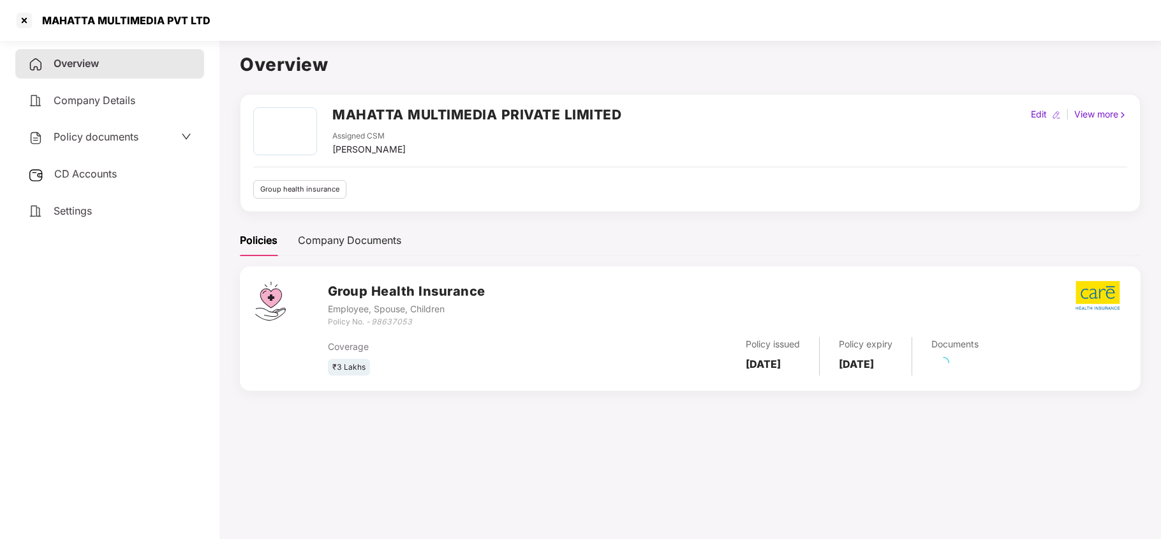
click at [87, 131] on span "Policy documents" at bounding box center [96, 136] width 85 height 13
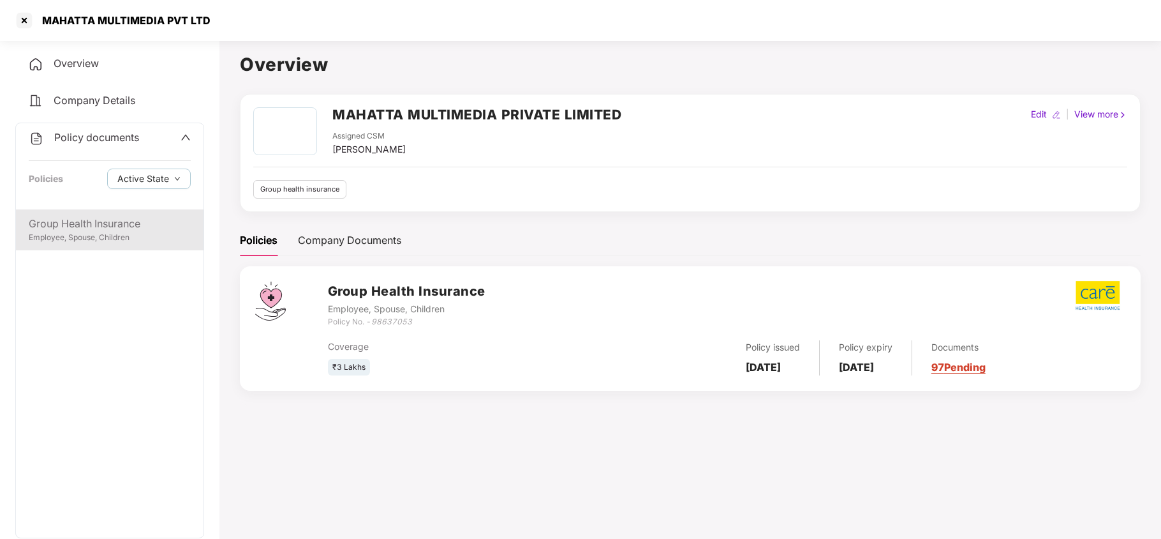
click at [103, 223] on div "Group Health Insurance" at bounding box center [110, 224] width 162 height 16
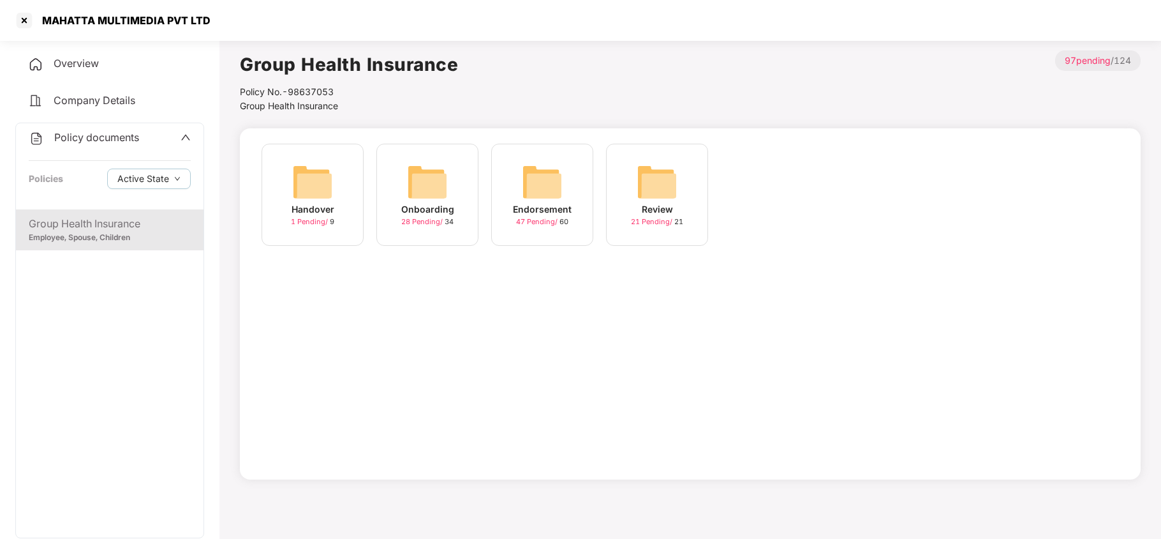
click at [546, 209] on div "Endorsement" at bounding box center [542, 209] width 59 height 14
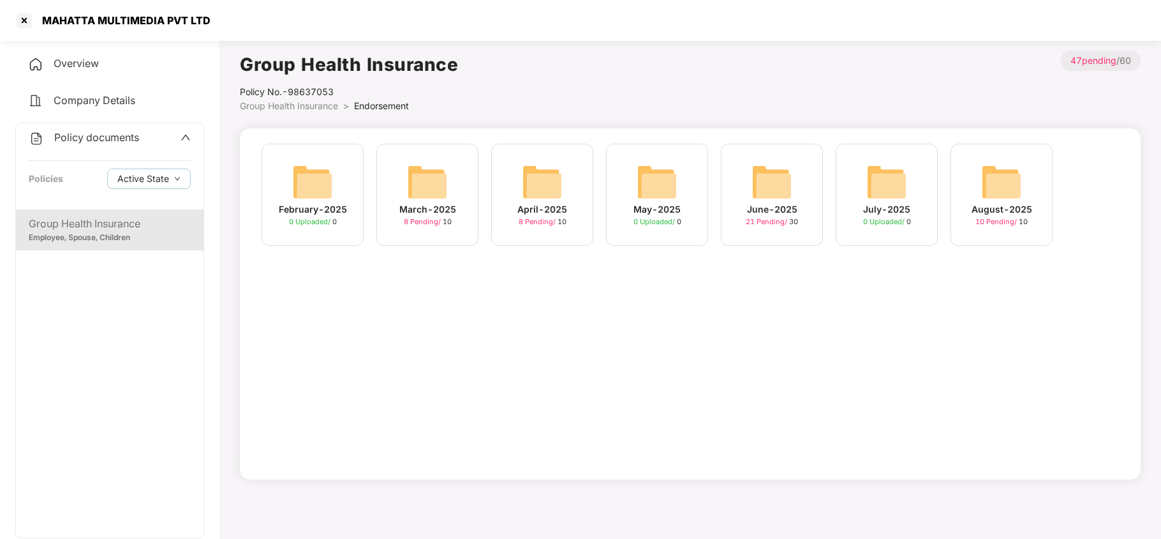
click at [1001, 197] on img at bounding box center [1001, 181] width 41 height 41
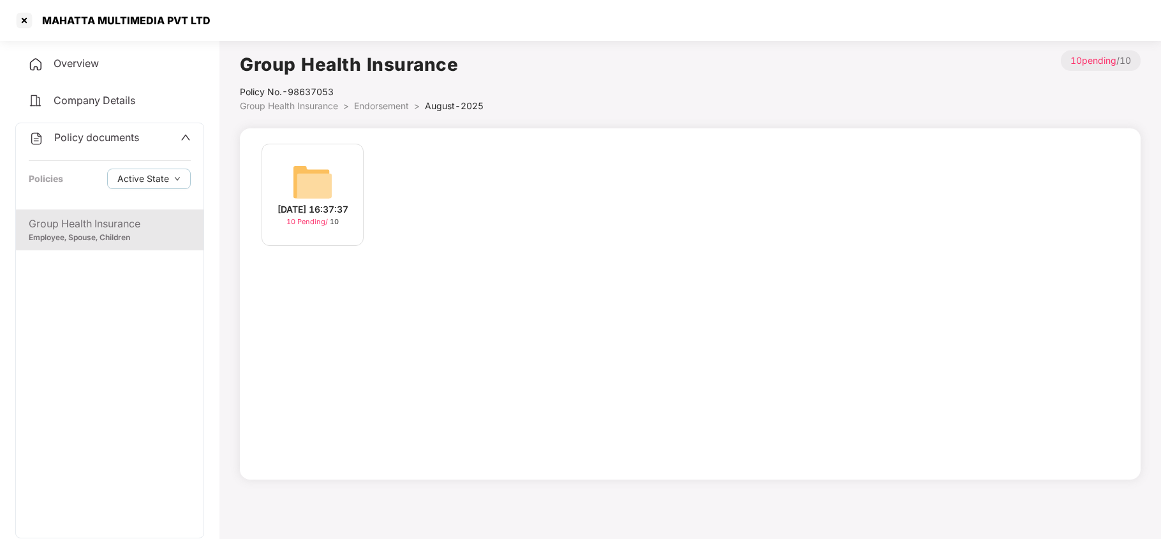
click at [310, 183] on img at bounding box center [312, 181] width 41 height 41
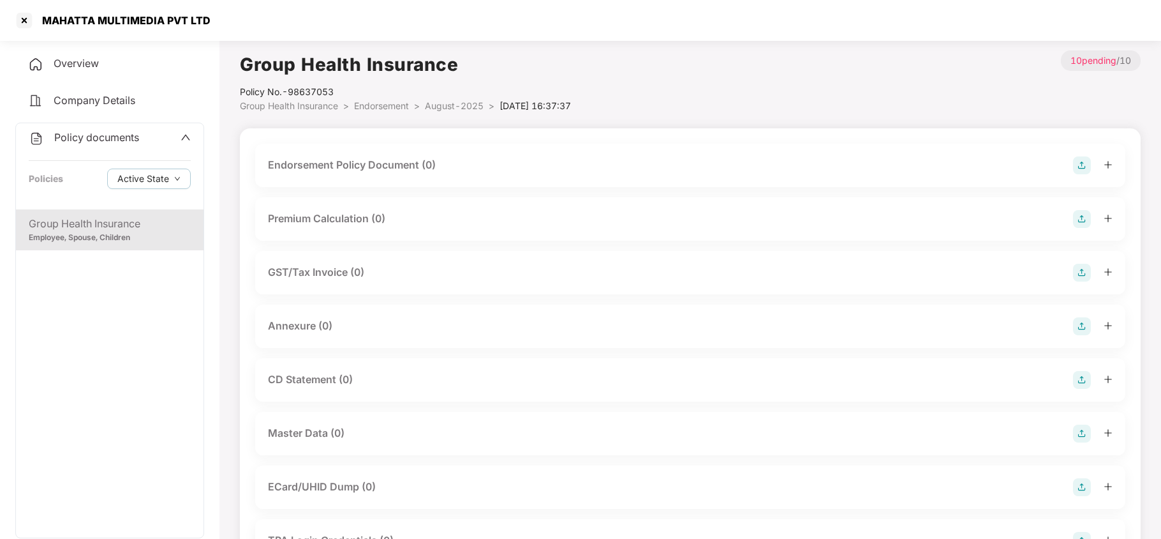
click at [454, 101] on span "August-2025" at bounding box center [454, 105] width 59 height 11
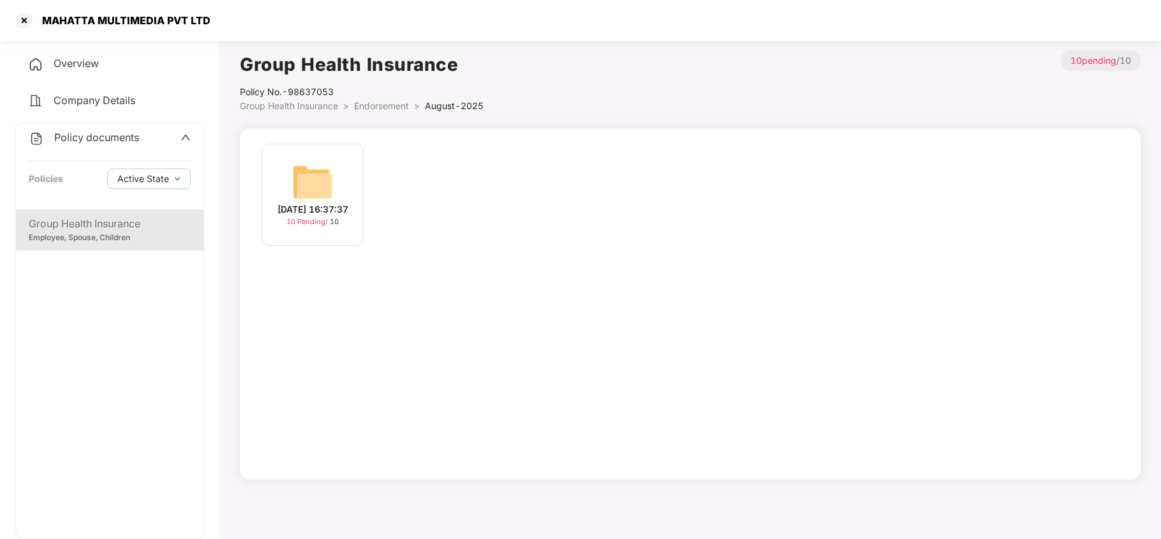
click at [384, 106] on span "Endorsement" at bounding box center [381, 105] width 55 height 11
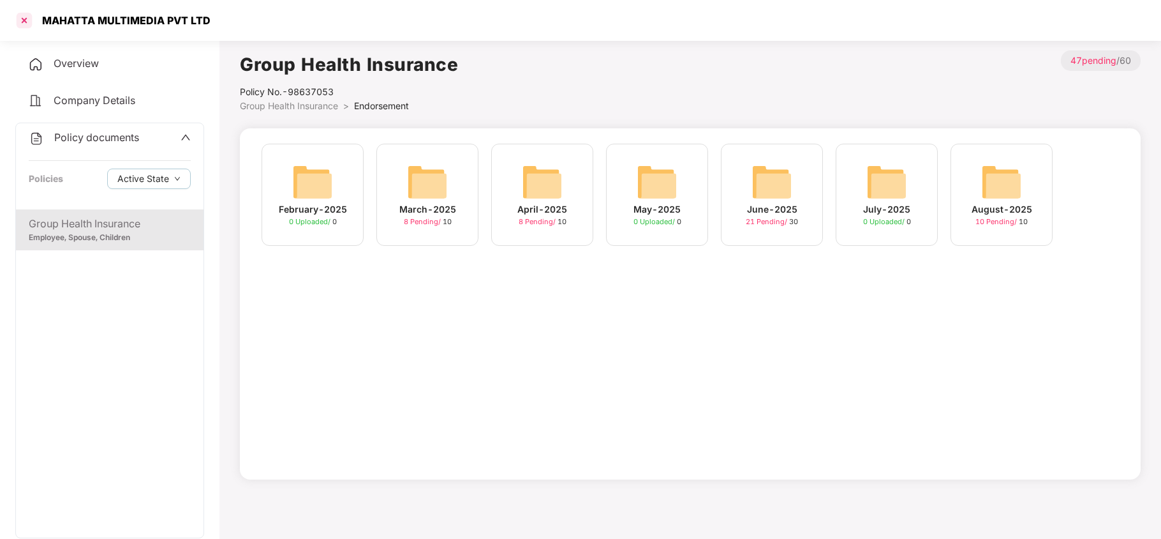
click at [29, 20] on div at bounding box center [24, 20] width 20 height 20
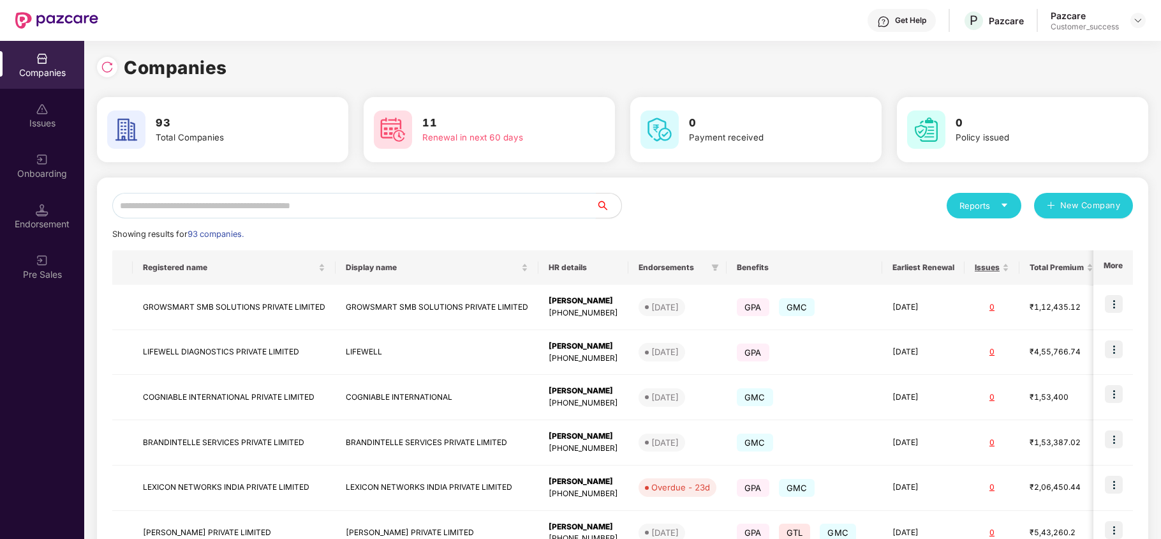
click at [230, 208] on input "text" at bounding box center [354, 206] width 484 height 26
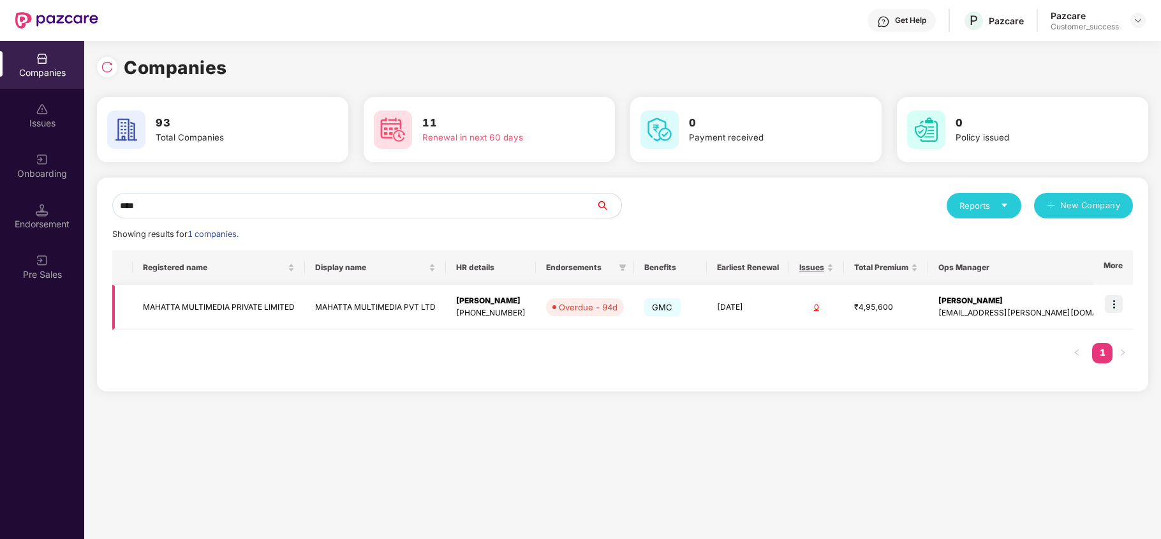
type input "****"
click at [1119, 305] on img at bounding box center [1114, 304] width 18 height 18
click at [236, 315] on td "MAHATTA MULTIMEDIA PRIVATE LIMITED" at bounding box center [219, 307] width 172 height 45
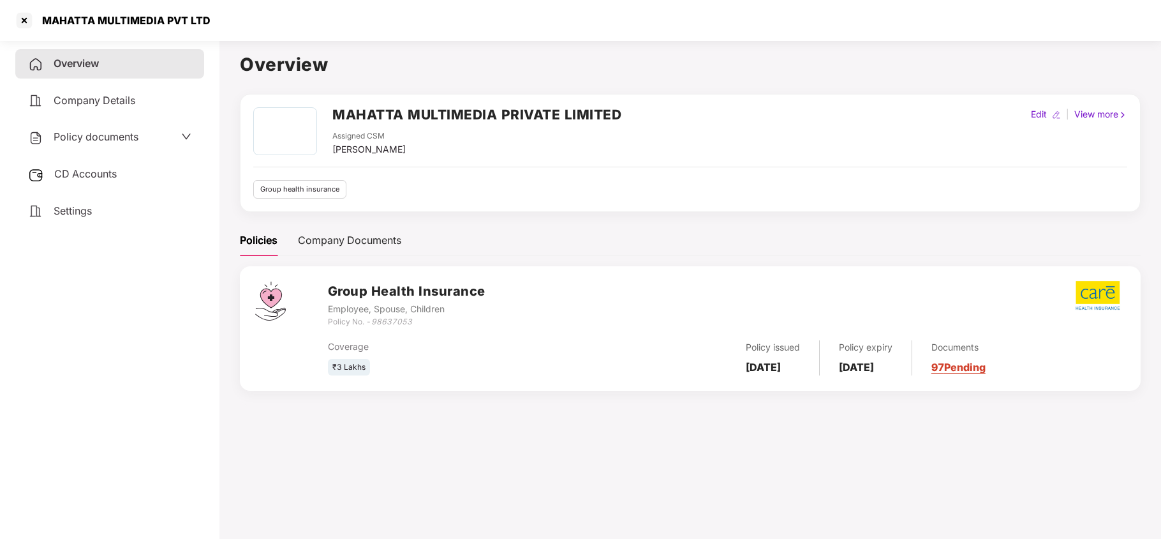
click at [50, 130] on div "Policy documents" at bounding box center [83, 137] width 110 height 17
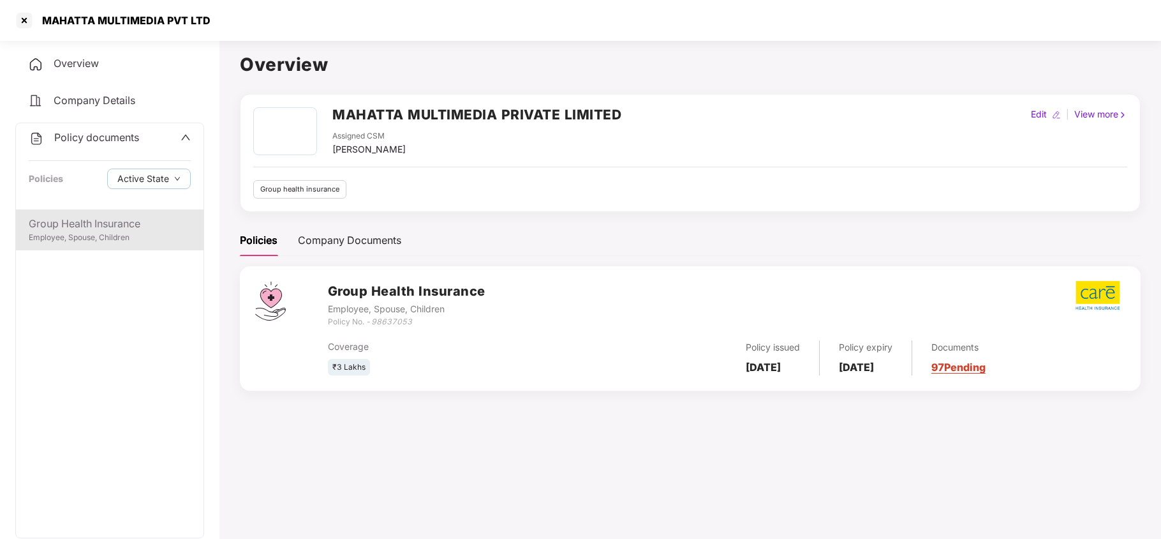
click at [86, 216] on div "Group Health Insurance" at bounding box center [110, 224] width 162 height 16
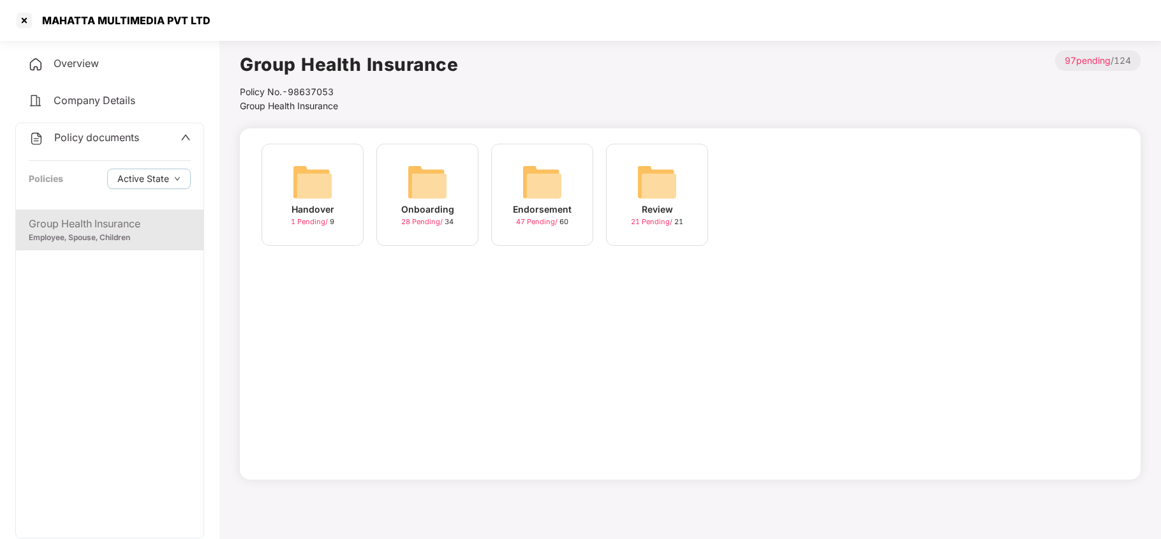
click at [481, 168] on div "Onboarding 28 Pending / 34" at bounding box center [427, 201] width 115 height 115
click at [567, 184] on div "Endorsement 47 Pending / 60" at bounding box center [542, 195] width 102 height 102
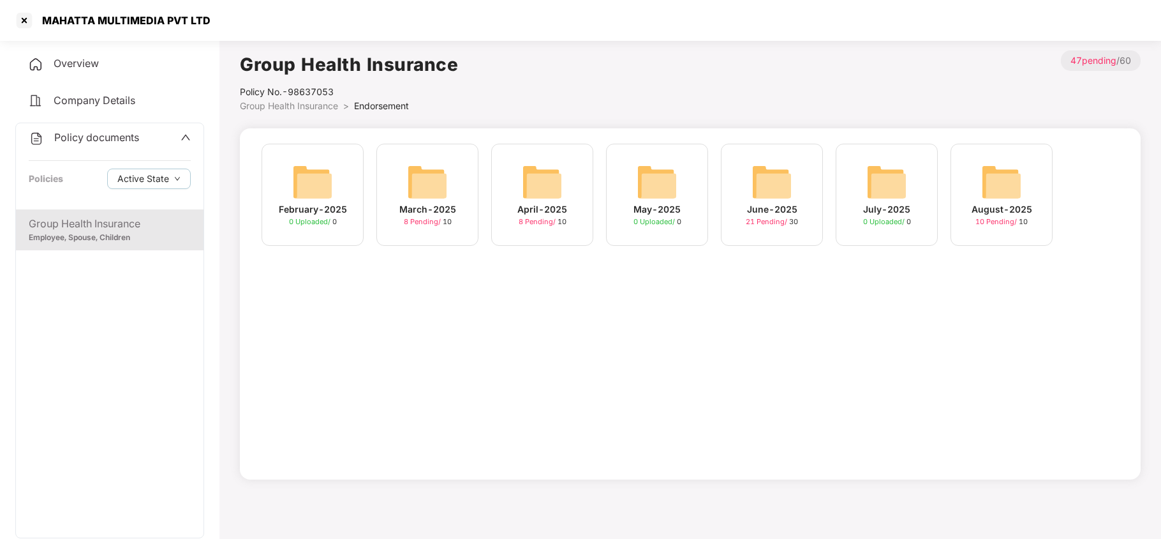
click at [1006, 171] on img at bounding box center [1001, 181] width 41 height 41
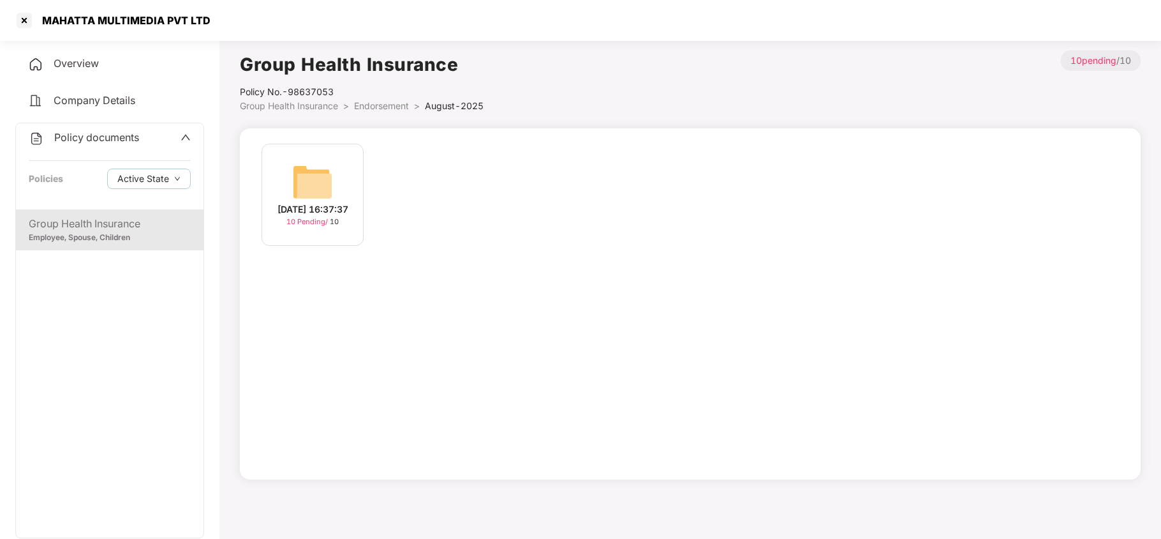
click at [310, 162] on img at bounding box center [312, 181] width 41 height 41
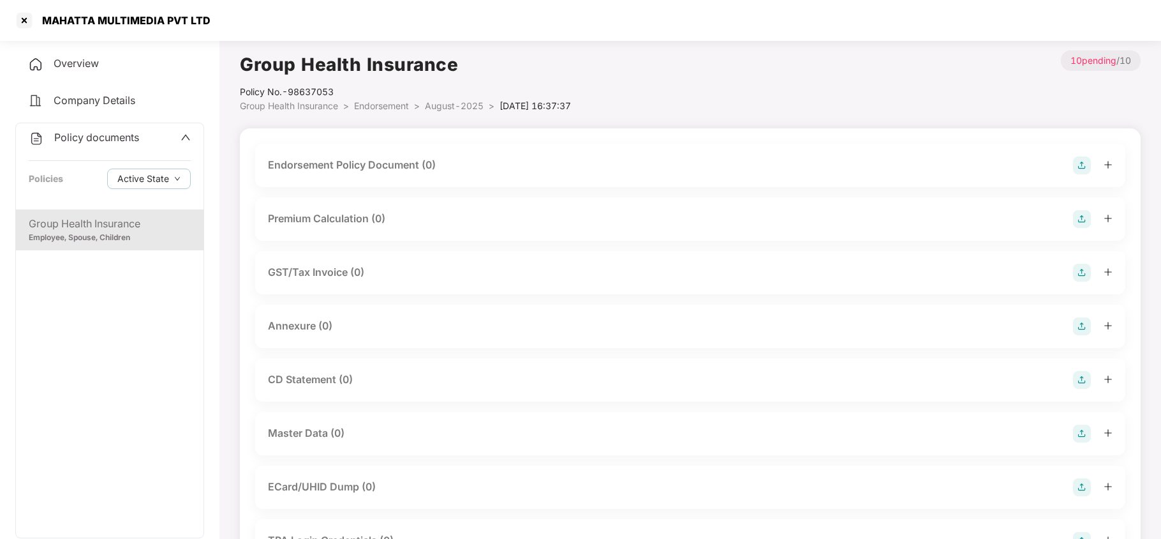
click at [448, 107] on span "August-2025" at bounding box center [454, 105] width 59 height 11
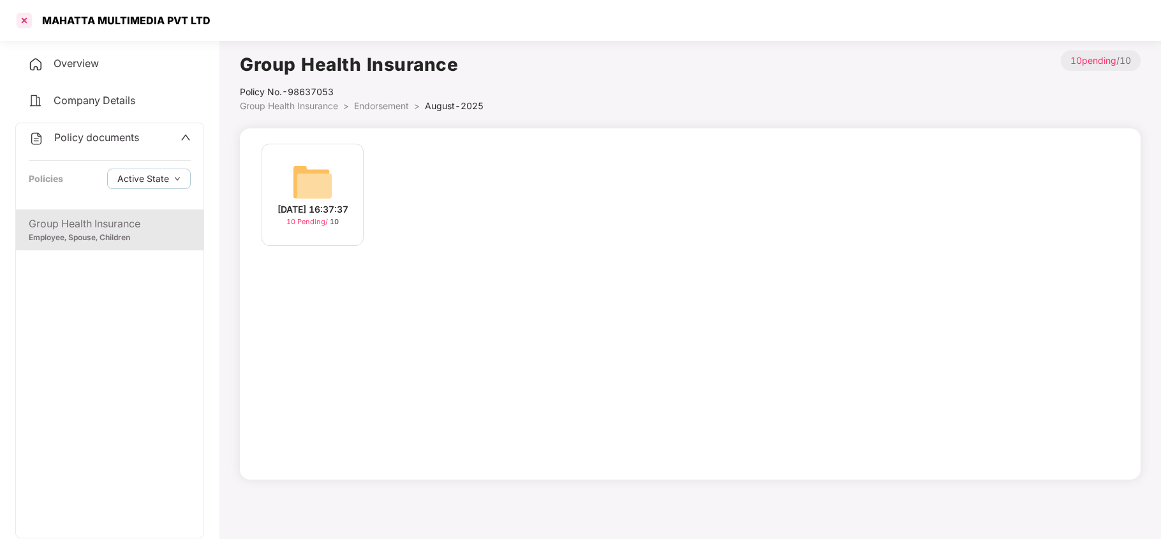
click at [29, 19] on div at bounding box center [24, 20] width 20 height 20
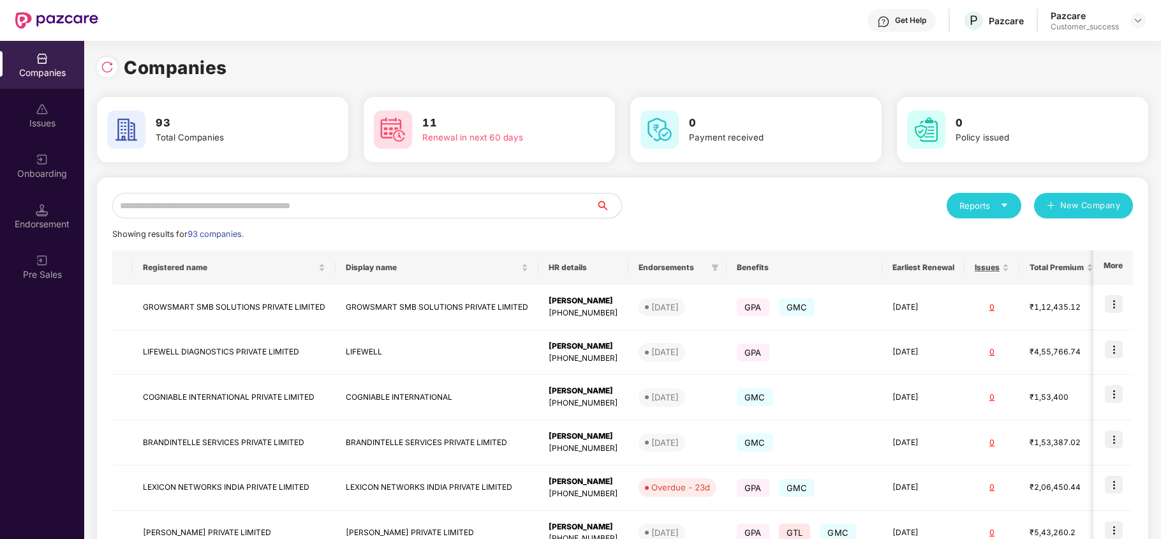
click at [300, 213] on input "text" at bounding box center [354, 206] width 484 height 26
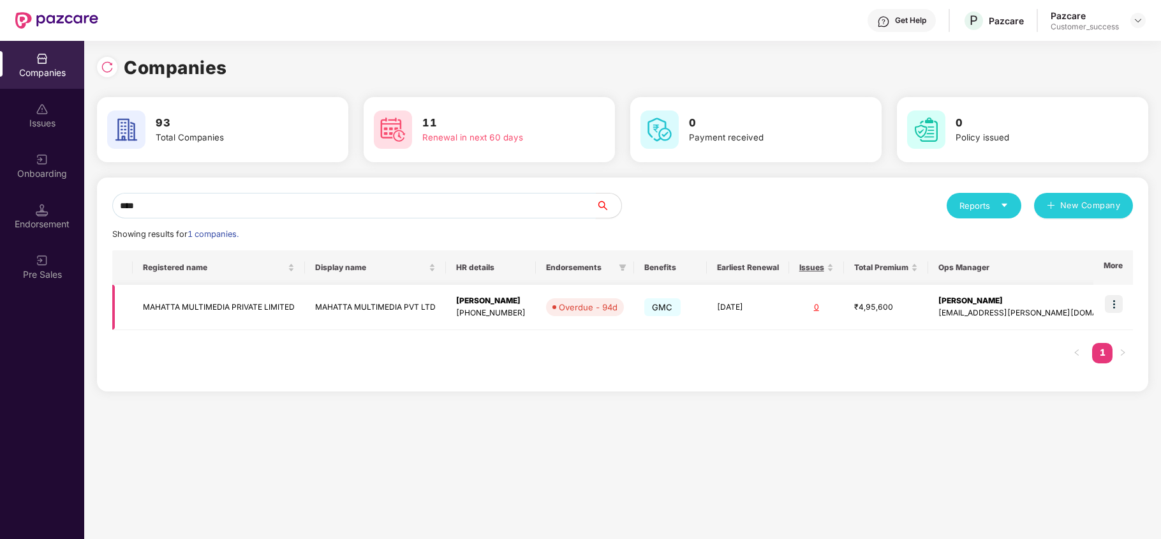
type input "****"
click at [1112, 299] on img at bounding box center [1114, 304] width 18 height 18
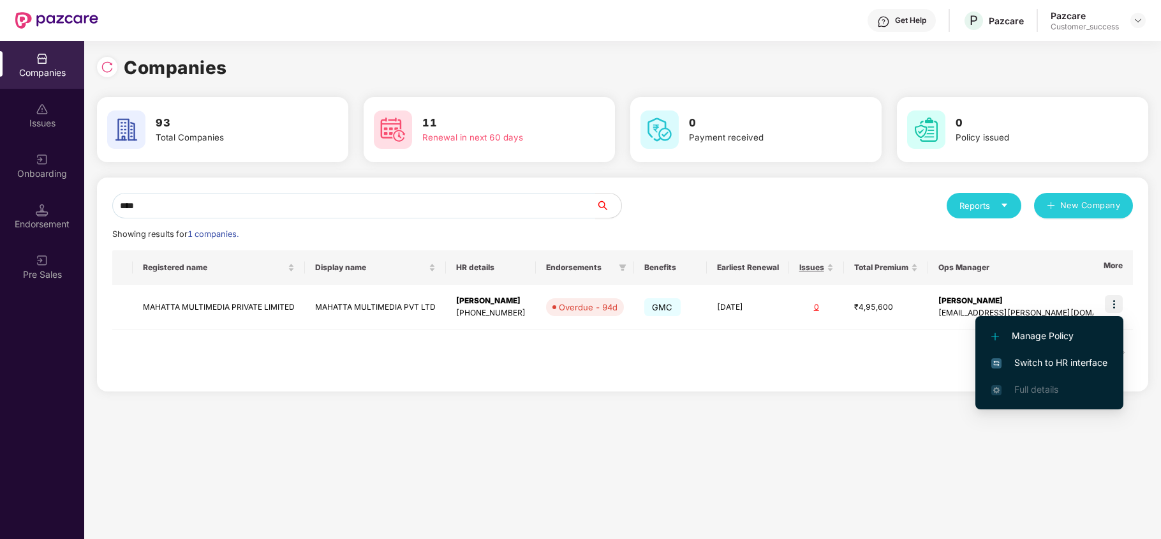
drag, startPoint x: 696, startPoint y: 409, endPoint x: 670, endPoint y: 412, distance: 25.7
click at [695, 409] on div "Companies 93 Total Companies 11 Renewal in next 60 days 0 Payment received 0 Po…" at bounding box center [622, 290] width 1077 height 498
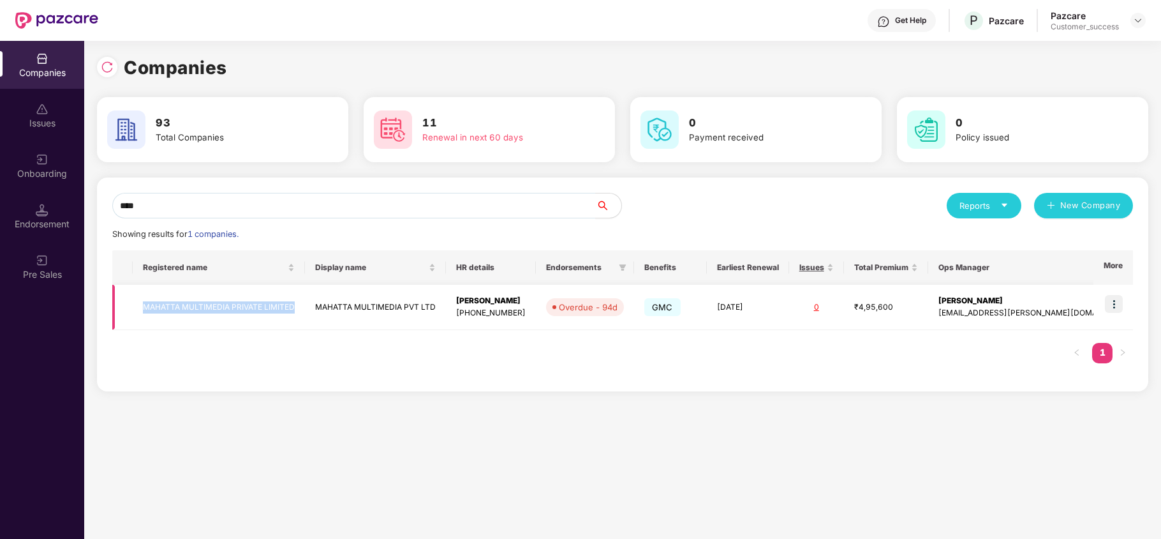
copy td "MAHATTA MULTIMEDIA PRIVATE LIMITED"
click at [235, 308] on td "MAHATTA MULTIMEDIA PRIVATE LIMITED" at bounding box center [219, 307] width 172 height 45
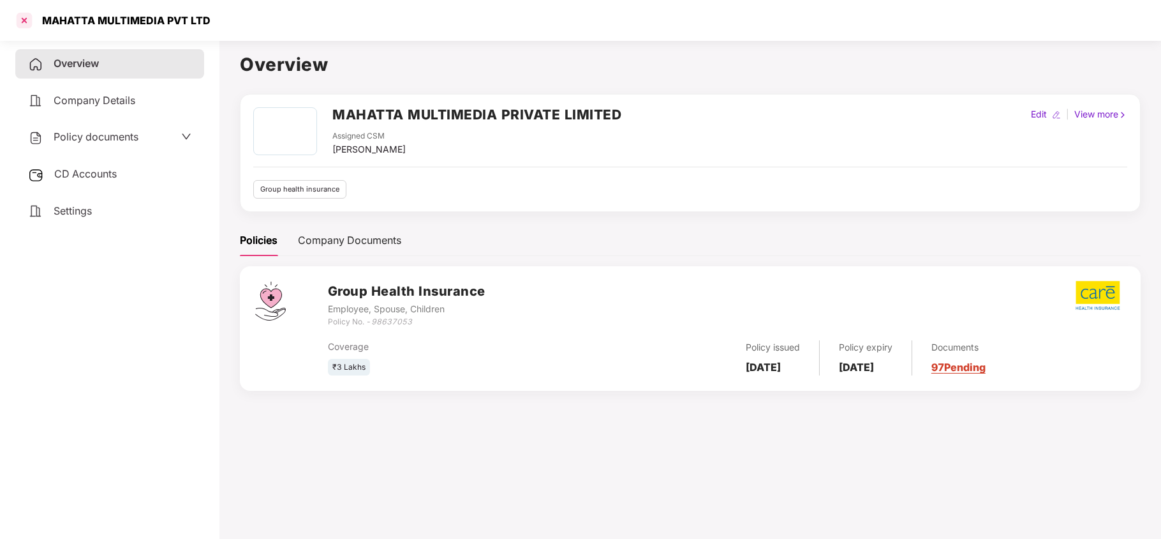
click at [24, 17] on div at bounding box center [24, 20] width 20 height 20
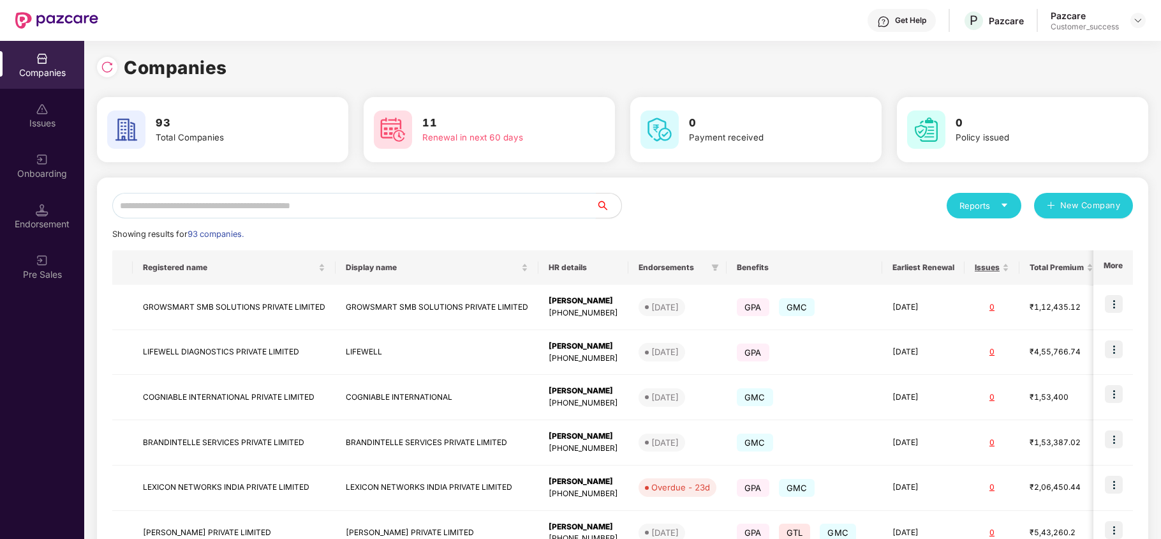
click at [288, 203] on input "text" at bounding box center [354, 206] width 484 height 26
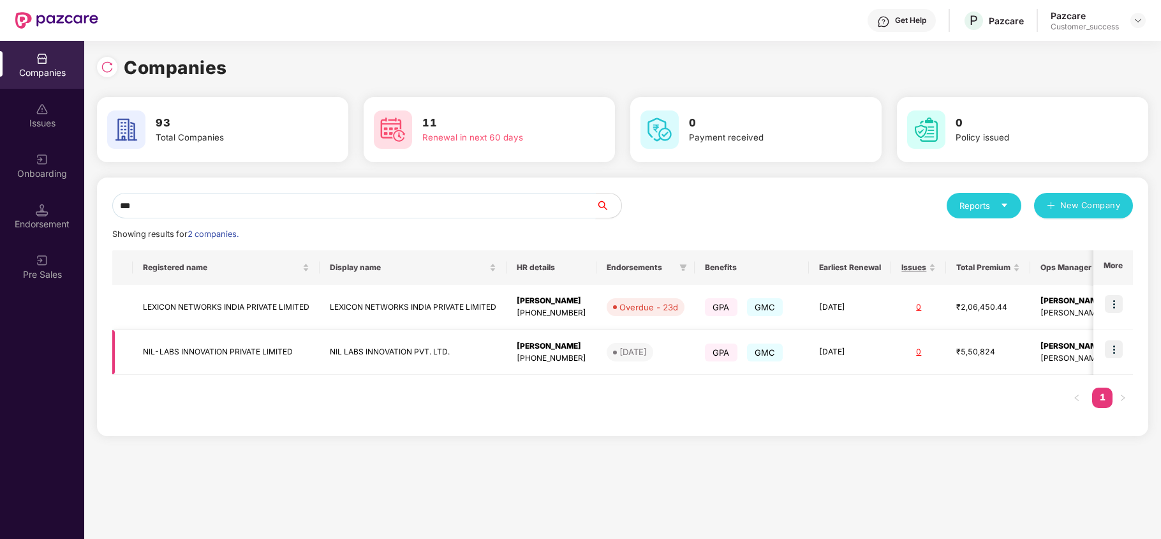
type input "***"
click at [243, 353] on td "NIL-LABS INNOVATION PRIVATE LIMITED" at bounding box center [226, 352] width 187 height 45
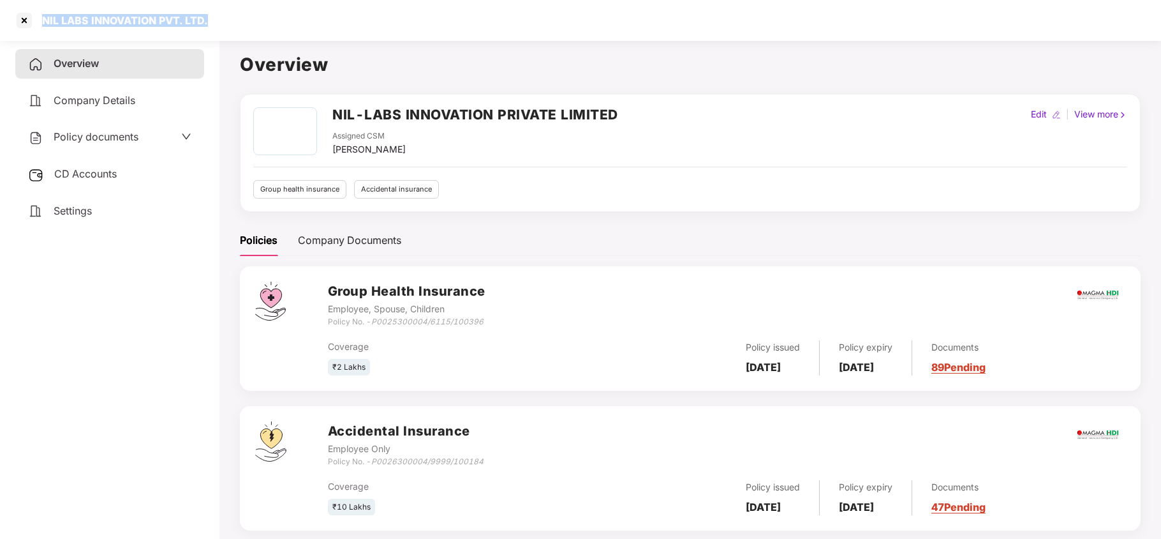
drag, startPoint x: 215, startPoint y: 21, endPoint x: 36, endPoint y: 24, distance: 179.3
click at [36, 24] on div "NIL LABS INNOVATION PVT. LTD." at bounding box center [580, 20] width 1161 height 41
drag, startPoint x: 119, startPoint y: 126, endPoint x: 110, endPoint y: 137, distance: 14.1
click at [115, 131] on div "Policy documents" at bounding box center [109, 137] width 189 height 29
click at [110, 137] on span "Policy documents" at bounding box center [96, 136] width 85 height 13
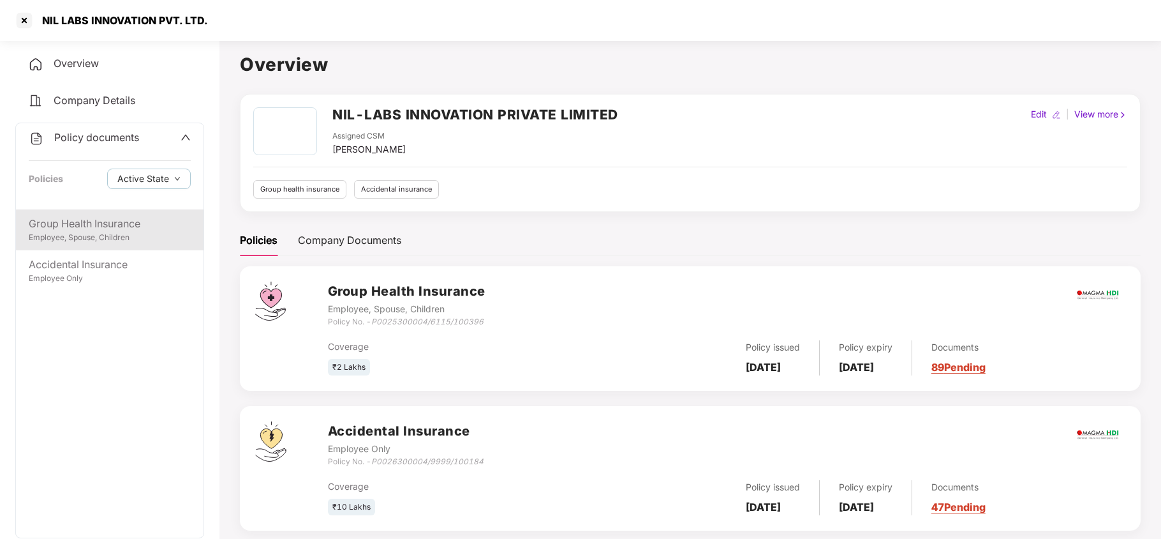
click at [117, 226] on div "Group Health Insurance" at bounding box center [110, 224] width 162 height 16
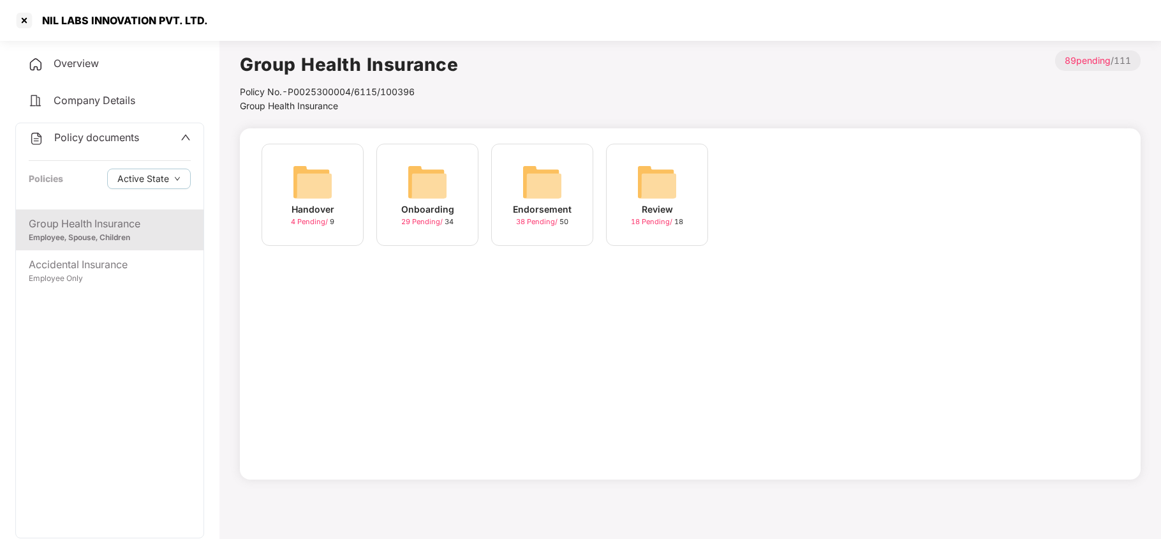
click at [564, 179] on div "Endorsement 38 Pending / 50" at bounding box center [542, 195] width 102 height 102
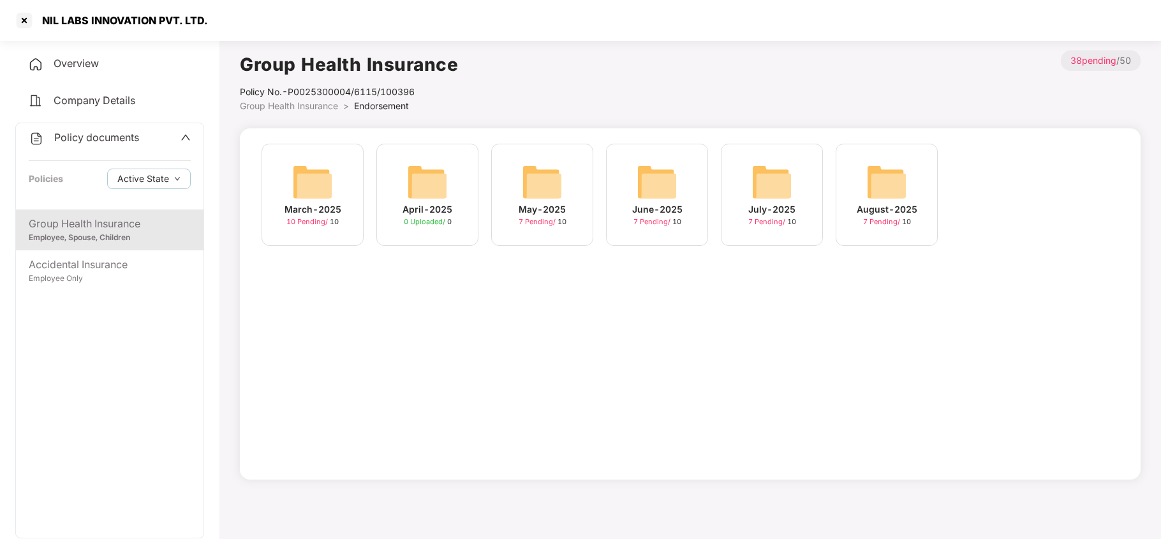
click at [871, 184] on img at bounding box center [887, 181] width 41 height 41
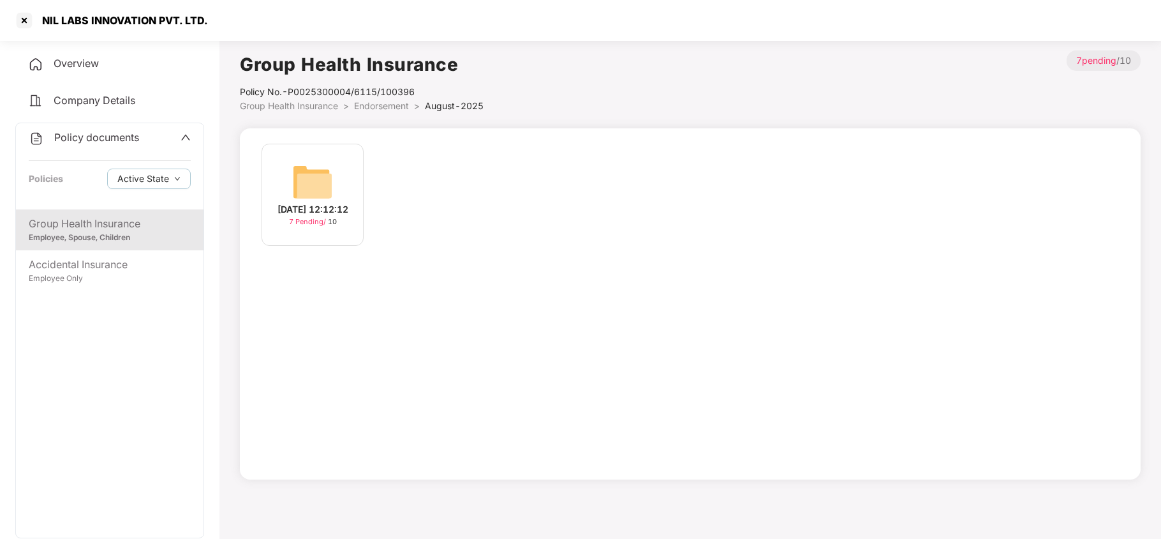
click at [281, 166] on div "[DATE] 12:12:12 7 Pending / 10" at bounding box center [313, 195] width 102 height 102
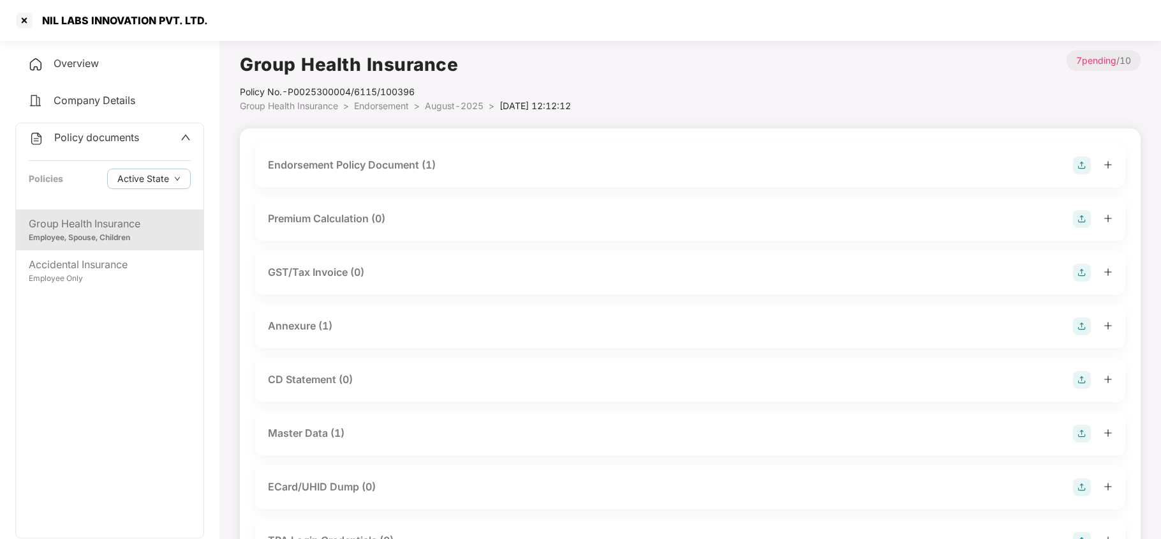
click at [366, 437] on div "Master Data (1)" at bounding box center [690, 433] width 845 height 18
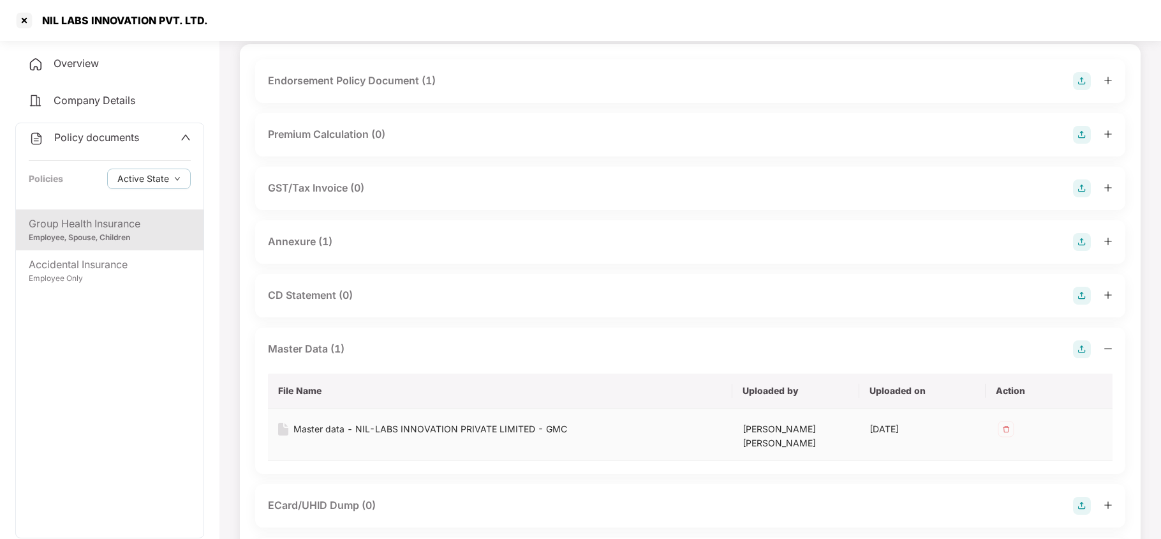
scroll to position [85, 0]
click at [527, 427] on div "Master data - NIL-LABS INNOVATION PRIVATE LIMITED - GMC" at bounding box center [431, 428] width 274 height 14
drag, startPoint x: 213, startPoint y: 20, endPoint x: 107, endPoint y: 29, distance: 105.6
click at [46, 22] on div "NIL LABS INNOVATION PVT. LTD." at bounding box center [580, 20] width 1161 height 41
click at [21, 19] on div at bounding box center [24, 20] width 20 height 20
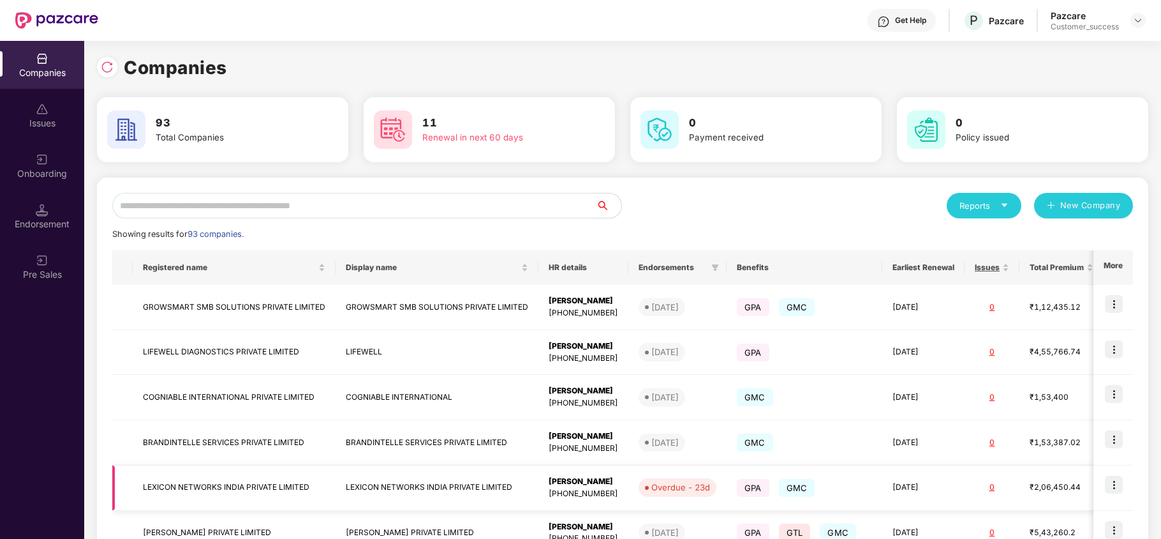
scroll to position [0, 0]
drag, startPoint x: 273, startPoint y: 218, endPoint x: 269, endPoint y: 205, distance: 13.3
click at [272, 216] on div "Reports New Company Showing results for 93 companies. Registered name Display n…" at bounding box center [622, 487] width 1021 height 589
click at [269, 205] on input "text" at bounding box center [354, 206] width 484 height 26
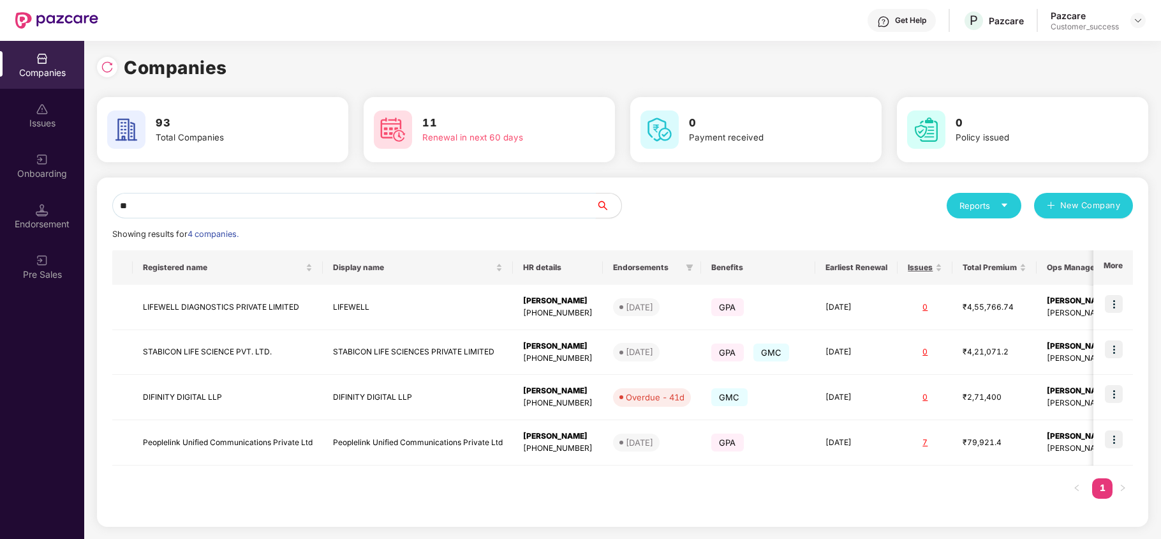
type input "*"
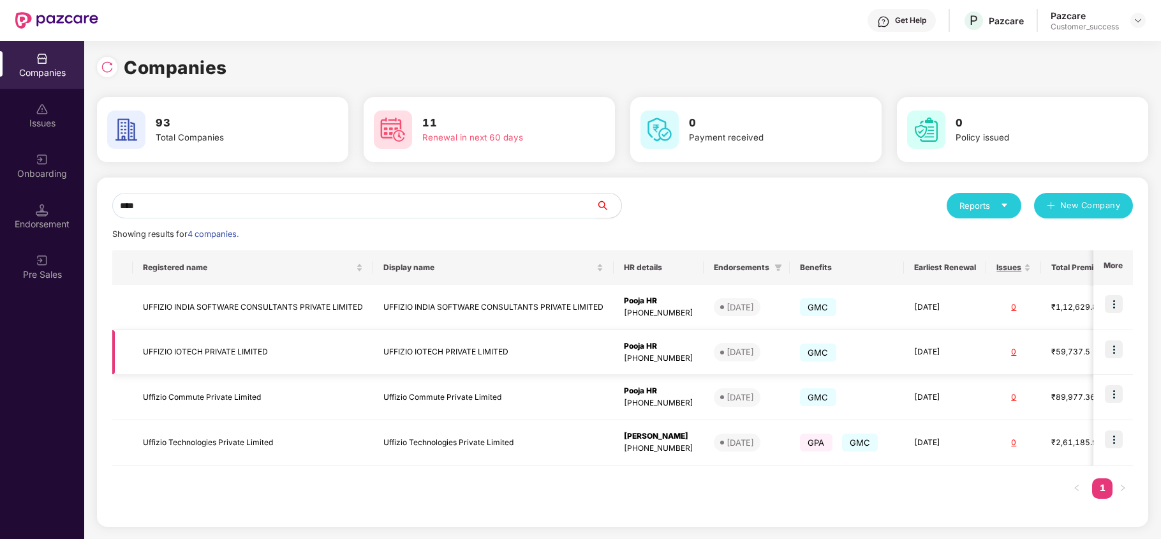
type input "****"
click at [1116, 350] on img at bounding box center [1114, 349] width 18 height 18
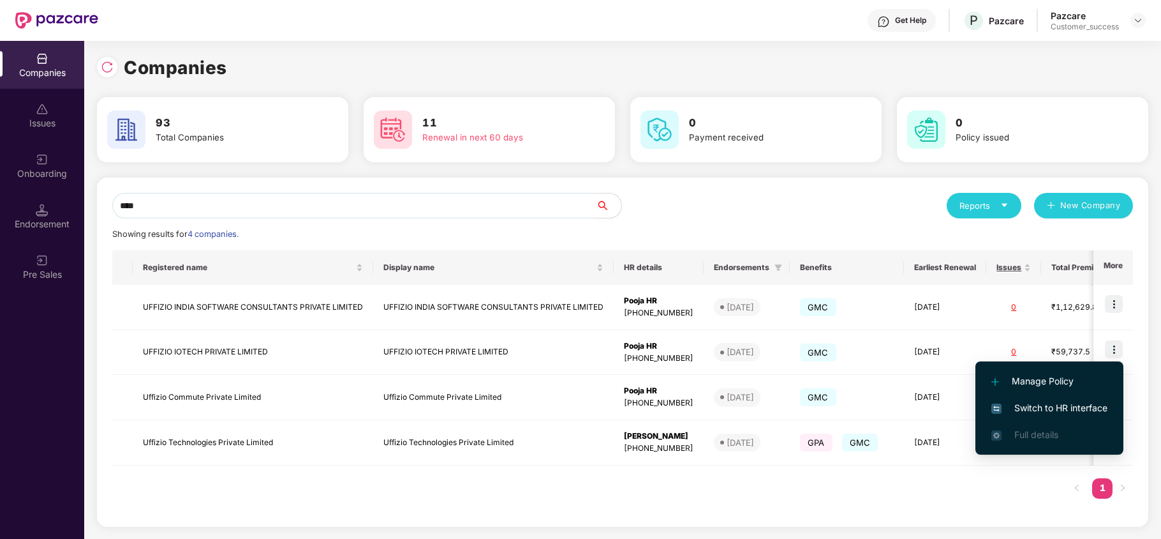
click at [1045, 406] on span "Switch to HR interface" at bounding box center [1050, 408] width 116 height 14
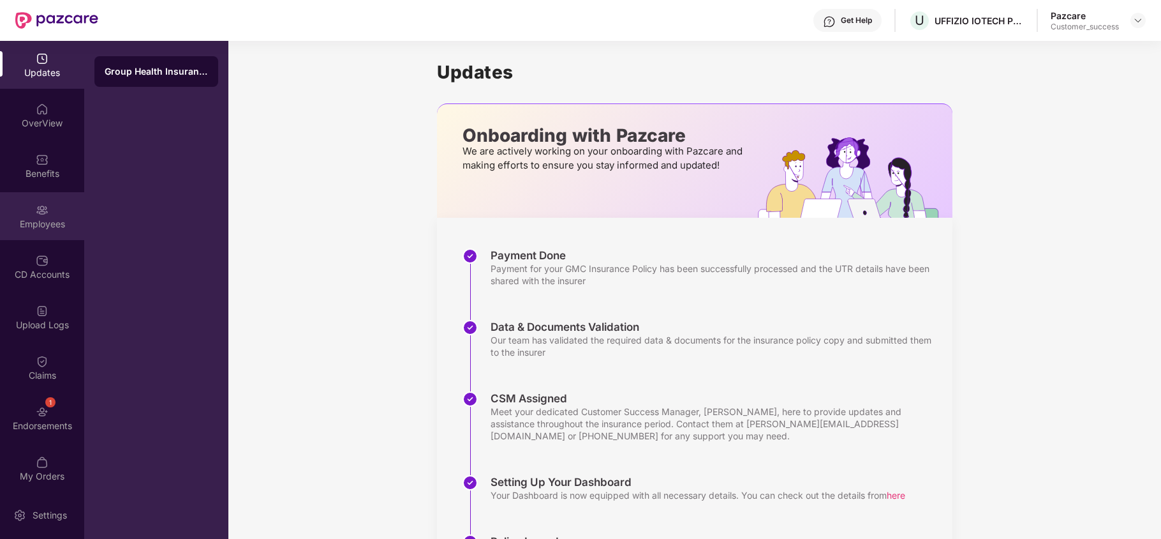
click at [41, 207] on img at bounding box center [42, 210] width 13 height 13
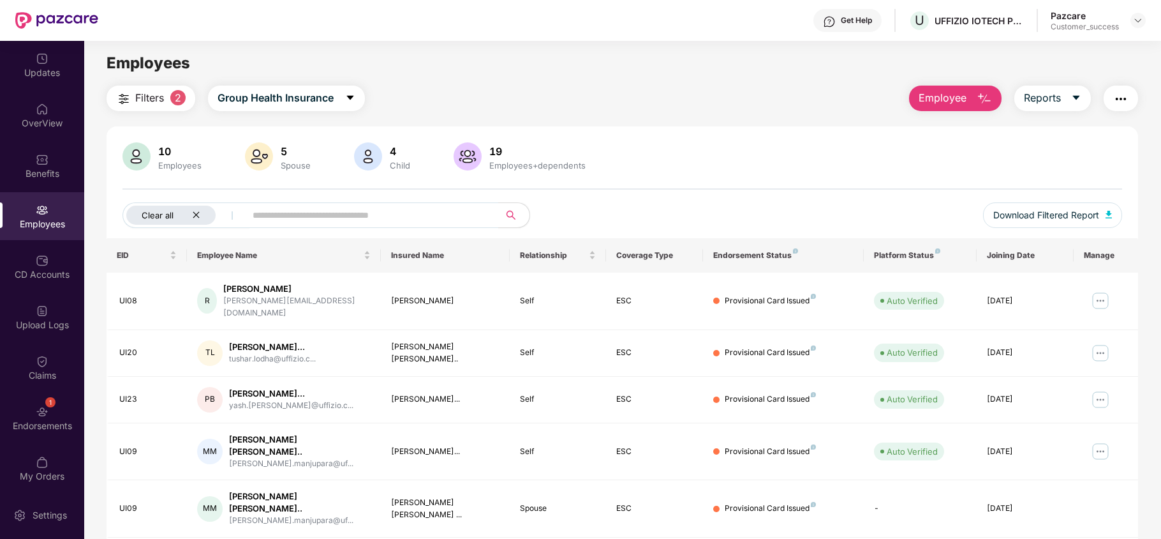
click at [197, 212] on icon "close" at bounding box center [196, 215] width 8 height 8
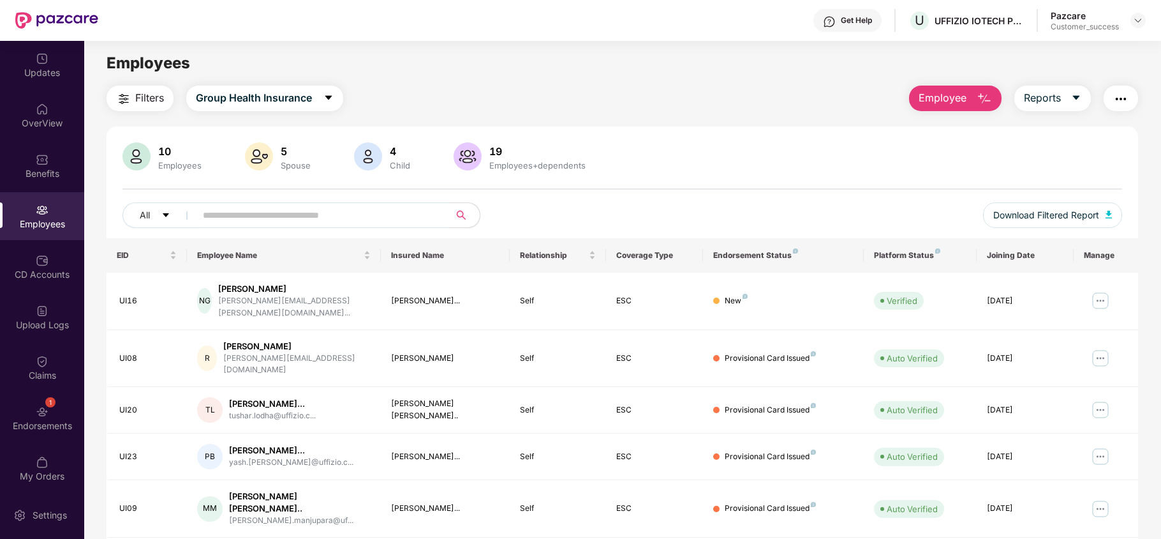
click at [223, 215] on input "text" at bounding box center [317, 214] width 229 height 19
paste input "**********"
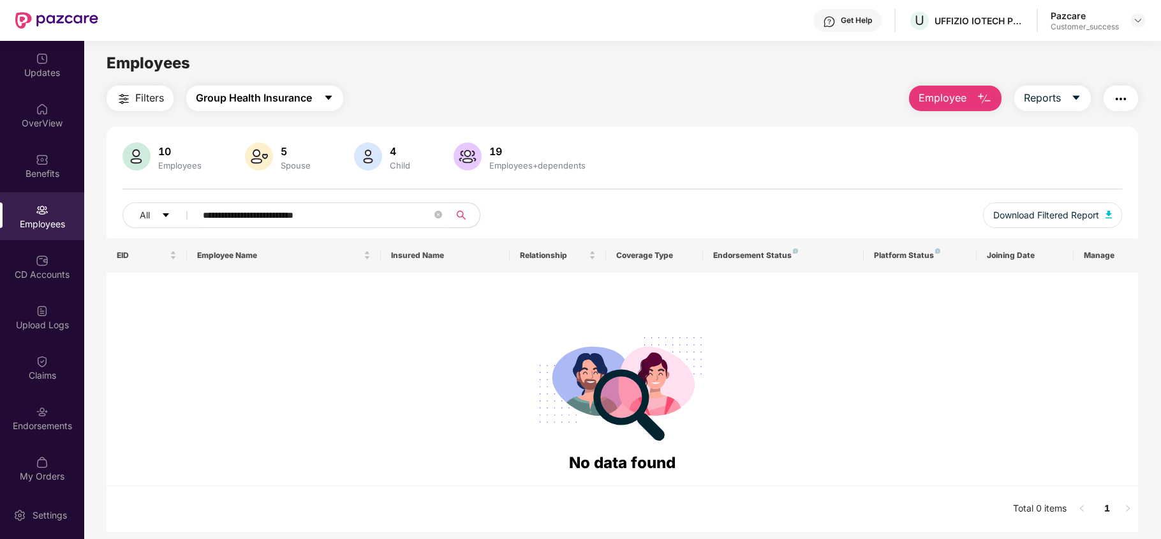
click at [285, 94] on span "Group Health Insurance" at bounding box center [254, 98] width 116 height 16
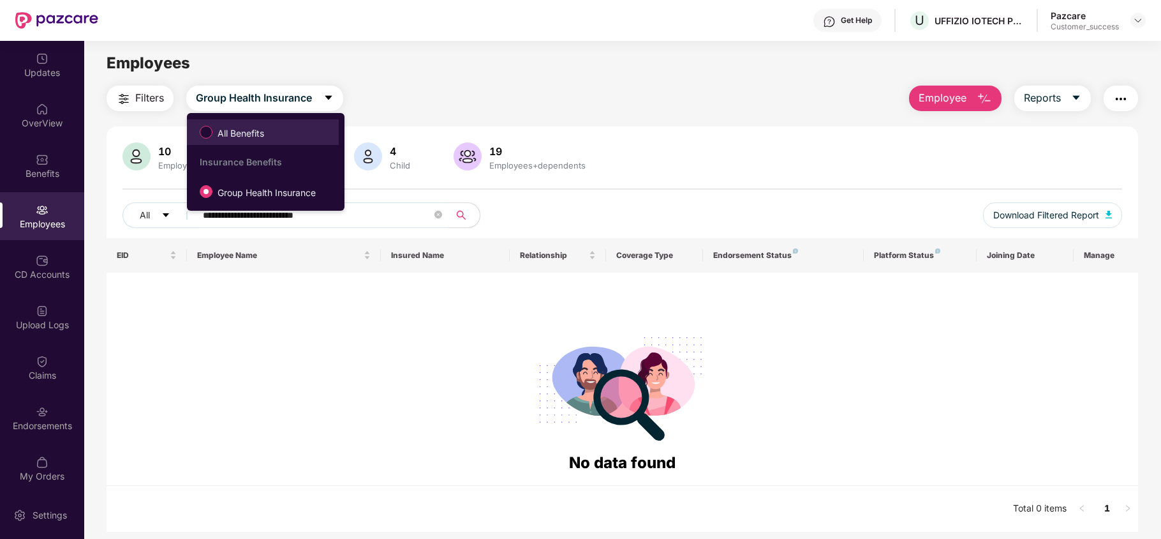
click at [285, 133] on span "All Benefits" at bounding box center [262, 132] width 139 height 22
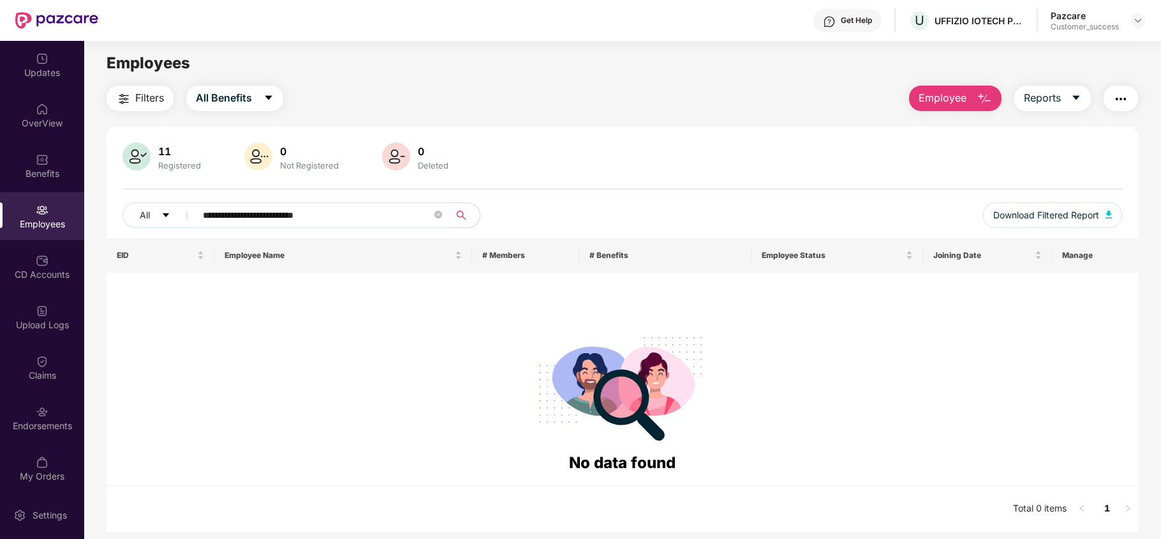
click at [333, 214] on input "**********" at bounding box center [317, 214] width 229 height 19
type input "******"
click at [254, 209] on input "******" at bounding box center [317, 214] width 229 height 19
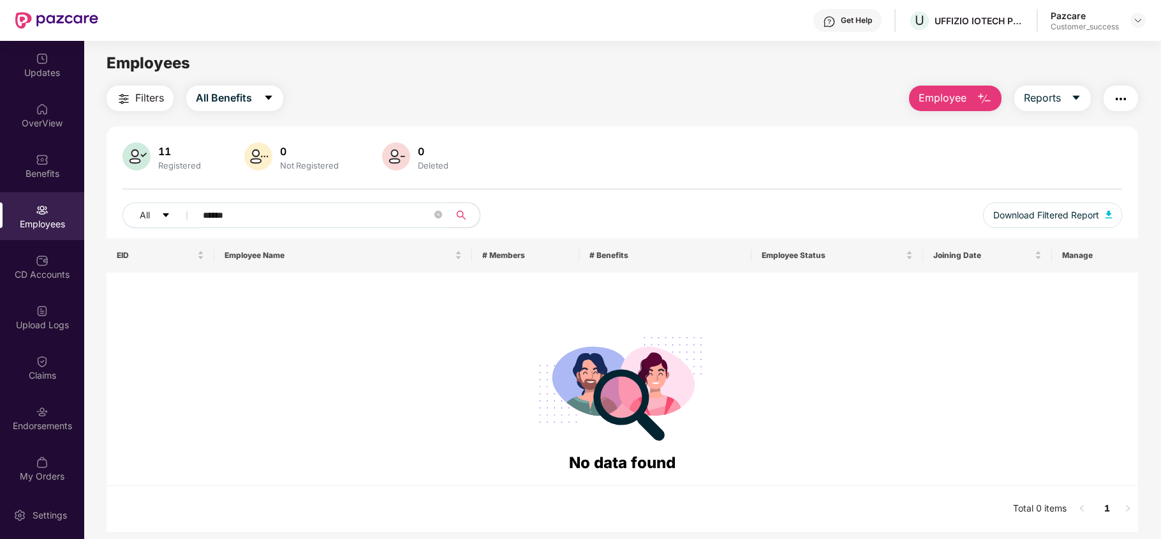
click at [254, 209] on input "******" at bounding box center [317, 214] width 229 height 19
type input "*"
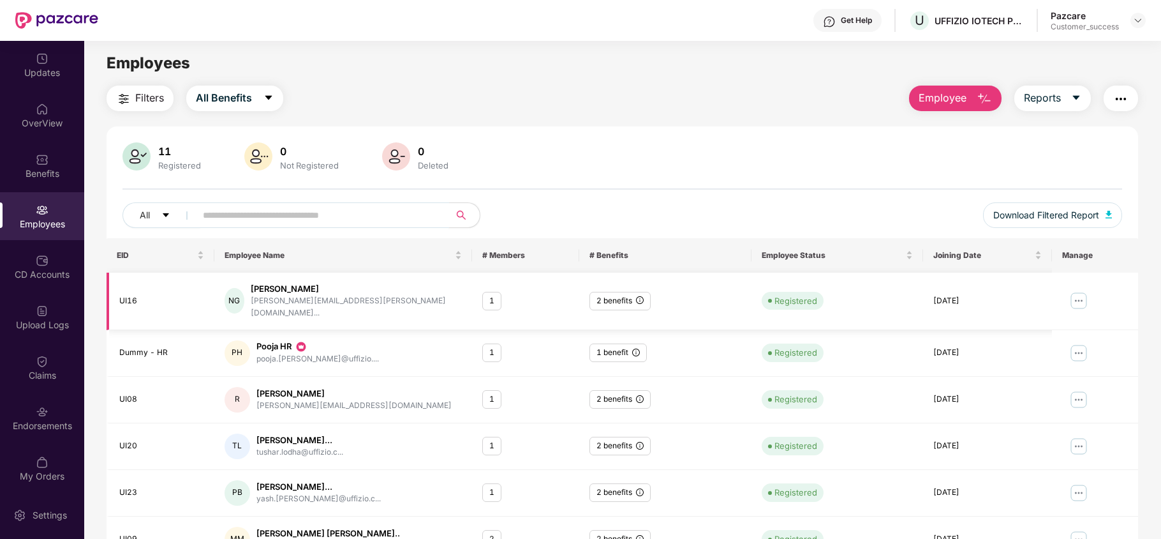
scroll to position [248, 0]
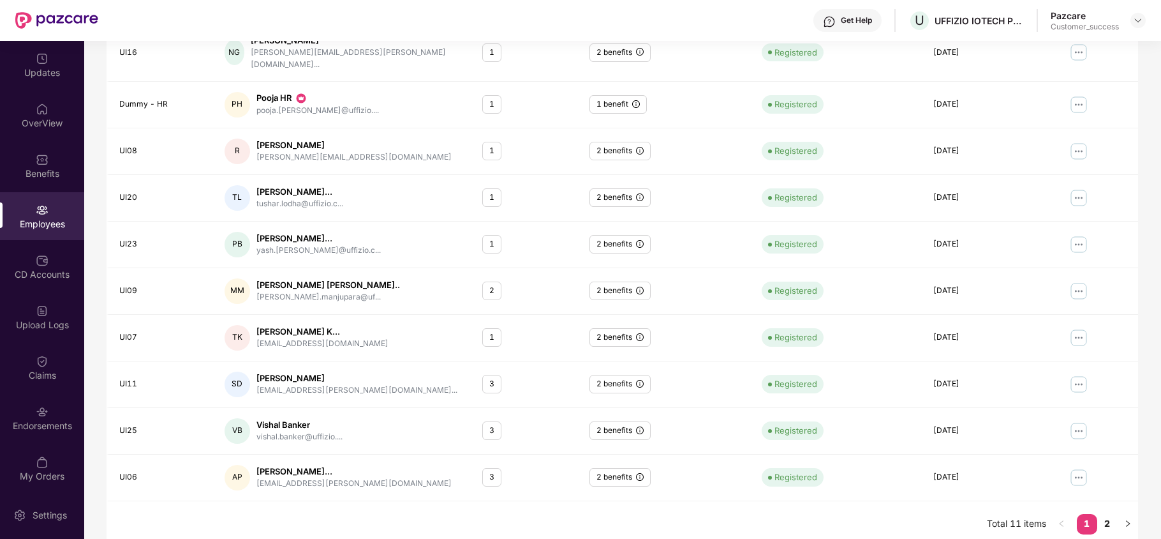
drag, startPoint x: 1110, startPoint y: 516, endPoint x: 1065, endPoint y: 495, distance: 49.7
click at [1105, 514] on link "2" at bounding box center [1108, 523] width 20 height 19
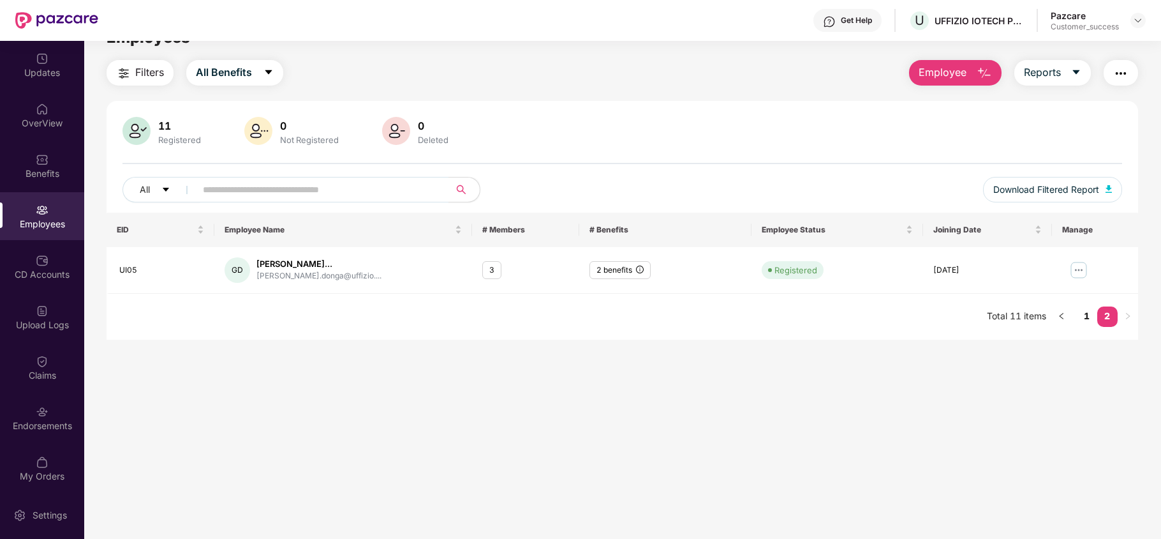
scroll to position [0, 0]
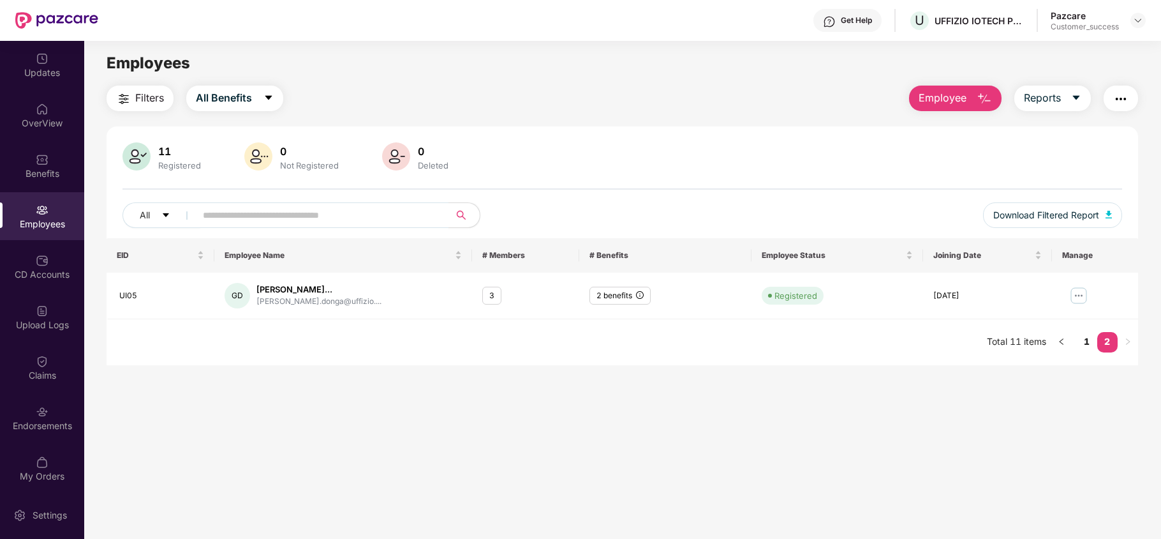
click at [1146, 19] on header "Get Help U UFFIZIO IOTECH PRIVATE LIMITED Pazcare Customer_success" at bounding box center [580, 20] width 1161 height 41
click at [1135, 20] on img at bounding box center [1138, 20] width 10 height 10
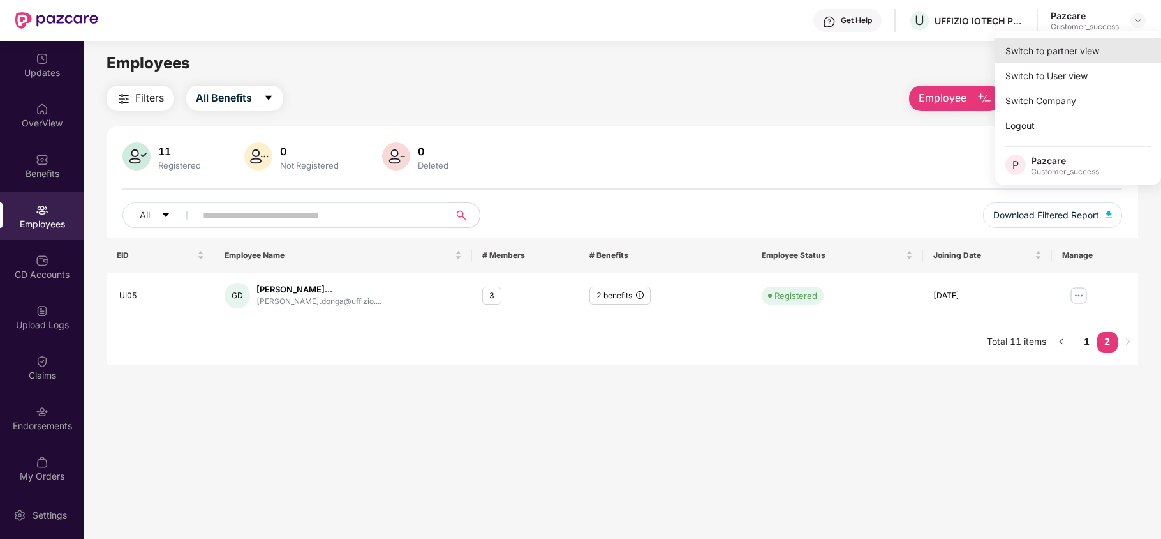
click at [1112, 39] on div "Switch to partner view" at bounding box center [1079, 50] width 166 height 25
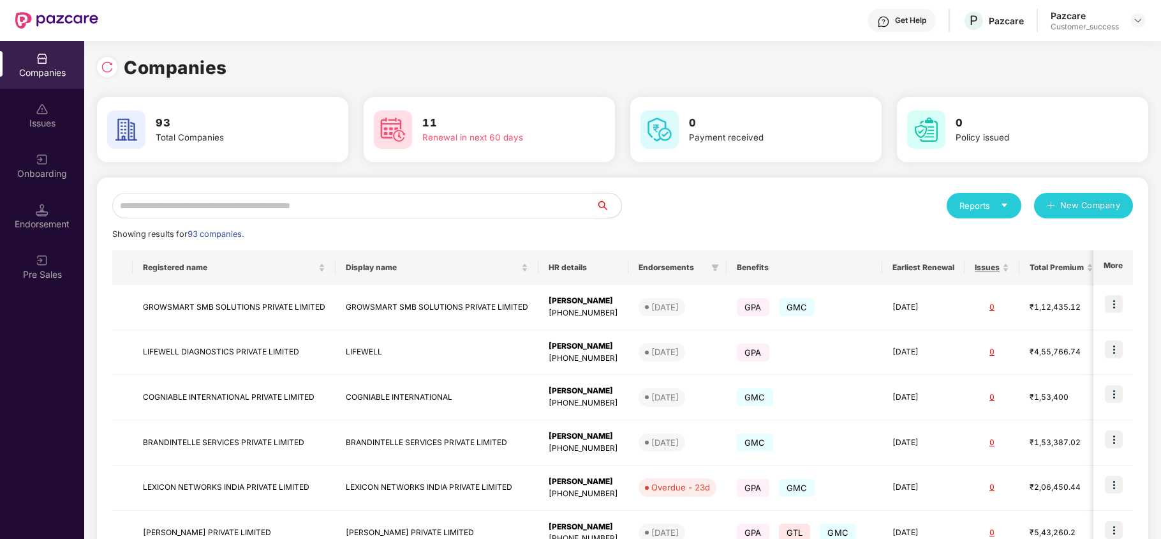
click at [417, 203] on input "text" at bounding box center [354, 206] width 484 height 26
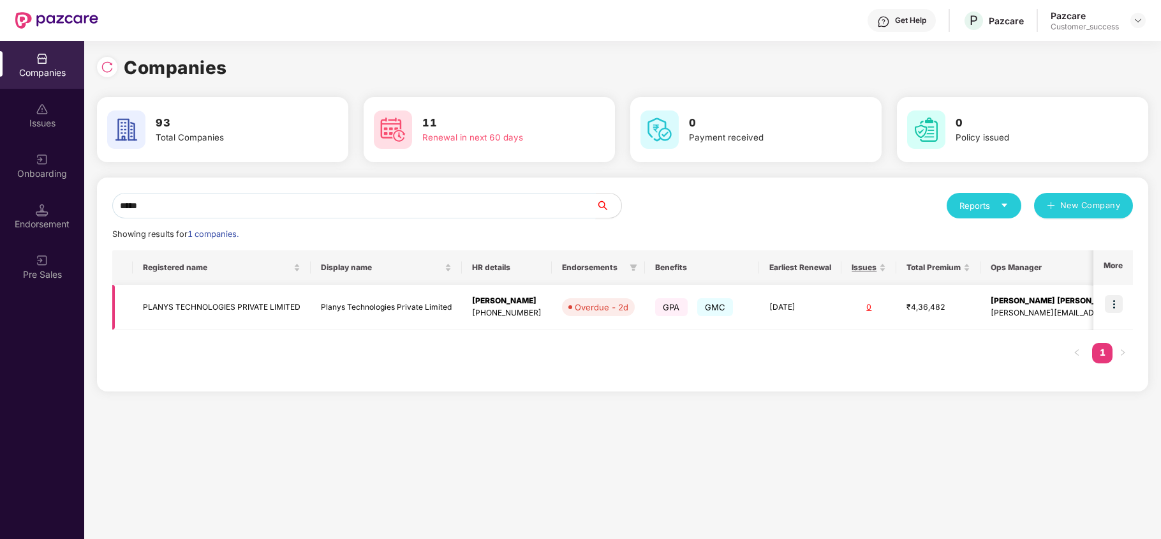
type input "*****"
click at [276, 292] on td "PLANYS TECHNOLOGIES PRIVATE LIMITED" at bounding box center [222, 307] width 178 height 45
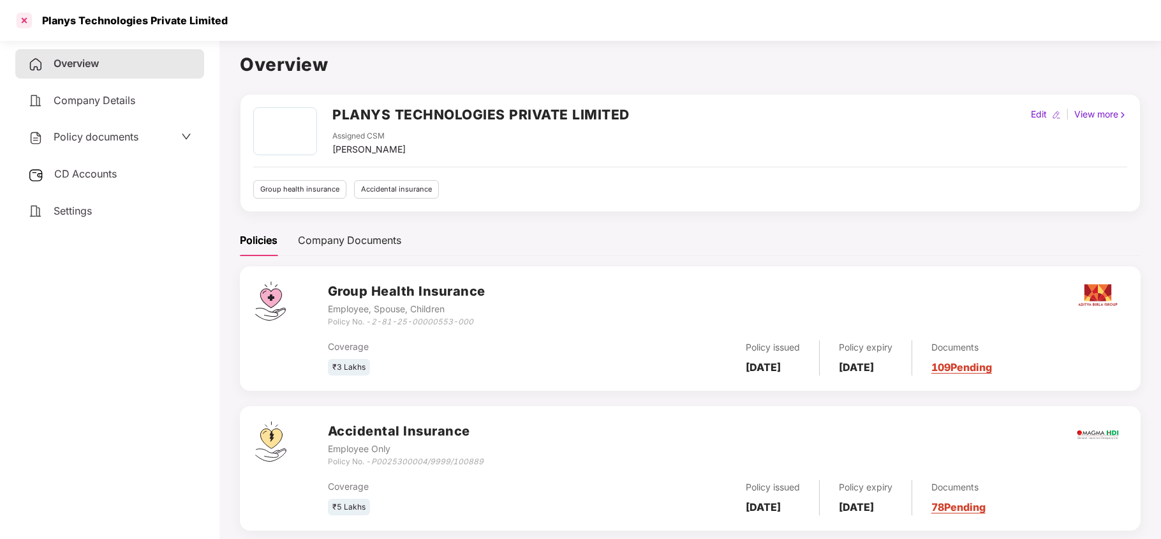
click at [29, 21] on div at bounding box center [24, 20] width 20 height 20
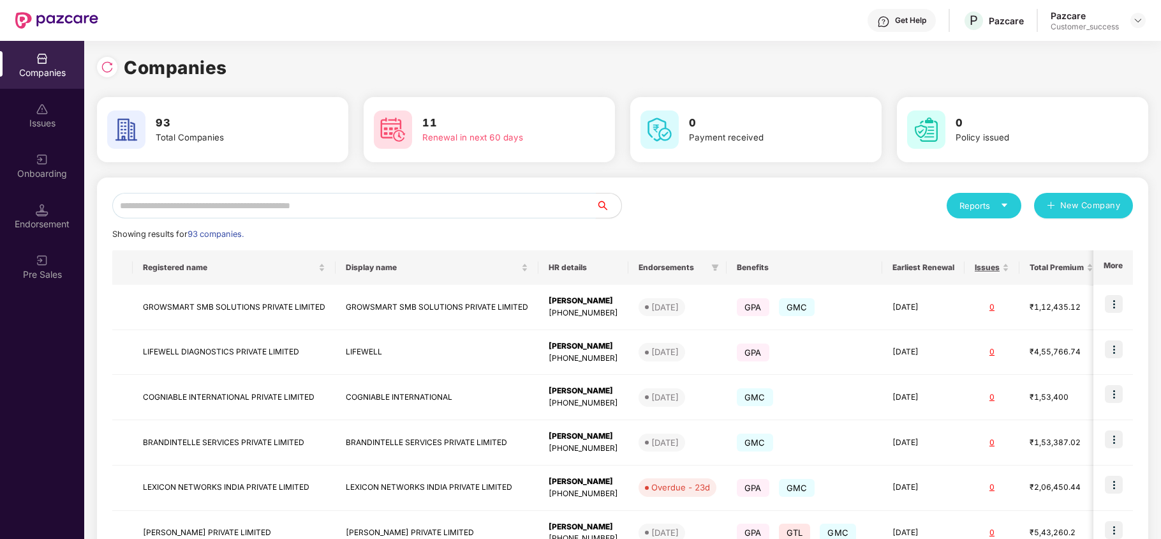
click at [248, 209] on input "text" at bounding box center [354, 206] width 484 height 26
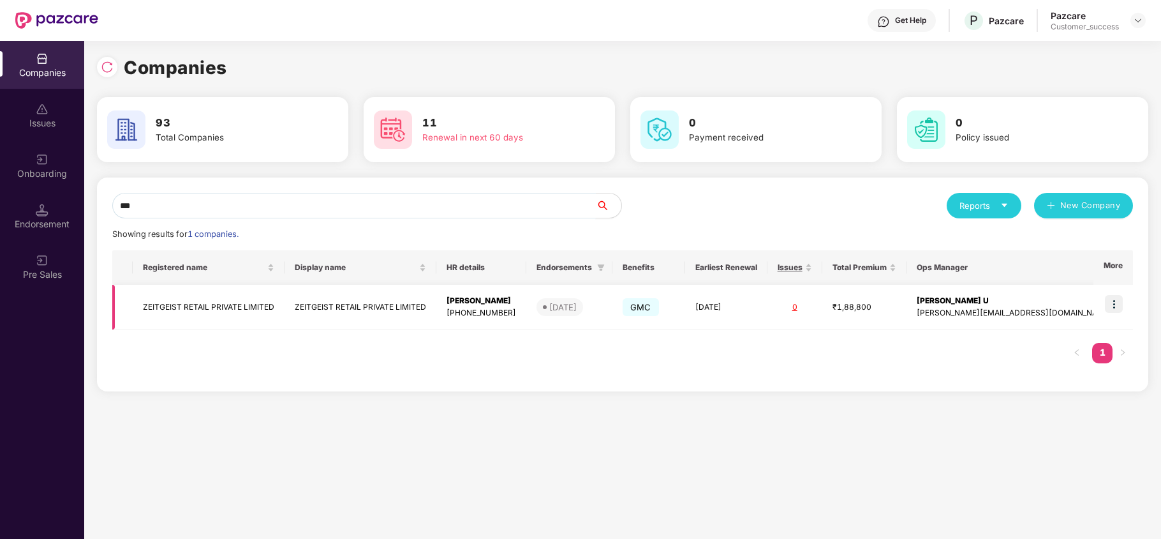
type input "***"
click at [1116, 300] on img at bounding box center [1114, 304] width 18 height 18
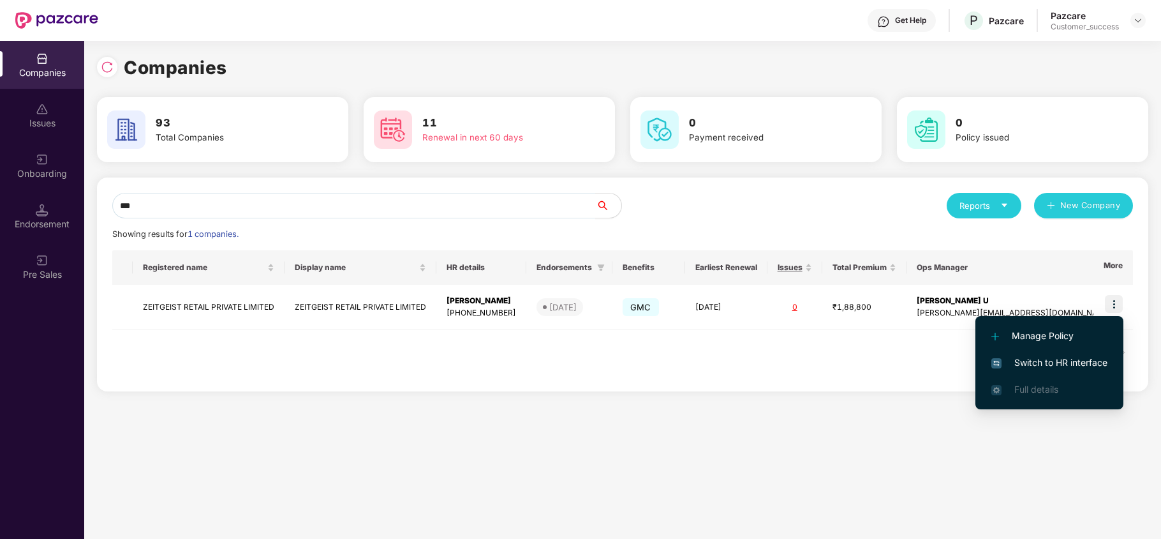
click at [1063, 361] on span "Switch to HR interface" at bounding box center [1050, 362] width 116 height 14
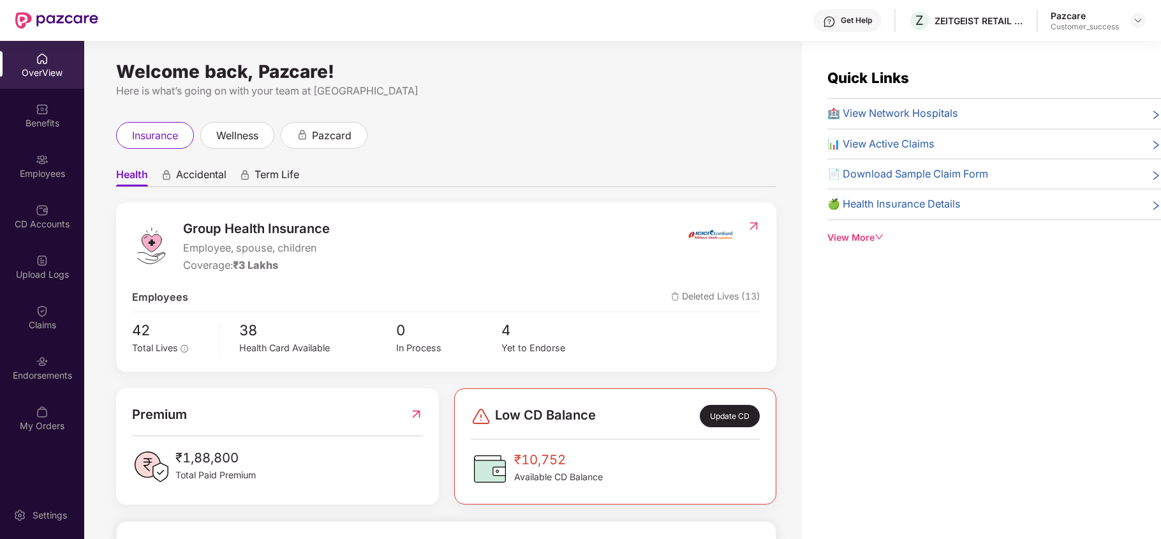
click at [29, 176] on div "Employees" at bounding box center [42, 173] width 84 height 13
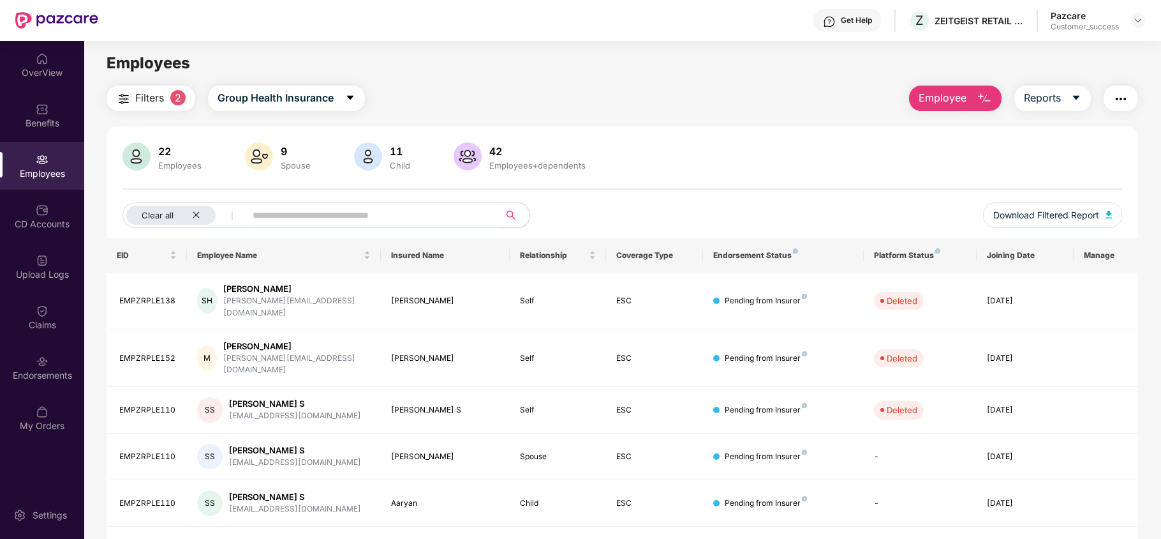
click at [29, 176] on div "Employees" at bounding box center [42, 173] width 84 height 13
click at [192, 211] on icon "close" at bounding box center [196, 215] width 8 height 8
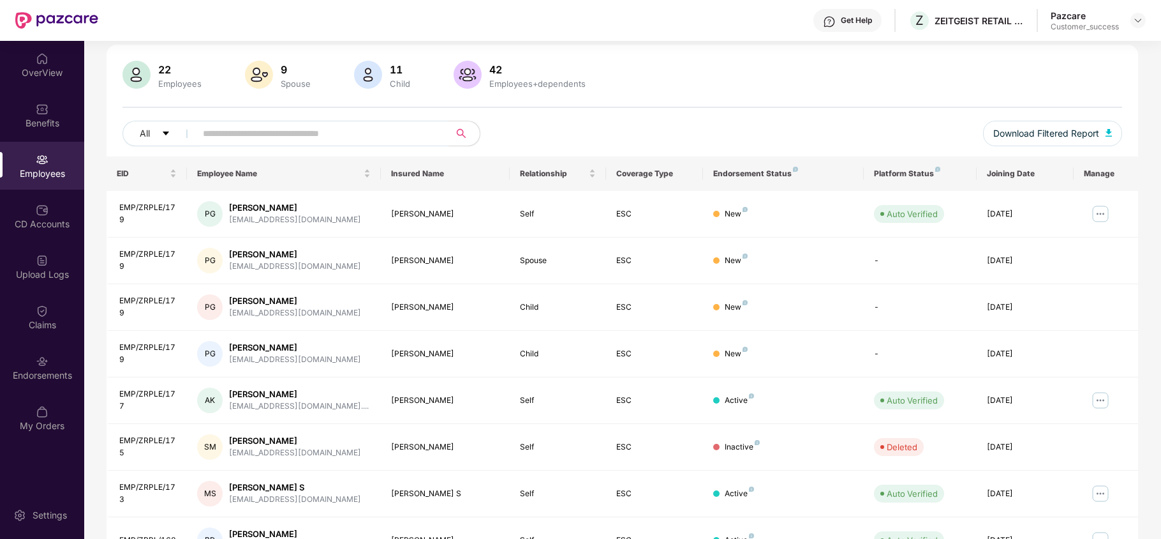
scroll to position [85, 0]
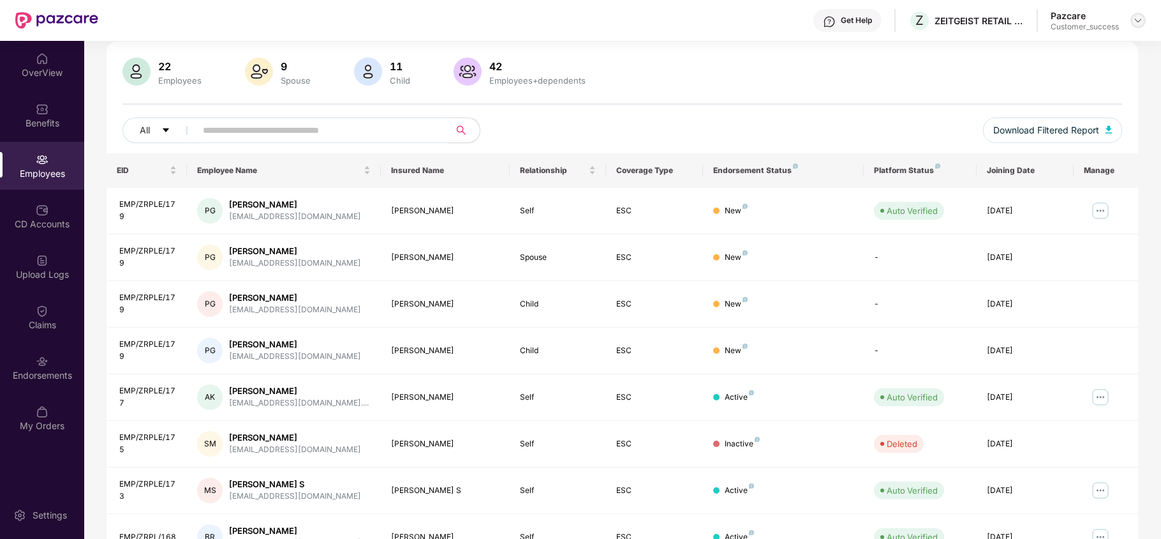
click at [1138, 22] on img at bounding box center [1138, 20] width 10 height 10
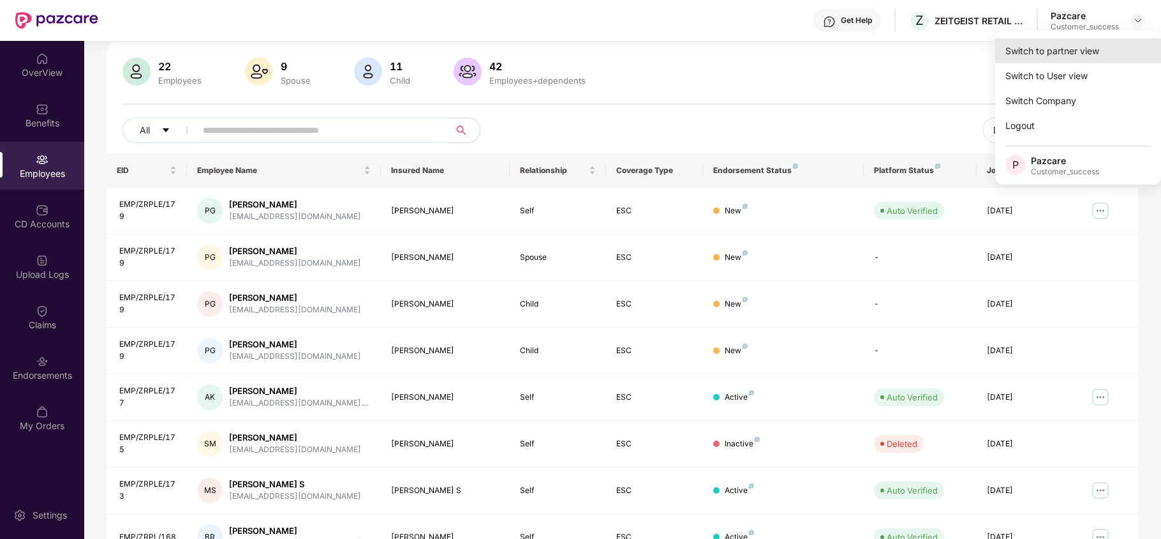
click at [1070, 43] on div "Switch to partner view" at bounding box center [1079, 50] width 166 height 25
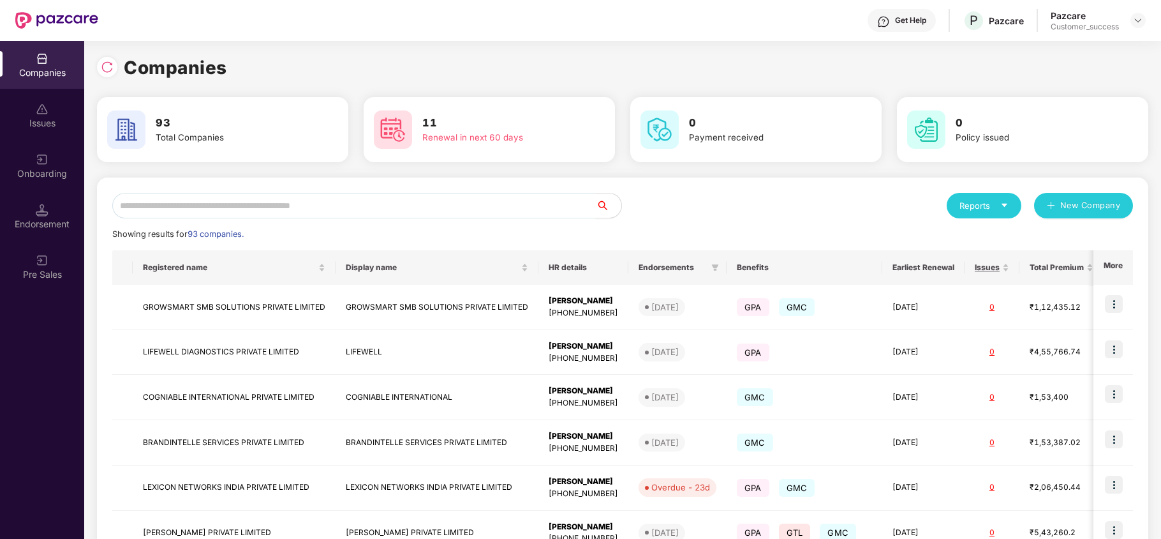
click at [447, 200] on input "text" at bounding box center [354, 206] width 484 height 26
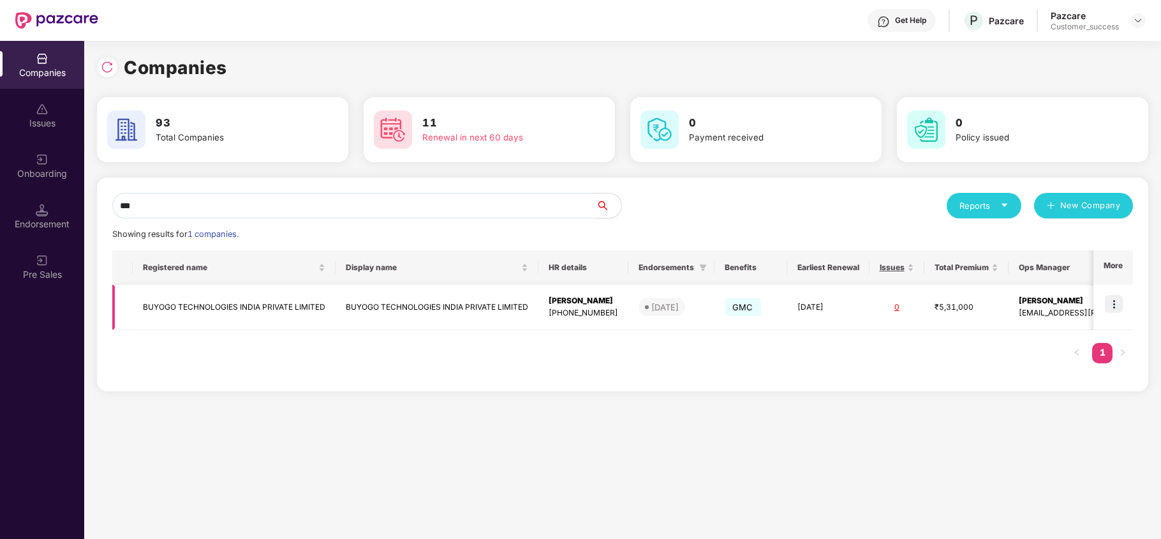
type input "***"
click at [1119, 305] on img at bounding box center [1114, 304] width 18 height 18
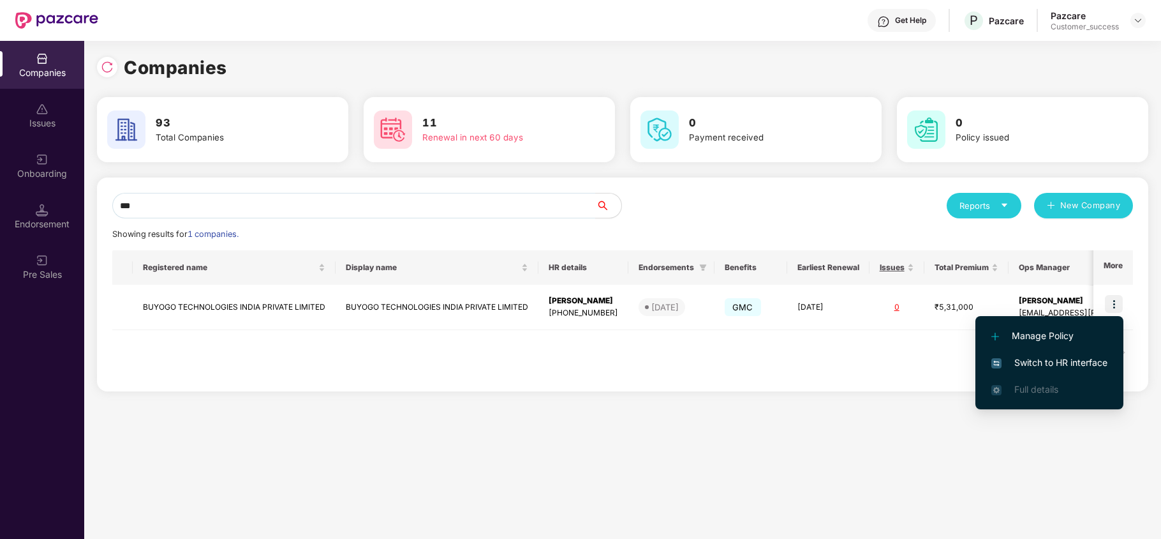
click at [1098, 354] on li "Switch to HR interface" at bounding box center [1050, 362] width 148 height 27
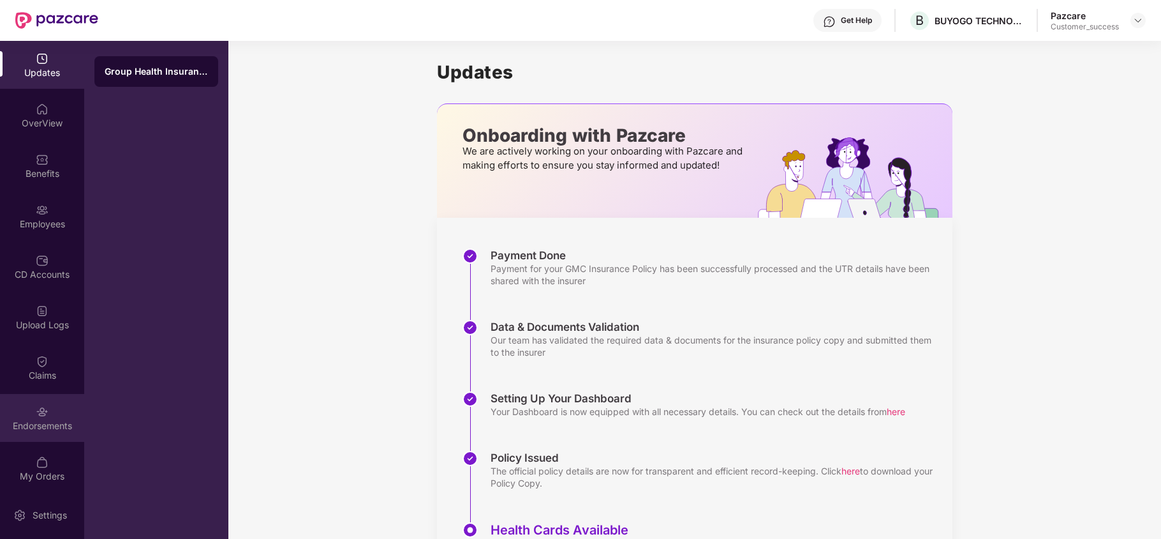
click at [72, 424] on div "Endorsements" at bounding box center [42, 425] width 84 height 13
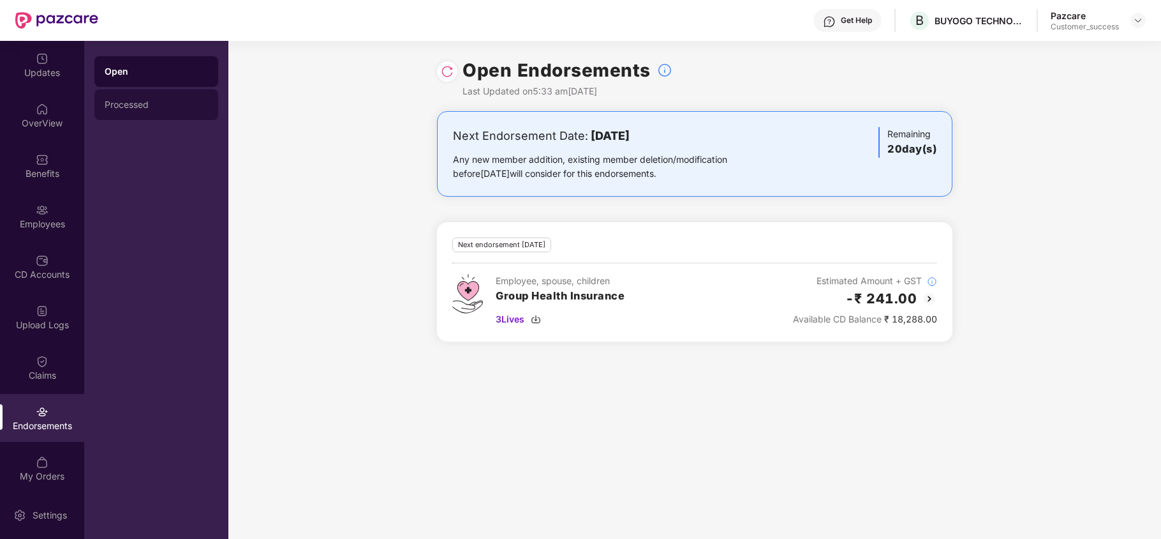
click at [144, 114] on div "Processed" at bounding box center [156, 104] width 124 height 31
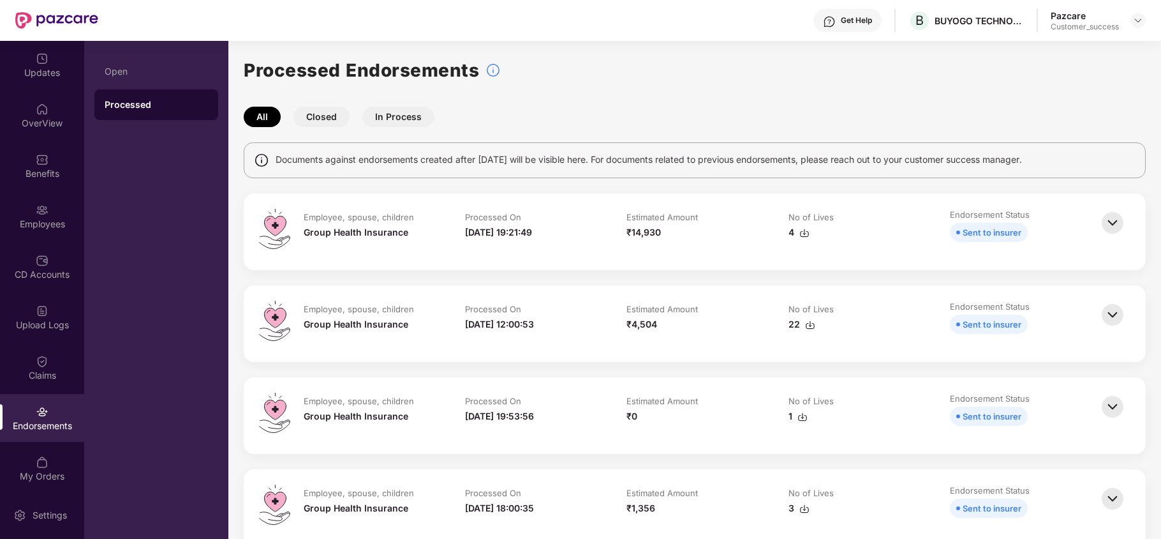
click at [1111, 218] on img at bounding box center [1113, 223] width 28 height 28
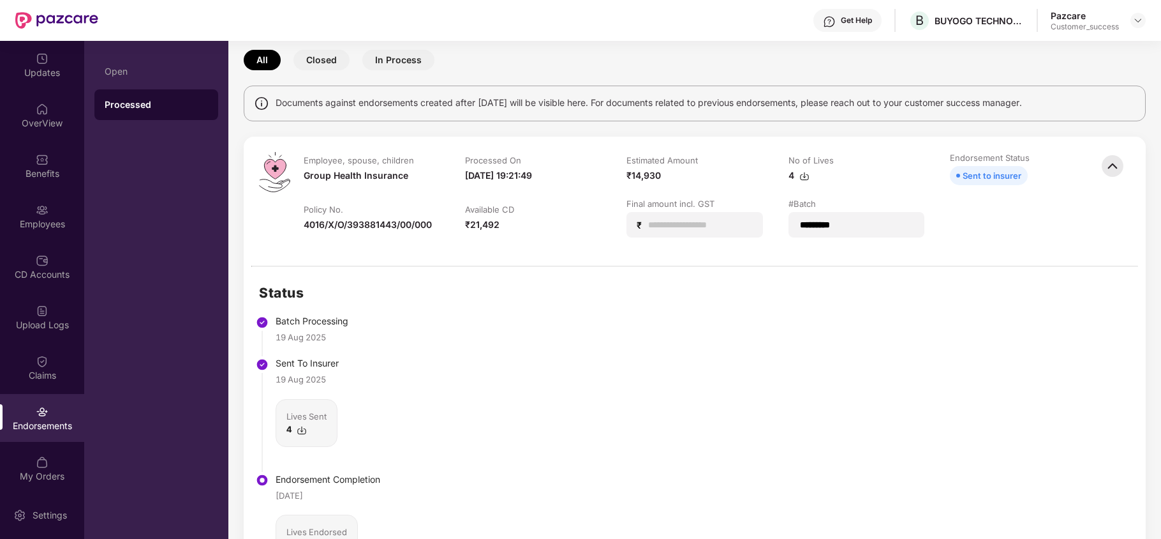
scroll to position [0, 0]
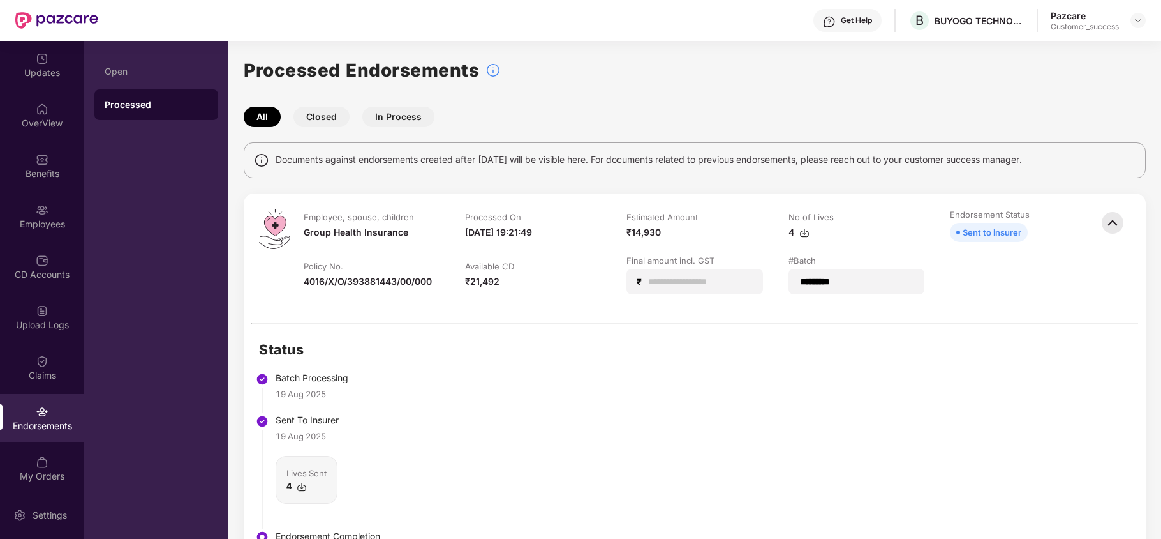
click at [1109, 220] on img at bounding box center [1113, 223] width 28 height 28
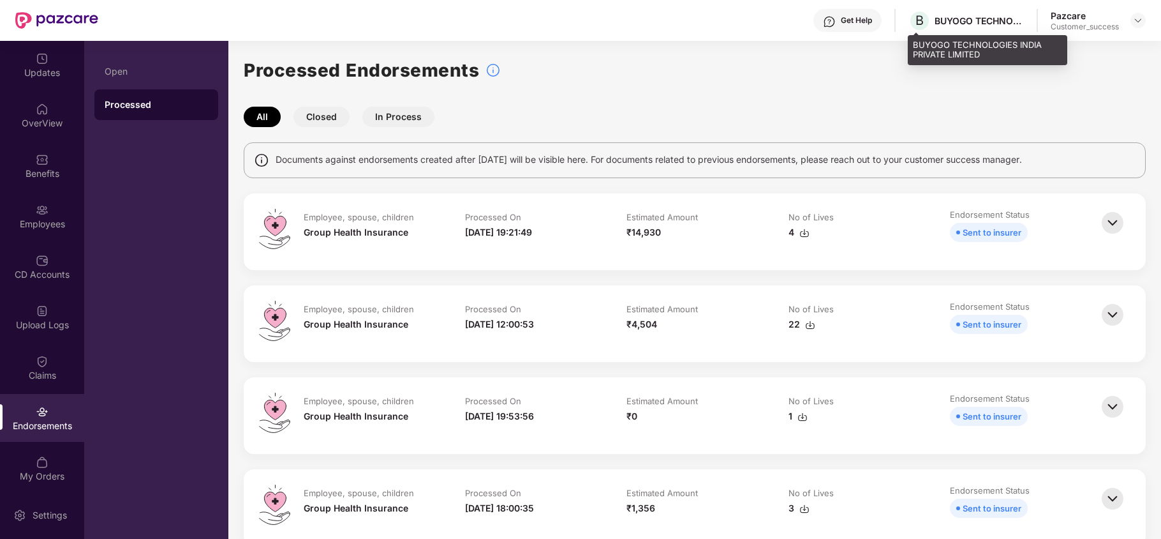
click at [920, 49] on div "BUYOGO TECHNOLOGIES INDIA PRIVATE LIMITED" at bounding box center [988, 50] width 160 height 30
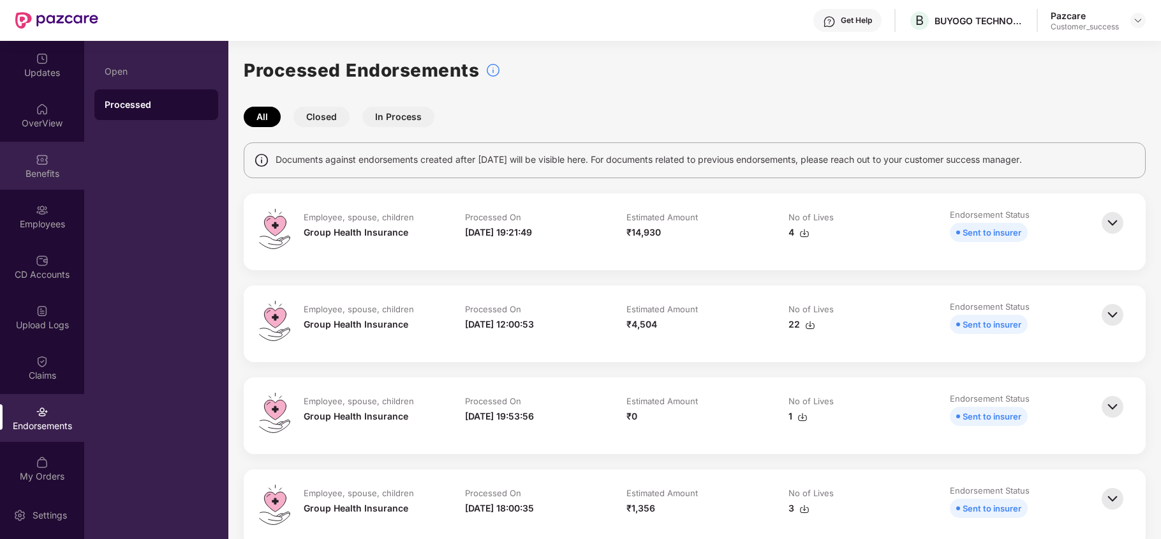
click at [39, 167] on div "Benefits" at bounding box center [42, 173] width 84 height 13
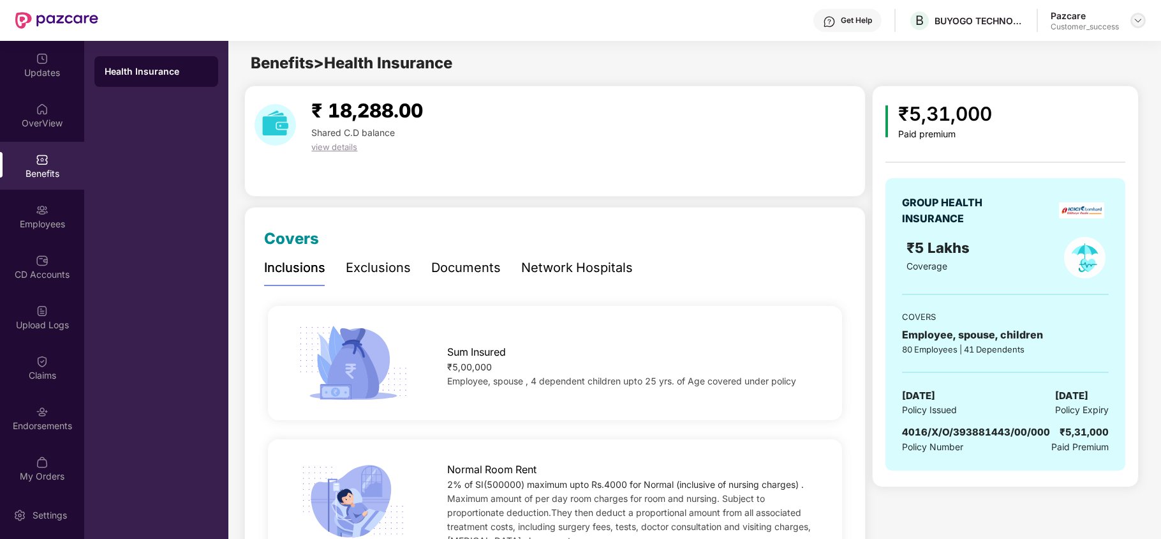
click at [1142, 20] on img at bounding box center [1138, 20] width 10 height 10
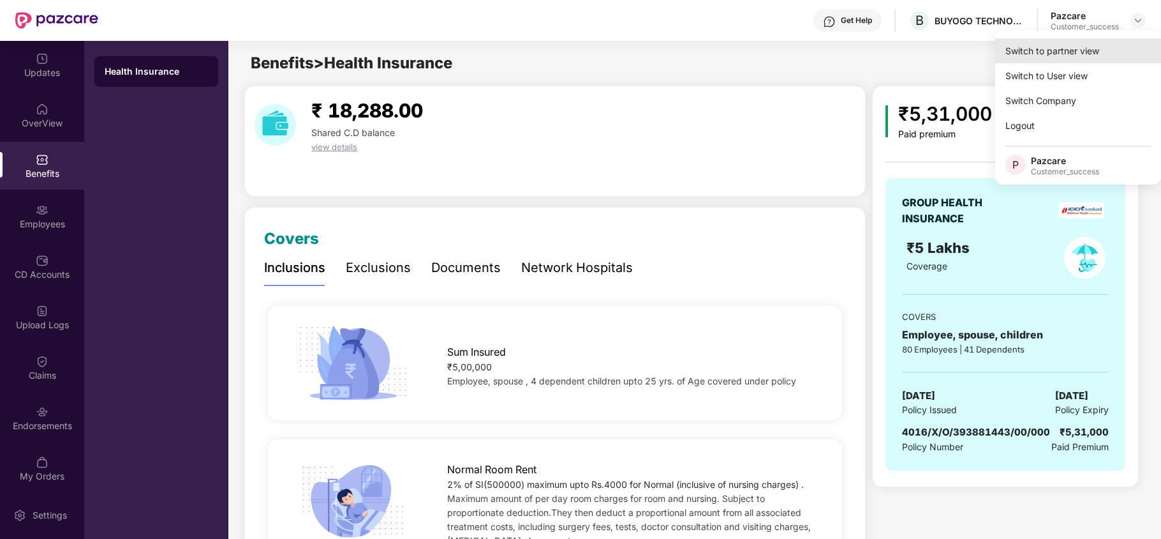
click at [1078, 59] on div "Switch to partner view" at bounding box center [1079, 50] width 166 height 25
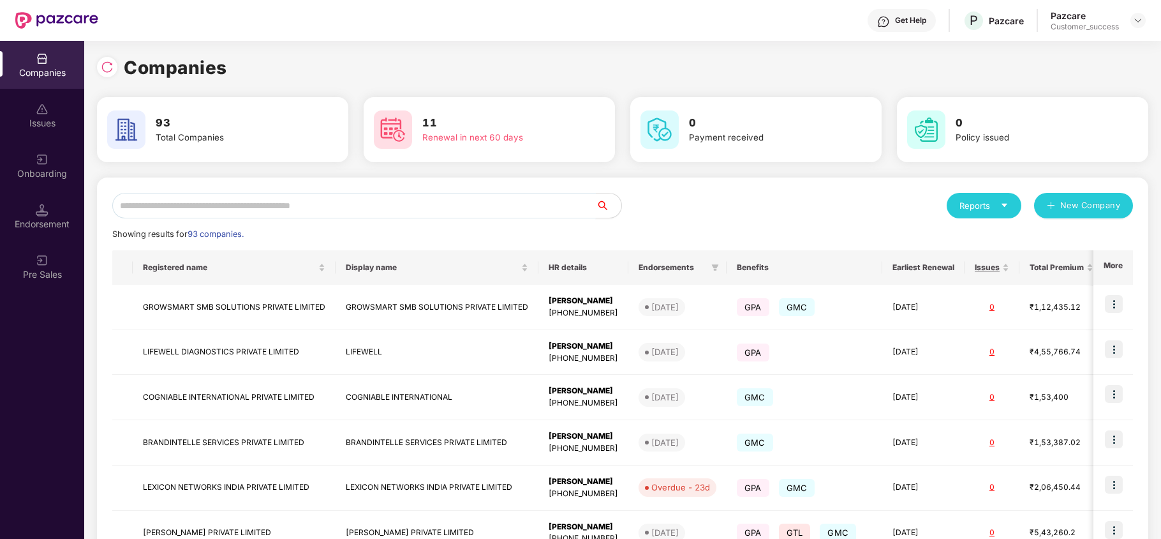
click at [399, 200] on input "text" at bounding box center [354, 206] width 484 height 26
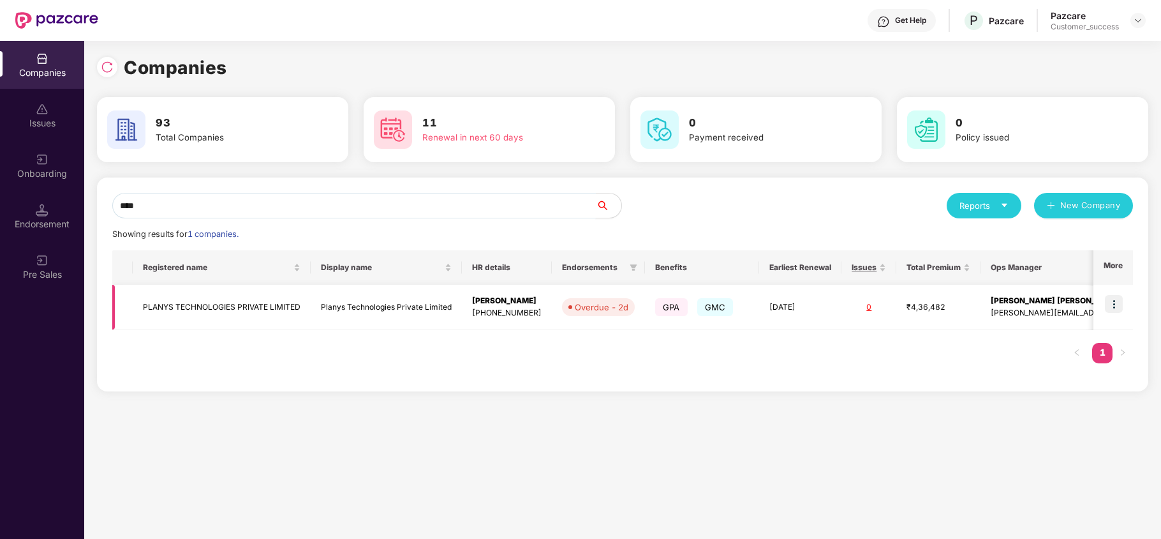
type input "****"
click at [274, 310] on td "PLANYS TECHNOLOGIES PRIVATE LIMITED" at bounding box center [222, 307] width 178 height 45
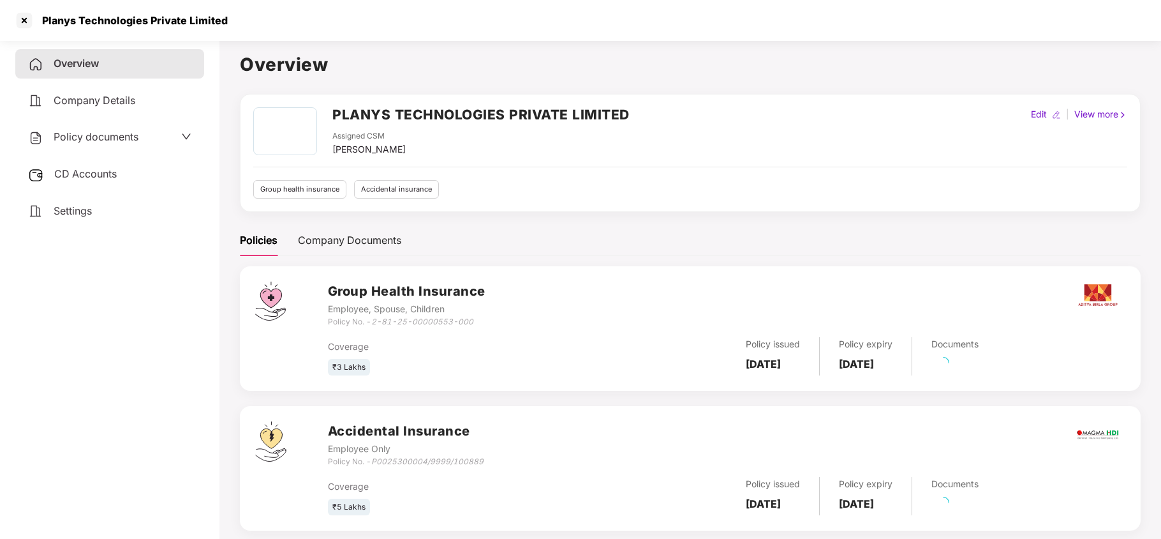
click at [90, 141] on span "Policy documents" at bounding box center [96, 136] width 85 height 13
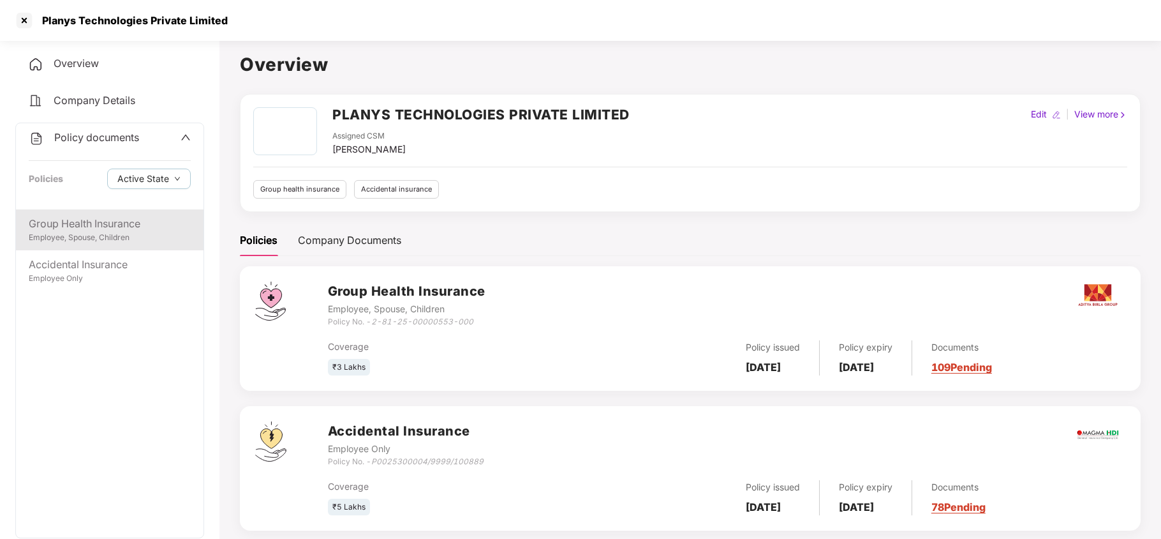
click at [101, 235] on div "Employee, Spouse, Children" at bounding box center [110, 238] width 162 height 12
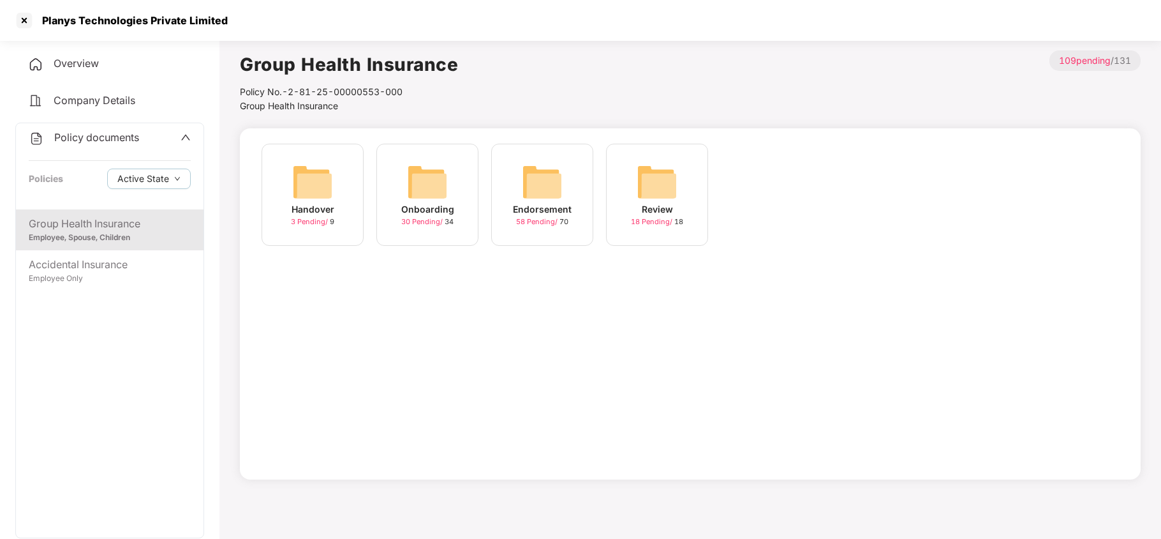
click at [572, 192] on div "Endorsement 58 Pending / 70" at bounding box center [542, 195] width 102 height 102
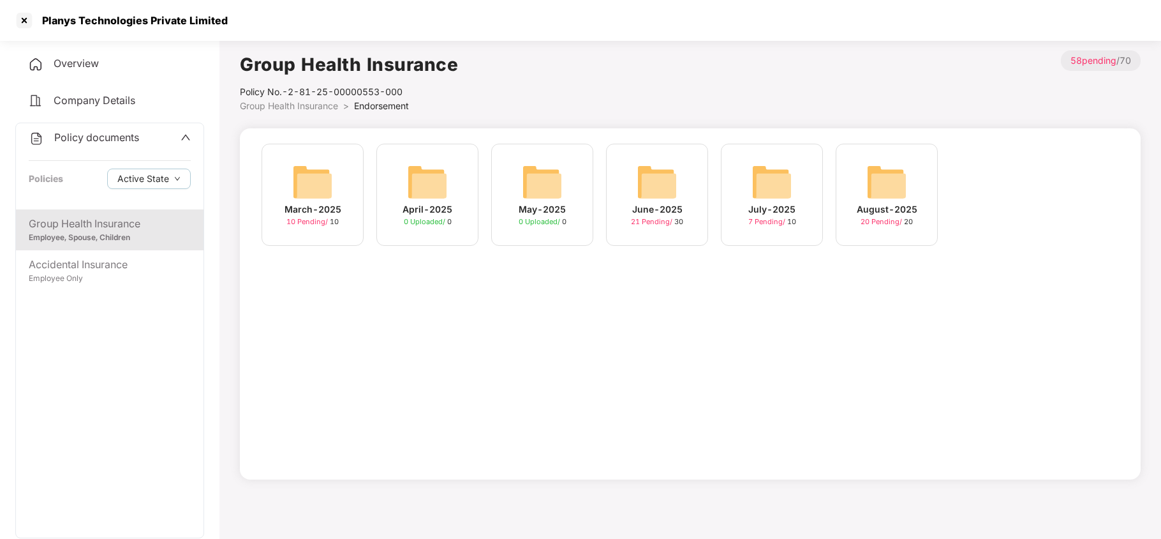
click at [894, 175] on img at bounding box center [887, 181] width 41 height 41
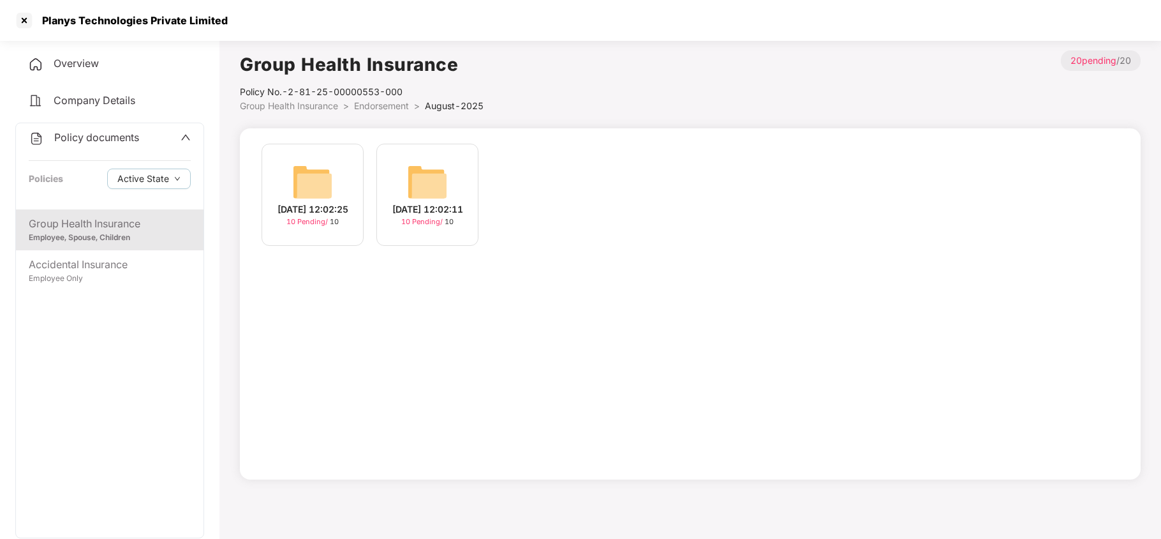
click at [426, 174] on img at bounding box center [427, 181] width 41 height 41
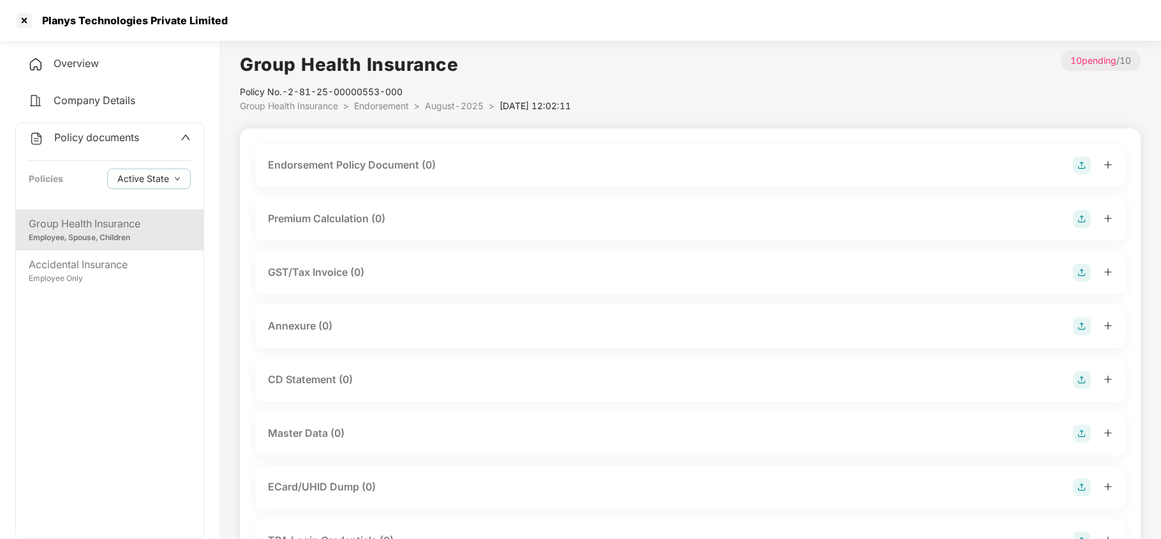
click at [439, 101] on span "August-2025" at bounding box center [454, 105] width 59 height 11
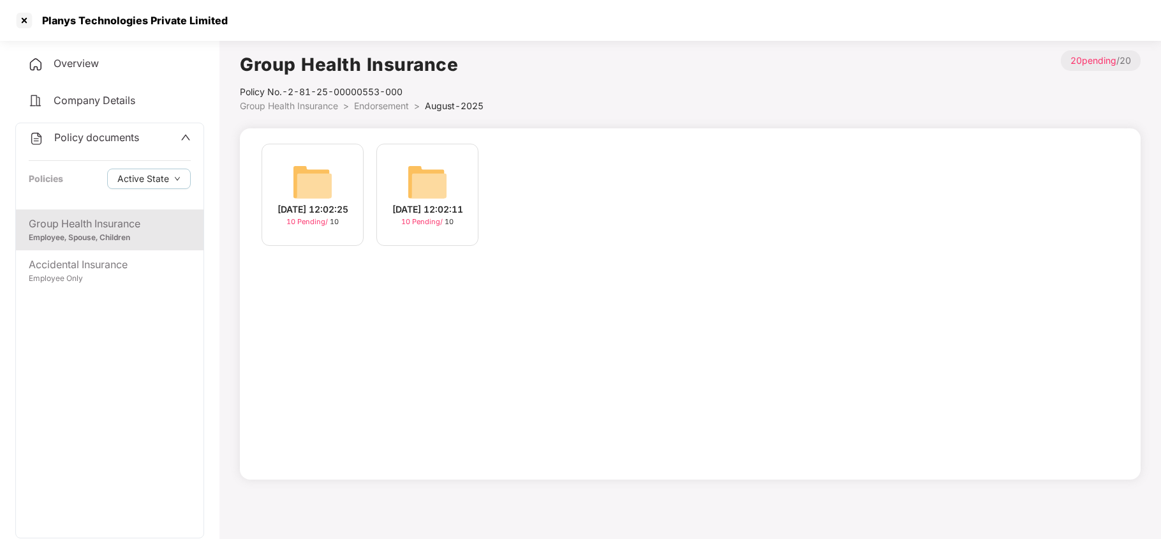
click at [315, 184] on img at bounding box center [312, 181] width 41 height 41
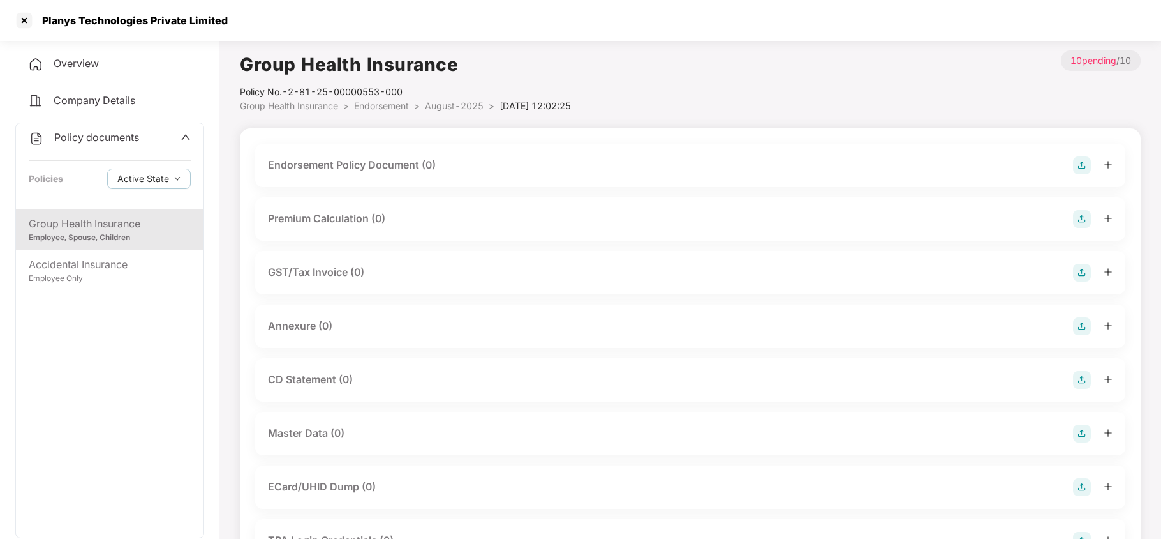
click at [439, 110] on span "August-2025" at bounding box center [454, 105] width 59 height 11
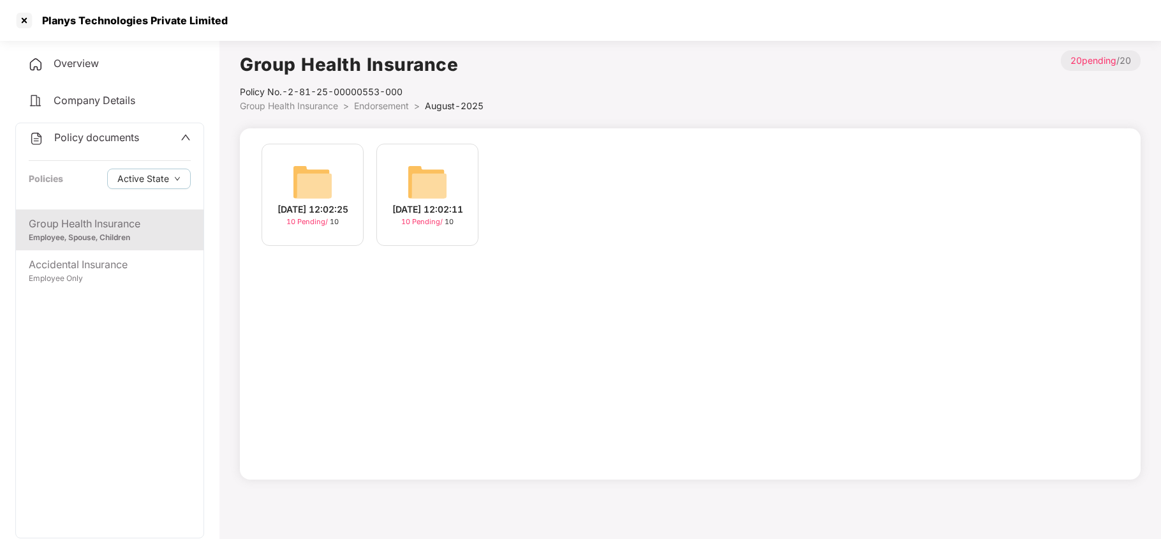
click at [374, 107] on span "Endorsement" at bounding box center [381, 105] width 55 height 11
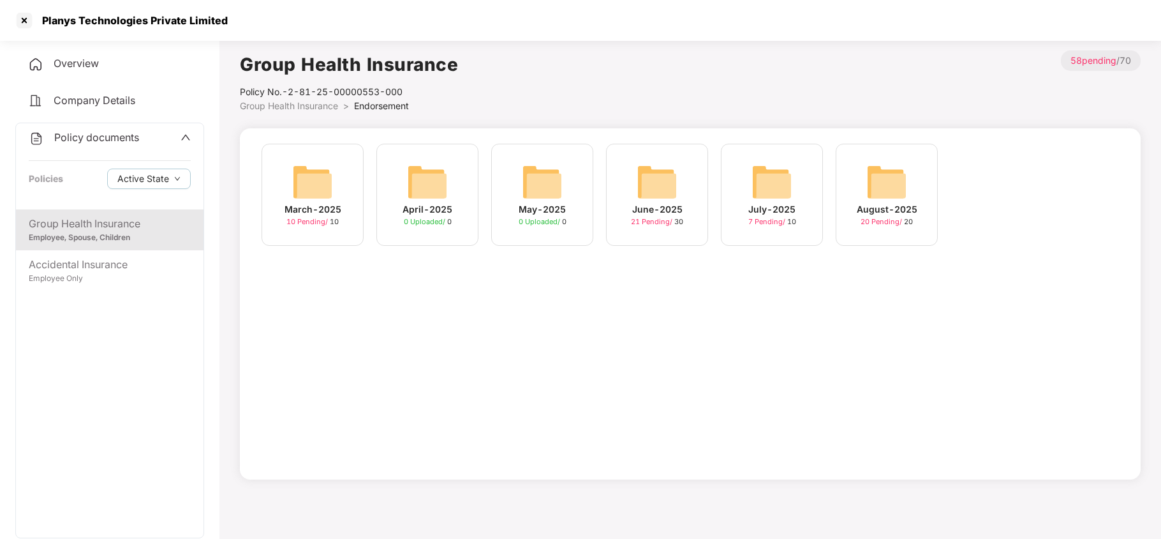
click at [292, 110] on span "Group Health Insurance" at bounding box center [289, 105] width 98 height 11
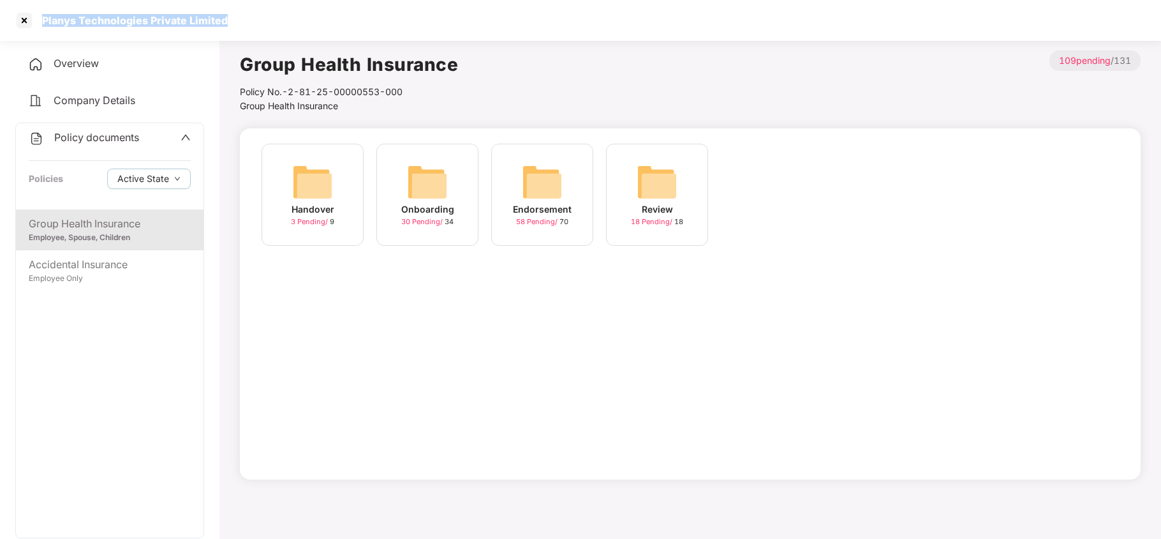
drag, startPoint x: 42, startPoint y: 19, endPoint x: 227, endPoint y: 22, distance: 185.1
click at [227, 22] on div "Planys Technologies Private Limited" at bounding box center [580, 20] width 1161 height 41
click at [32, 17] on div at bounding box center [24, 20] width 20 height 20
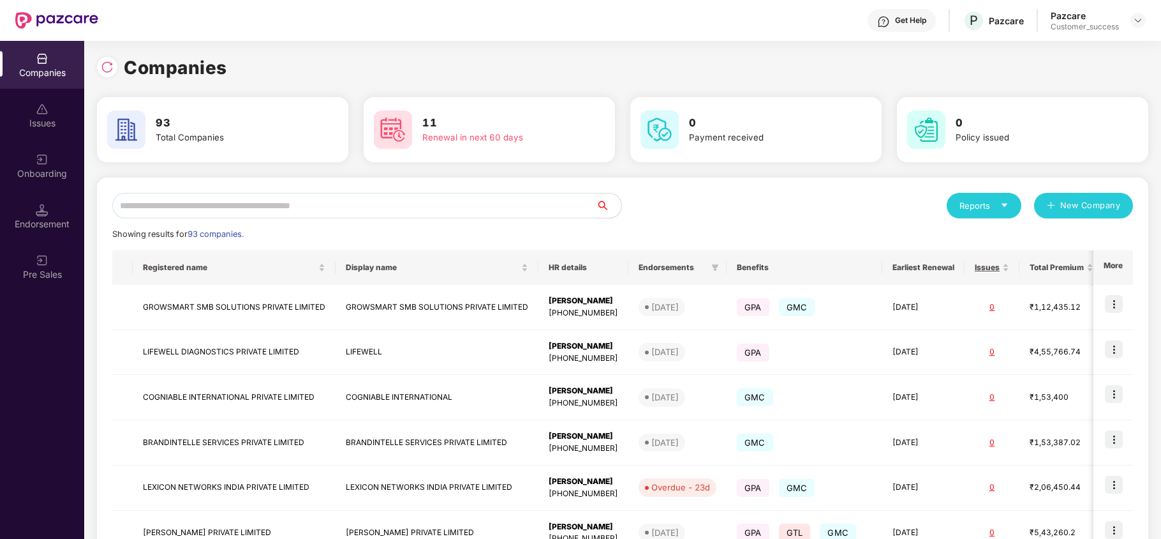
click at [376, 204] on input "text" at bounding box center [354, 206] width 484 height 26
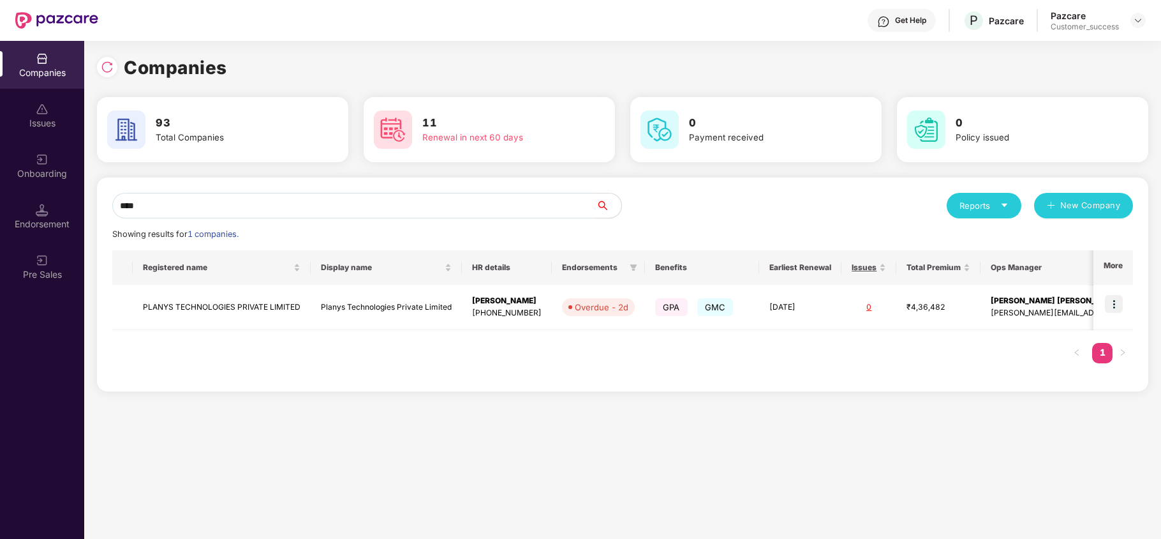
type input "****"
drag, startPoint x: 299, startPoint y: 306, endPoint x: 136, endPoint y: 313, distance: 163.5
click at [136, 313] on td "PLANYS TECHNOLOGIES PRIVATE LIMITED" at bounding box center [222, 307] width 178 height 45
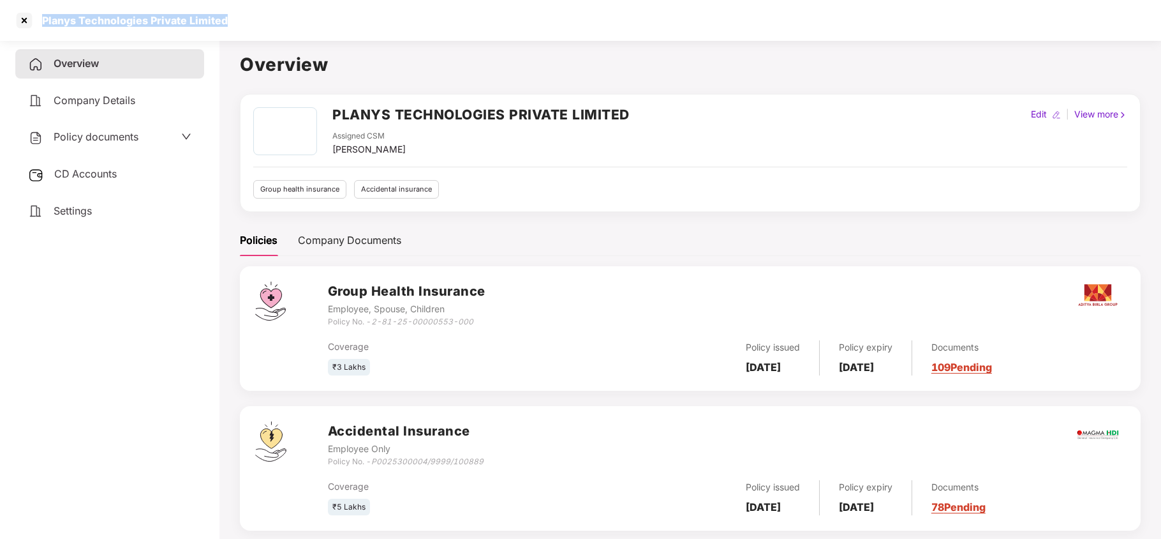
drag, startPoint x: 228, startPoint y: 22, endPoint x: 39, endPoint y: 27, distance: 189.0
click at [39, 27] on div "Planys Technologies Private Limited" at bounding box center [580, 20] width 1161 height 41
click at [19, 24] on div at bounding box center [24, 20] width 20 height 20
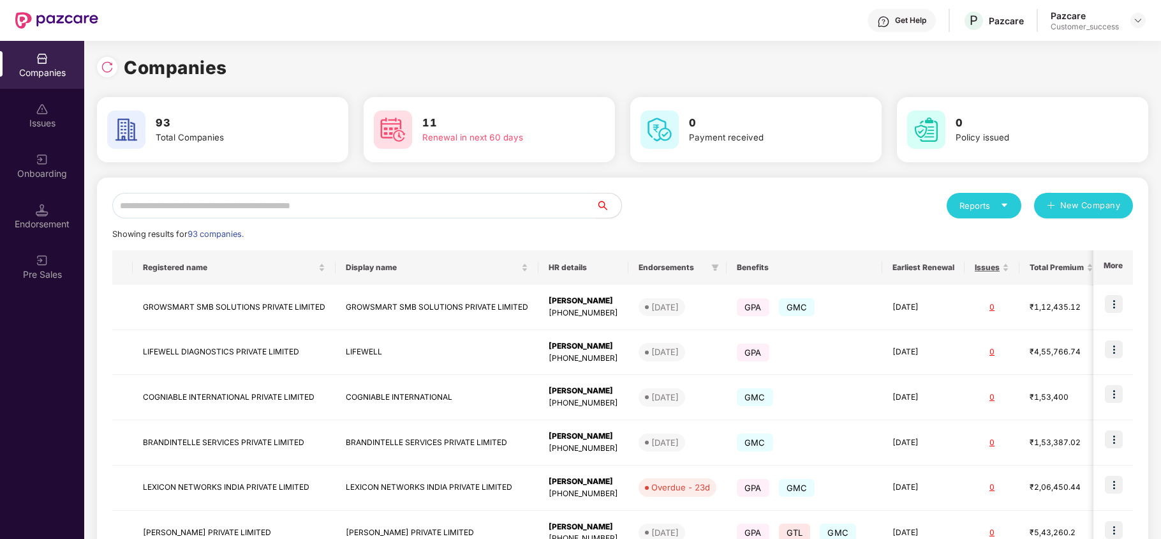
click at [279, 216] on input "text" at bounding box center [354, 206] width 484 height 26
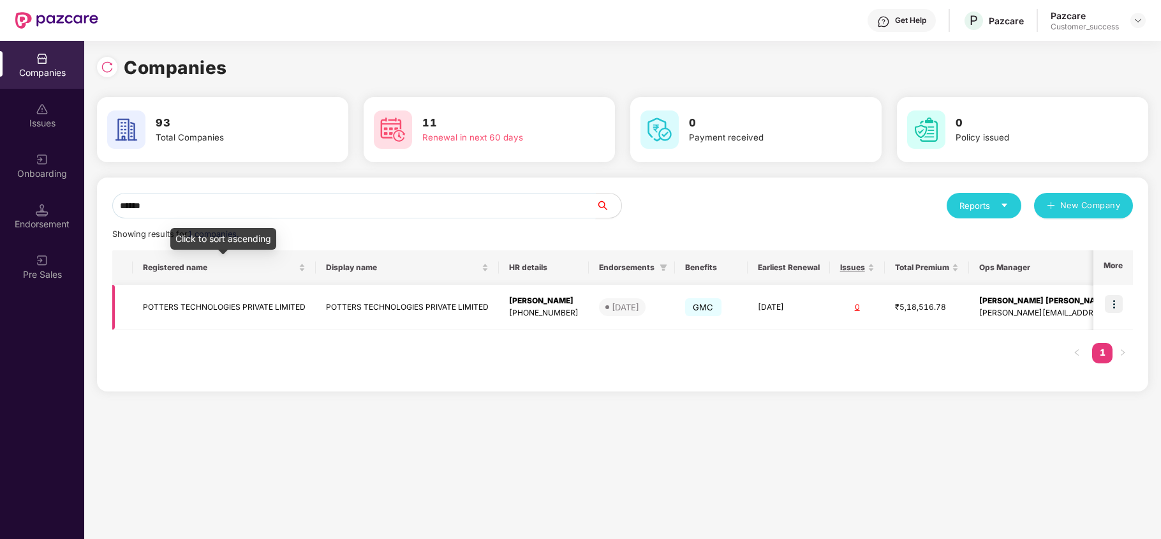
type input "******"
click at [240, 304] on td "POTTERS TECHNOLOGIES PRIVATE LIMITED" at bounding box center [224, 307] width 183 height 45
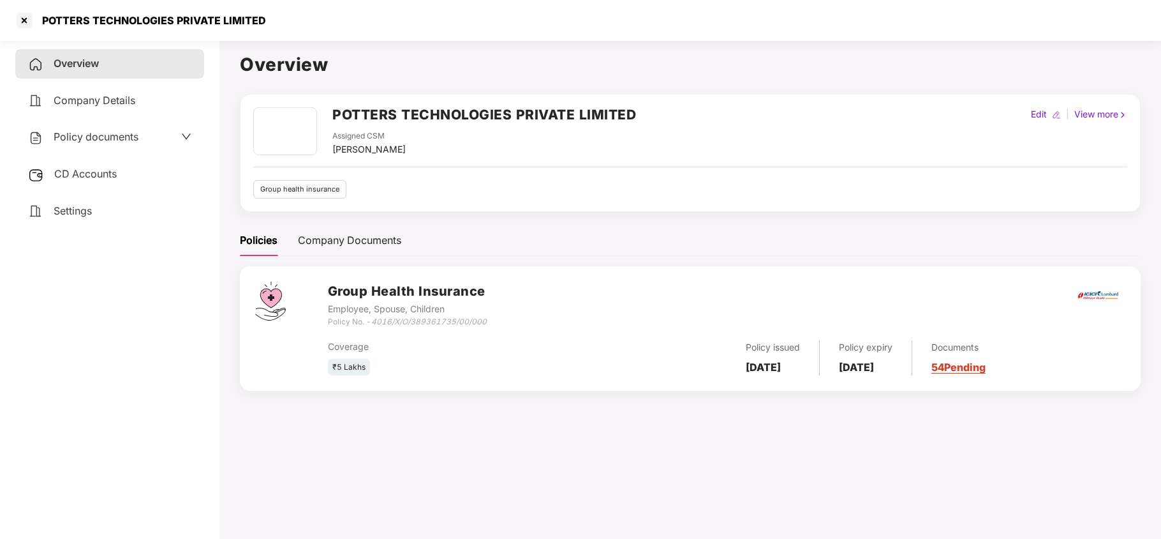
click at [82, 138] on span "Policy documents" at bounding box center [96, 136] width 85 height 13
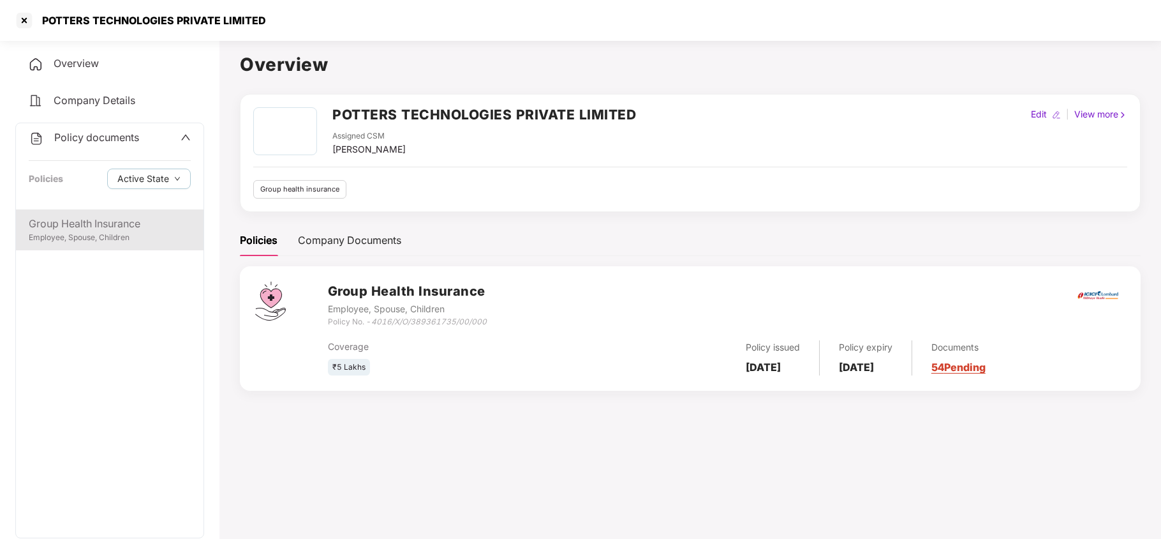
click at [91, 223] on div "Group Health Insurance" at bounding box center [110, 224] width 162 height 16
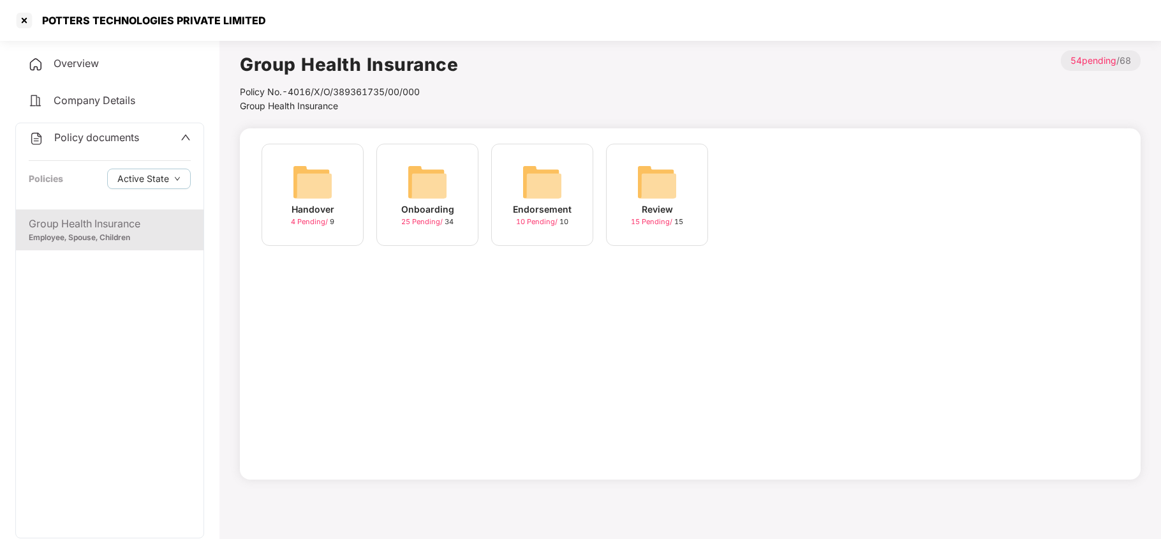
click at [91, 223] on div "Group Health Insurance" at bounding box center [110, 224] width 162 height 16
click at [527, 160] on div "Endorsement 10 Pending / 10" at bounding box center [542, 195] width 102 height 102
click at [315, 190] on img at bounding box center [312, 181] width 41 height 41
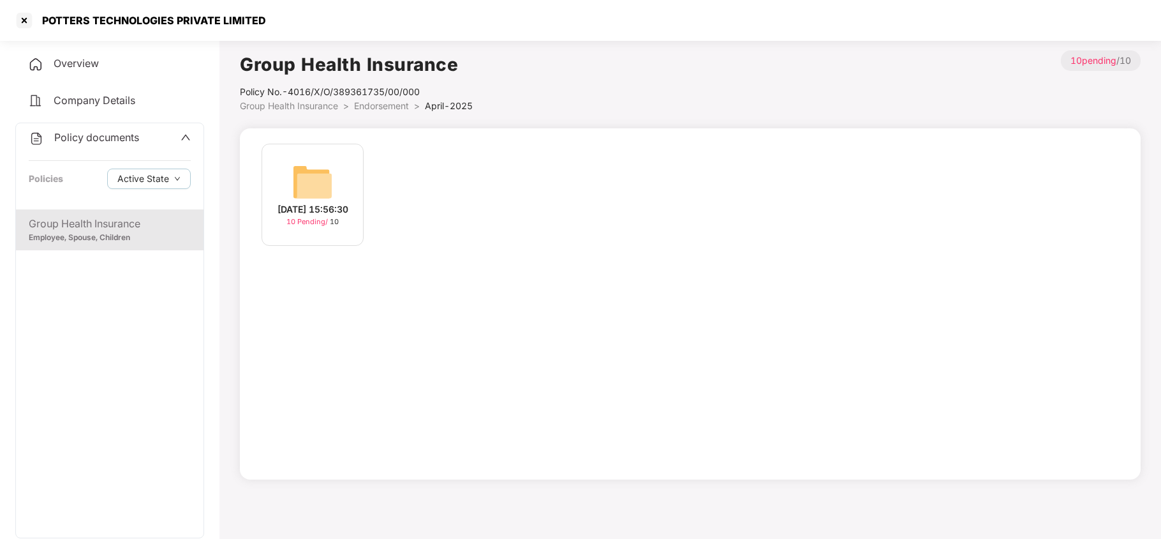
click at [328, 184] on img at bounding box center [312, 181] width 41 height 41
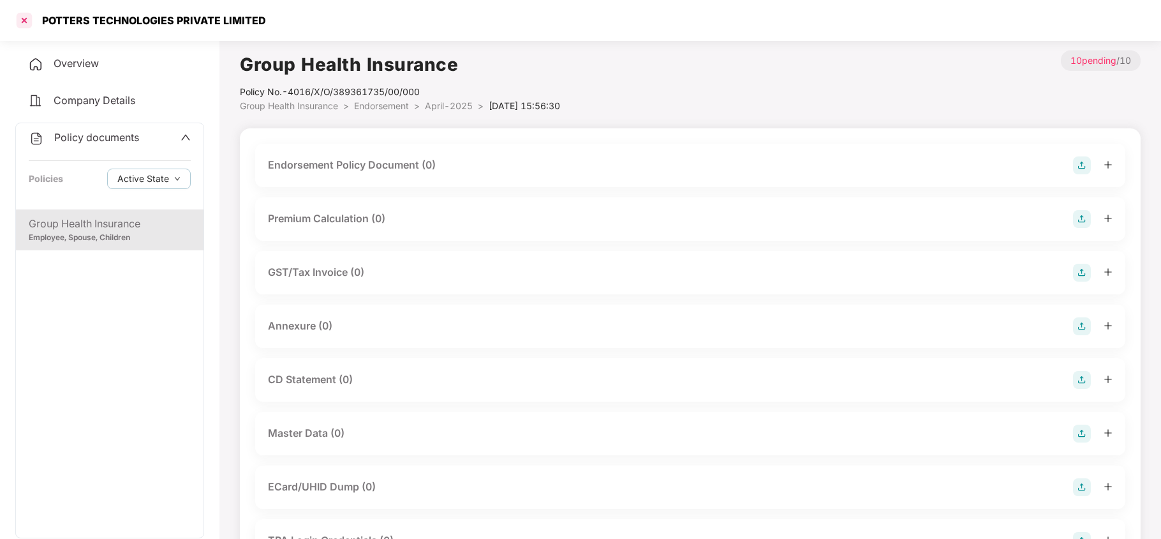
click at [29, 16] on div at bounding box center [24, 20] width 20 height 20
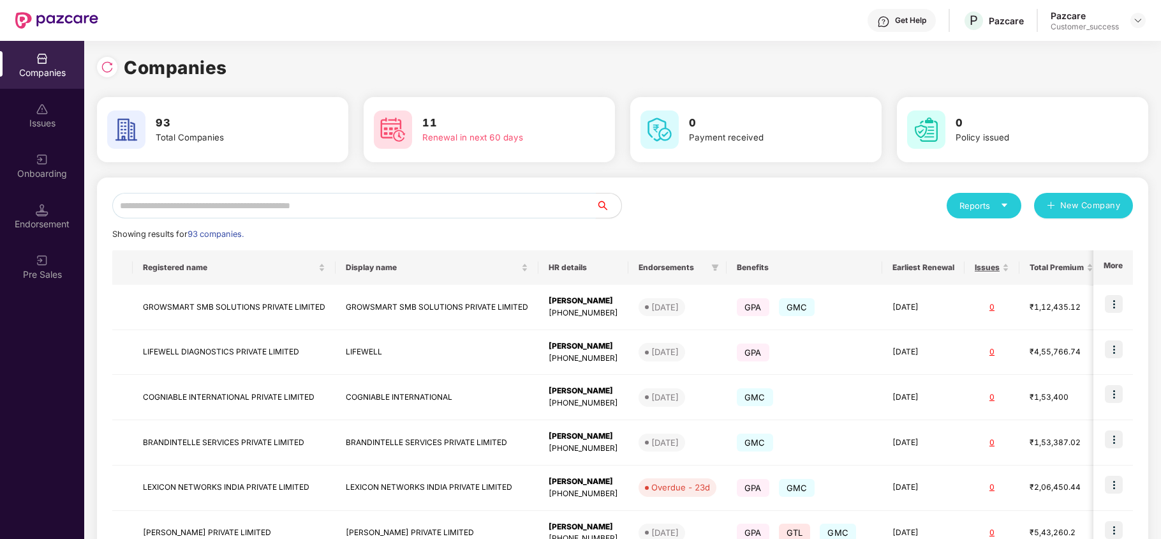
click at [282, 213] on input "text" at bounding box center [354, 206] width 484 height 26
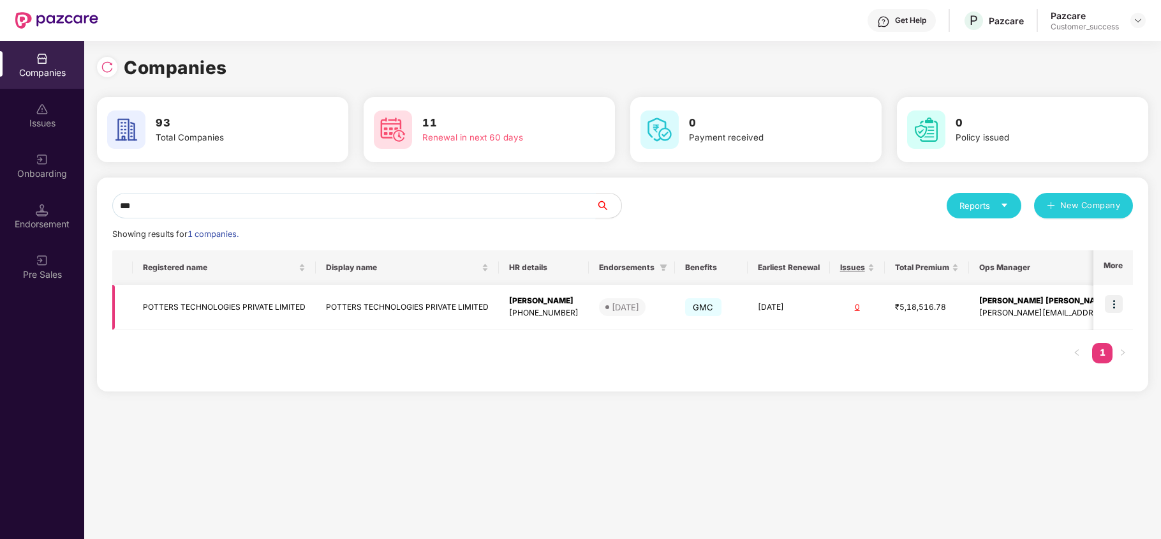
type input "***"
drag, startPoint x: 304, startPoint y: 309, endPoint x: 141, endPoint y: 304, distance: 162.8
click at [141, 304] on td "POTTERS TECHNOLOGIES PRIVATE LIMITED" at bounding box center [224, 307] width 183 height 45
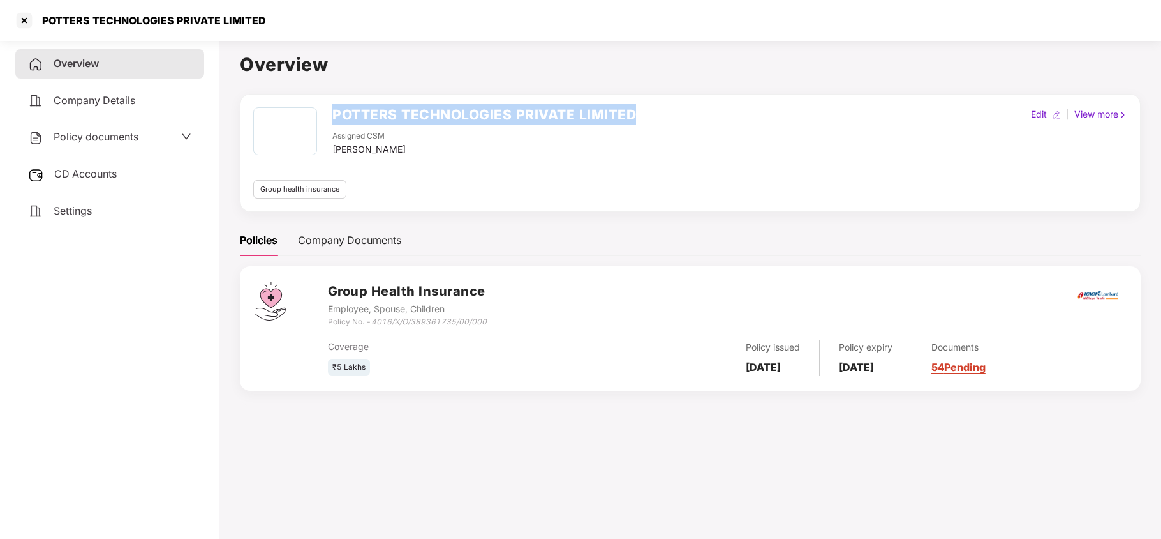
drag, startPoint x: 330, startPoint y: 113, endPoint x: 684, endPoint y: 94, distance: 354.7
click at [684, 94] on div "POTTERS TECHNOLOGIES PRIVATE LIMITED Assigned CSM [PERSON_NAME] Edit | View mor…" at bounding box center [690, 153] width 901 height 118
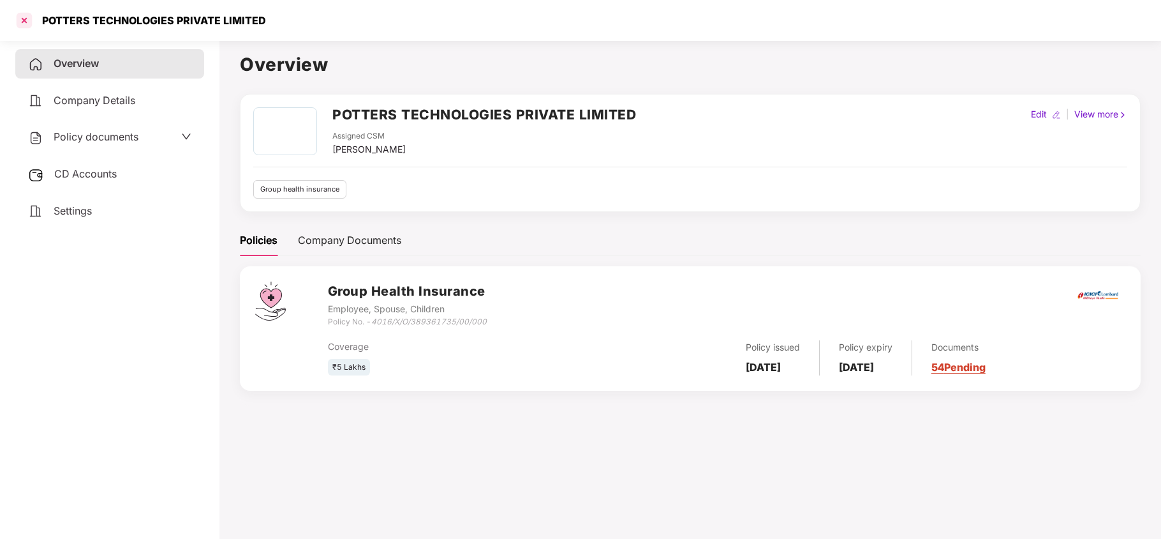
click at [28, 17] on div at bounding box center [24, 20] width 20 height 20
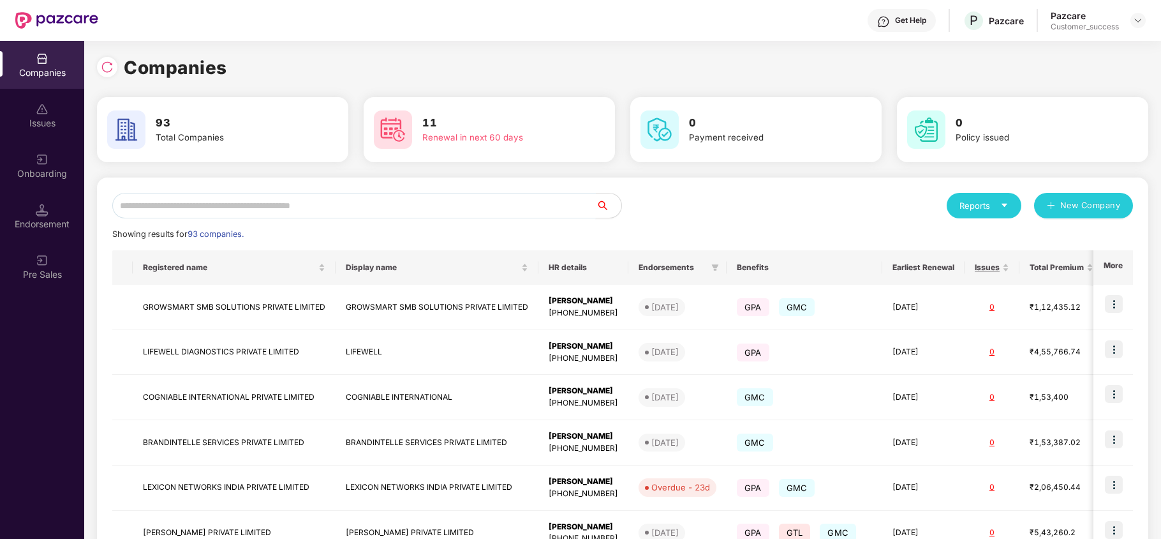
click at [165, 213] on input "text" at bounding box center [354, 206] width 484 height 26
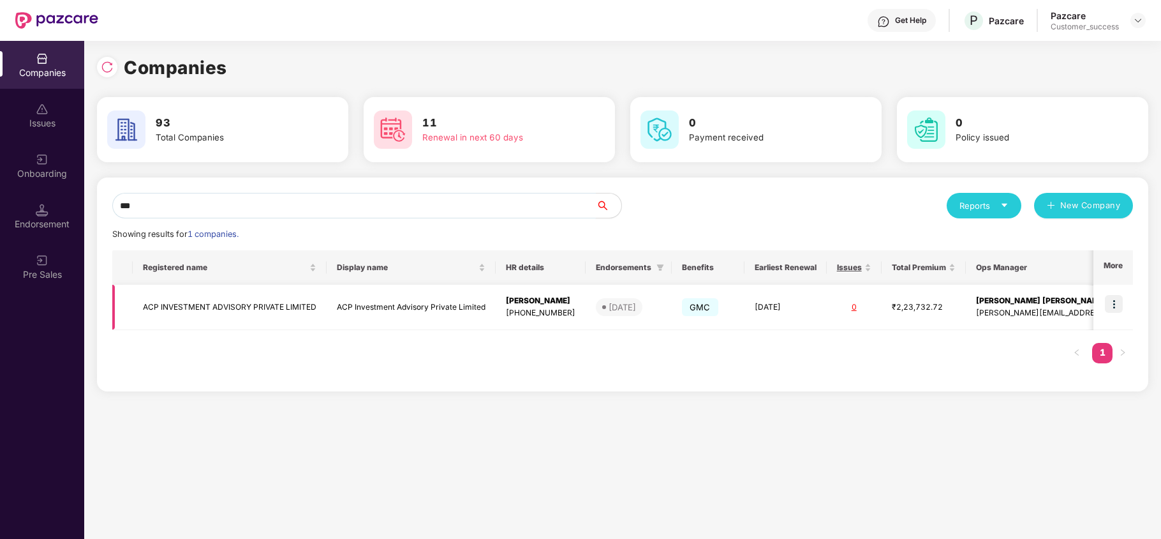
type input "***"
click at [174, 309] on td "ACP INVESTMENT ADVISORY PRIVATE LIMITED" at bounding box center [230, 307] width 194 height 45
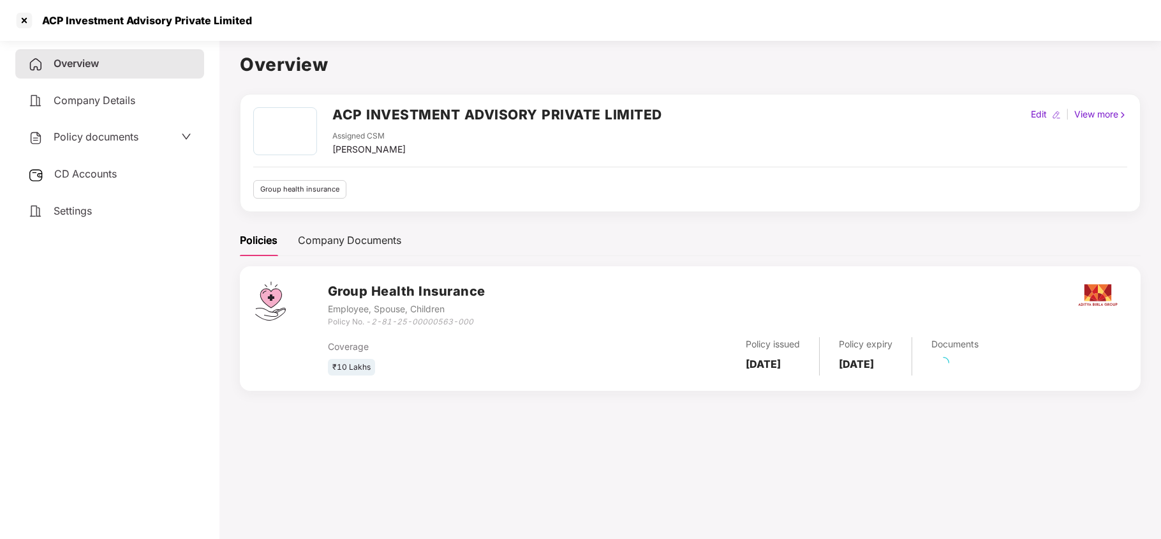
drag, startPoint x: 102, startPoint y: 134, endPoint x: 105, endPoint y: 202, distance: 67.7
click at [101, 134] on span "Policy documents" at bounding box center [96, 136] width 85 height 13
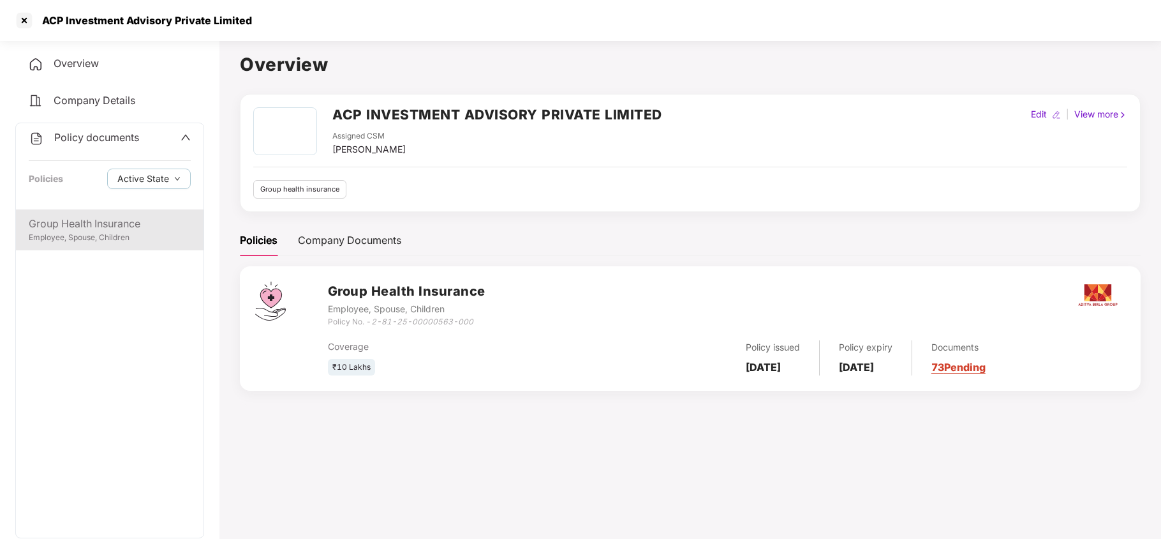
click at [100, 232] on div "Employee, Spouse, Children" at bounding box center [110, 238] width 162 height 12
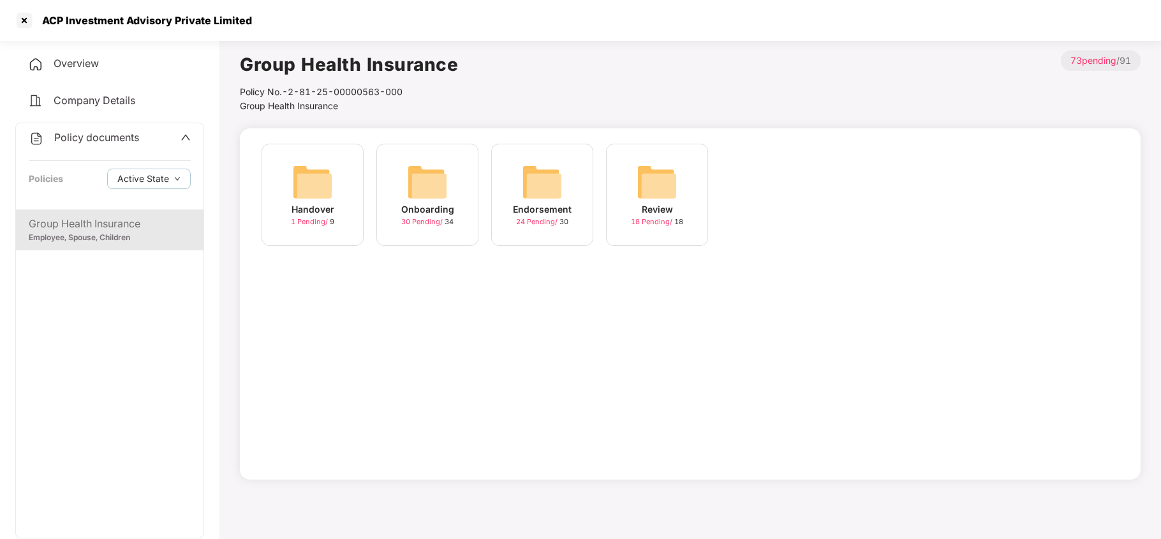
click at [546, 164] on img at bounding box center [542, 181] width 41 height 41
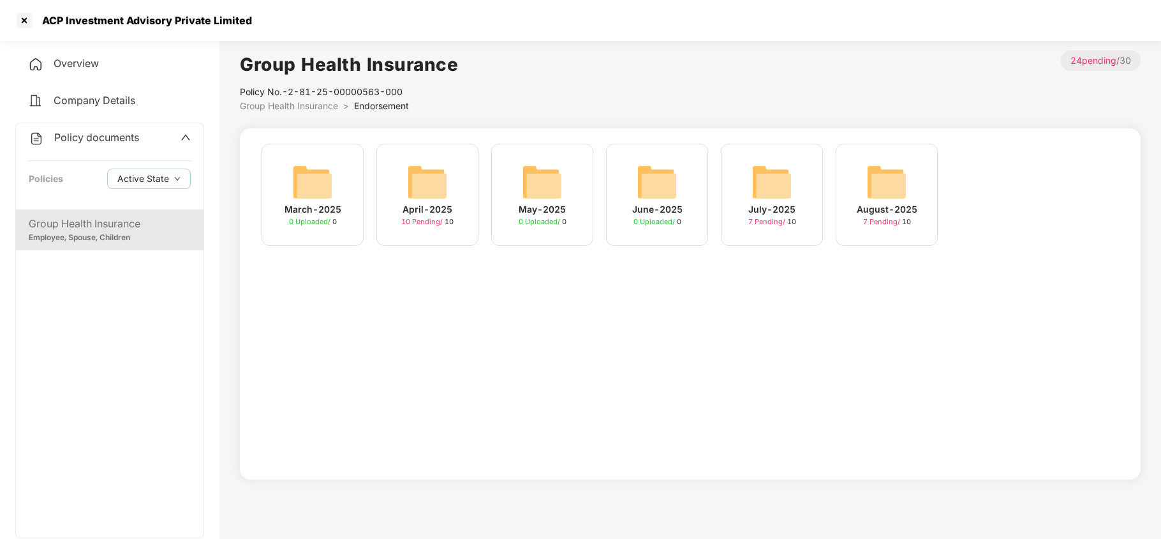
click at [886, 172] on img at bounding box center [887, 181] width 41 height 41
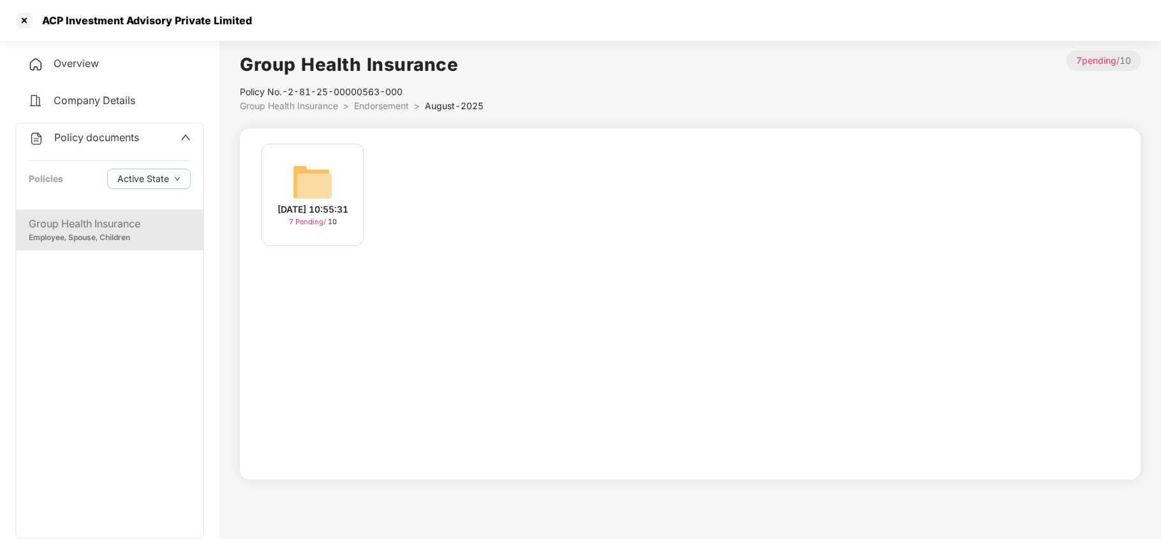
click at [302, 169] on img at bounding box center [312, 181] width 41 height 41
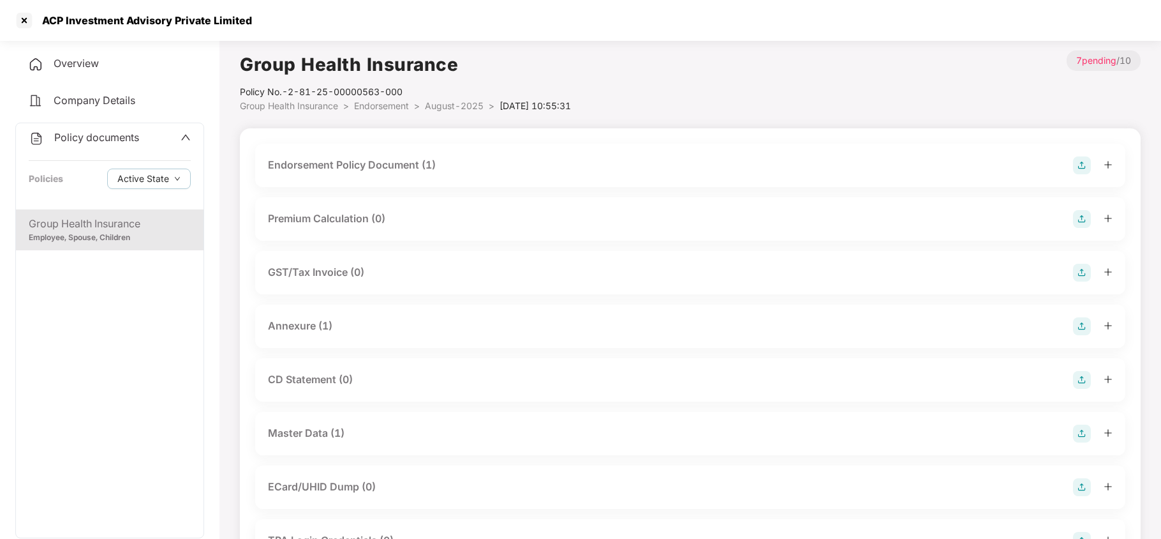
click at [335, 431] on div "Master Data (1)" at bounding box center [306, 433] width 77 height 16
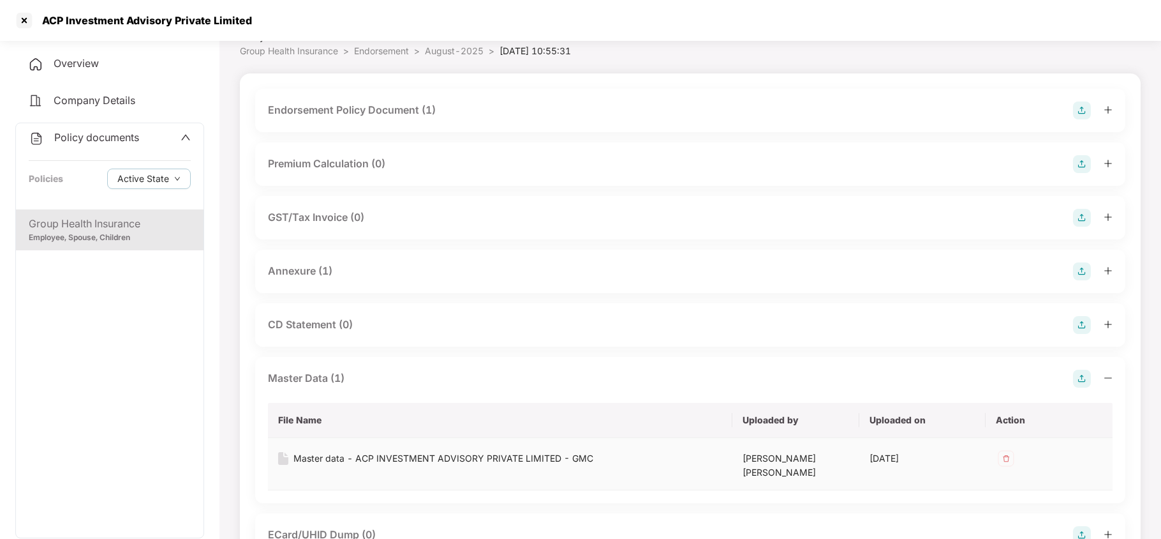
scroll to position [85, 0]
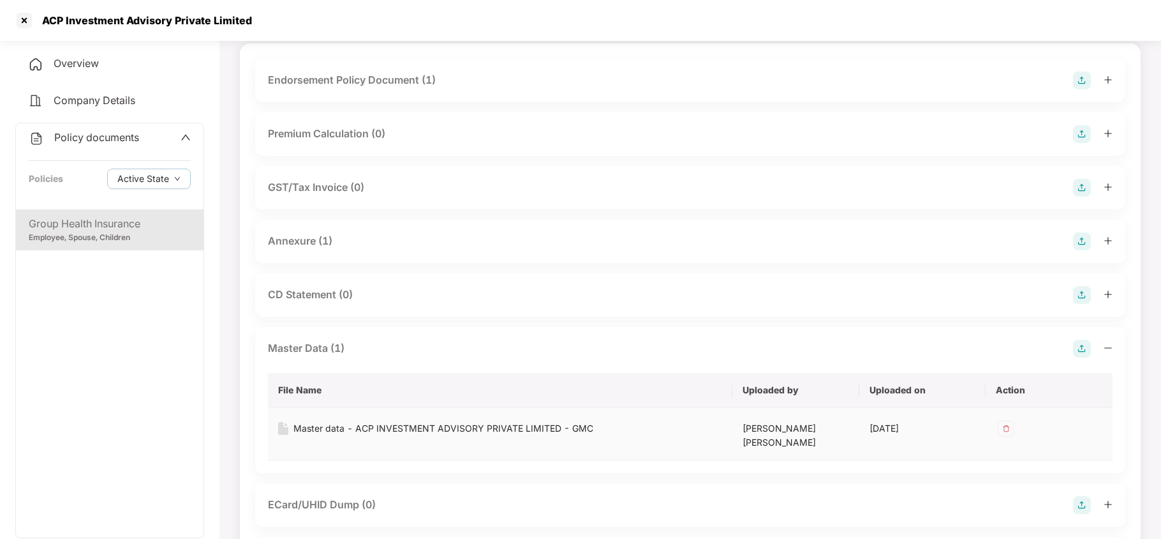
click at [572, 425] on div "Master data - ACP INVESTMENT ADVISORY PRIVATE LIMITED - GMC" at bounding box center [444, 428] width 300 height 14
click at [31, 23] on div at bounding box center [24, 20] width 20 height 20
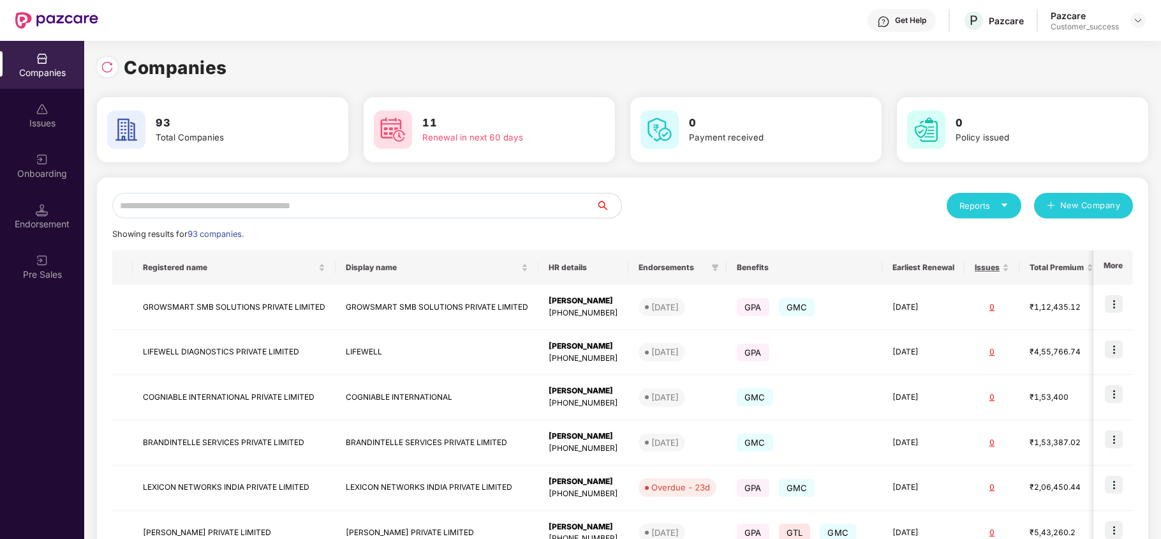
scroll to position [0, 0]
click at [204, 202] on input "text" at bounding box center [354, 206] width 484 height 26
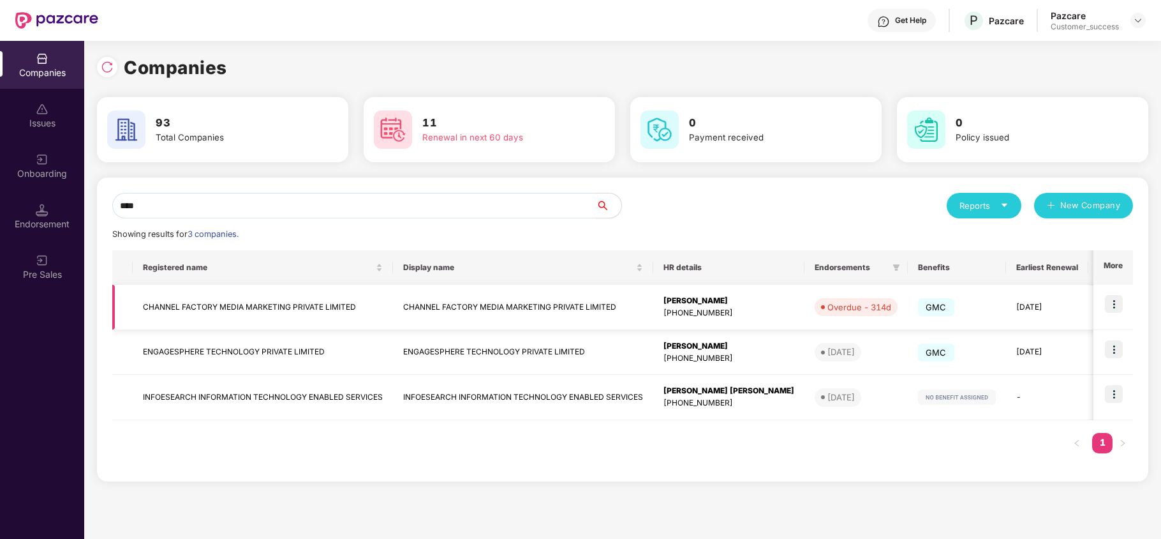
type input "****"
drag, startPoint x: 363, startPoint y: 304, endPoint x: 115, endPoint y: 304, distance: 248.2
click at [115, 304] on tr "CHANNEL FACTORY MEDIA MARKETING PRIVATE LIMITED CHANNEL FACTORY MEDIA MARKETING…" at bounding box center [797, 307] width 1371 height 45
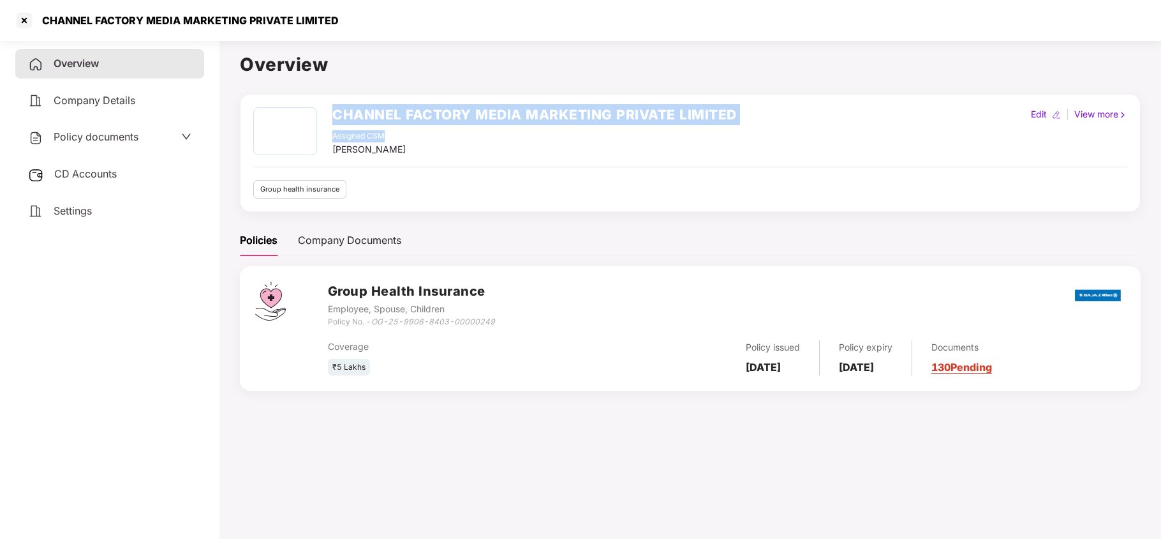
drag, startPoint x: 323, startPoint y: 112, endPoint x: 738, endPoint y: 131, distance: 415.2
click at [738, 131] on div "CHANNEL FACTORY MEDIA MARKETING PRIVATE LIMITED Assigned CSM [PERSON_NAME] Edit…" at bounding box center [690, 131] width 874 height 49
click at [738, 120] on div "CHANNEL FACTORY MEDIA MARKETING PRIVATE LIMITED Assigned CSM [PERSON_NAME] Edit…" at bounding box center [690, 131] width 874 height 49
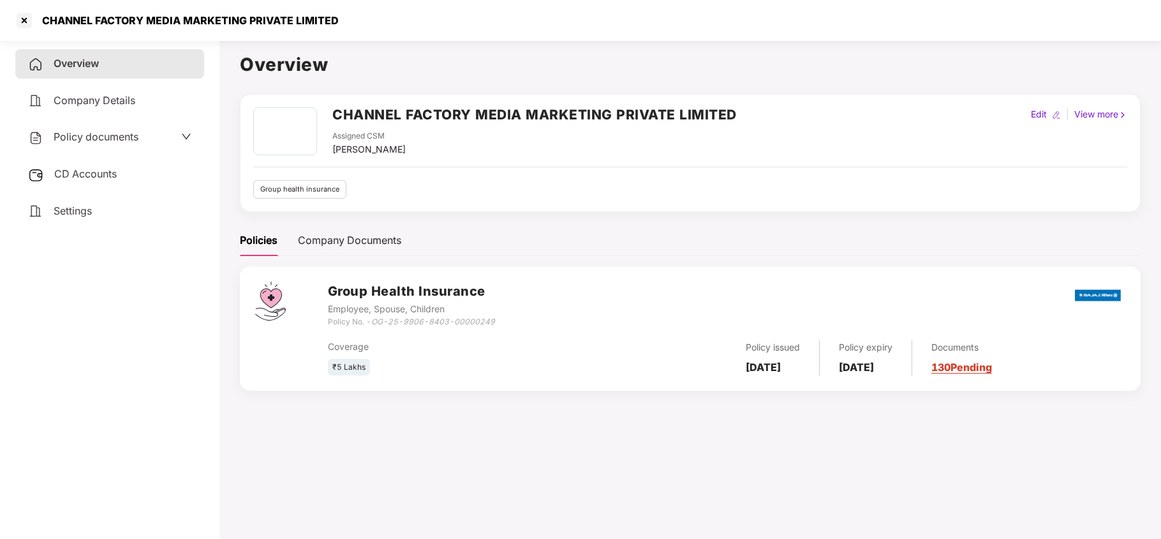
click at [728, 110] on h2 "CHANNEL FACTORY MEDIA MARKETING PRIVATE LIMITED" at bounding box center [534, 114] width 405 height 21
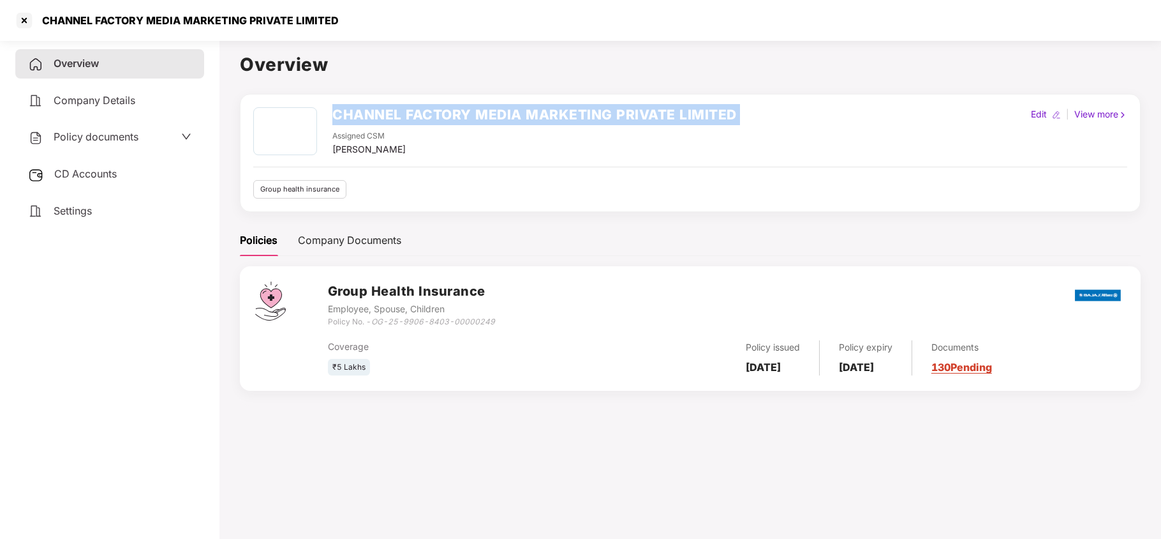
click at [728, 110] on h2 "CHANNEL FACTORY MEDIA MARKETING PRIVATE LIMITED" at bounding box center [534, 114] width 405 height 21
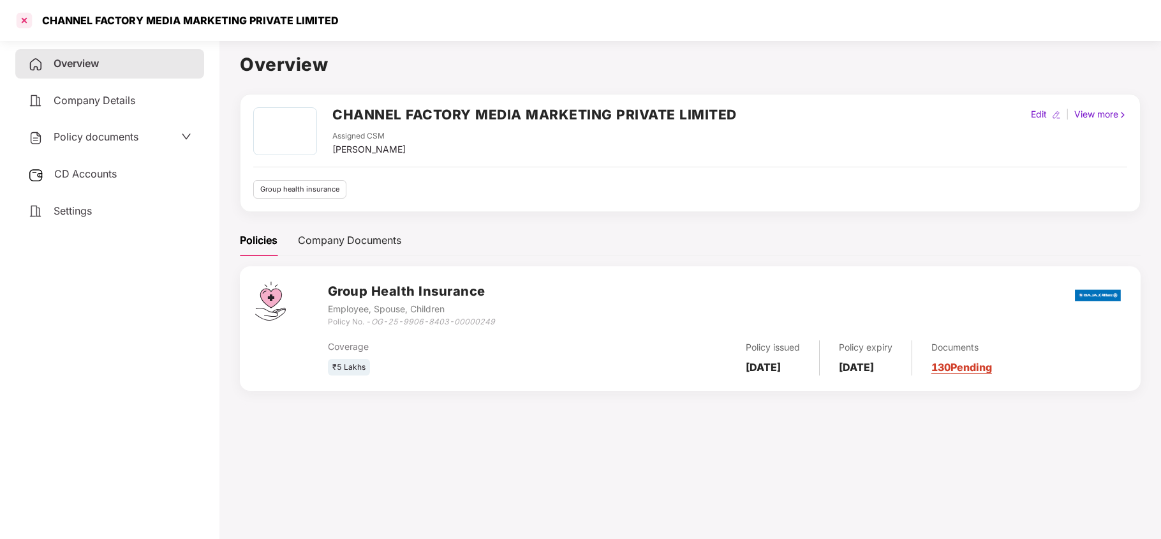
click at [27, 19] on div at bounding box center [24, 20] width 20 height 20
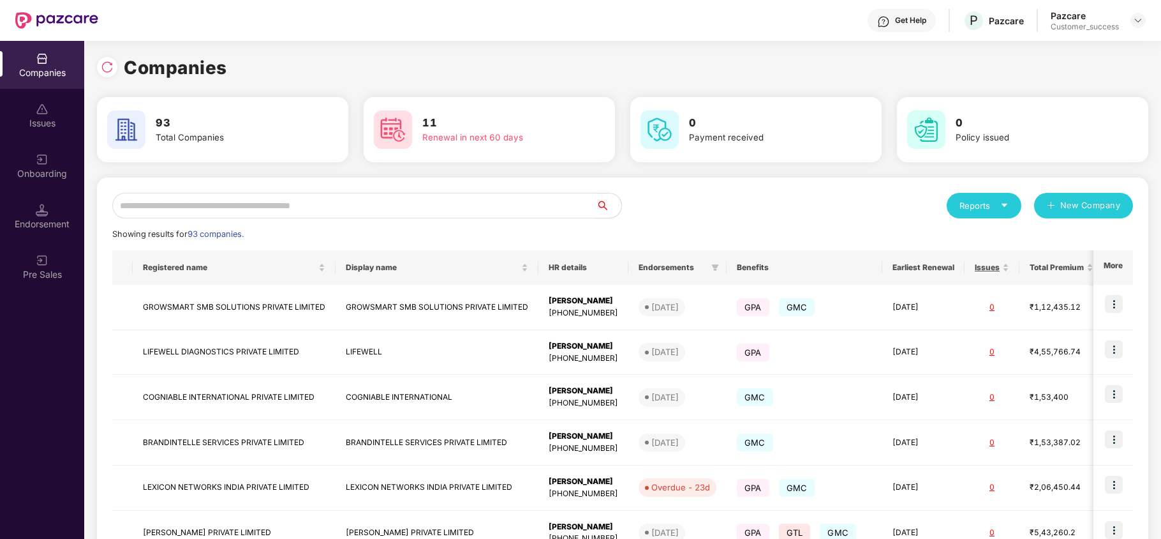
click at [251, 207] on input "text" at bounding box center [354, 206] width 484 height 26
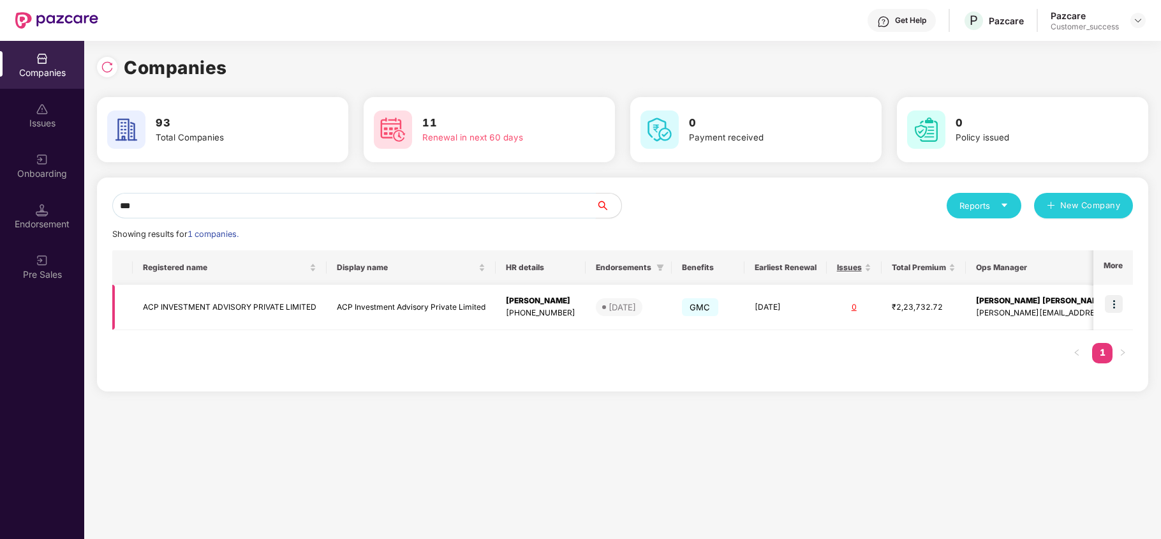
type input "***"
click at [248, 327] on td "ACP INVESTMENT ADVISORY PRIVATE LIMITED" at bounding box center [230, 307] width 194 height 45
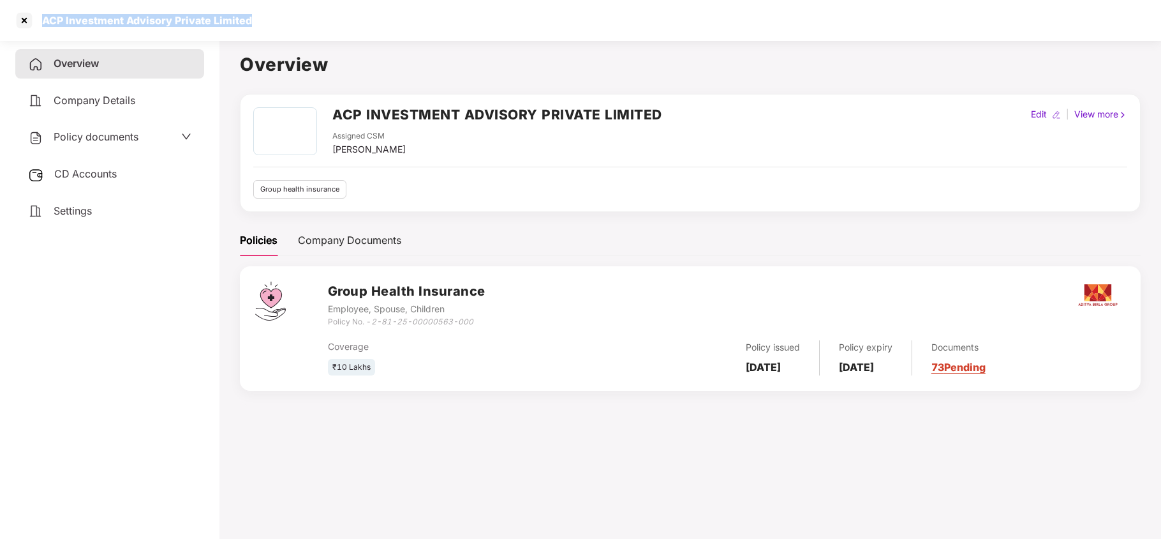
drag, startPoint x: 34, startPoint y: 18, endPoint x: 263, endPoint y: 34, distance: 229.0
click at [263, 34] on div "ACP Investment Advisory Private Limited" at bounding box center [580, 20] width 1161 height 41
click at [22, 24] on div at bounding box center [24, 20] width 20 height 20
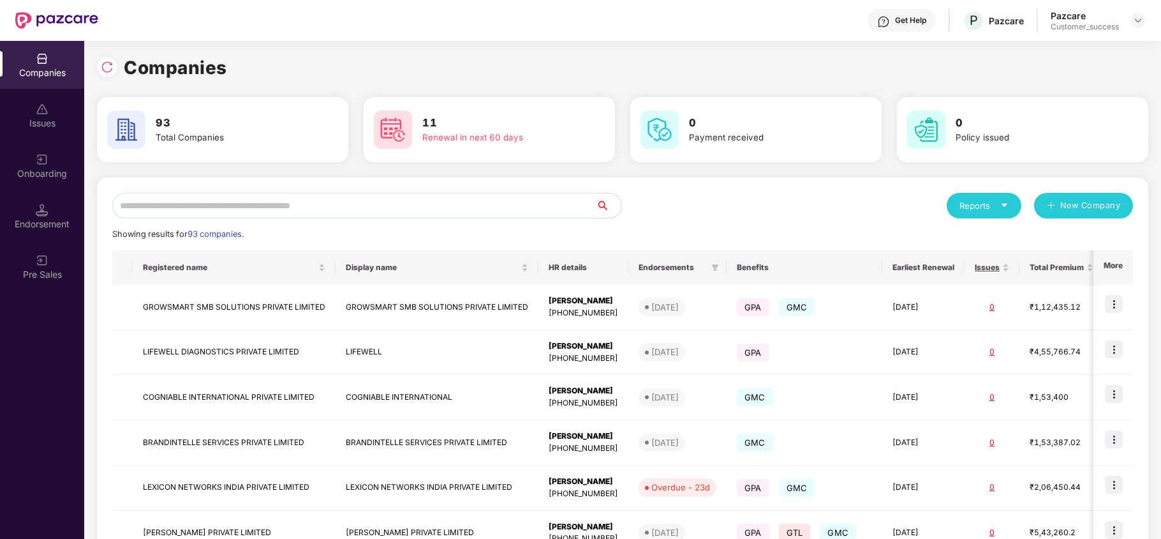
click at [190, 210] on input "text" at bounding box center [354, 206] width 484 height 26
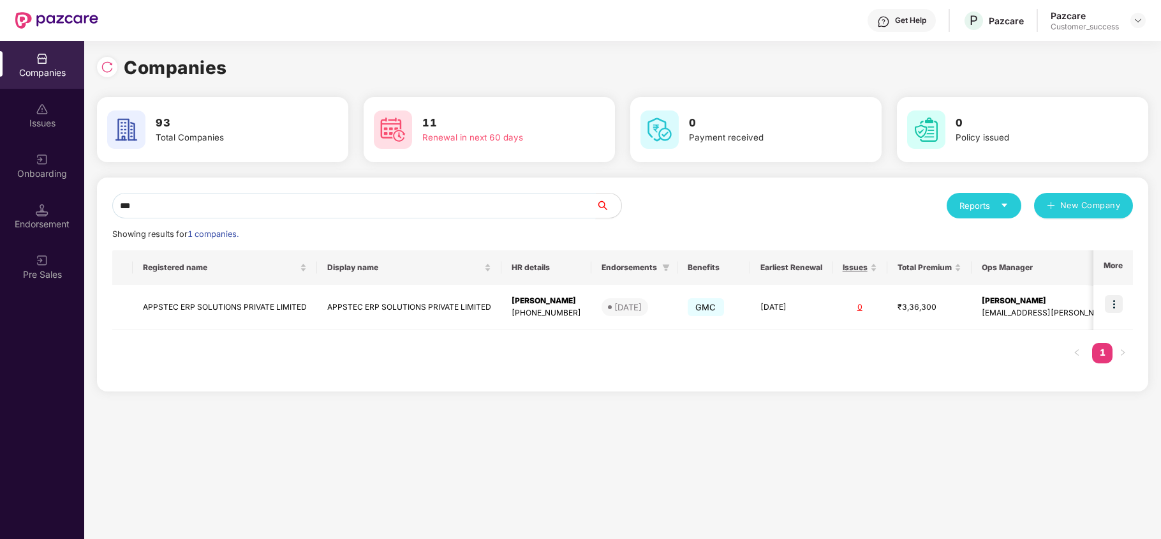
type input "***"
click at [149, 203] on input "***" at bounding box center [354, 206] width 484 height 26
click at [149, 202] on input "***" at bounding box center [354, 206] width 484 height 26
click at [253, 302] on td "APPSTEC ERP SOLUTIONS PRIVATE LIMITED" at bounding box center [225, 307] width 184 height 45
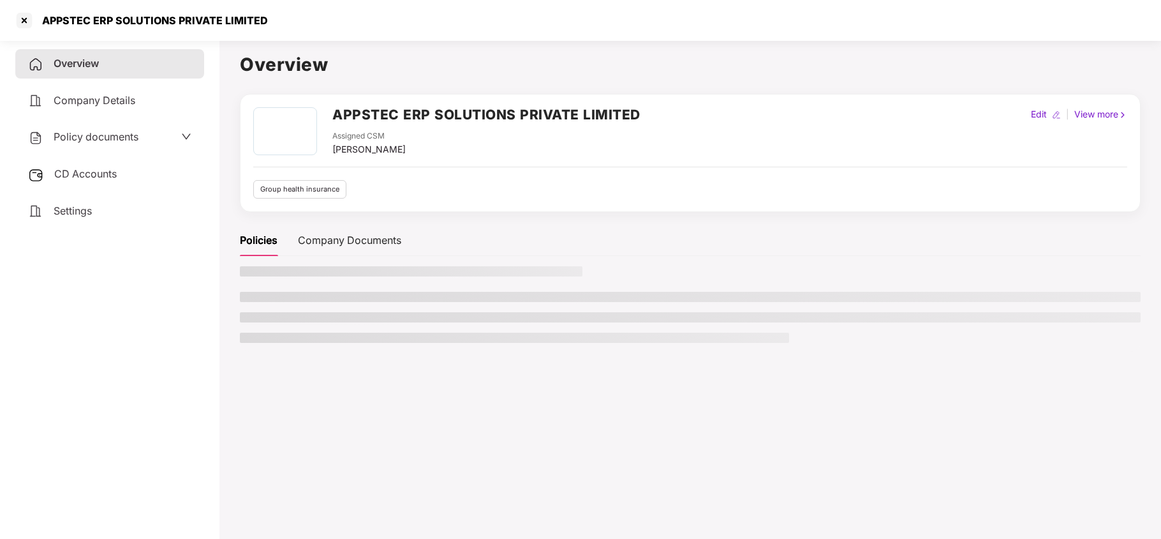
click at [105, 119] on div "Overview Company Details Policy documents CD Accounts Settings" at bounding box center [109, 137] width 189 height 176
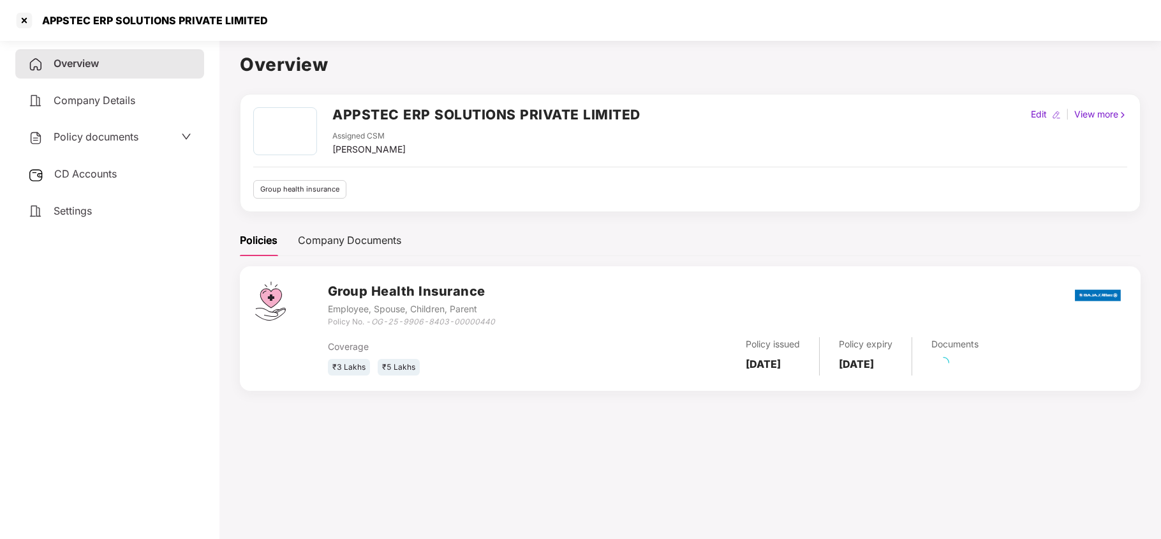
click at [103, 133] on span "Policy documents" at bounding box center [96, 136] width 85 height 13
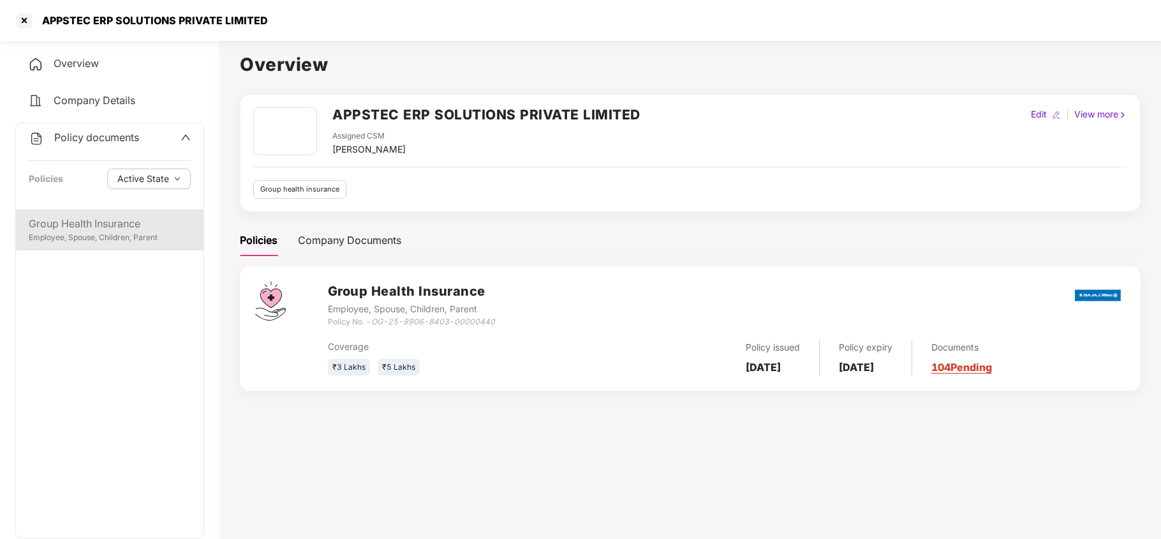
click at [105, 222] on div "Group Health Insurance" at bounding box center [110, 224] width 162 height 16
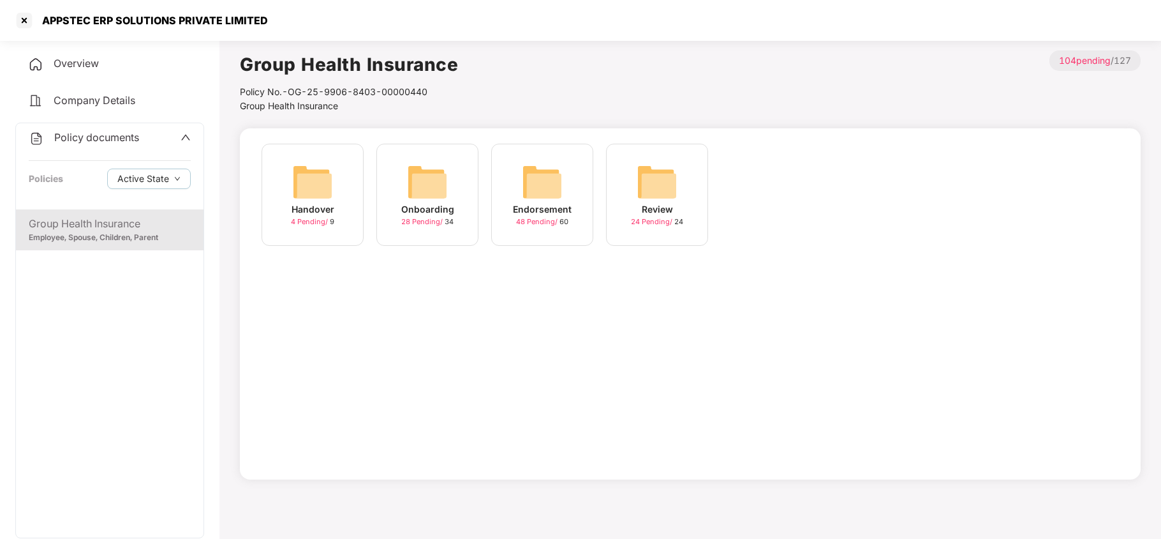
click at [565, 177] on div "Endorsement 48 Pending / 60" at bounding box center [542, 195] width 102 height 102
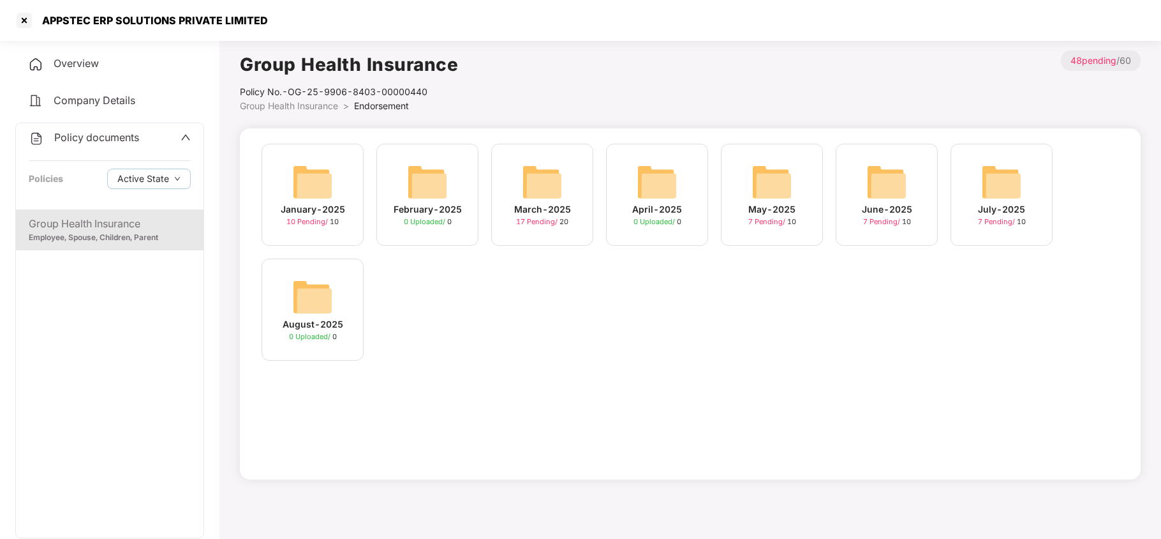
click at [989, 172] on img at bounding box center [1001, 181] width 41 height 41
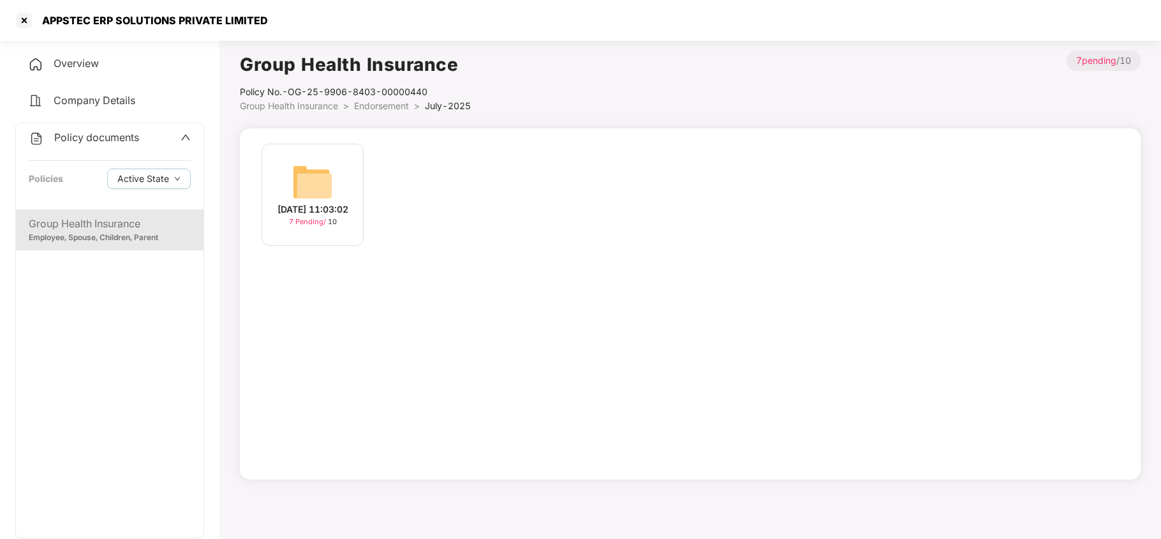
drag, startPoint x: 330, startPoint y: 186, endPoint x: 332, endPoint y: 195, distance: 8.5
click at [328, 186] on img at bounding box center [312, 181] width 41 height 41
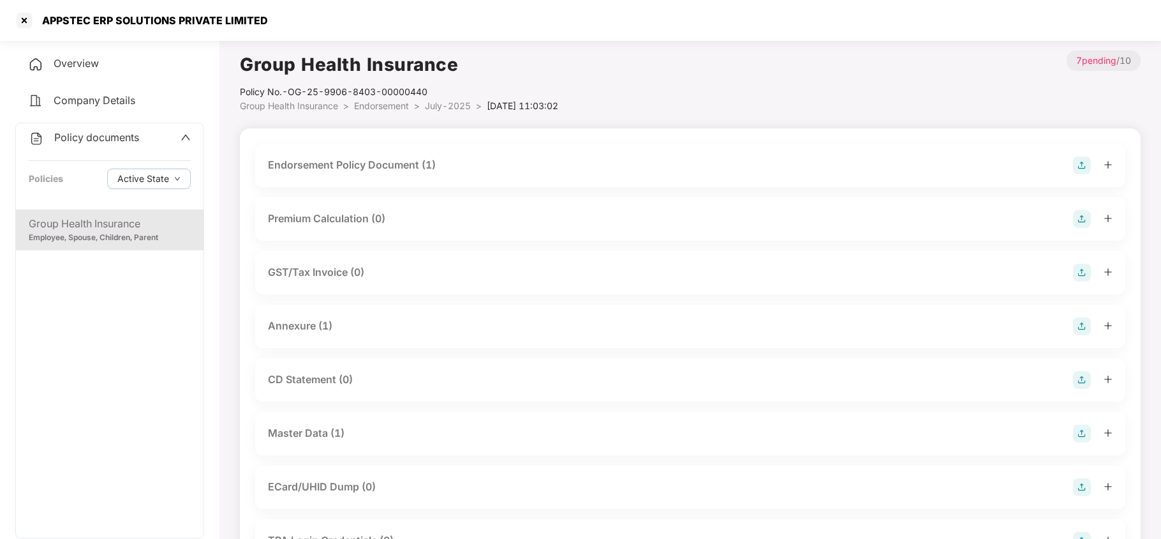
click at [352, 427] on div "Master Data (1)" at bounding box center [690, 433] width 845 height 18
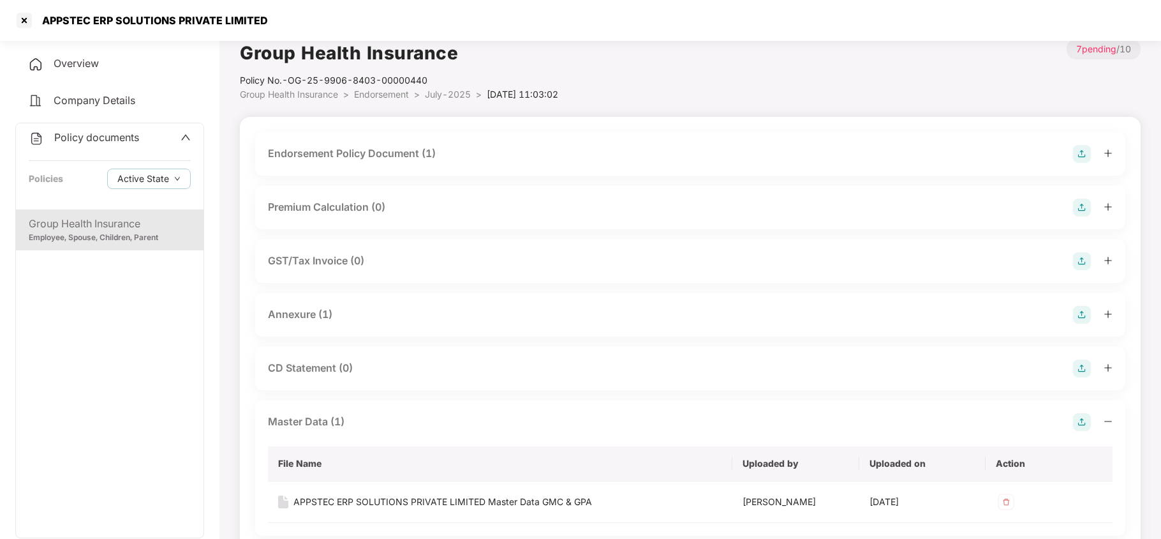
scroll to position [85, 0]
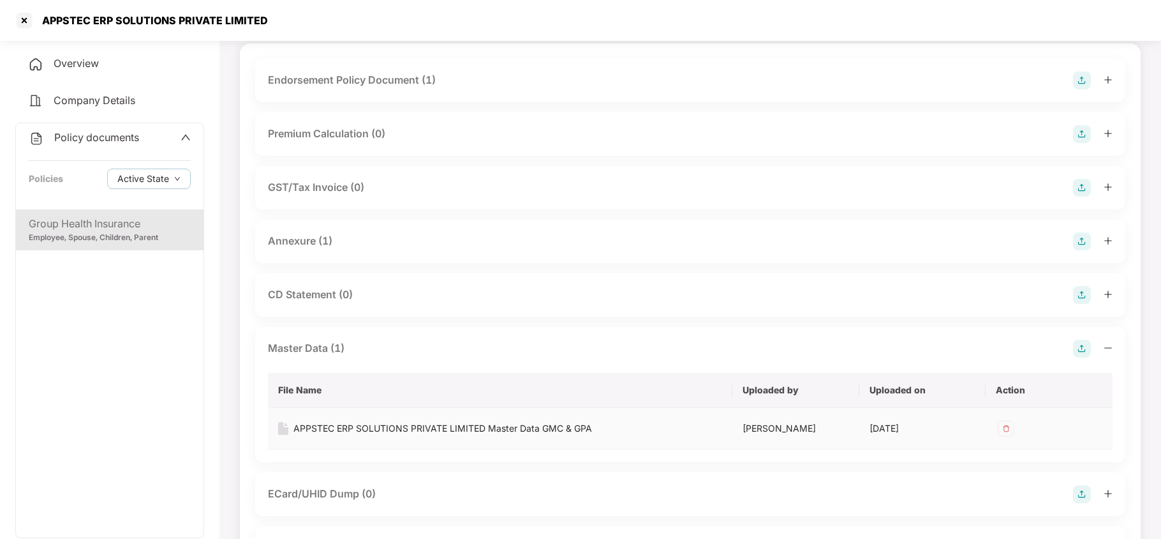
click at [571, 430] on div "APPSTEC ERP SOLUTIONS PRIVATE LIMITED Master Data GMC & GPA" at bounding box center [443, 428] width 299 height 14
drag, startPoint x: 266, startPoint y: 16, endPoint x: 41, endPoint y: 27, distance: 225.5
click at [41, 27] on div "APPSTEC ERP SOLUTIONS PRIVATE LIMITED" at bounding box center [580, 20] width 1161 height 41
click at [31, 18] on div at bounding box center [24, 20] width 20 height 20
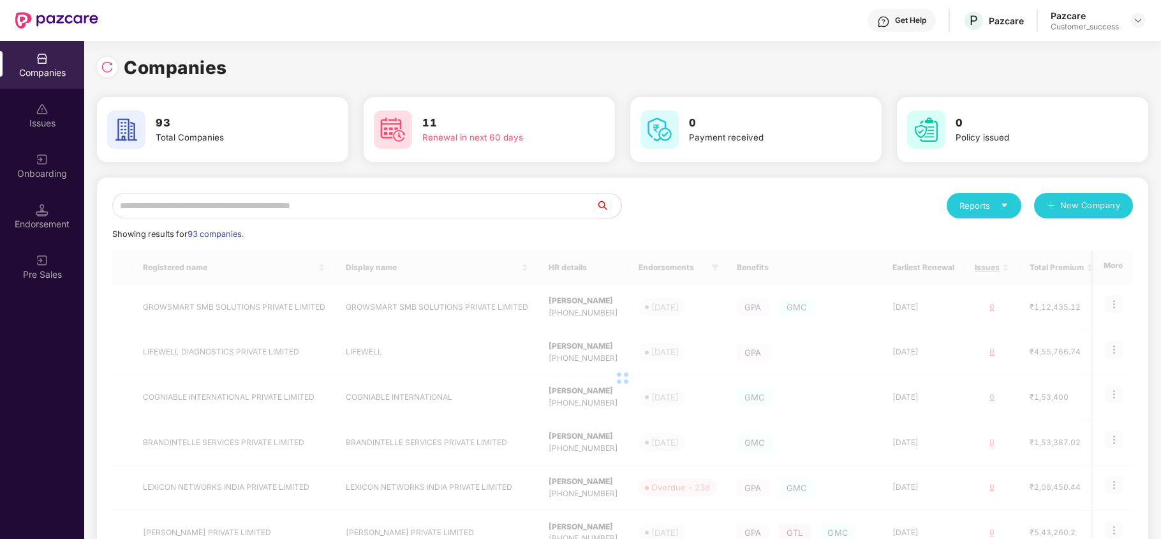
scroll to position [0, 0]
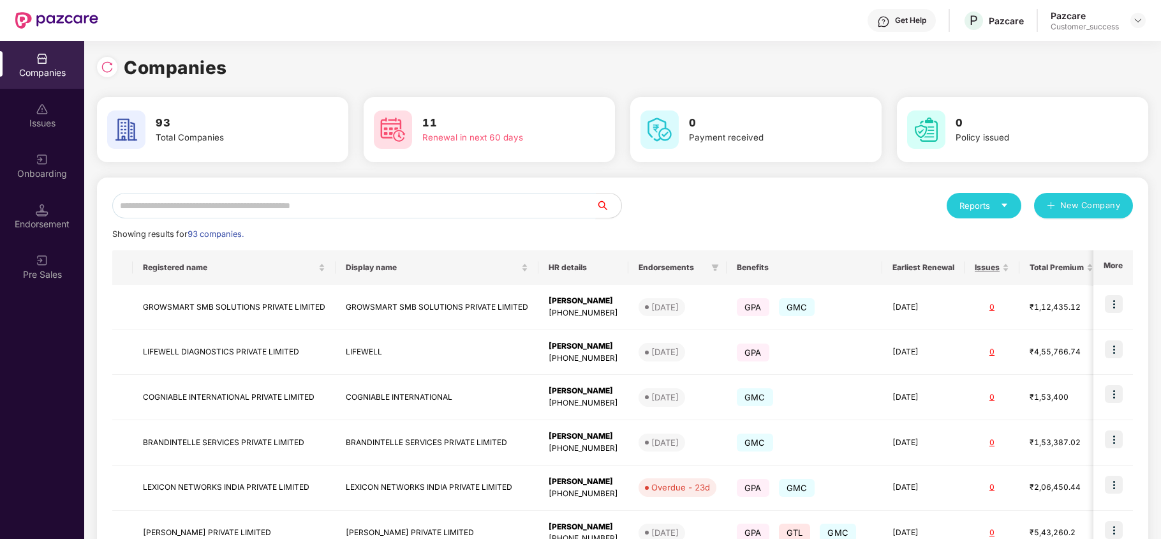
click at [288, 197] on input "text" at bounding box center [354, 206] width 484 height 26
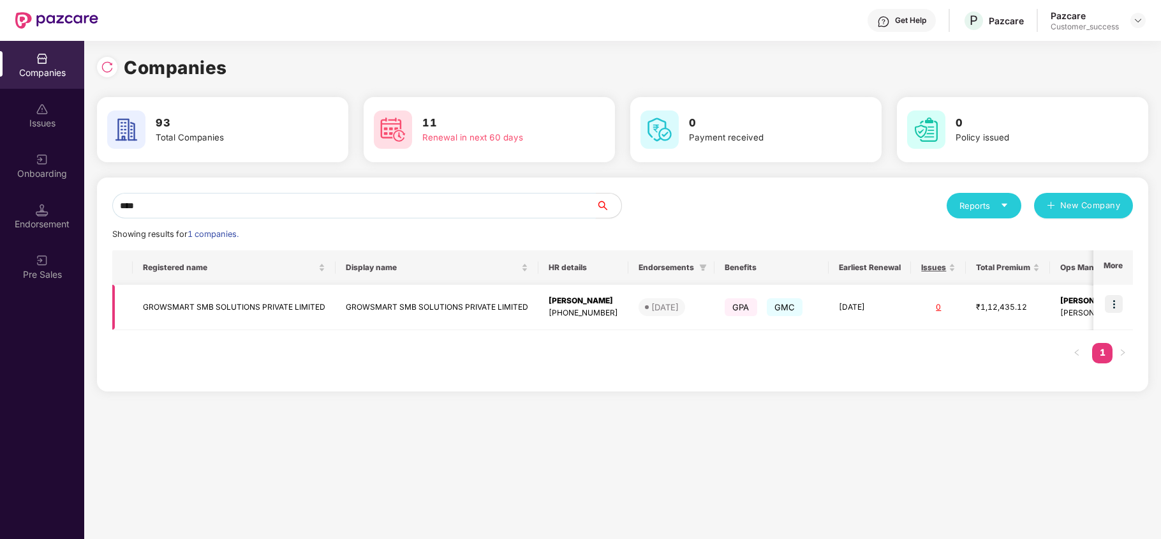
type input "****"
click at [200, 299] on td "GROWSMART SMB SOLUTIONS PRIVATE LIMITED" at bounding box center [234, 307] width 203 height 45
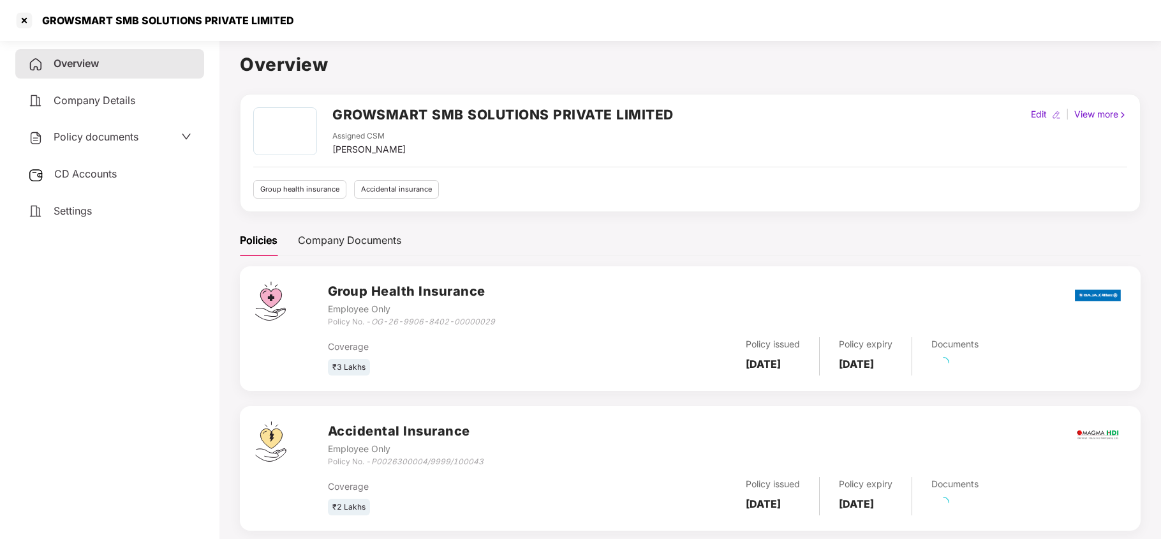
drag, startPoint x: 128, startPoint y: 134, endPoint x: 129, endPoint y: 140, distance: 6.5
click at [126, 134] on span "Policy documents" at bounding box center [96, 136] width 85 height 13
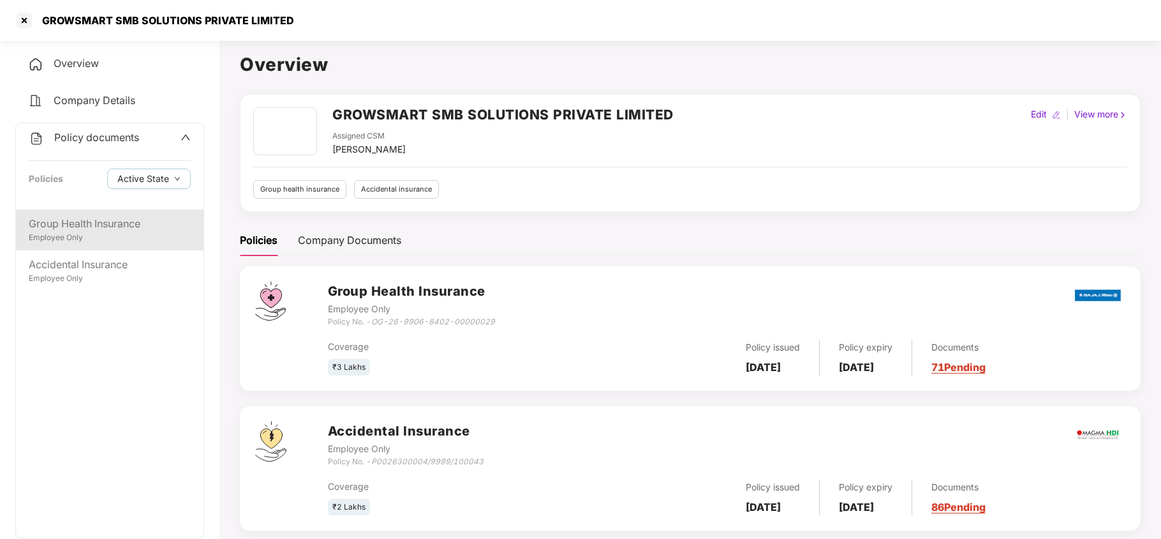
click at [123, 236] on div "Employee Only" at bounding box center [110, 238] width 162 height 12
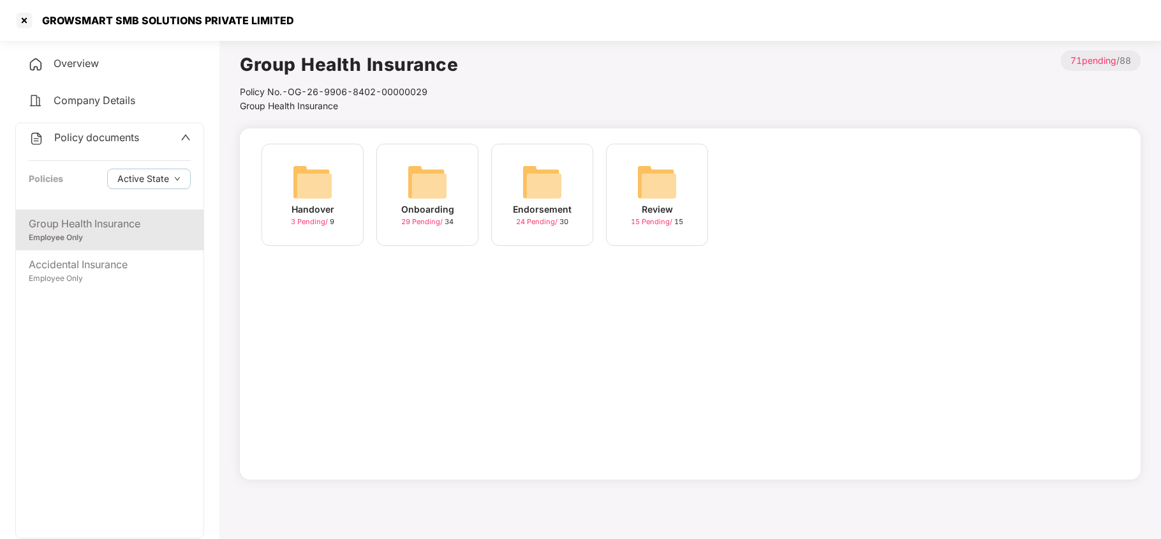
click at [422, 164] on img at bounding box center [427, 181] width 41 height 41
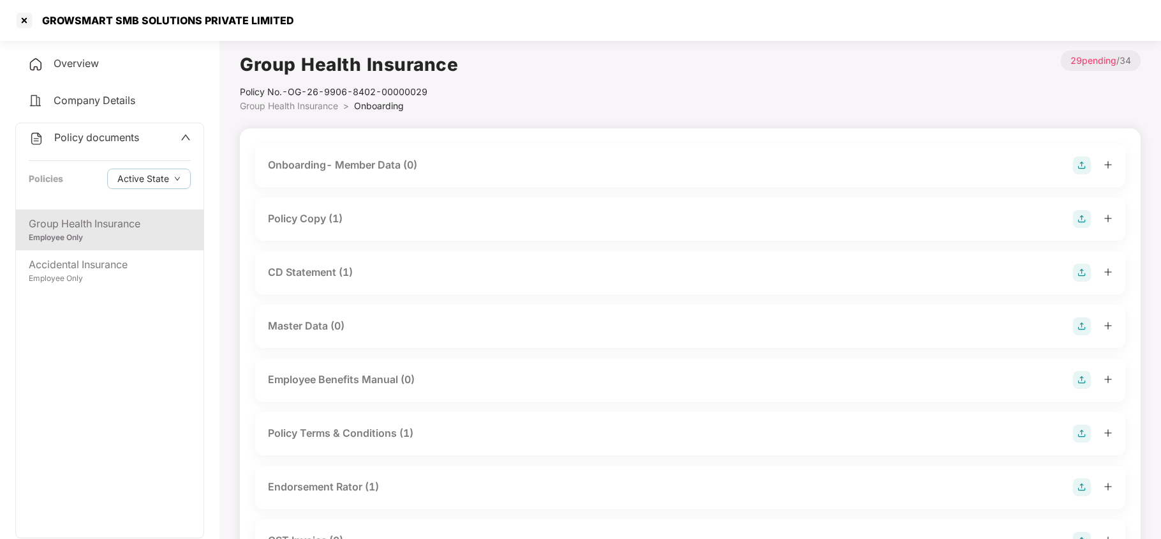
click at [101, 102] on span "Company Details" at bounding box center [95, 100] width 82 height 13
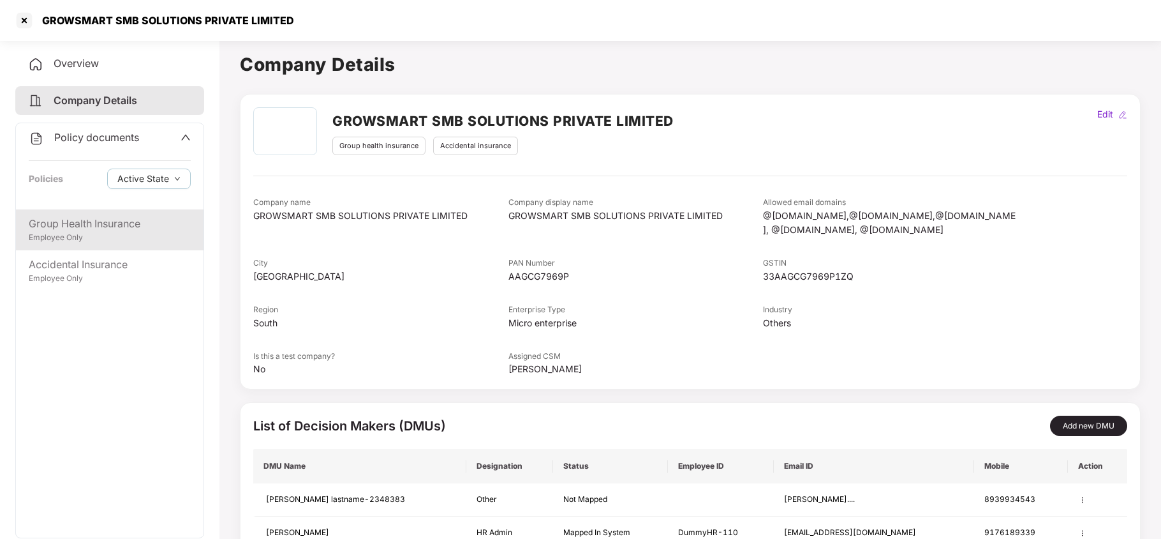
click at [113, 211] on div "Group Health Insurance Employee Only" at bounding box center [110, 229] width 188 height 41
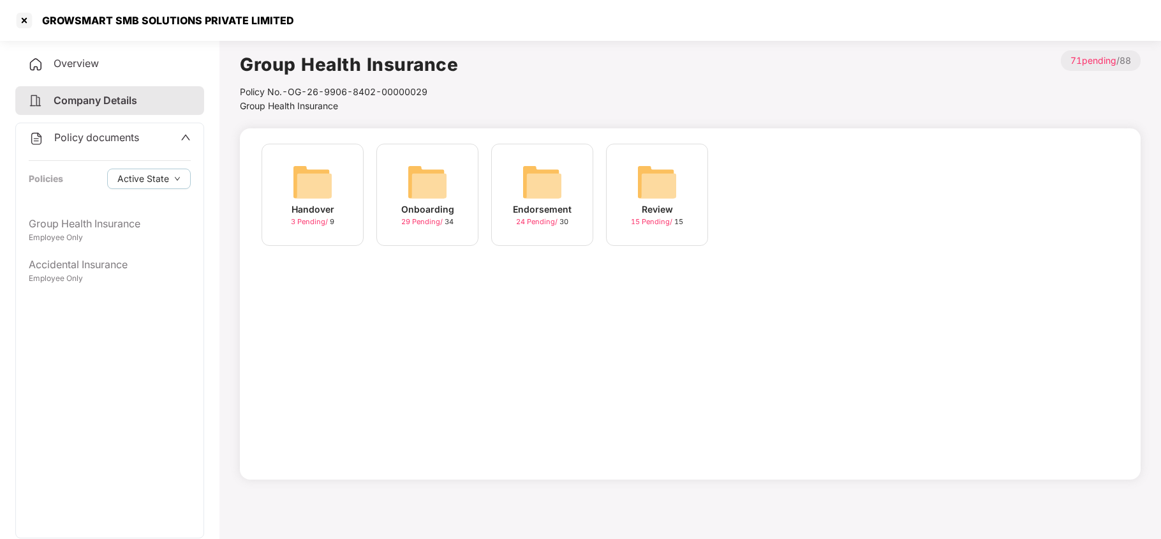
click at [537, 197] on img at bounding box center [542, 181] width 41 height 41
click at [769, 195] on img at bounding box center [772, 181] width 41 height 41
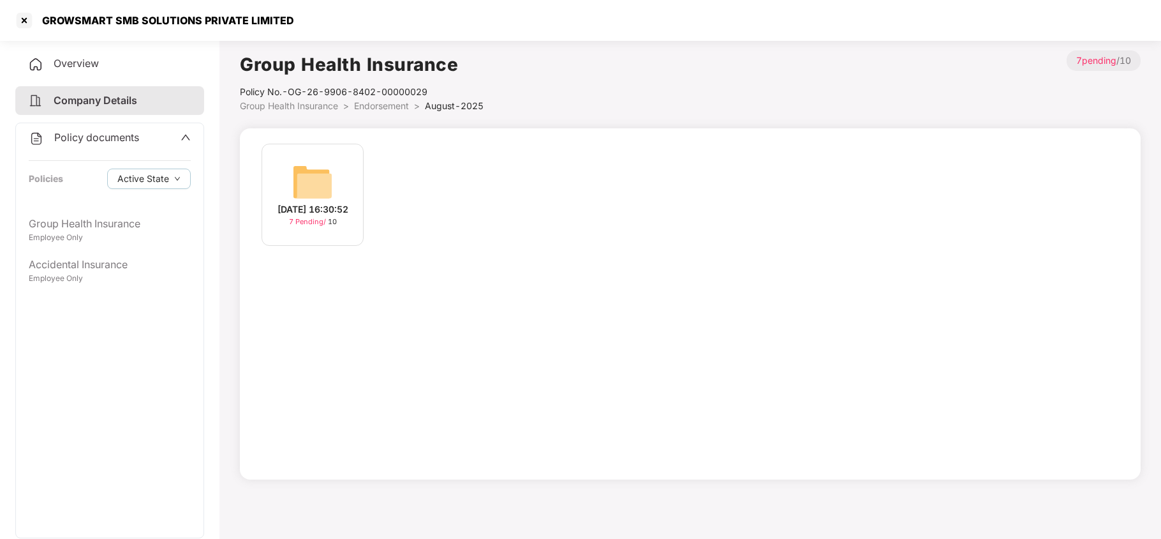
click at [308, 172] on img at bounding box center [312, 181] width 41 height 41
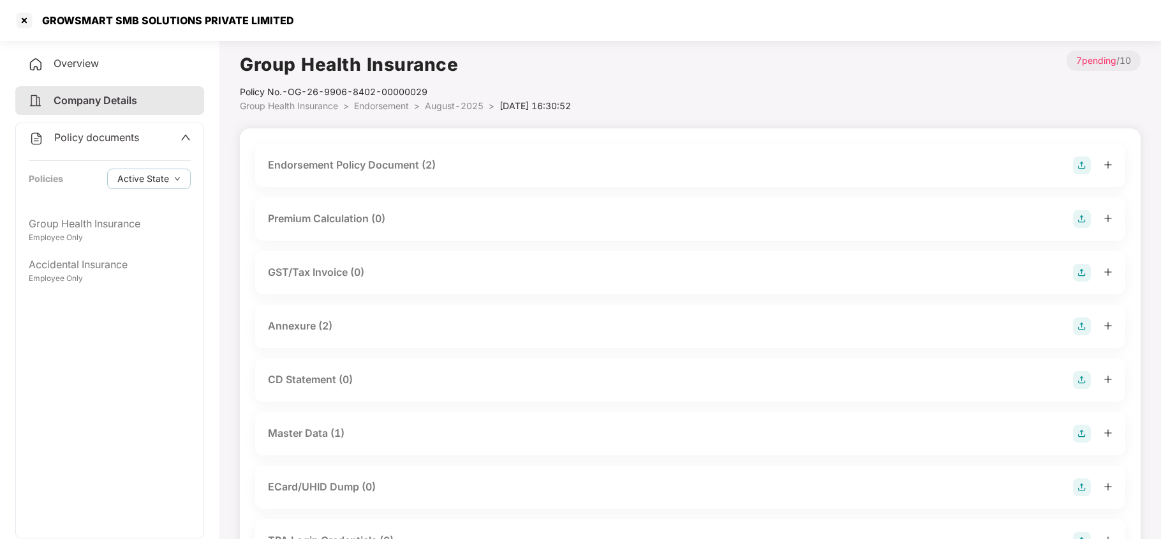
click at [342, 429] on div "Master Data (1)" at bounding box center [306, 433] width 77 height 16
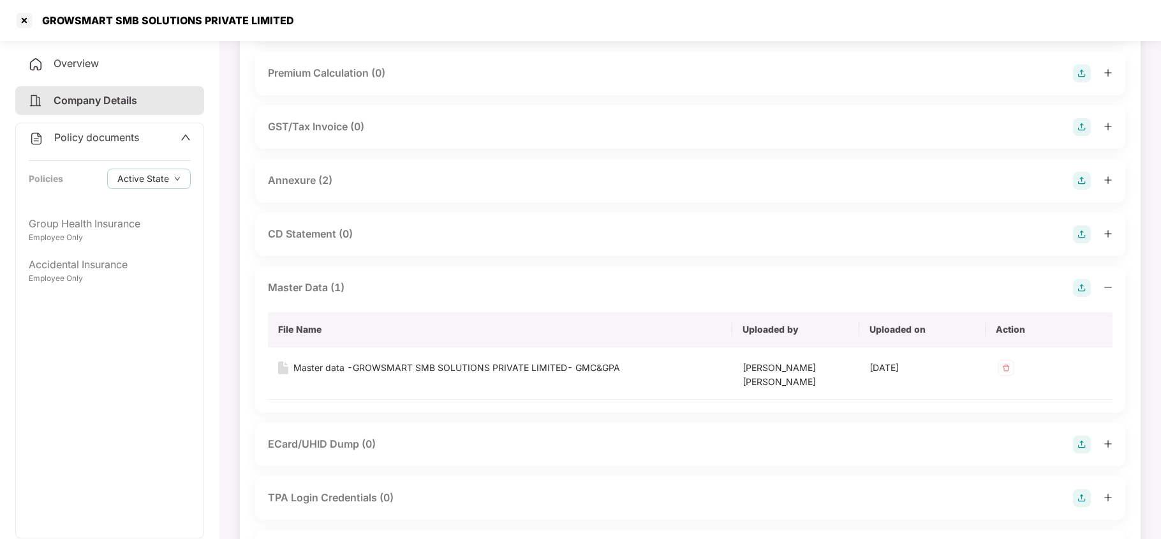
scroll to position [170, 0]
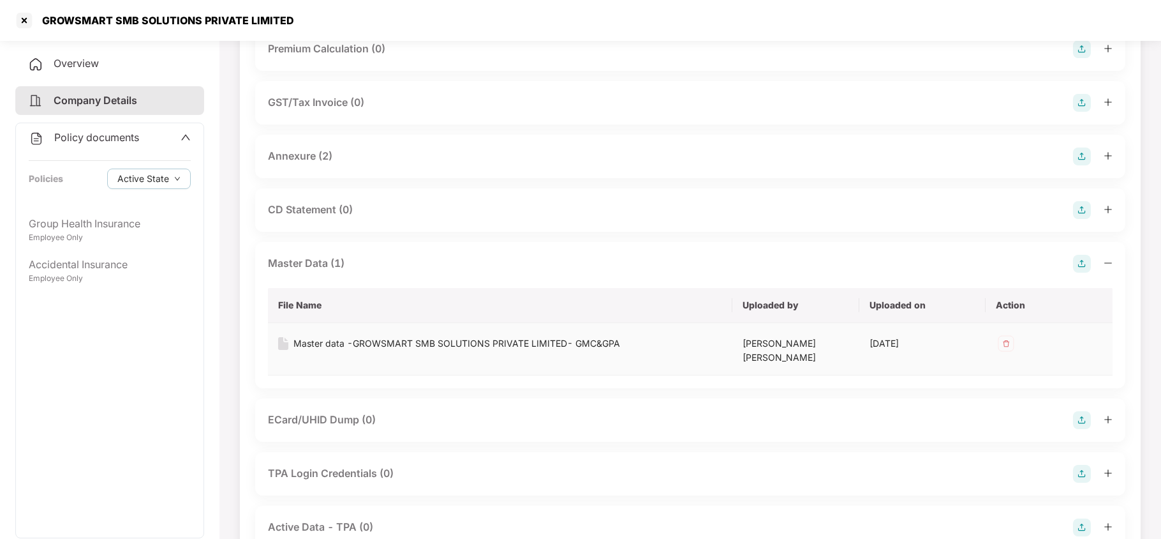
click at [570, 342] on div "Master data -GROWSMART SMB SOLUTIONS PRIVATE LIMITED- GMC&GPA" at bounding box center [457, 343] width 327 height 14
click at [31, 19] on div at bounding box center [24, 20] width 20 height 20
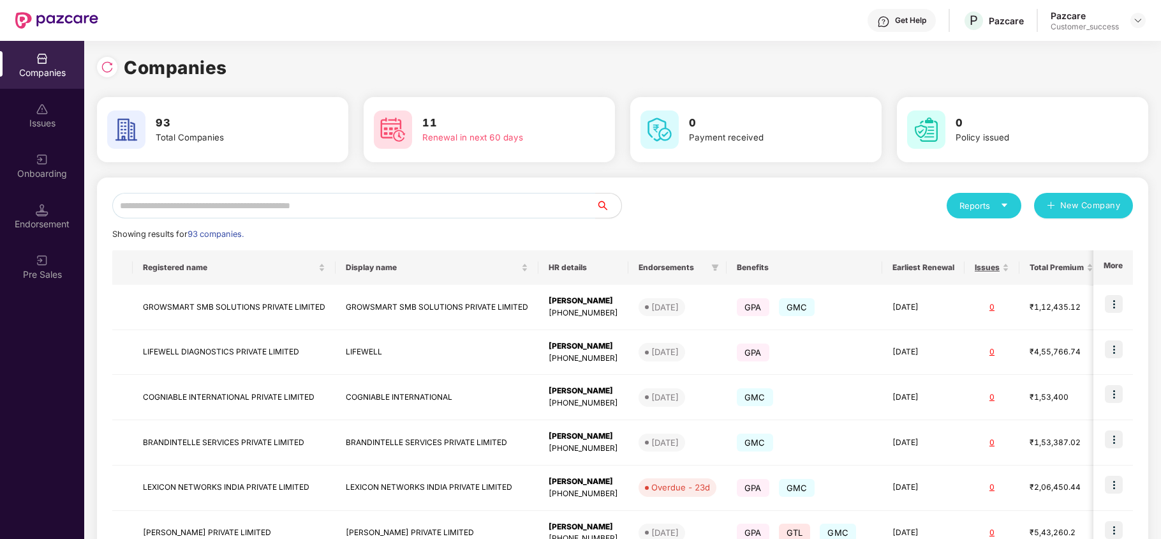
scroll to position [0, 0]
click at [205, 202] on input "text" at bounding box center [354, 206] width 484 height 26
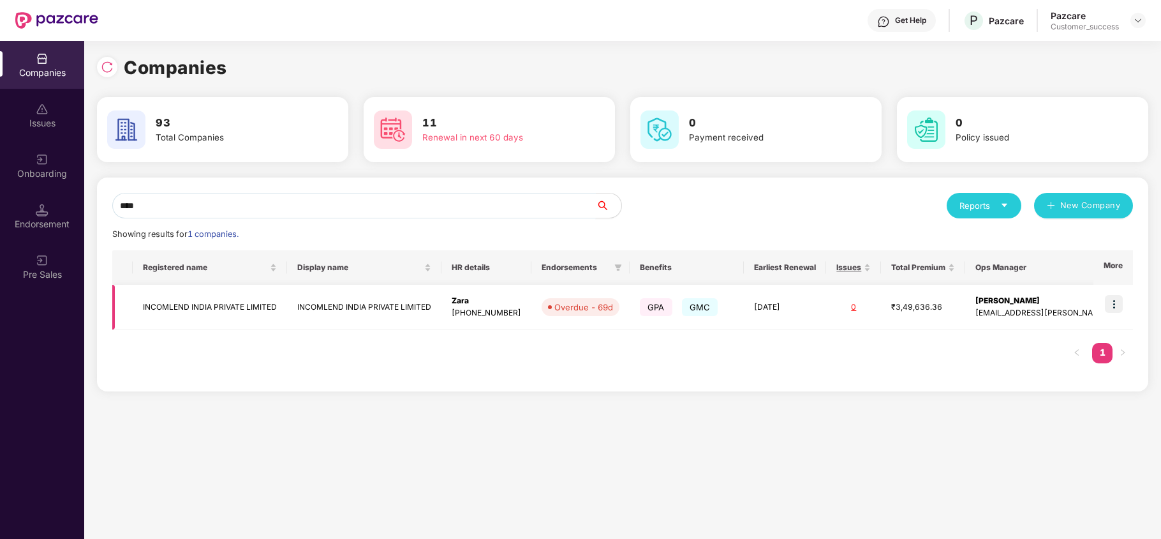
type input "****"
click at [214, 311] on td "INCOMLEND INDIA PRIVATE LIMITED" at bounding box center [210, 307] width 154 height 45
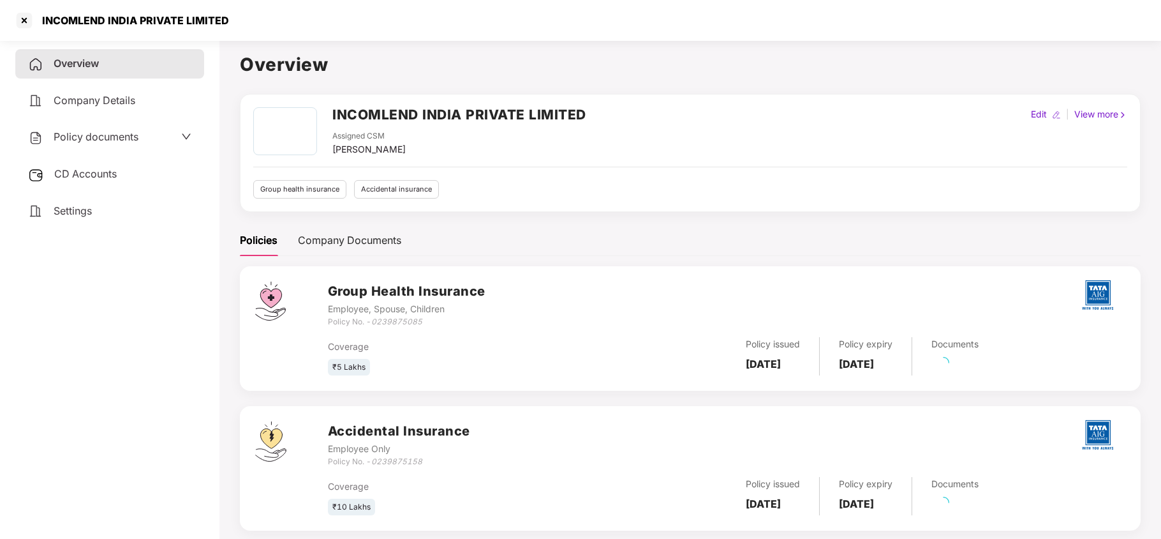
click at [105, 137] on span "Policy documents" at bounding box center [96, 136] width 85 height 13
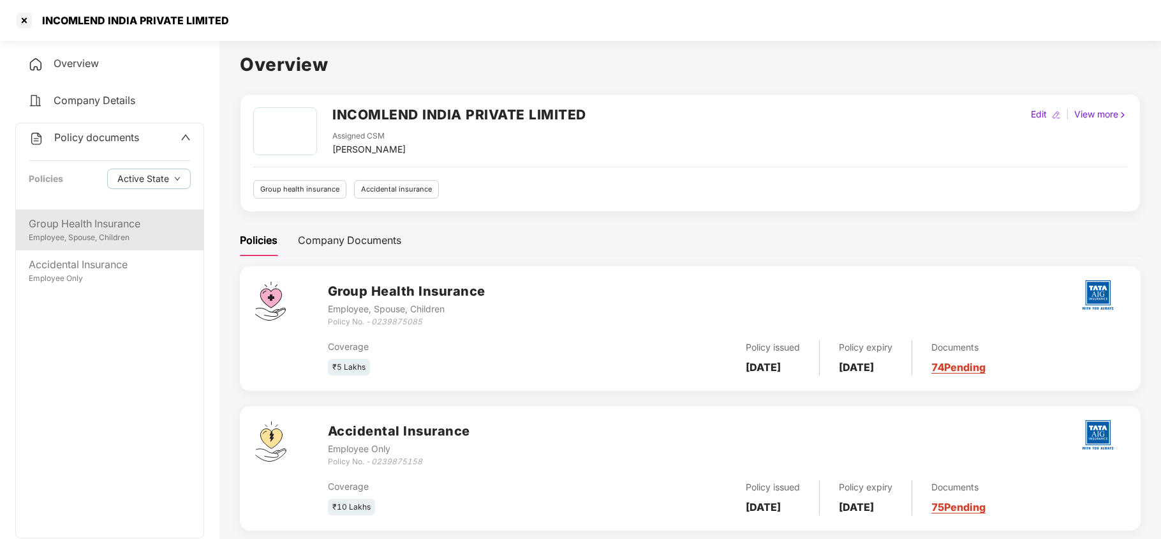
click at [107, 220] on div "Group Health Insurance" at bounding box center [110, 224] width 162 height 16
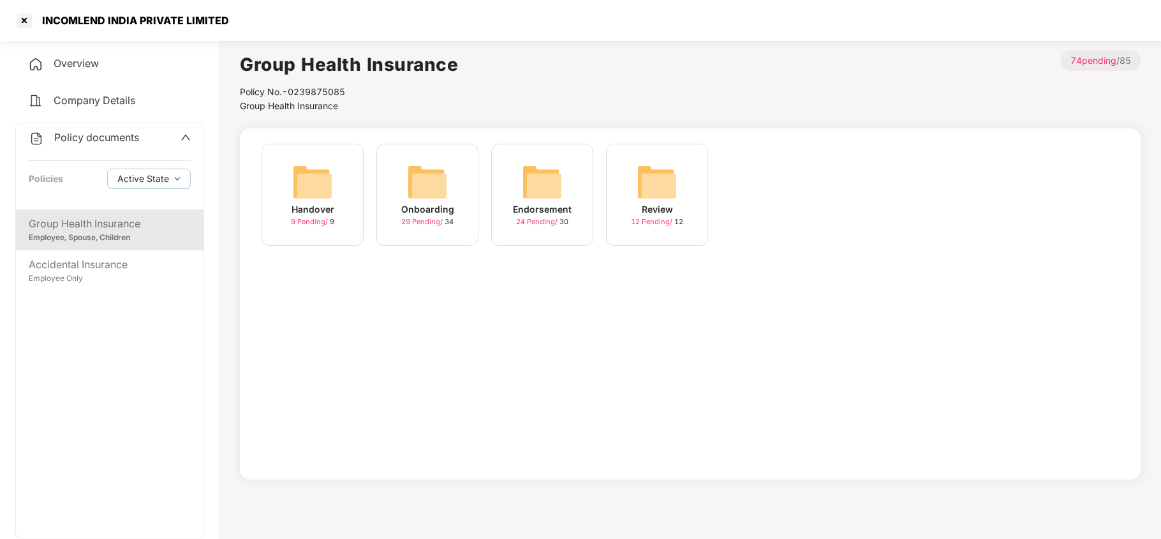
click at [516, 179] on div "Endorsement 24 Pending / 30" at bounding box center [542, 195] width 102 height 102
click at [548, 179] on img at bounding box center [542, 181] width 41 height 41
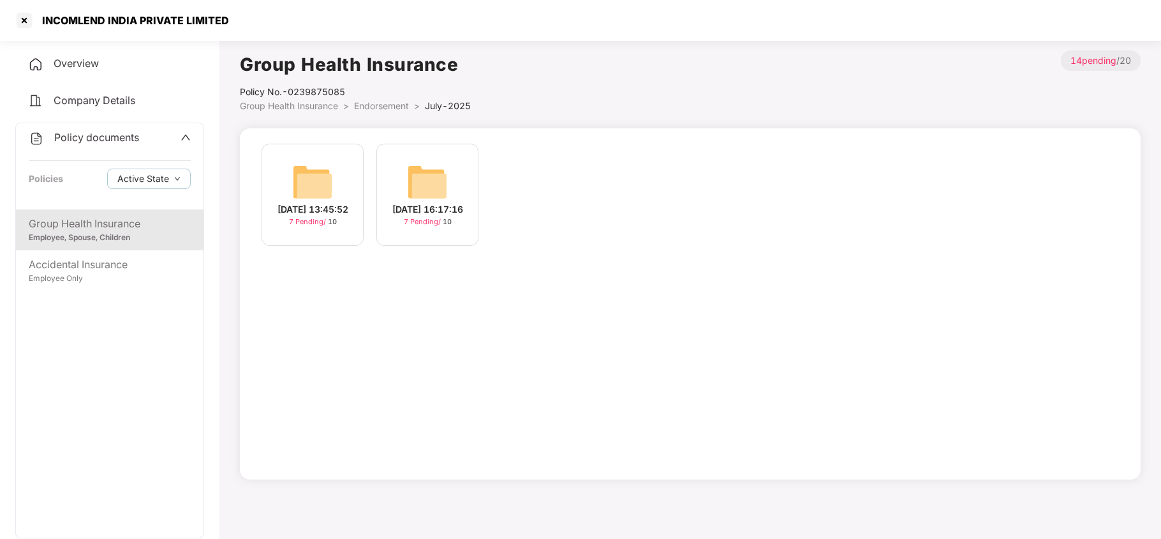
click at [434, 179] on img at bounding box center [427, 181] width 41 height 41
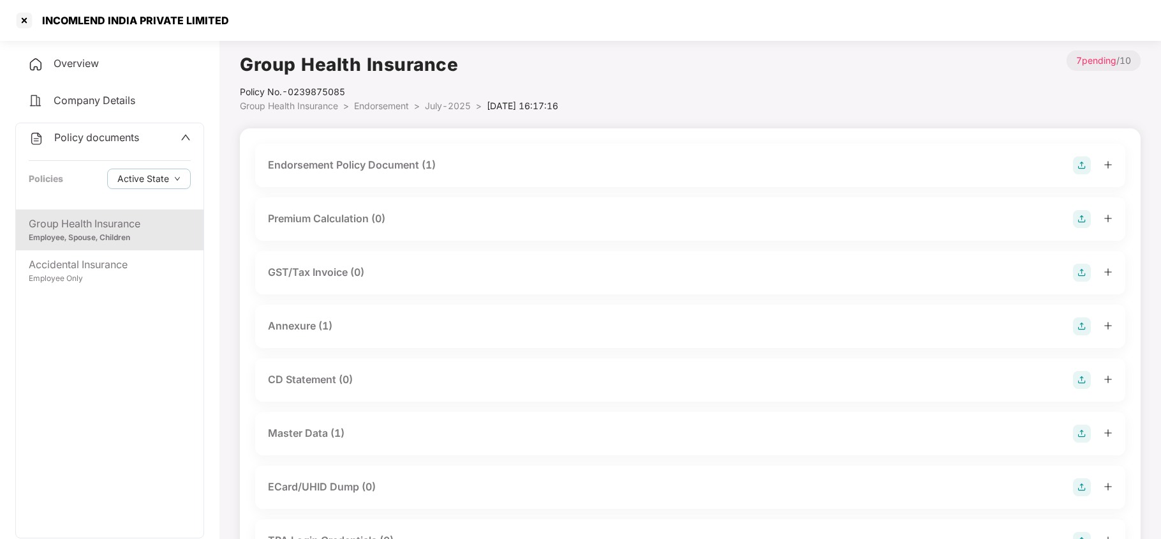
click at [350, 433] on div "Master Data (1)" at bounding box center [690, 433] width 845 height 18
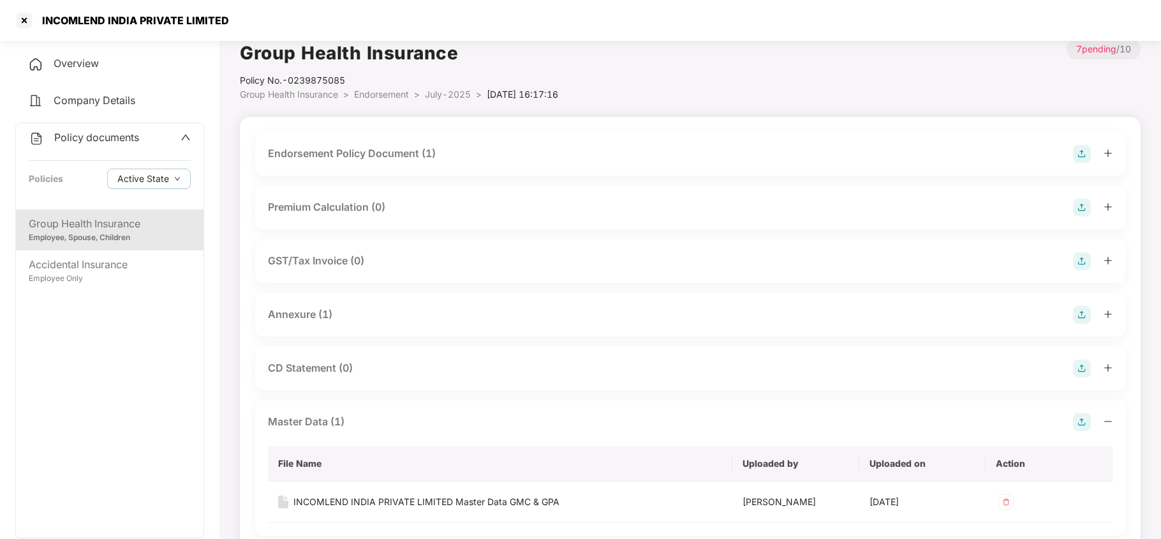
scroll to position [85, 0]
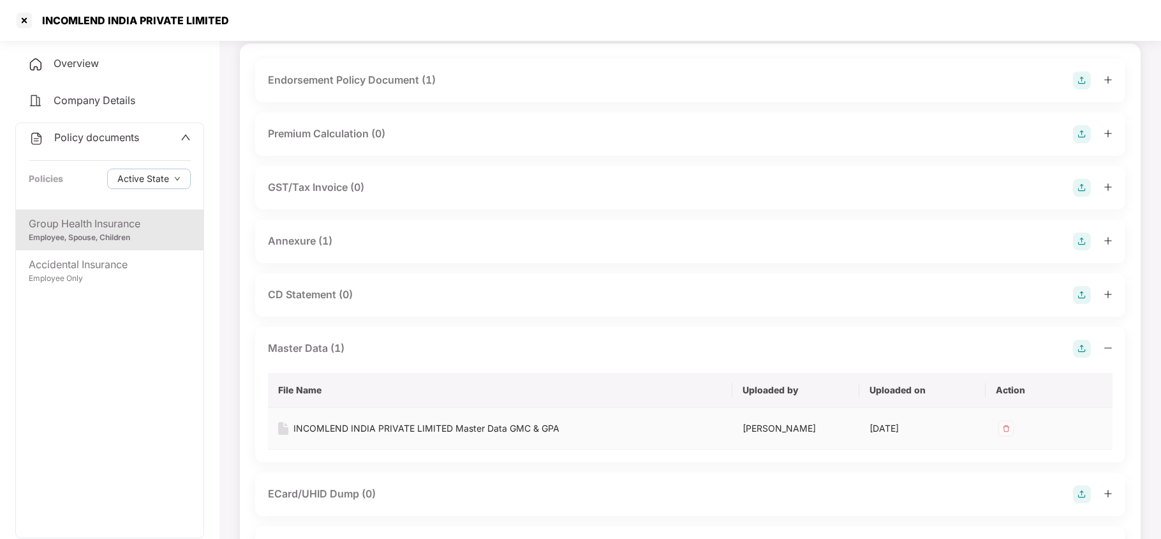
click at [547, 424] on div "INCOMLEND INDIA PRIVATE LIMITED Master Data GMC & GPA" at bounding box center [427, 428] width 266 height 14
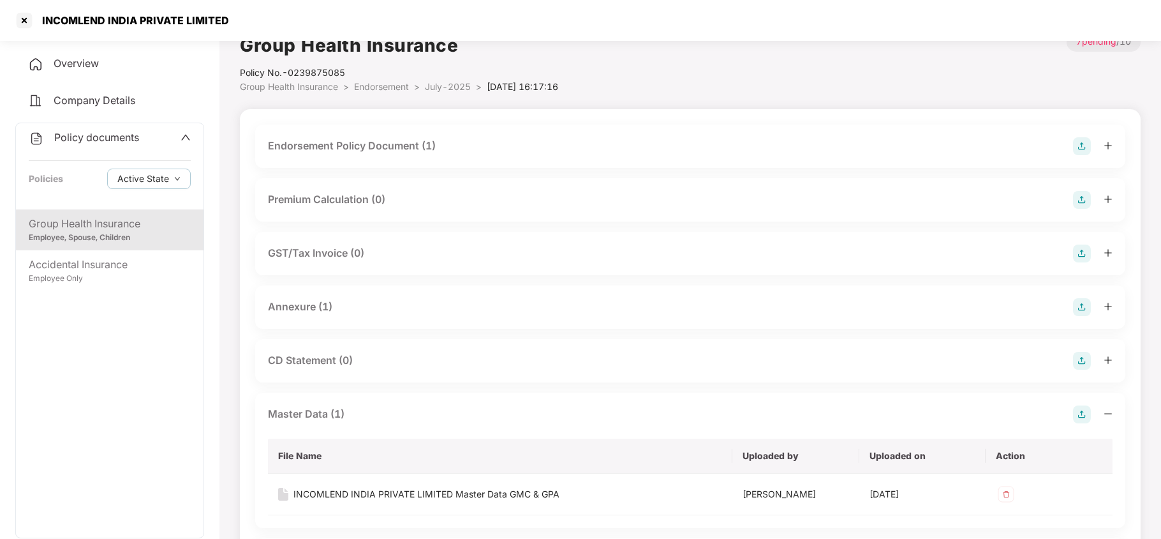
scroll to position [0, 0]
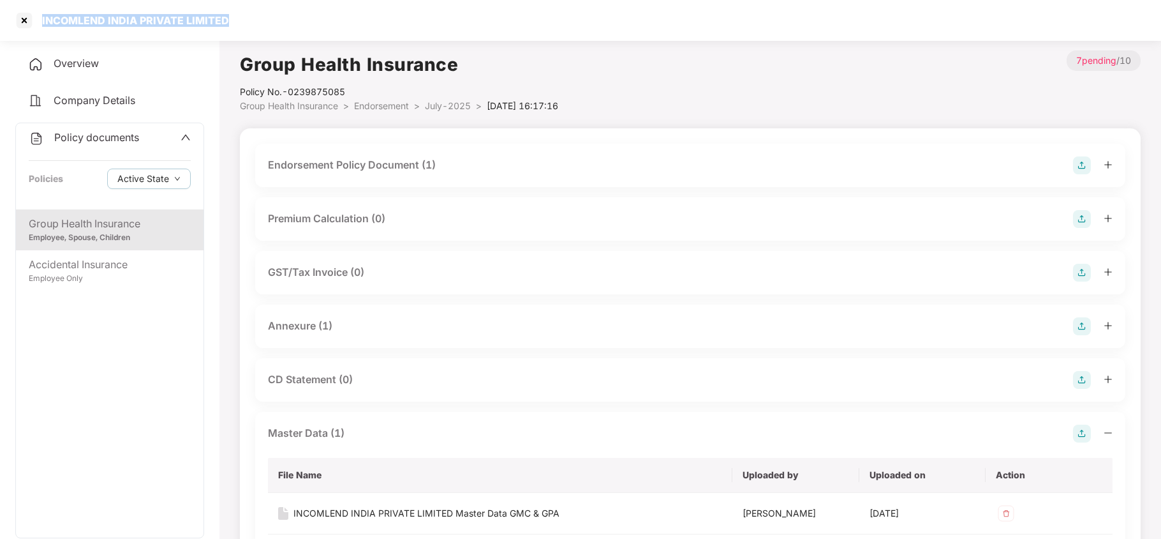
drag, startPoint x: 238, startPoint y: 21, endPoint x: 43, endPoint y: 27, distance: 194.7
click at [43, 27] on div "INCOMLEND INDIA PRIVATE LIMITED" at bounding box center [580, 20] width 1161 height 41
click at [19, 15] on div at bounding box center [24, 20] width 20 height 20
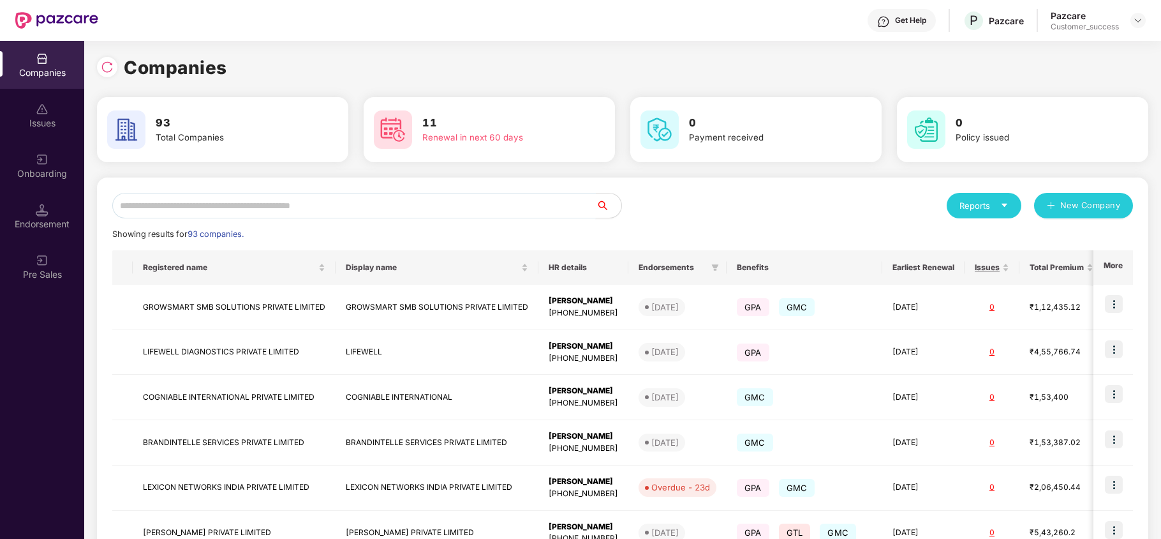
click at [210, 202] on input "text" at bounding box center [354, 206] width 484 height 26
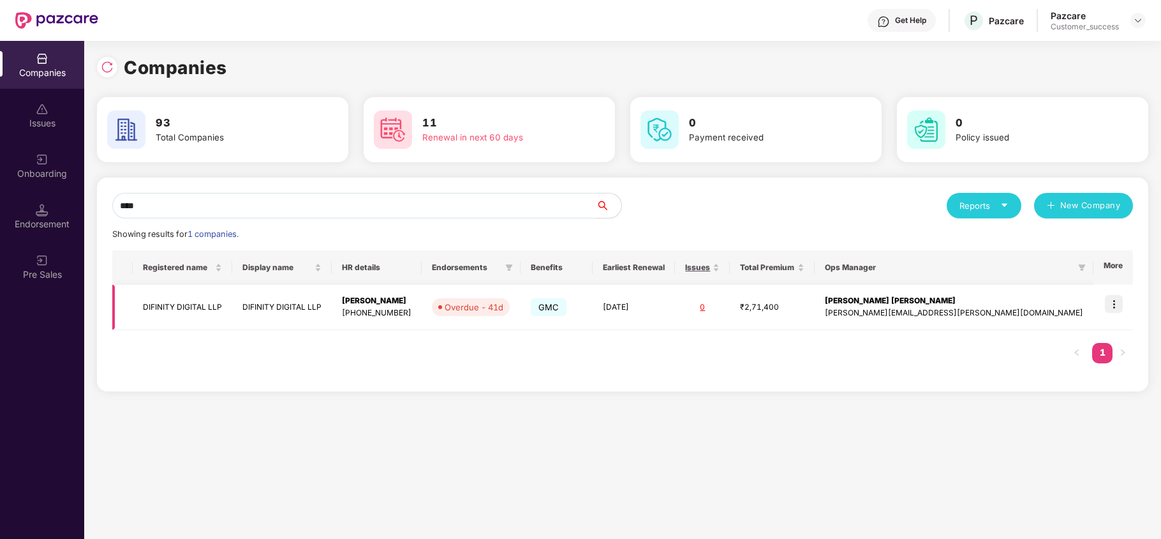
type input "****"
click at [222, 314] on td "DIFINITY DIGITAL LLP" at bounding box center [183, 307] width 100 height 45
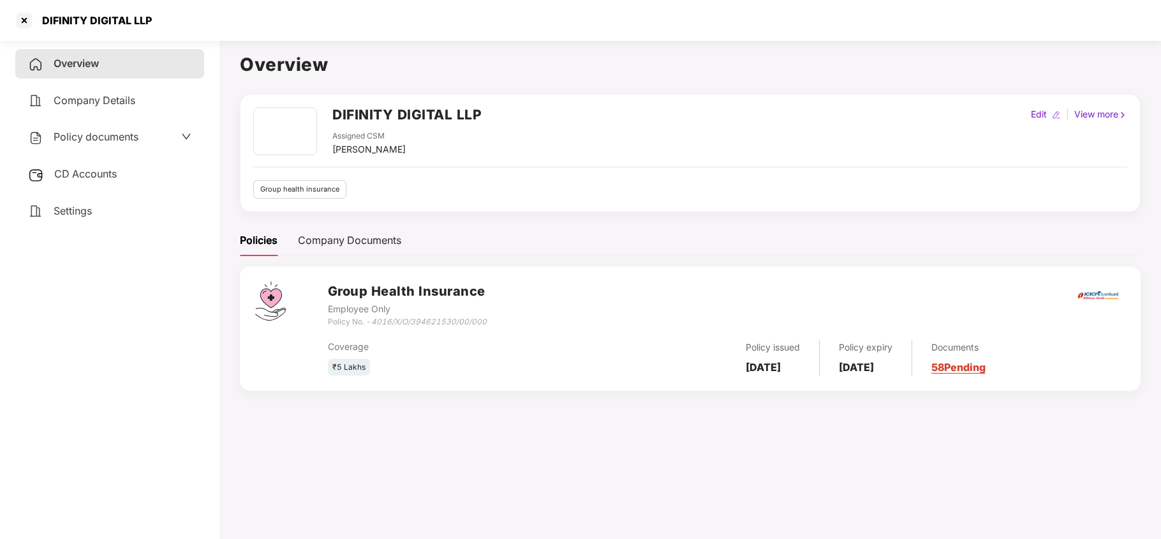
drag, startPoint x: 142, startPoint y: 136, endPoint x: 133, endPoint y: 135, distance: 8.3
click at [137, 135] on div "Policy documents" at bounding box center [109, 137] width 163 height 17
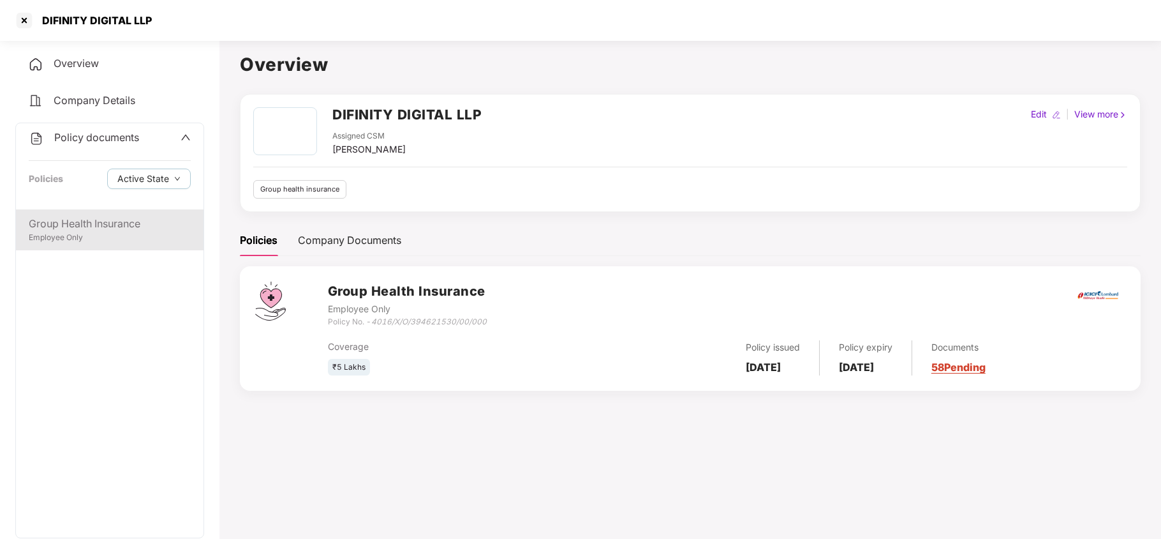
click at [124, 243] on div "Group Health Insurance Employee Only" at bounding box center [110, 229] width 188 height 41
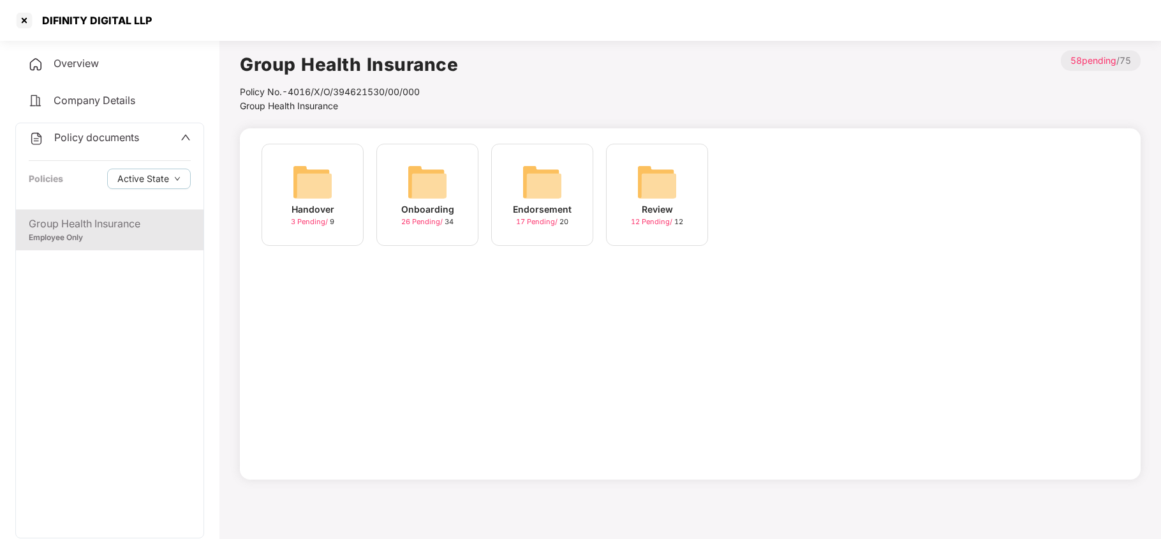
click at [506, 171] on div "Endorsement 17 Pending / 20" at bounding box center [542, 195] width 102 height 102
click at [649, 197] on img at bounding box center [657, 181] width 41 height 41
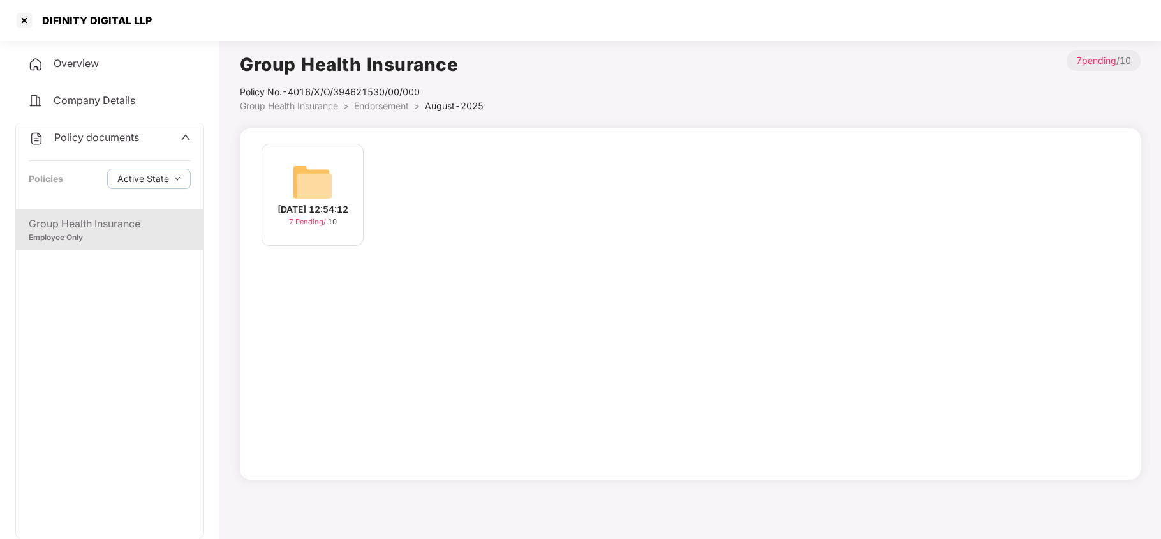
click at [310, 172] on img at bounding box center [312, 181] width 41 height 41
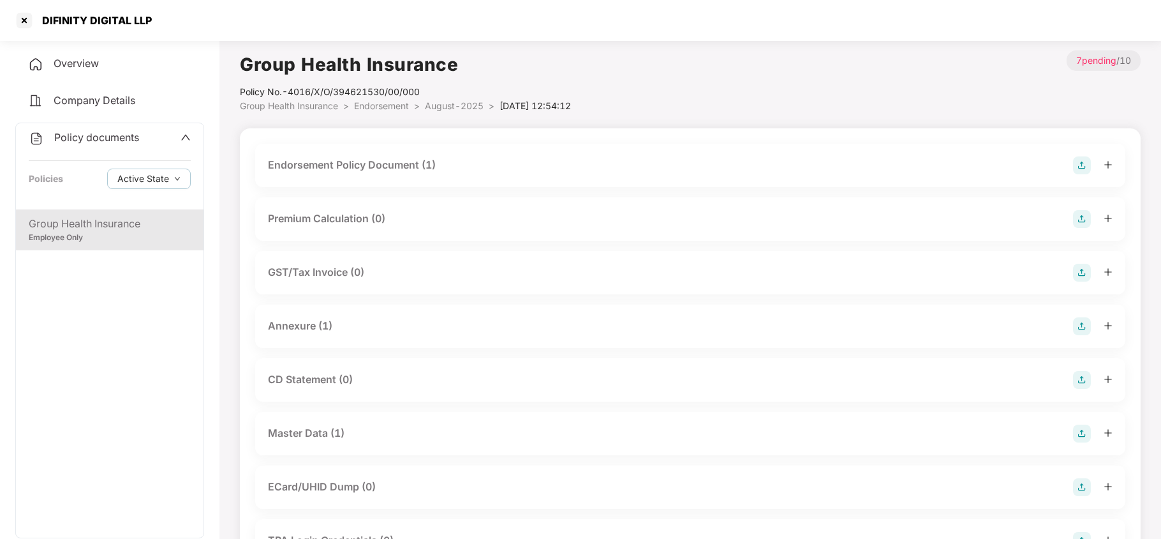
click at [355, 437] on div "Master Data (1)" at bounding box center [690, 433] width 845 height 18
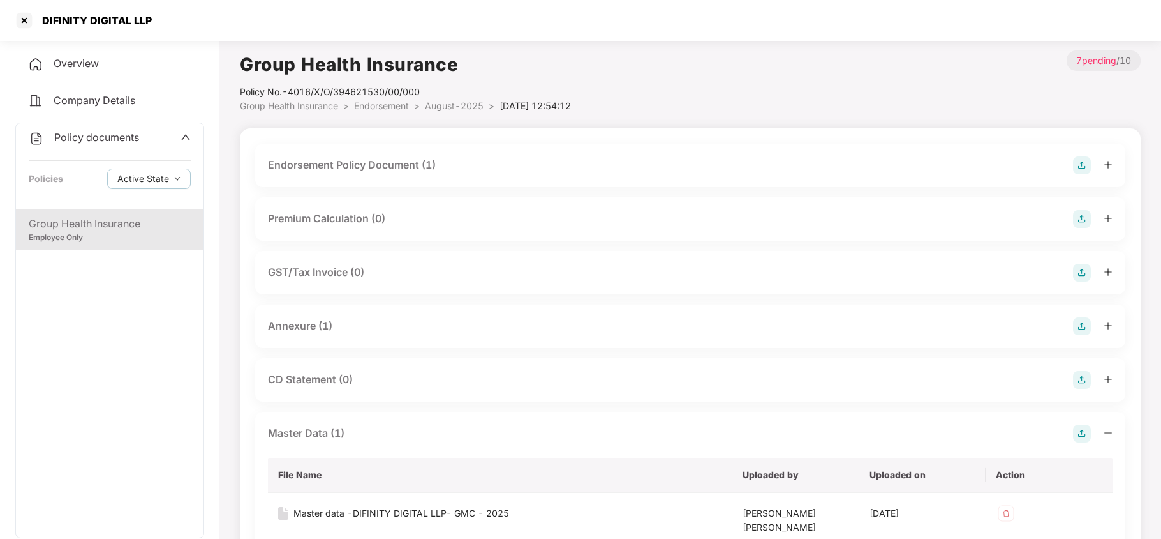
scroll to position [85, 0]
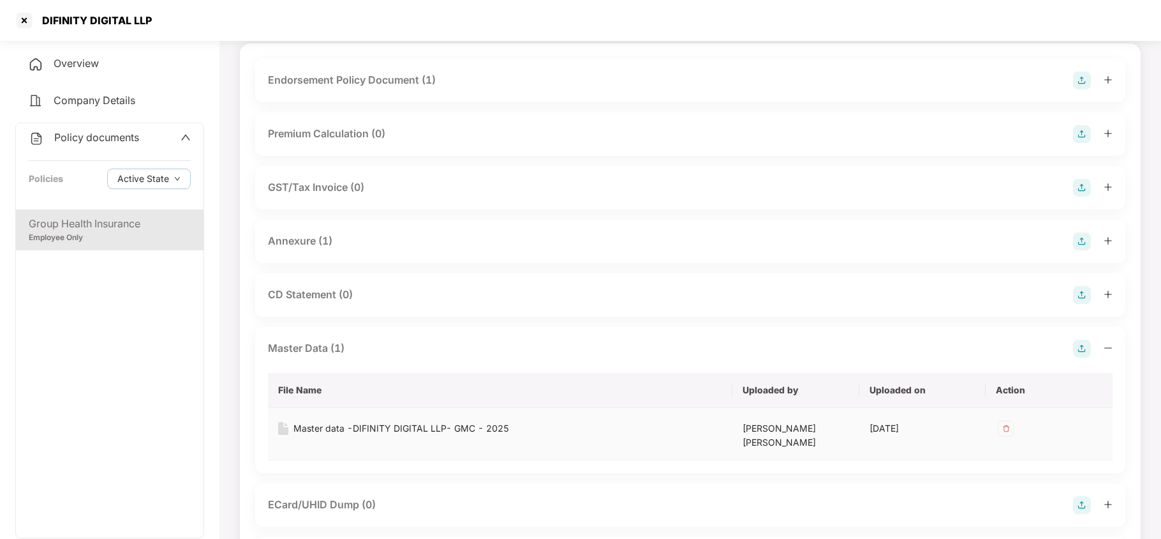
click at [482, 425] on div "Master data -DIFINITY DIGITAL LLP- GMC - 2025" at bounding box center [402, 428] width 216 height 14
drag, startPoint x: 157, startPoint y: 23, endPoint x: 41, endPoint y: 28, distance: 116.3
click at [41, 28] on div "DIFINITY DIGITAL LLP" at bounding box center [580, 20] width 1161 height 41
click at [31, 17] on div at bounding box center [24, 20] width 20 height 20
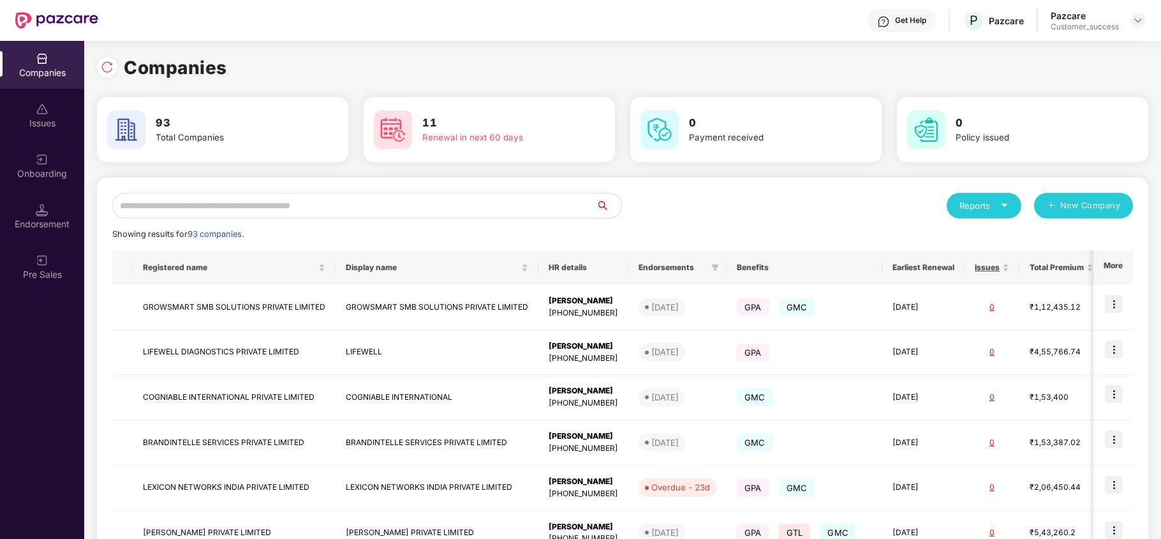
scroll to position [0, 0]
click at [184, 202] on input "text" at bounding box center [354, 206] width 484 height 26
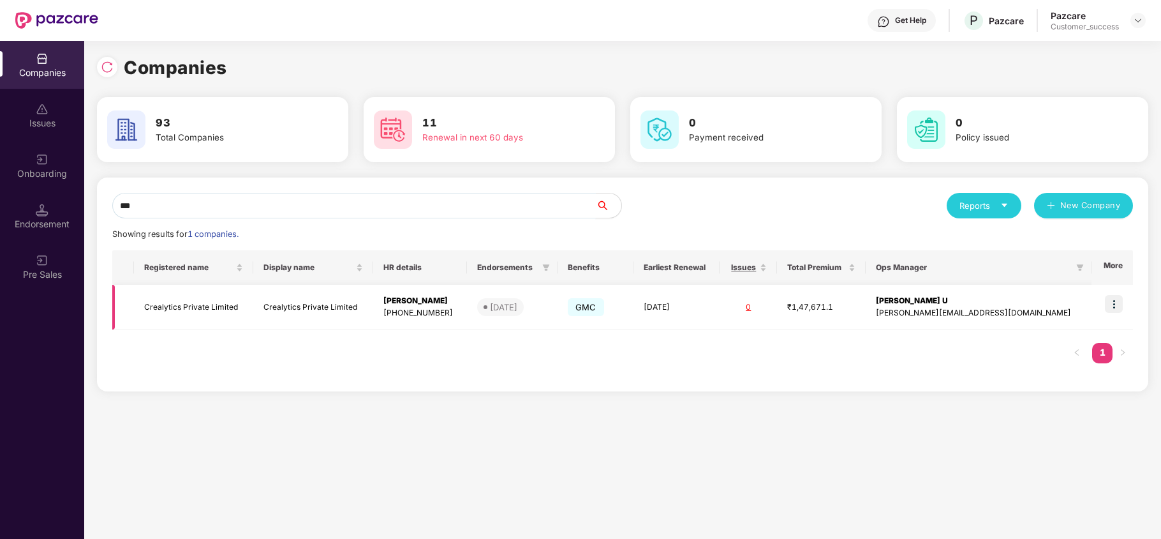
type input "***"
click at [166, 315] on td "Crealytics Private Limited" at bounding box center [194, 307] width 120 height 45
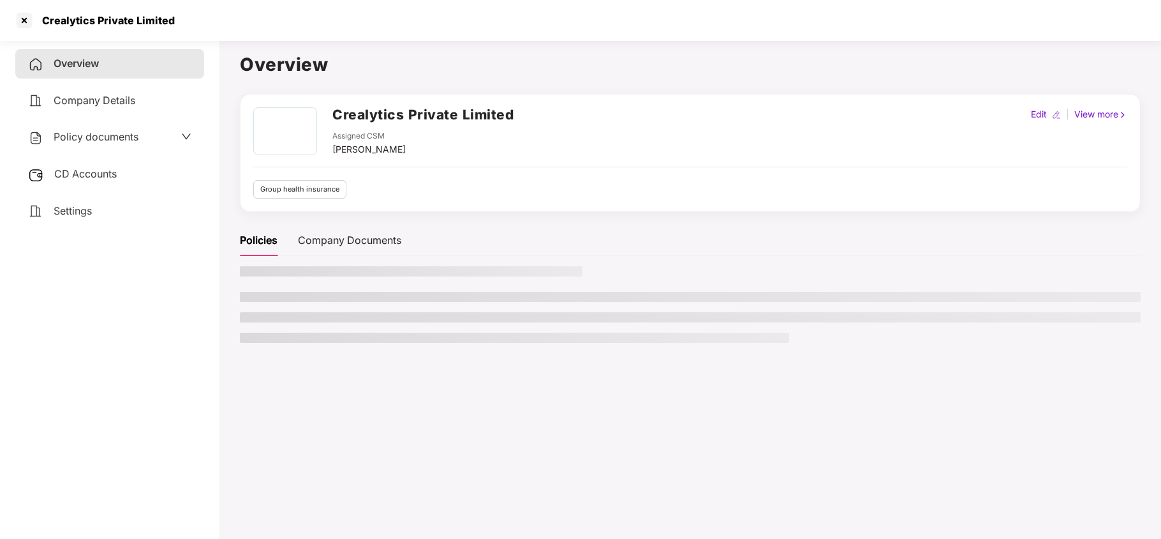
click at [136, 147] on div "Policy documents" at bounding box center [109, 137] width 189 height 29
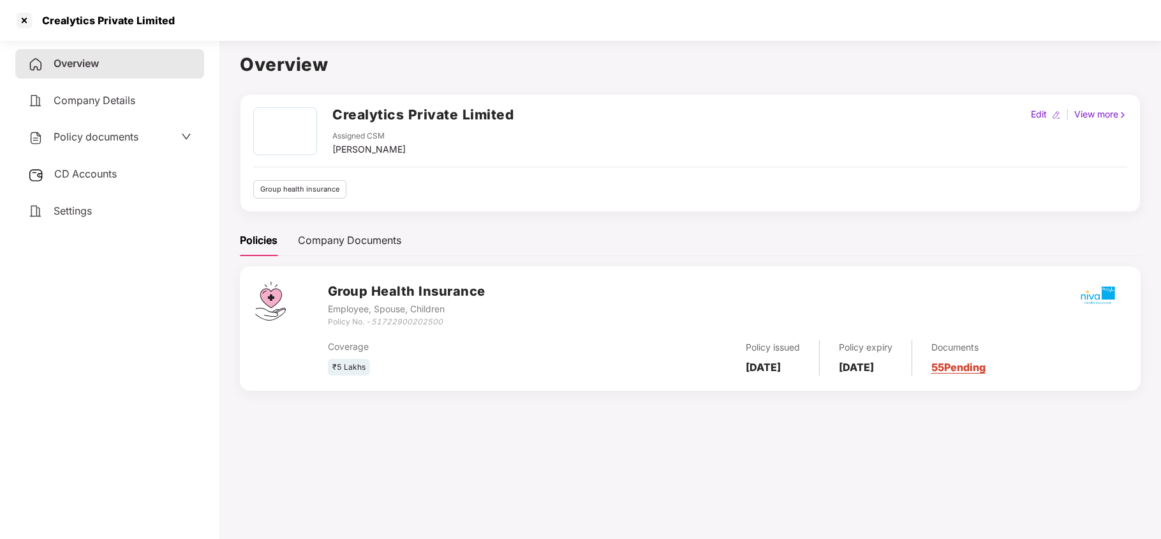
click at [123, 142] on div "Policy documents" at bounding box center [83, 137] width 110 height 17
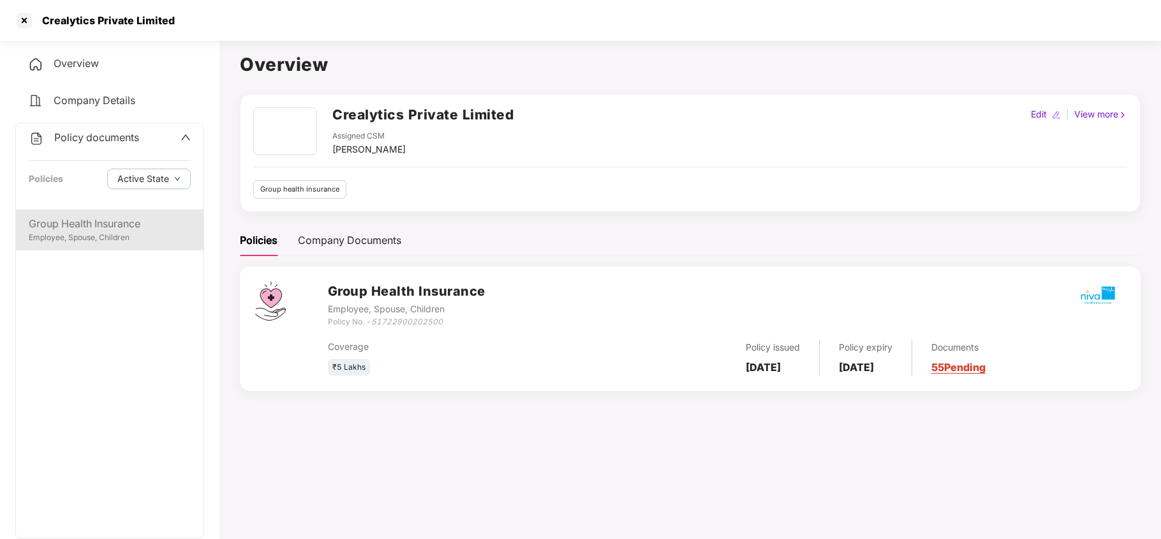
click at [94, 223] on div "Group Health Insurance" at bounding box center [110, 224] width 162 height 16
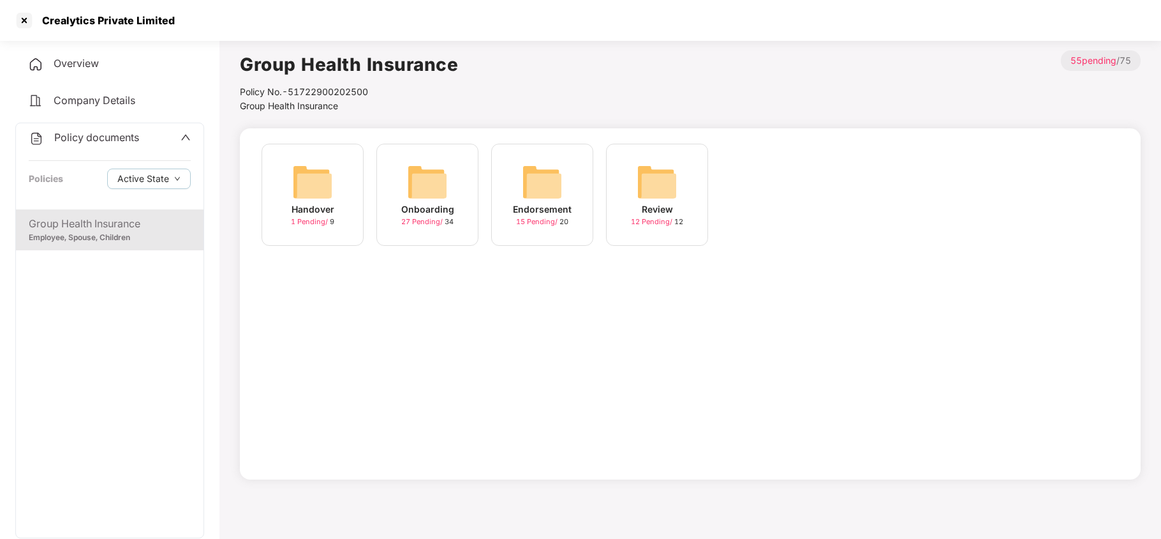
click at [639, 172] on img at bounding box center [657, 181] width 41 height 41
click at [322, 103] on span "Group Health Insurance" at bounding box center [289, 105] width 98 height 11
click at [547, 195] on img at bounding box center [542, 181] width 41 height 41
click at [669, 182] on img at bounding box center [657, 181] width 41 height 41
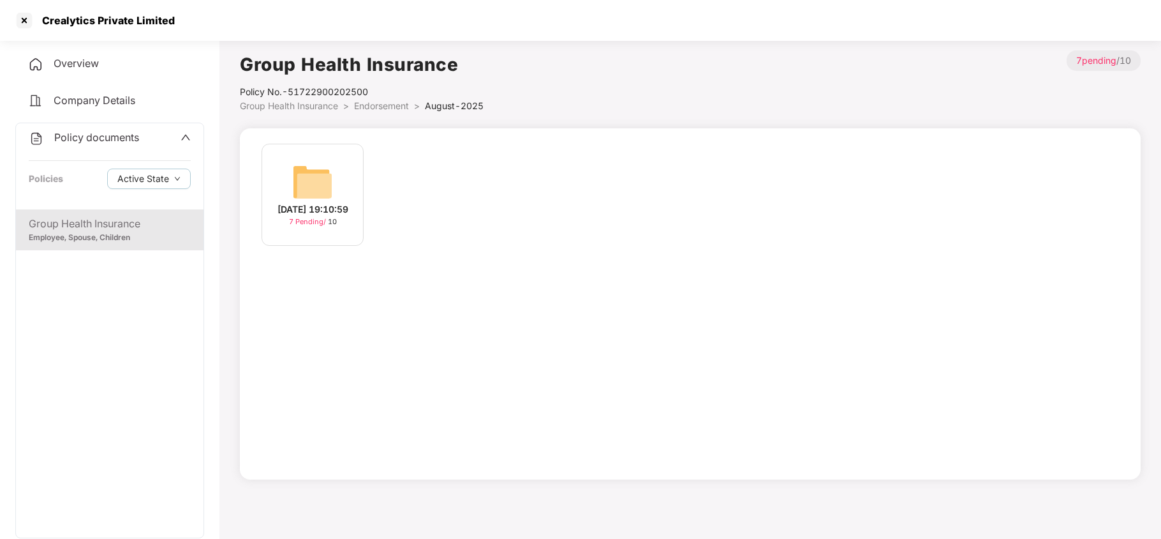
click at [317, 172] on img at bounding box center [312, 181] width 41 height 41
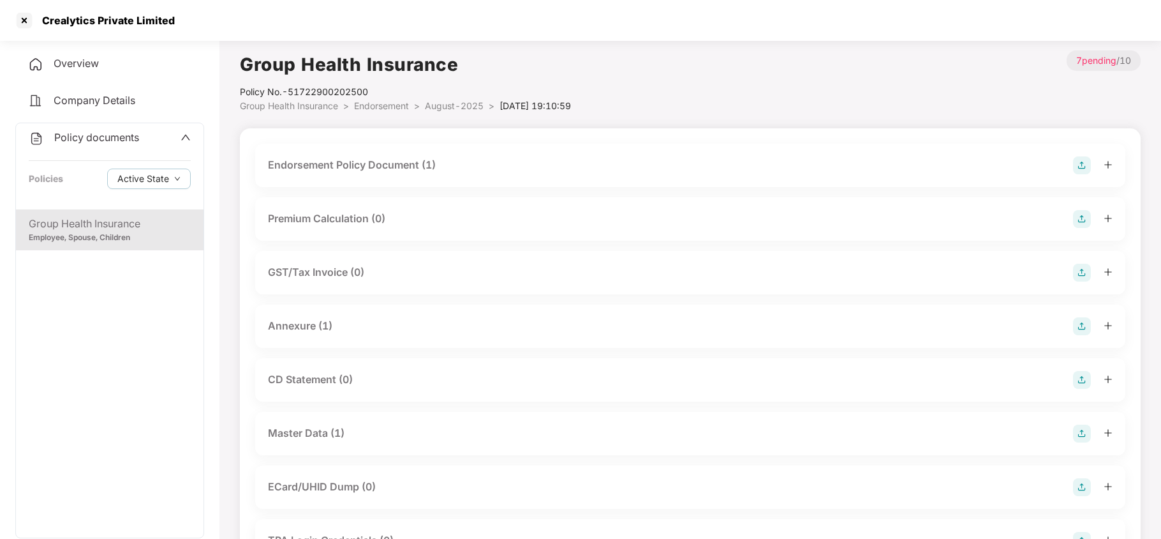
click at [347, 435] on div "Master Data (1)" at bounding box center [690, 433] width 845 height 18
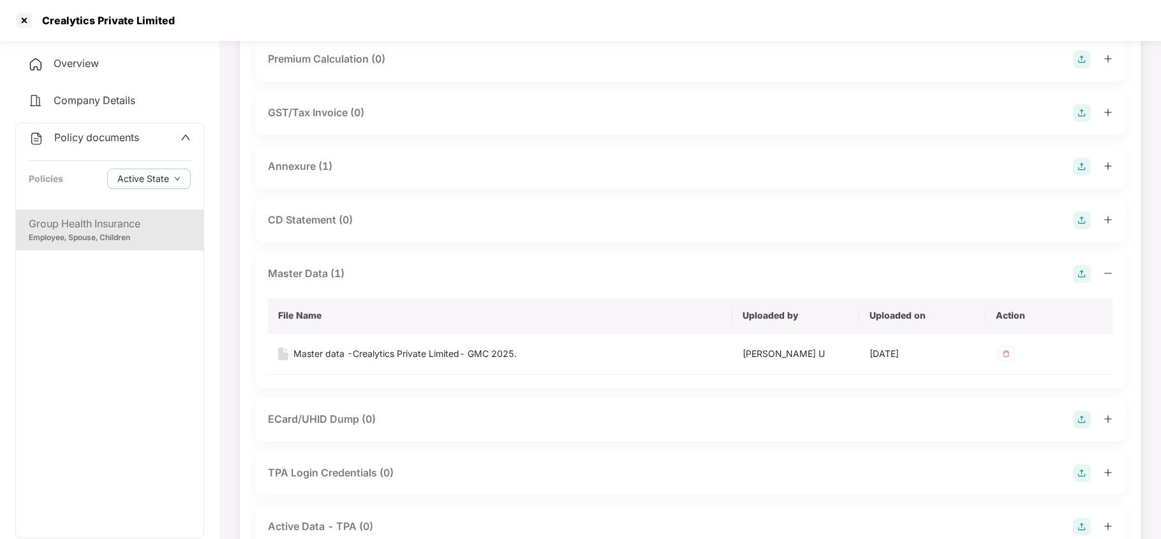
scroll to position [170, 0]
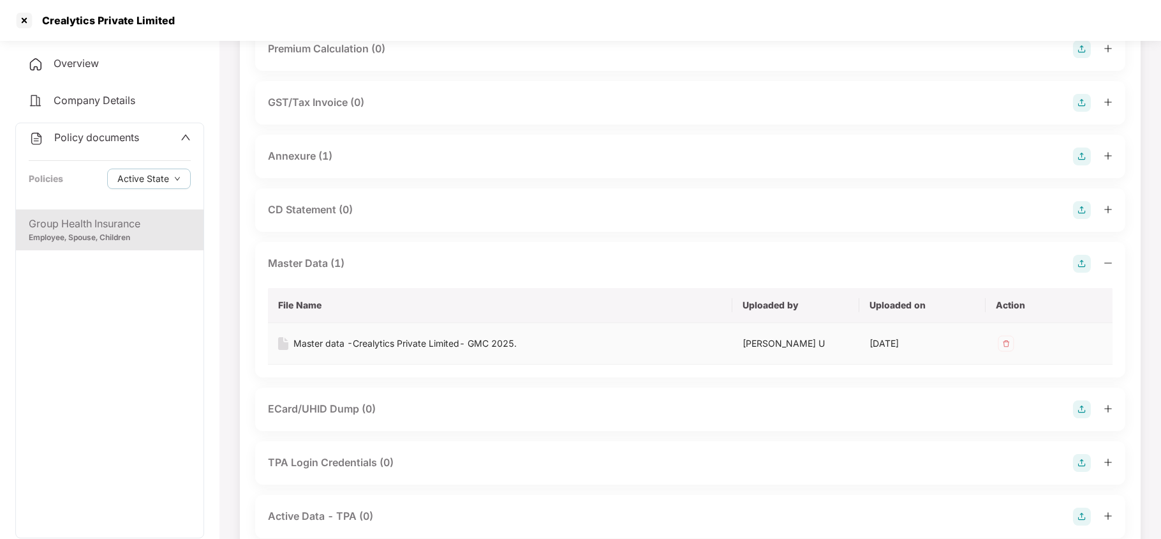
click at [493, 342] on div "Master data -Crealytics Private Limited- GMC 2025." at bounding box center [405, 343] width 223 height 14
drag, startPoint x: 176, startPoint y: 14, endPoint x: 43, endPoint y: 29, distance: 133.5
click at [43, 29] on div "Crealytics Private Limited" at bounding box center [580, 20] width 1161 height 41
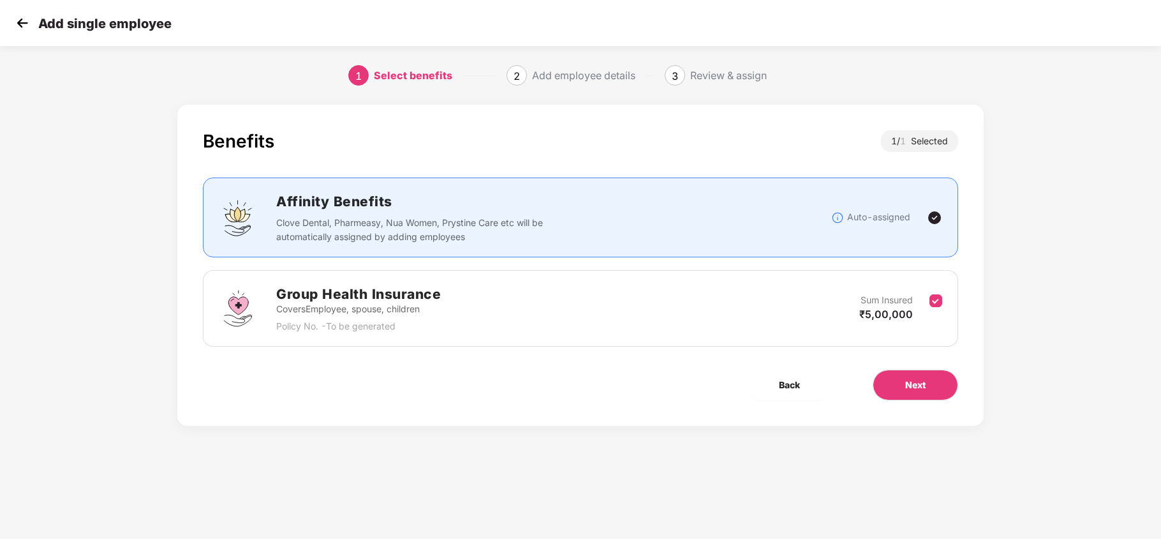
drag, startPoint x: 26, startPoint y: 23, endPoint x: 108, endPoint y: 32, distance: 83.4
click at [26, 22] on img at bounding box center [22, 22] width 19 height 19
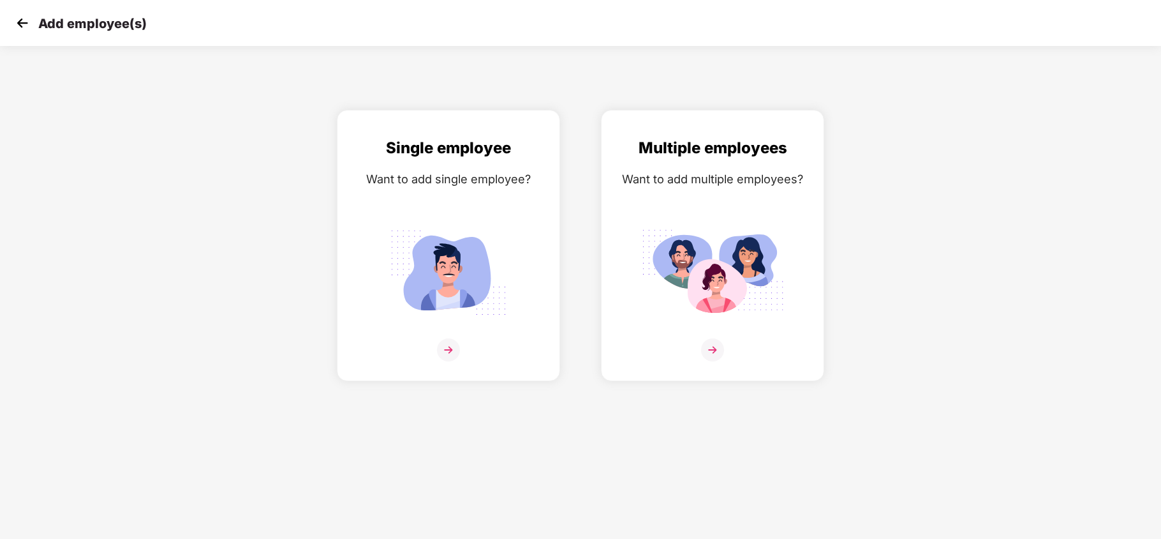
click at [20, 15] on img at bounding box center [22, 22] width 19 height 19
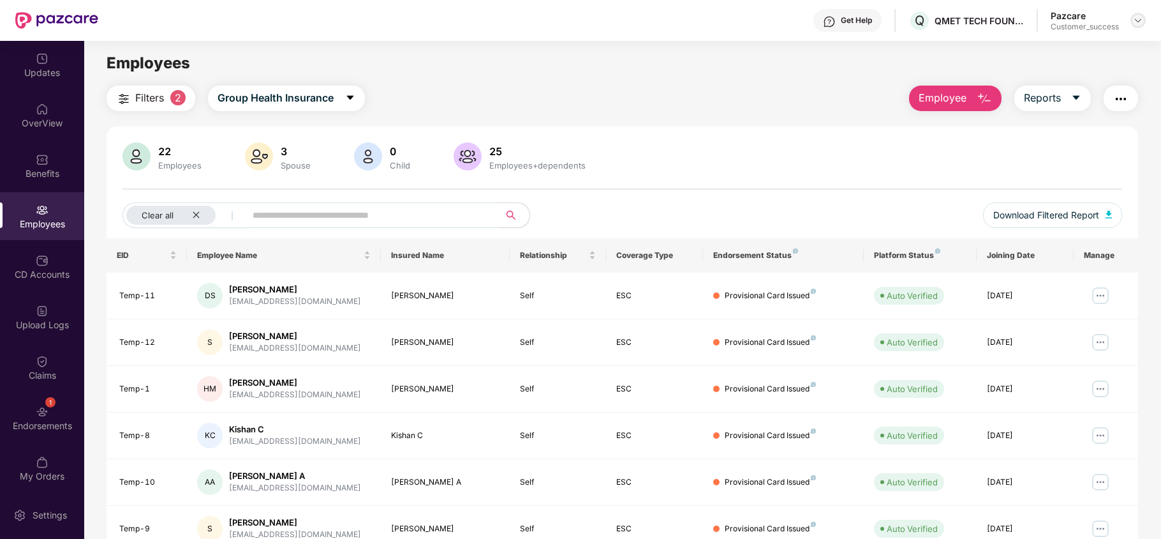
click at [1141, 19] on img at bounding box center [1138, 20] width 10 height 10
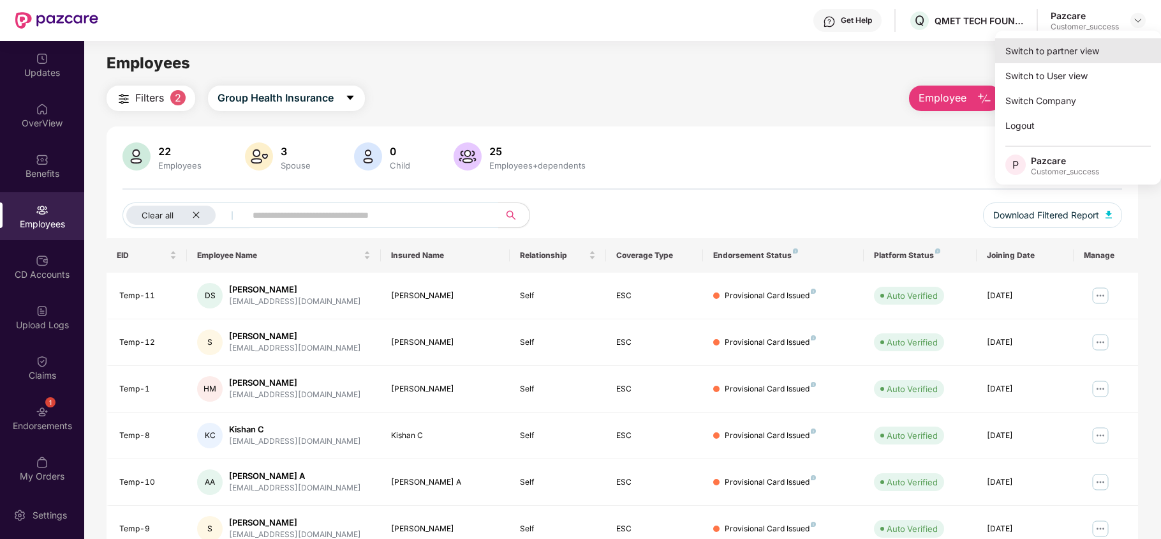
click at [1050, 40] on div "Switch to partner view" at bounding box center [1079, 50] width 166 height 25
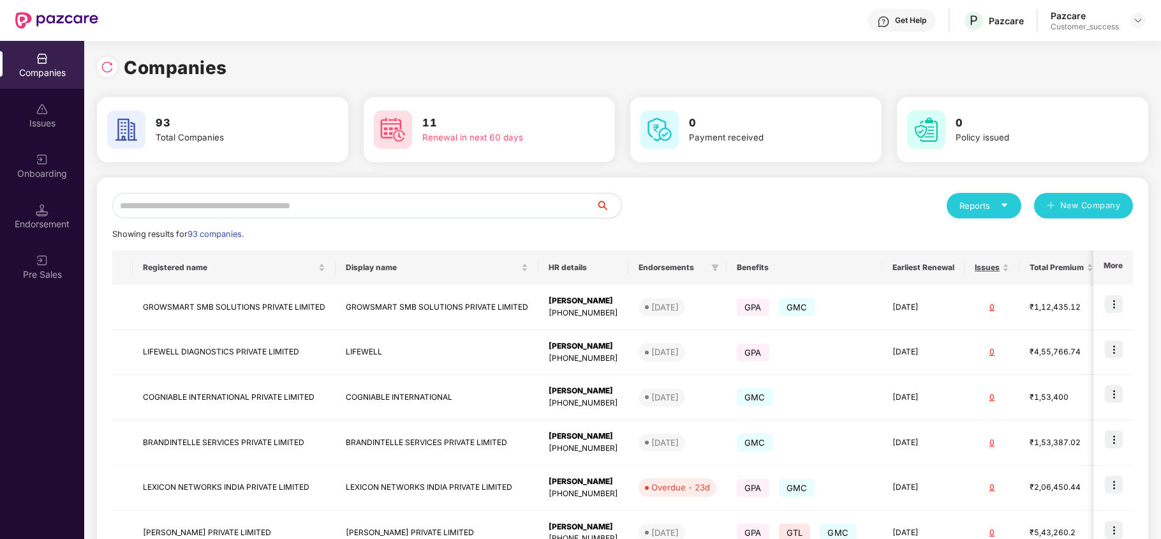
click at [241, 204] on input "text" at bounding box center [354, 206] width 484 height 26
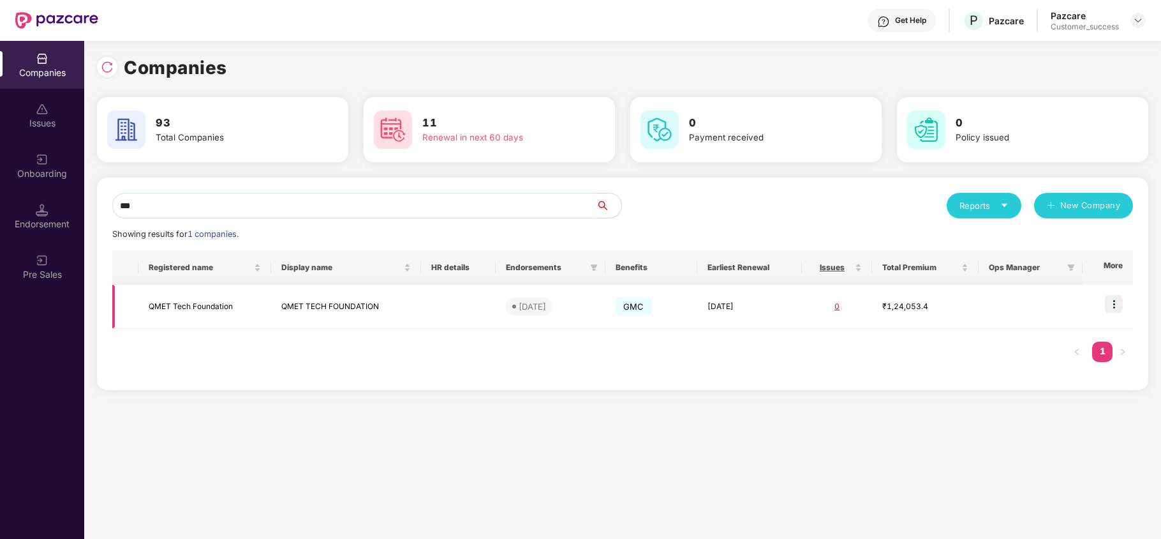
type input "***"
click at [192, 302] on td "QMET Tech Foundation" at bounding box center [204, 307] width 133 height 44
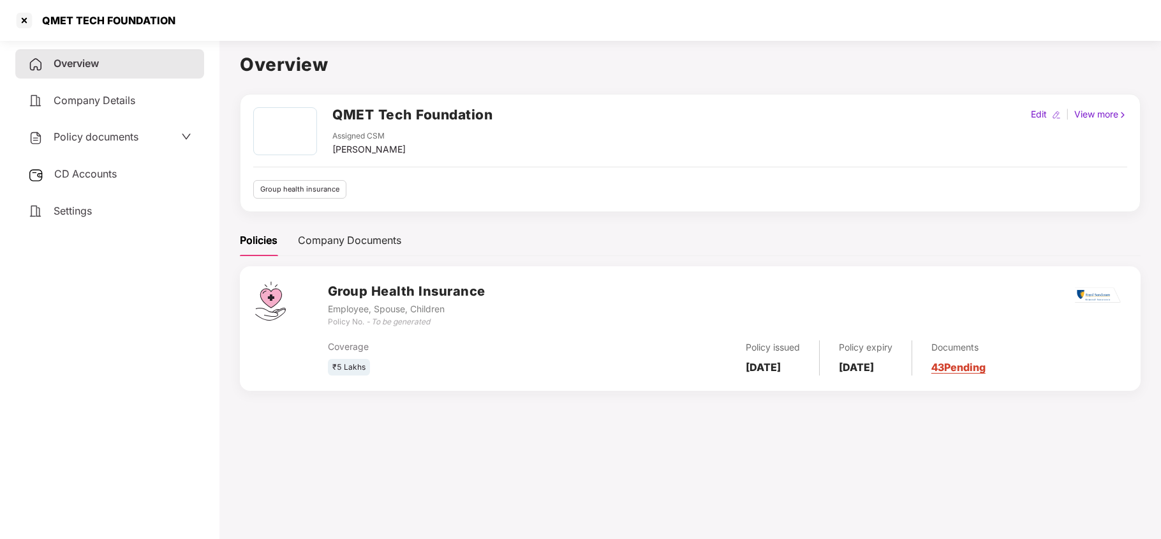
click at [1029, 114] on div "Edit" at bounding box center [1039, 114] width 21 height 14
select select "****"
select select "******"
select select "**********"
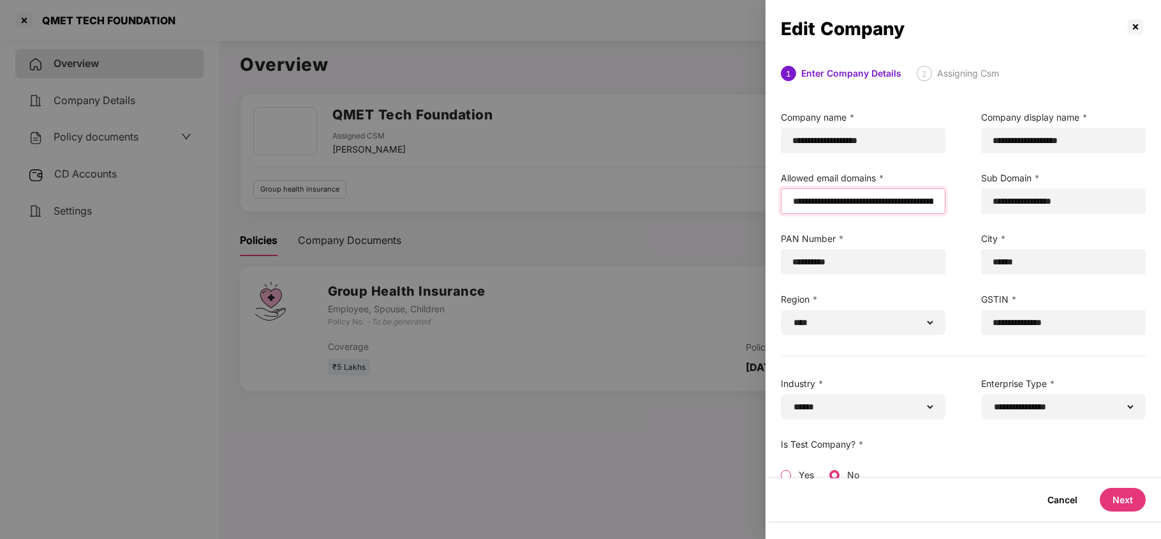
click at [899, 200] on input "**********" at bounding box center [863, 201] width 143 height 13
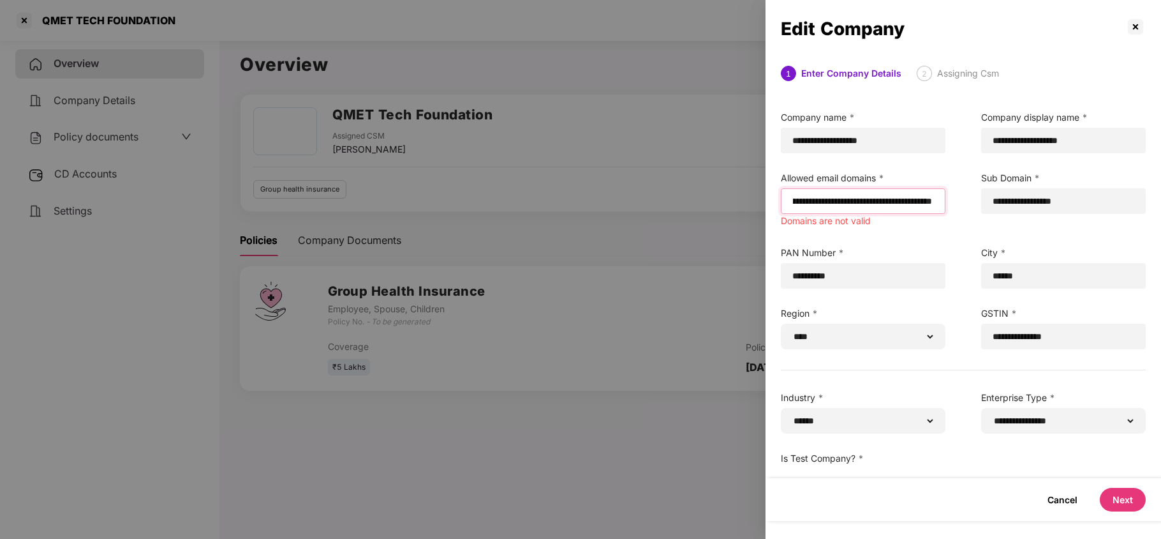
scroll to position [0, 115]
paste input "**********"
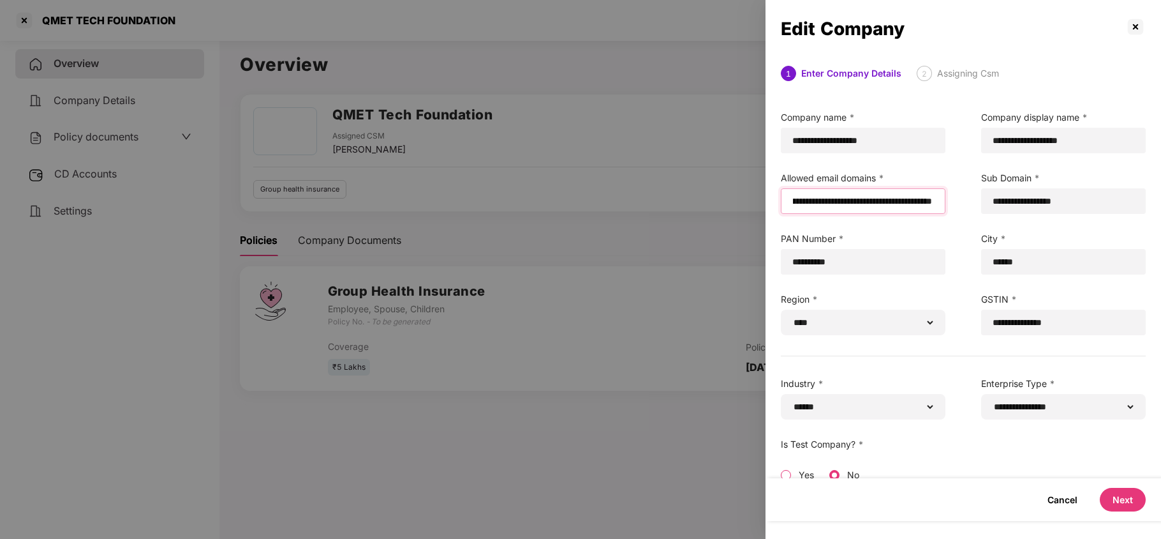
click at [933, 195] on input "**********" at bounding box center [863, 201] width 142 height 13
type input "**********"
click at [1122, 499] on button "Next" at bounding box center [1123, 500] width 46 height 24
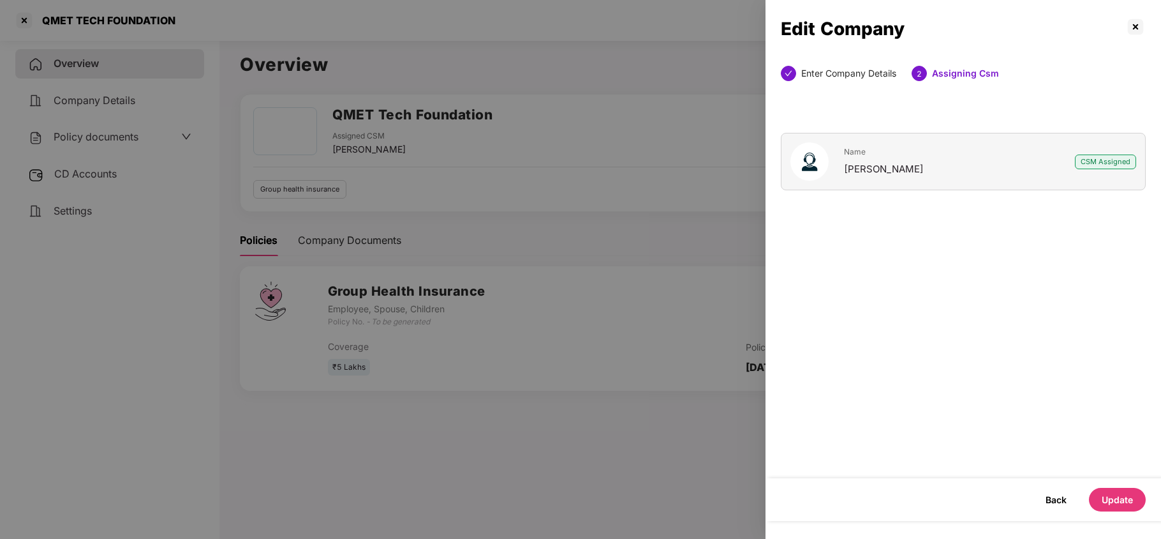
click at [1122, 499] on button "Update" at bounding box center [1117, 500] width 57 height 24
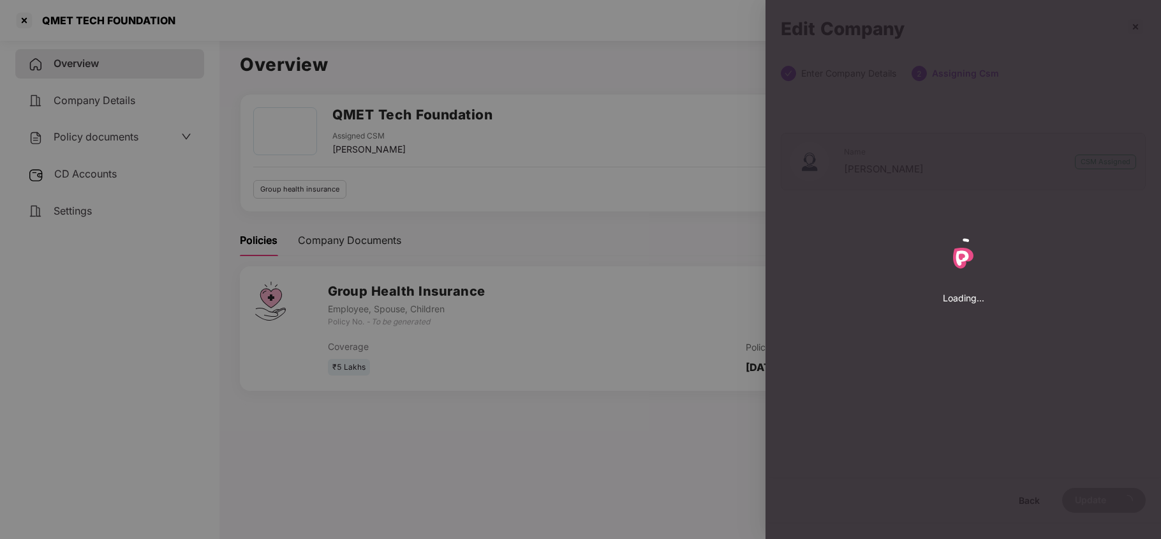
select select "****"
select select "******"
select select "**********"
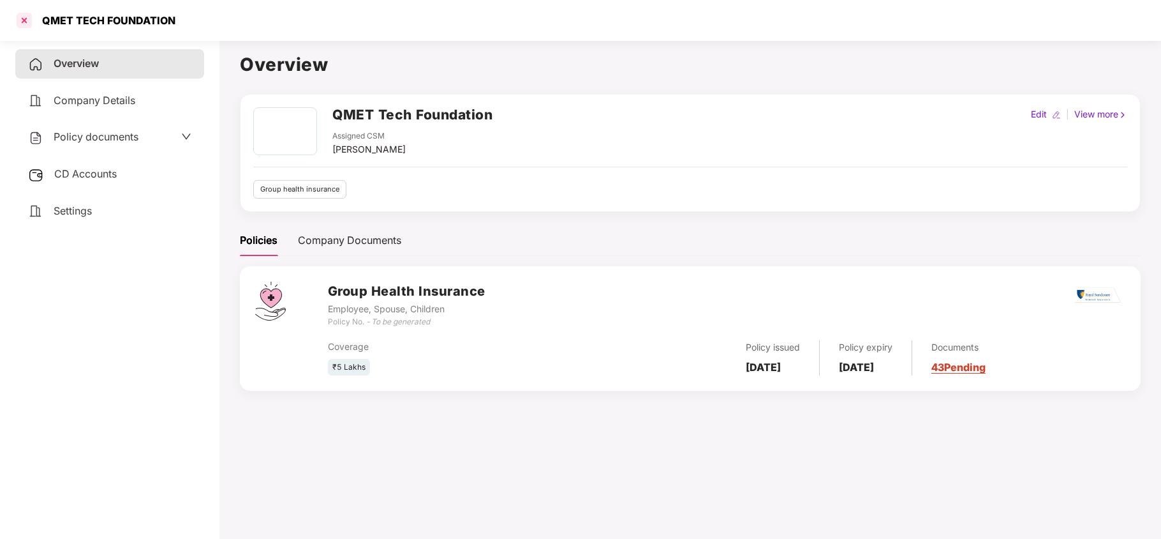
click at [29, 21] on div at bounding box center [24, 20] width 20 height 20
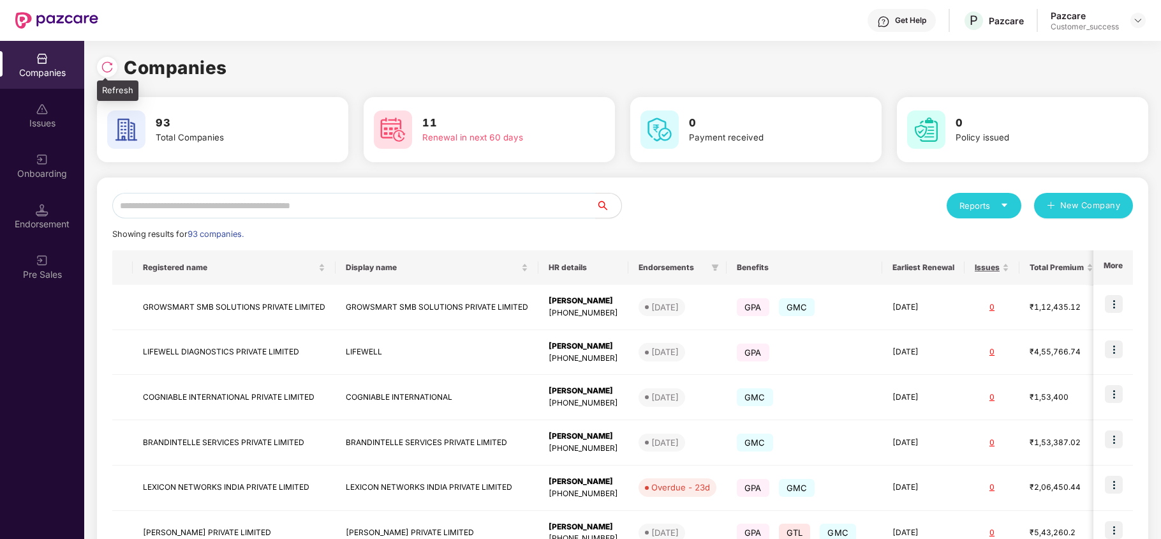
click at [103, 61] on img at bounding box center [107, 67] width 13 height 13
